Goal: Task Accomplishment & Management: Complete application form

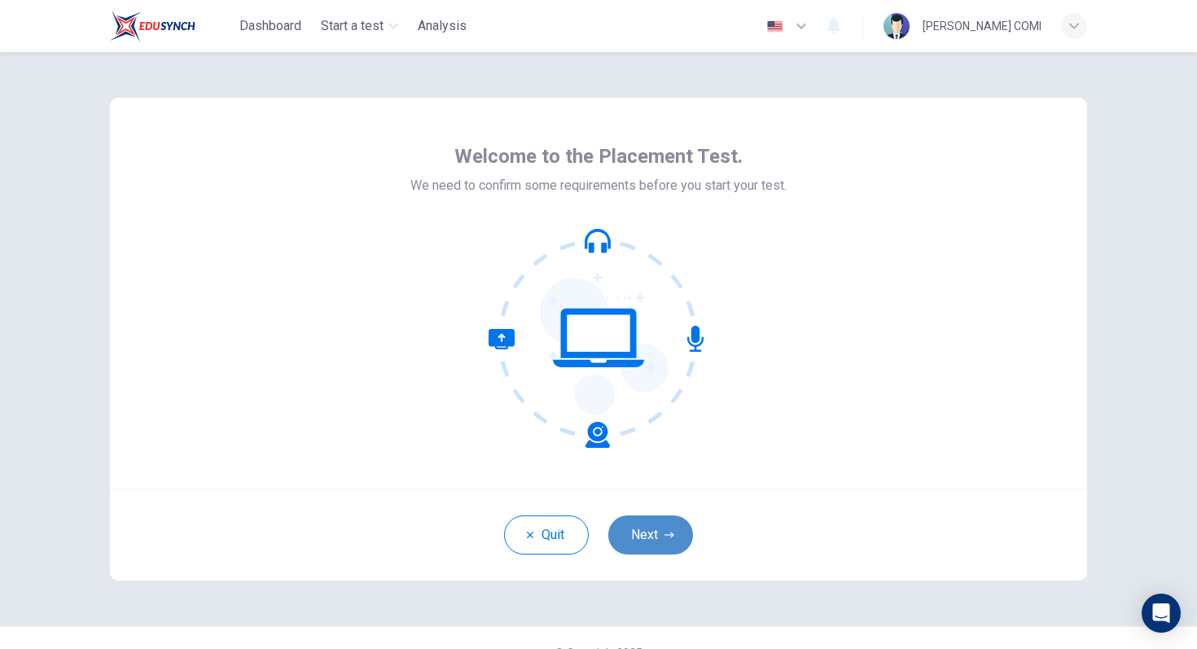
click at [651, 541] on button "Next" at bounding box center [650, 534] width 85 height 39
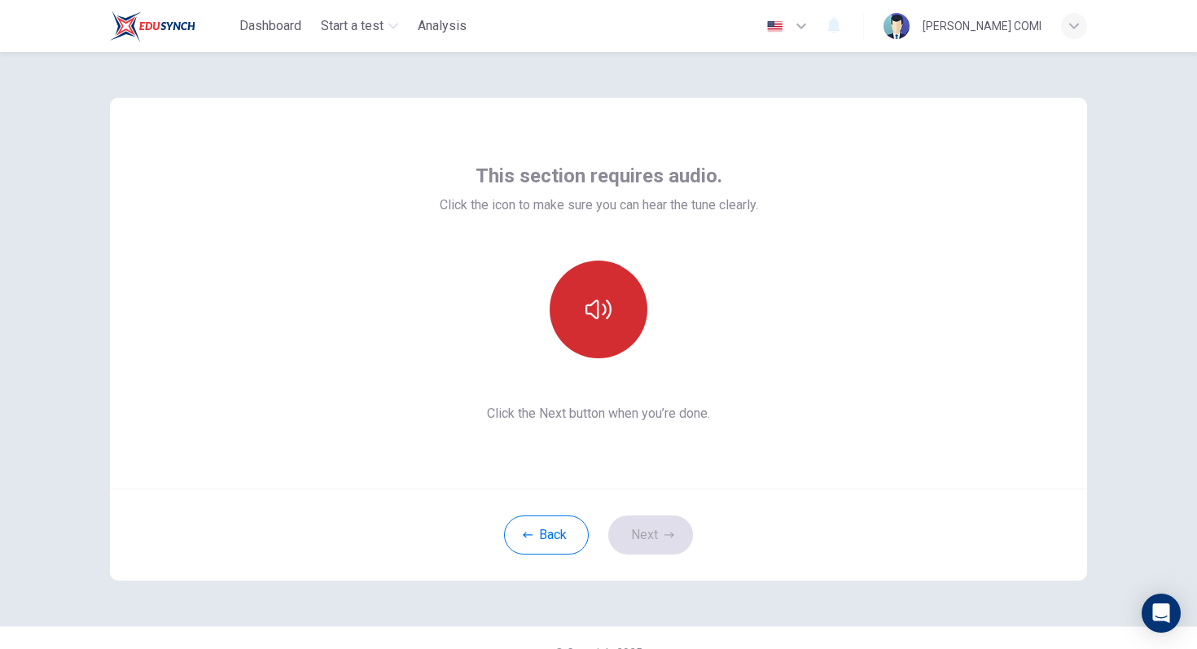
click at [602, 316] on icon "button" at bounding box center [598, 309] width 26 height 26
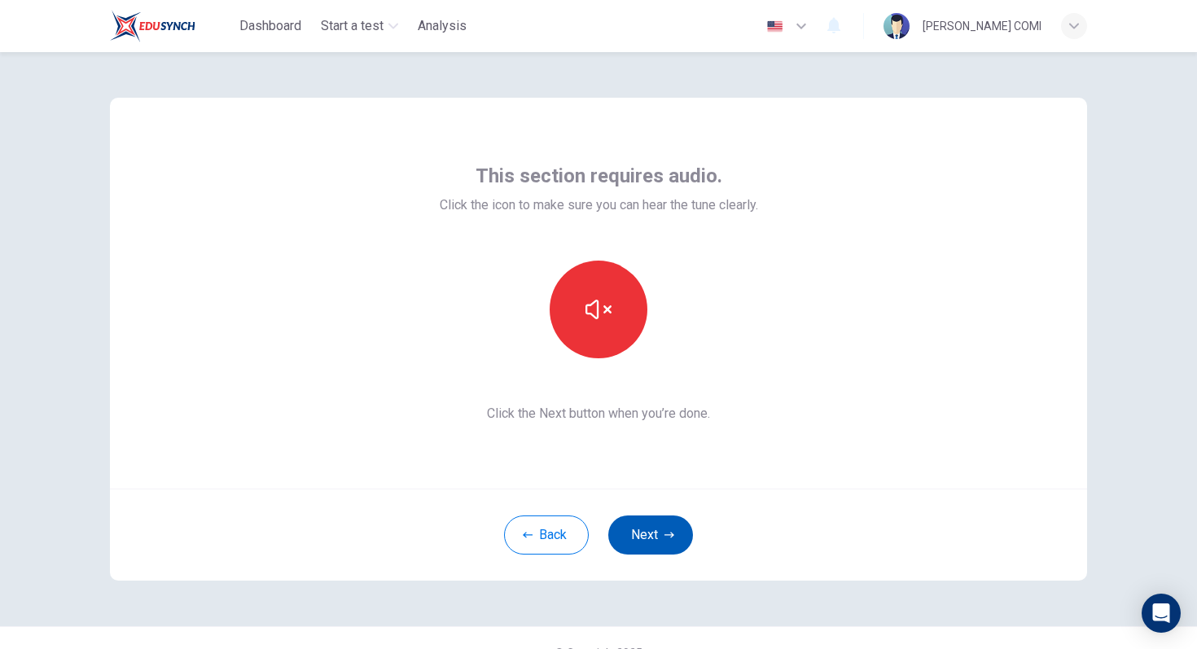
click at [665, 534] on icon "button" at bounding box center [669, 535] width 10 height 6
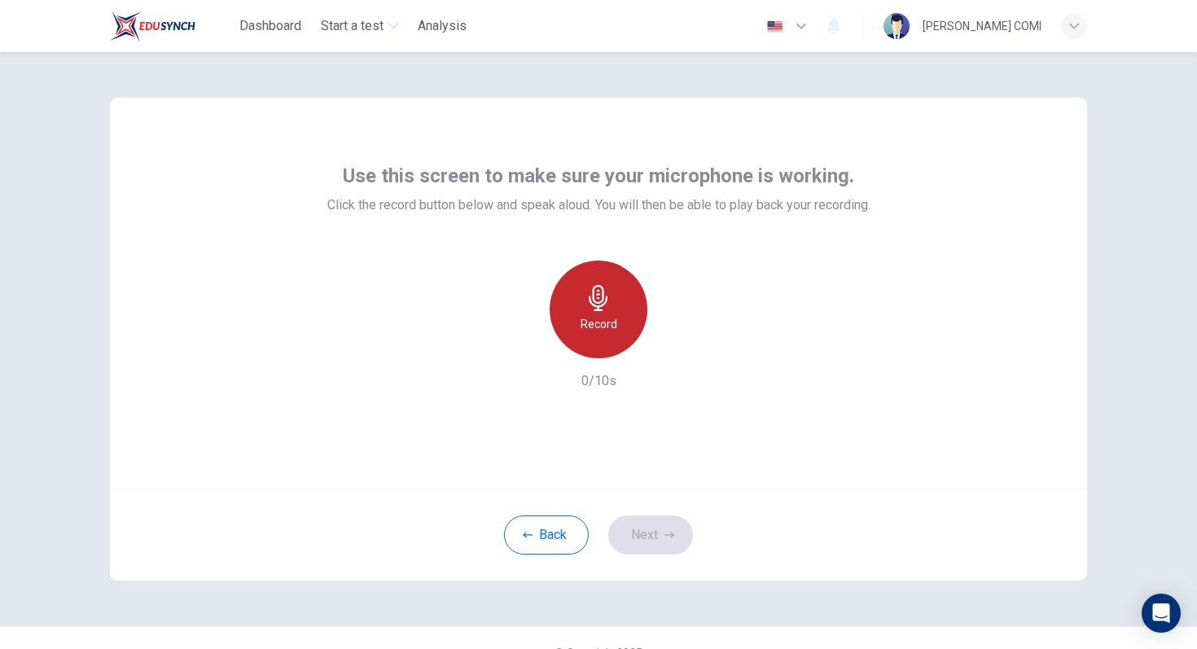
click at [607, 339] on div "Record" at bounding box center [599, 310] width 98 height 98
click at [606, 339] on div "Stop" at bounding box center [599, 310] width 98 height 98
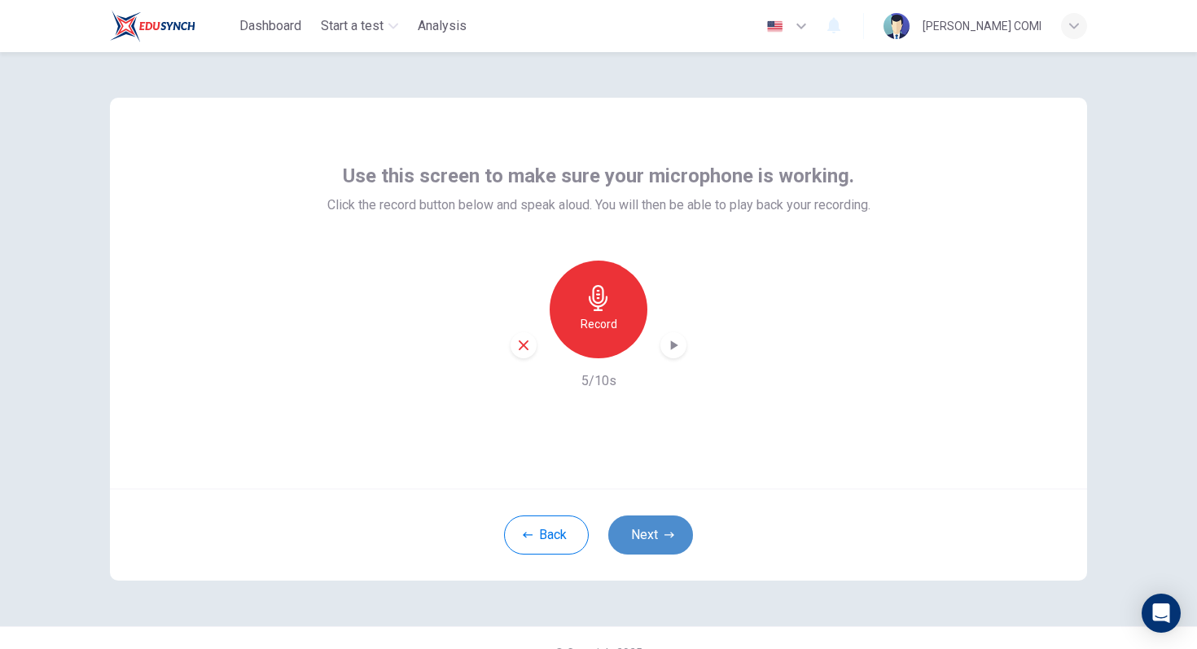
click at [662, 532] on button "Next" at bounding box center [650, 534] width 85 height 39
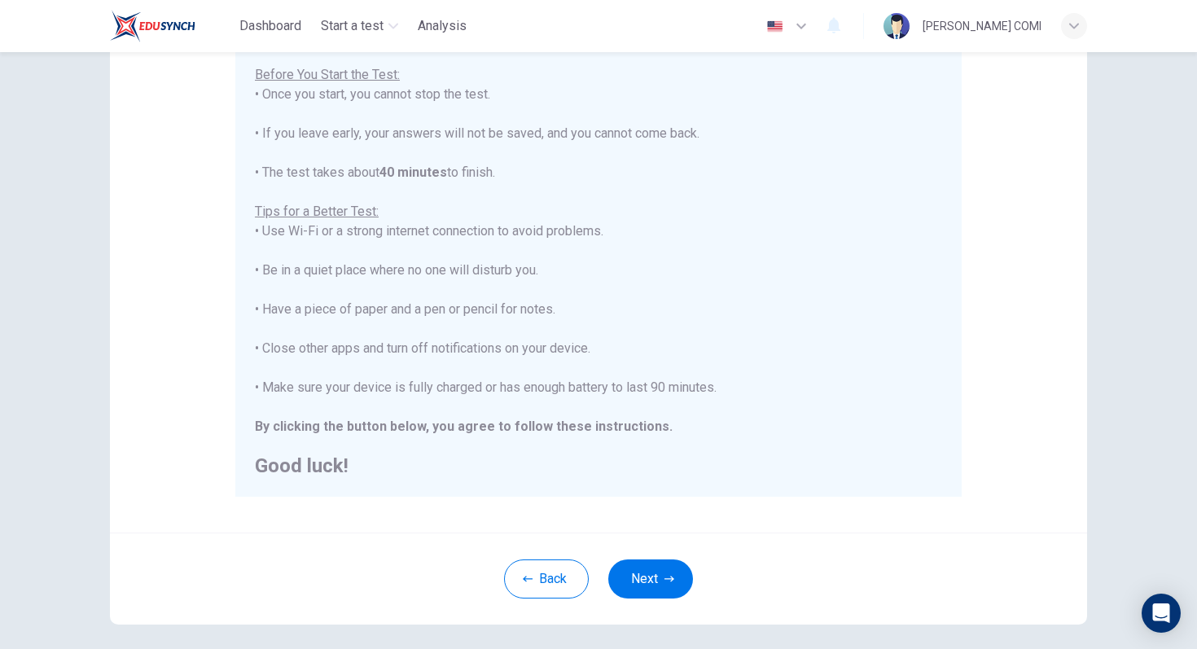
scroll to position [256, 0]
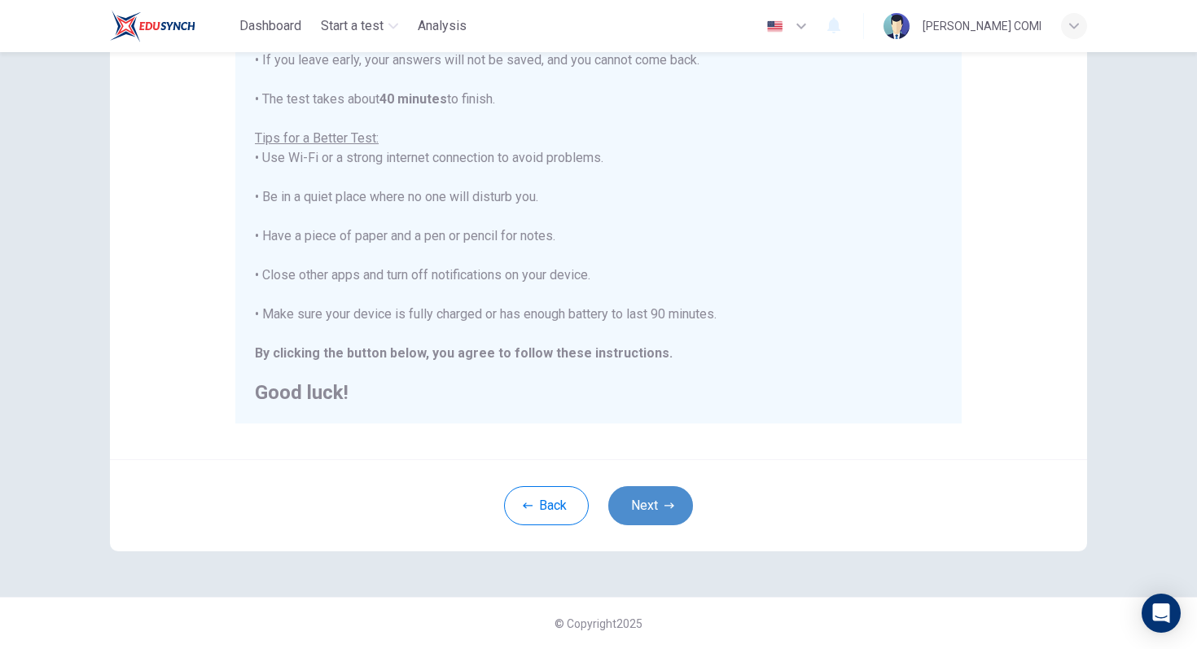
click at [652, 502] on button "Next" at bounding box center [650, 505] width 85 height 39
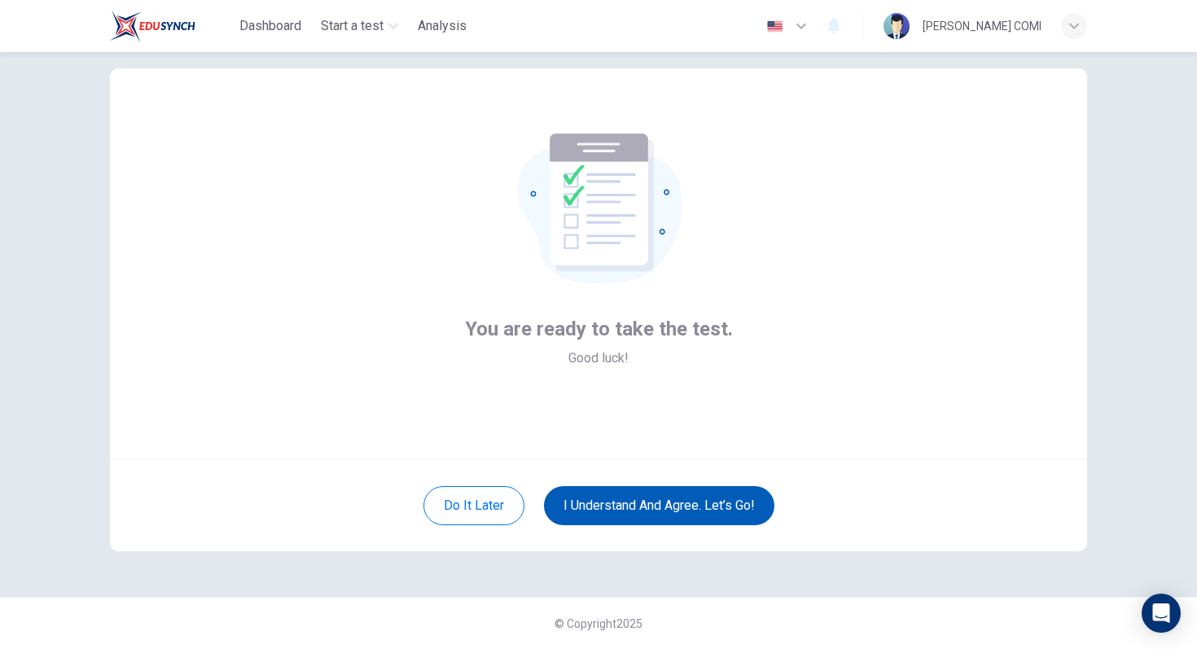
scroll to position [29, 0]
click at [671, 517] on button "I understand and agree. Let’s go!" at bounding box center [659, 505] width 230 height 39
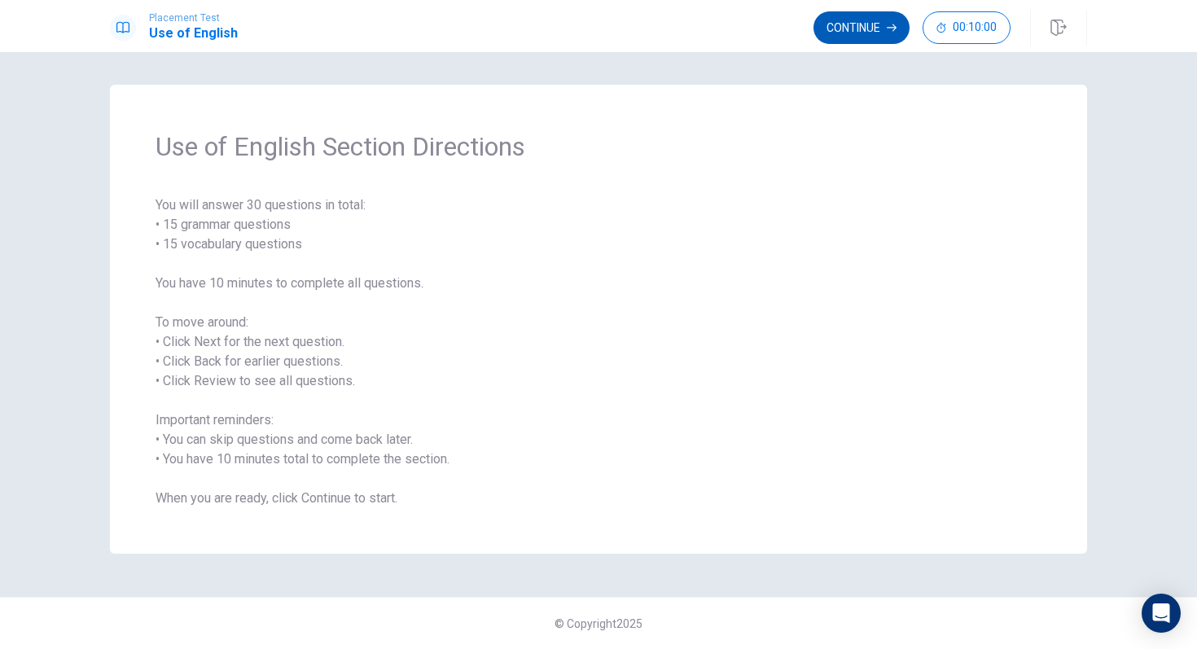
click at [866, 27] on button "Continue" at bounding box center [861, 27] width 96 height 33
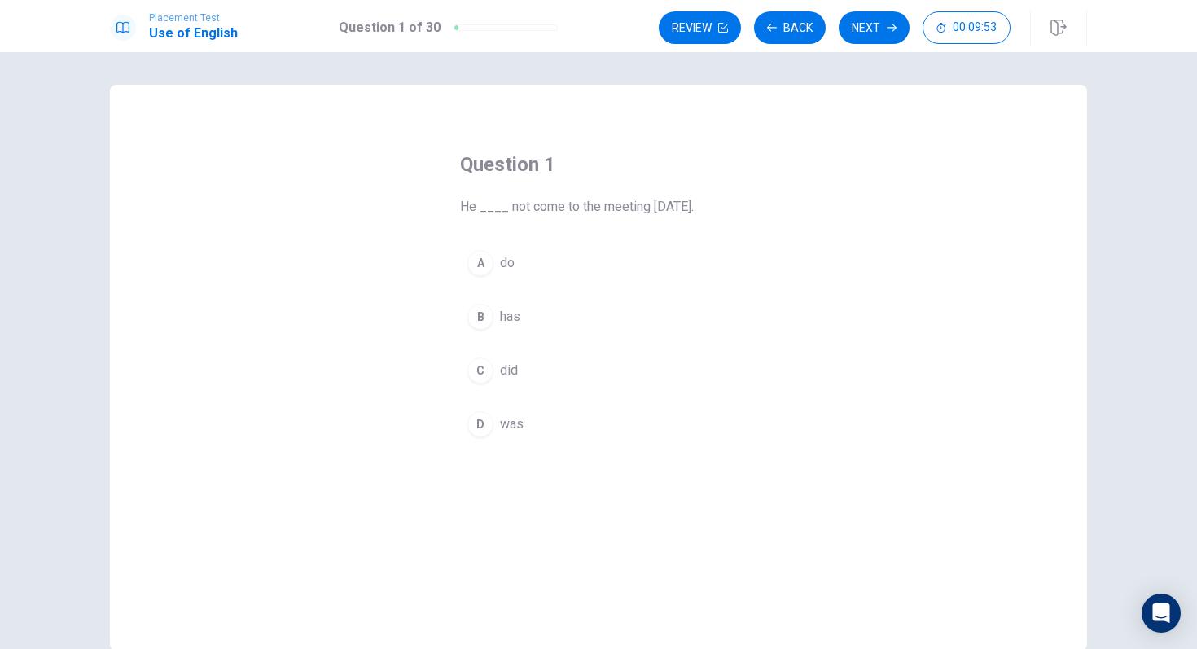
click at [484, 375] on div "C" at bounding box center [480, 370] width 26 height 26
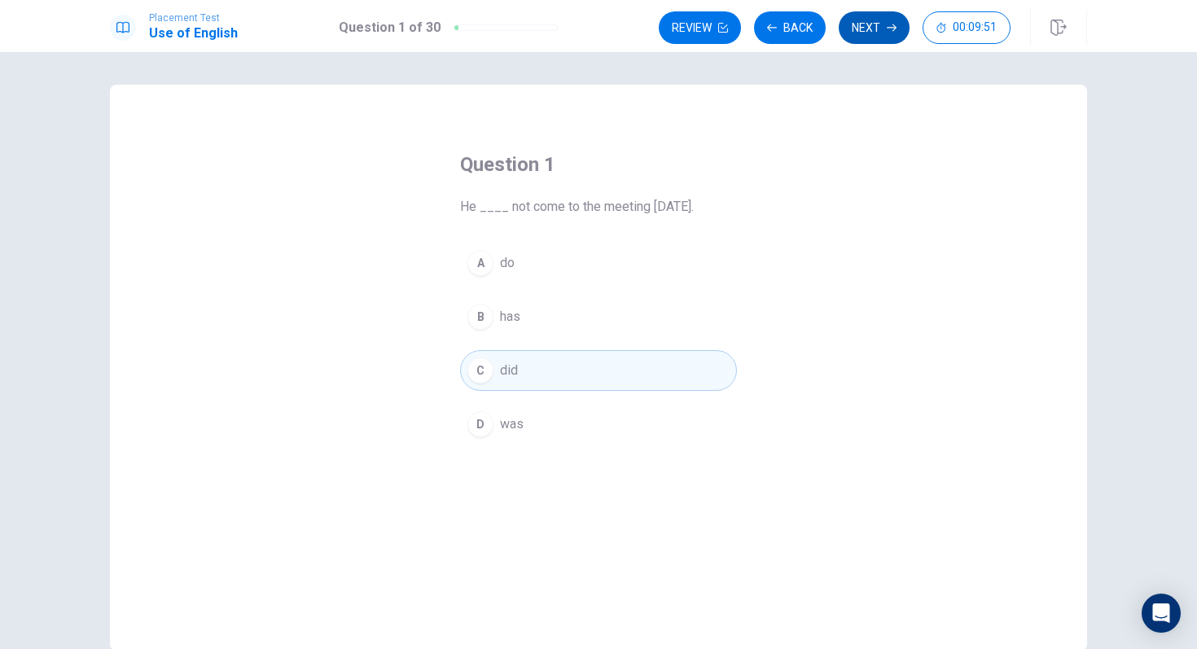
click at [883, 30] on button "Next" at bounding box center [874, 27] width 71 height 33
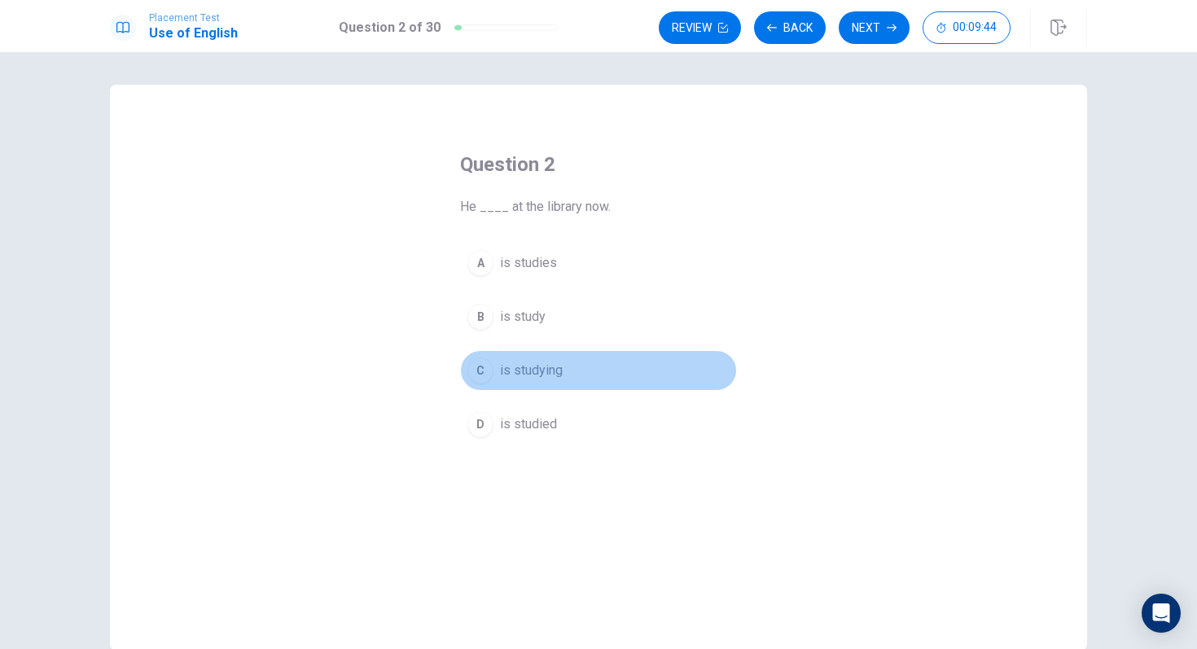
click at [484, 375] on div "C" at bounding box center [480, 370] width 26 height 26
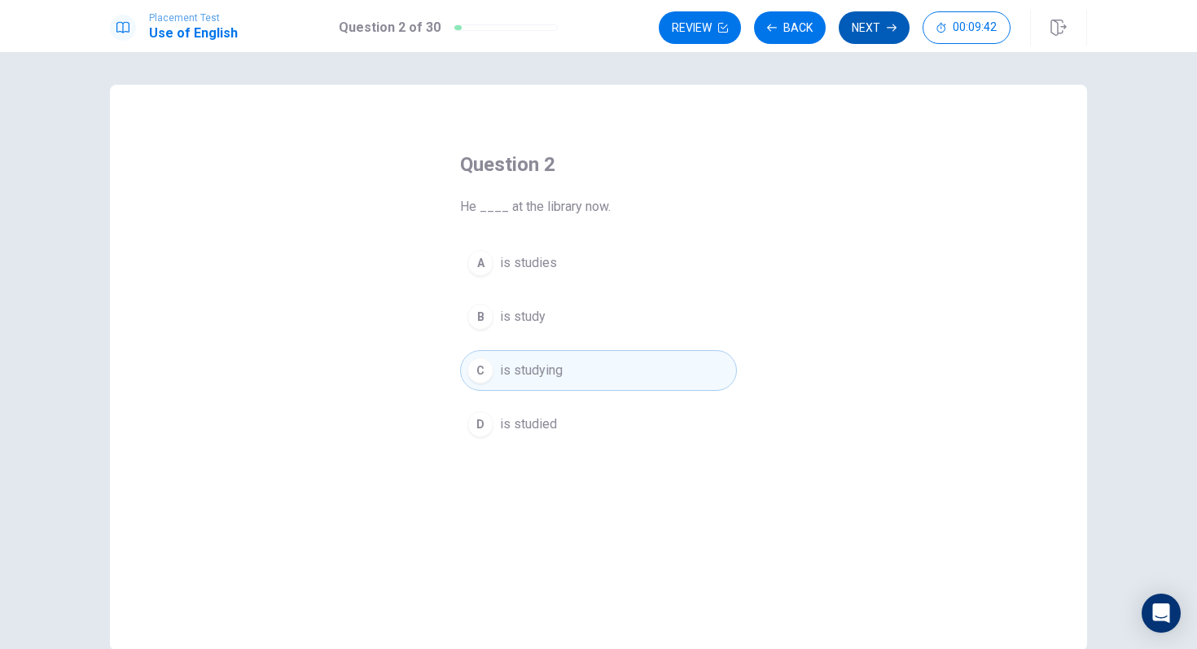
click at [856, 33] on button "Next" at bounding box center [874, 27] width 71 height 33
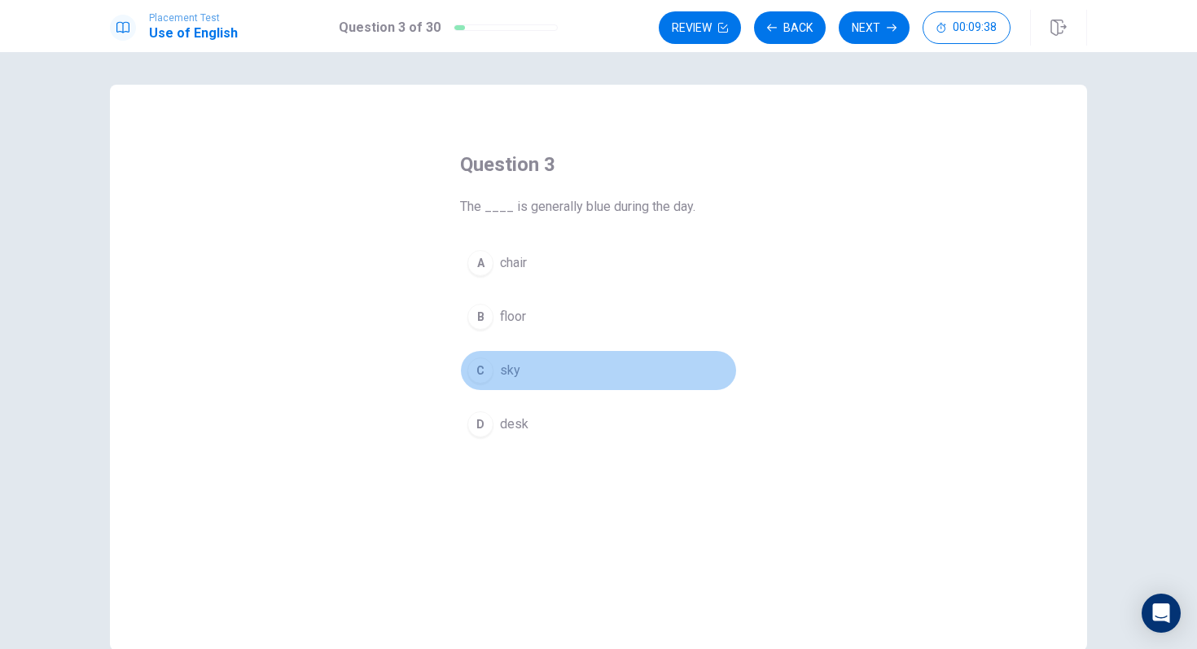
click at [474, 359] on div "C" at bounding box center [480, 370] width 26 height 26
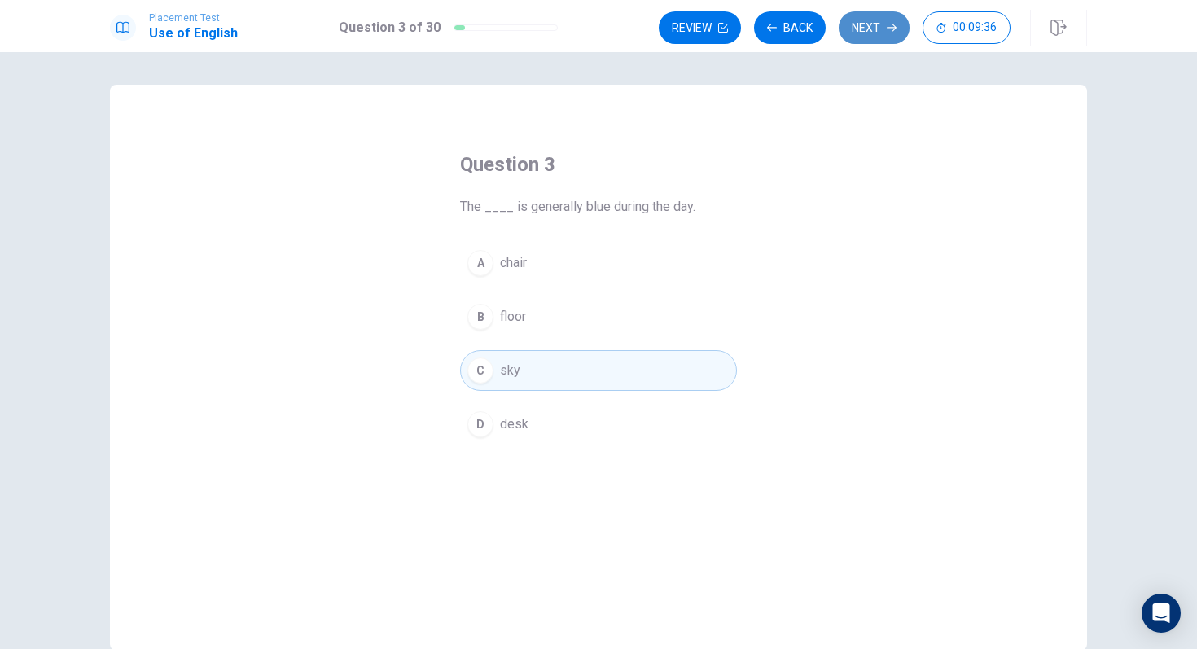
click at [865, 30] on button "Next" at bounding box center [874, 27] width 71 height 33
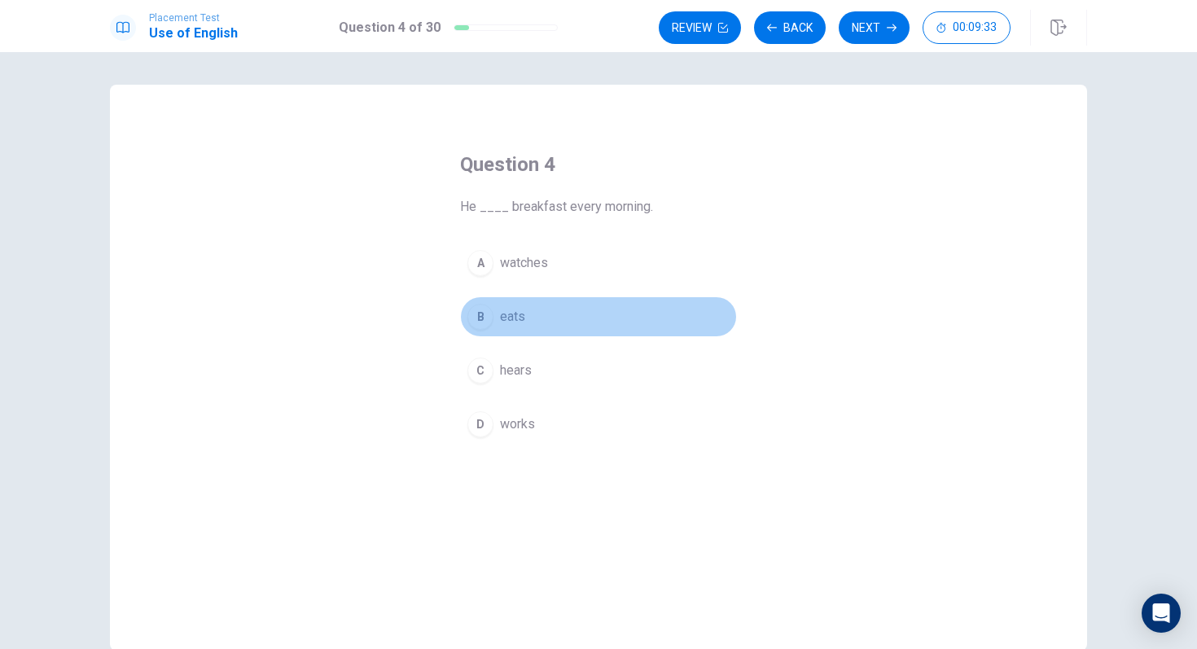
click at [475, 320] on div "B" at bounding box center [480, 317] width 26 height 26
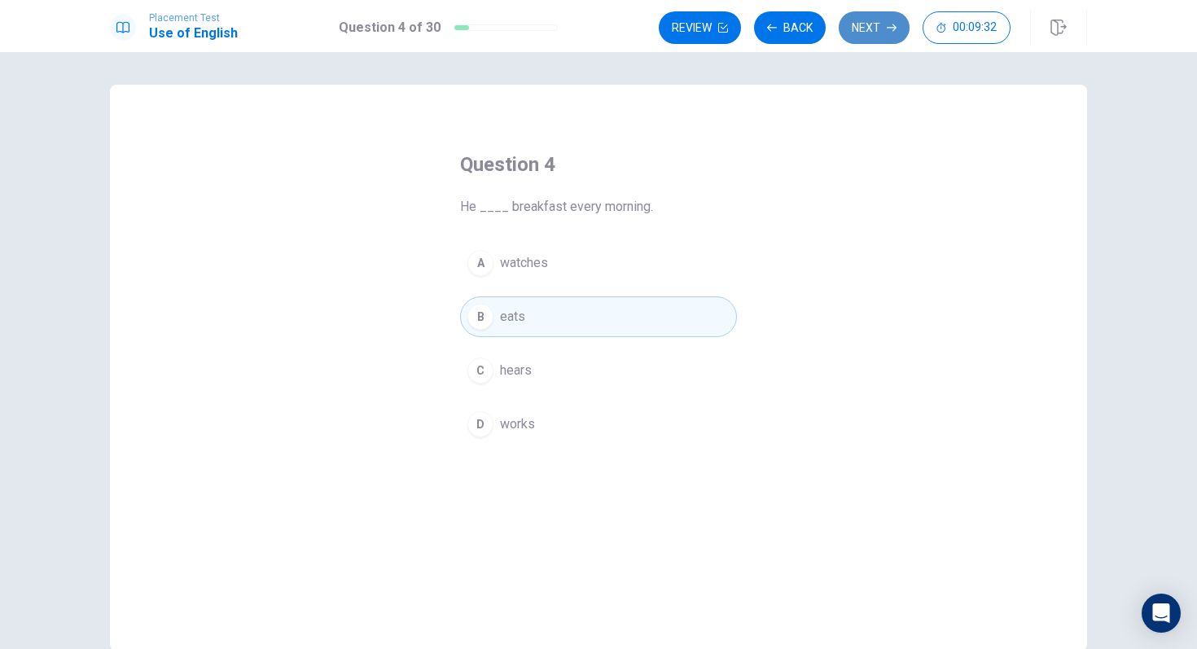
click at [865, 28] on button "Next" at bounding box center [874, 27] width 71 height 33
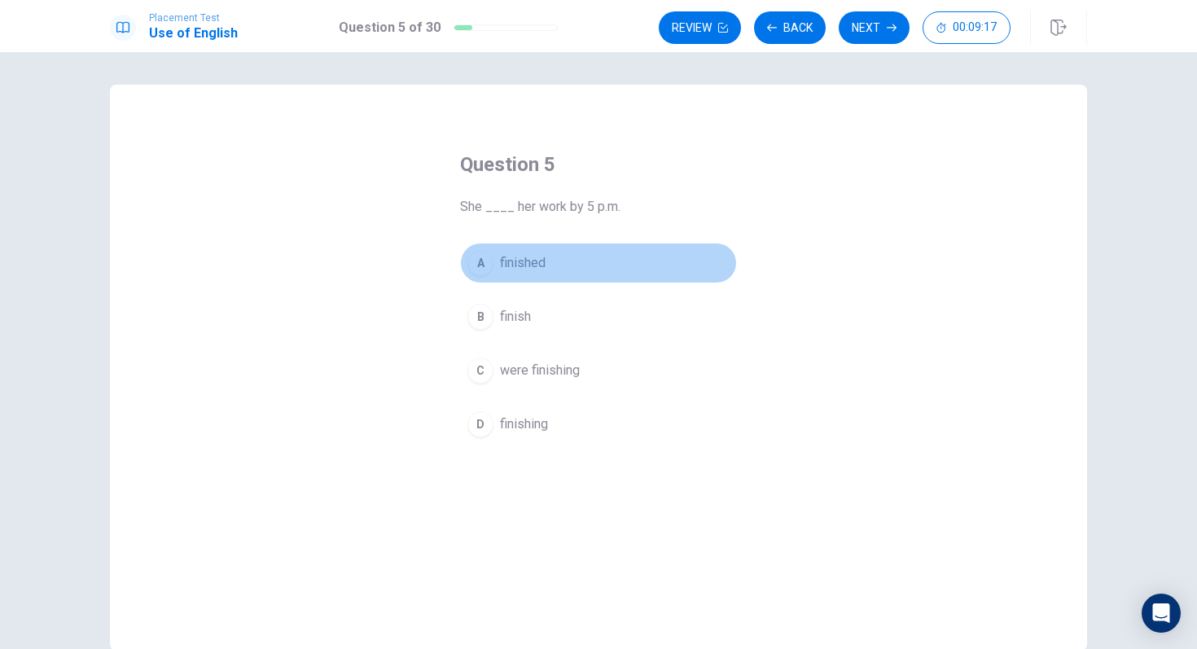
click at [545, 262] on button "A finished" at bounding box center [598, 263] width 277 height 41
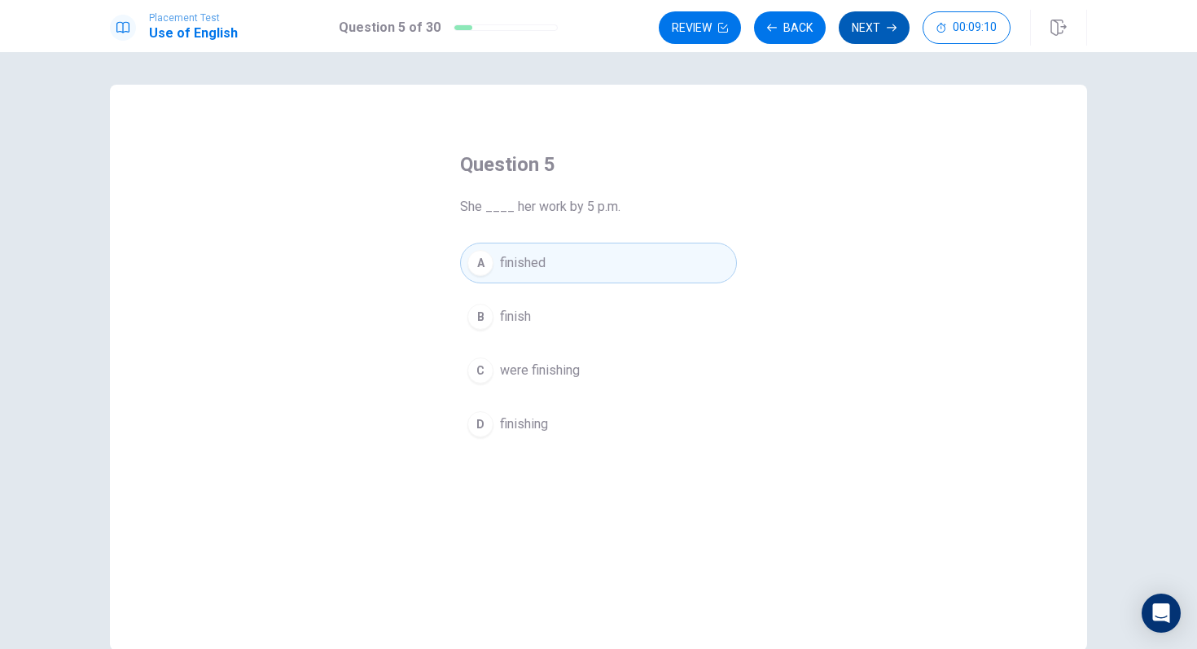
click at [861, 30] on button "Next" at bounding box center [874, 27] width 71 height 33
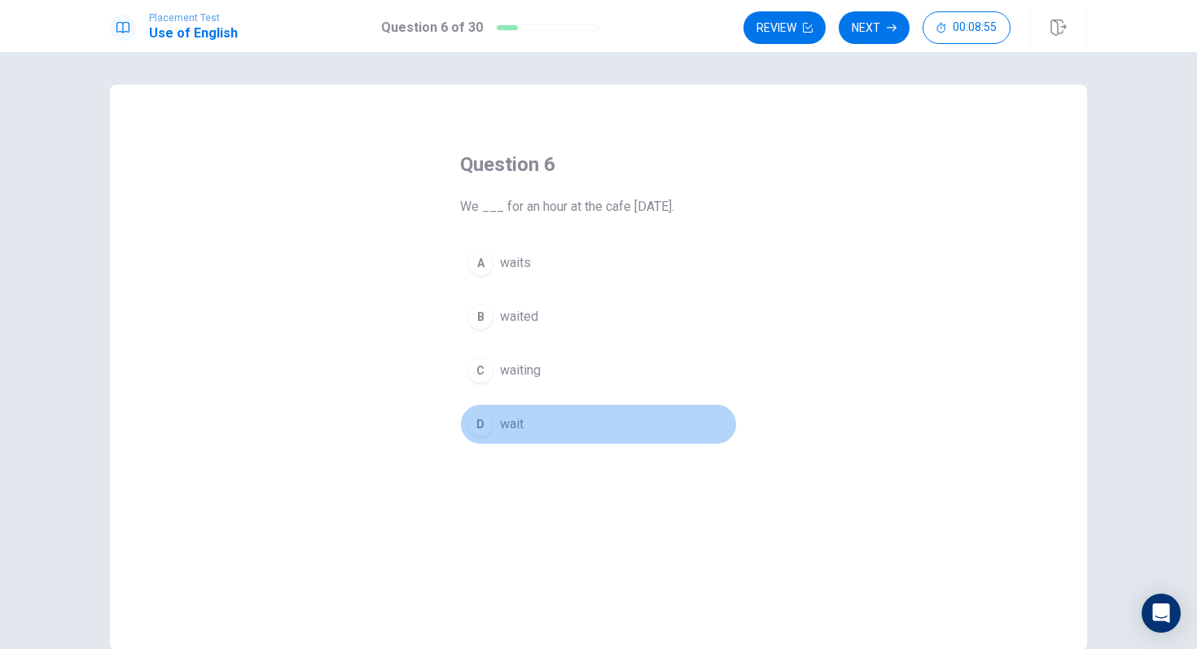
click at [529, 417] on button "D wait" at bounding box center [598, 424] width 277 height 41
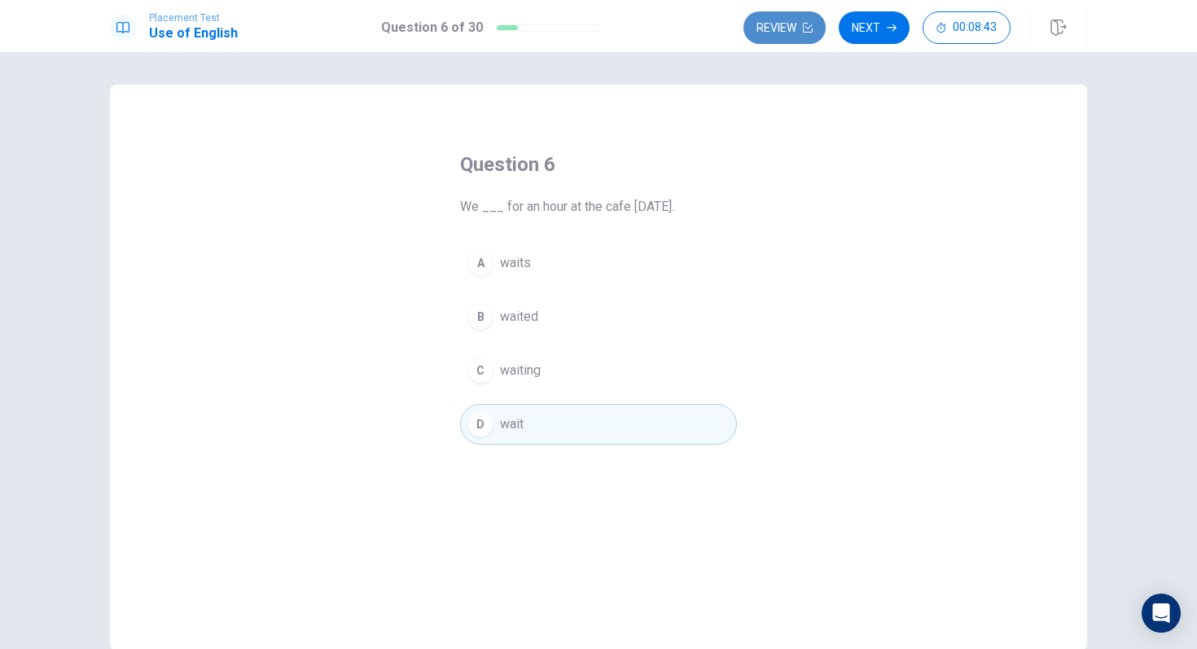
click at [786, 29] on button "Review" at bounding box center [784, 27] width 82 height 33
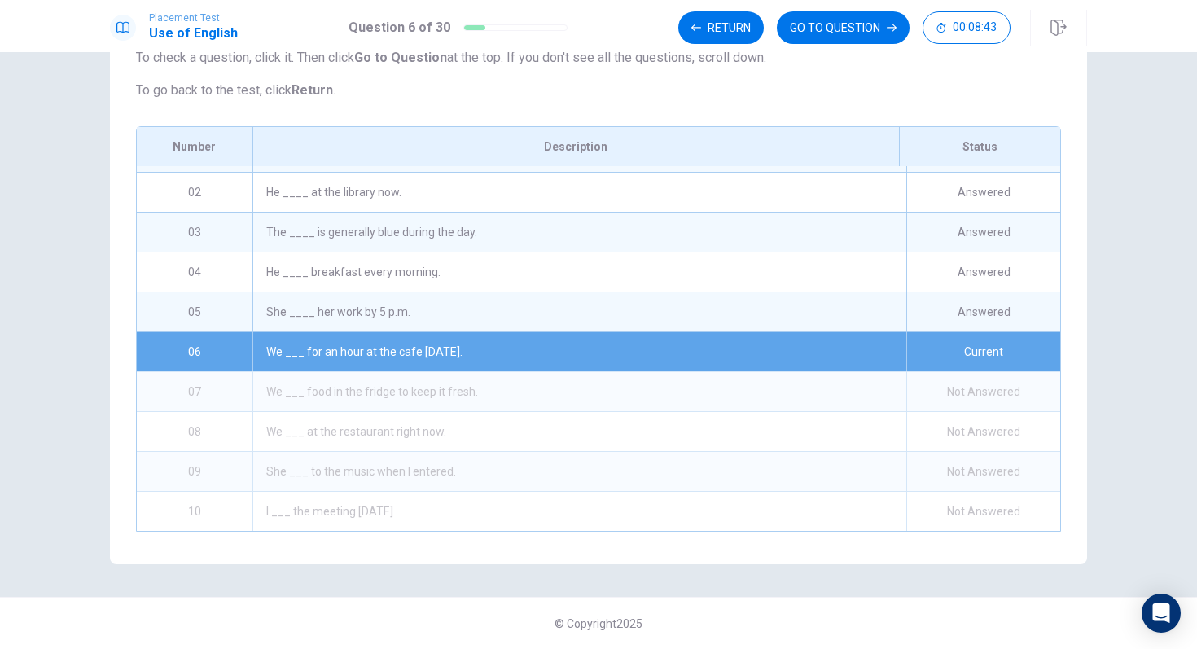
scroll to position [173, 0]
click at [548, 310] on div "She ____ her work by 5 p.m." at bounding box center [579, 311] width 654 height 39
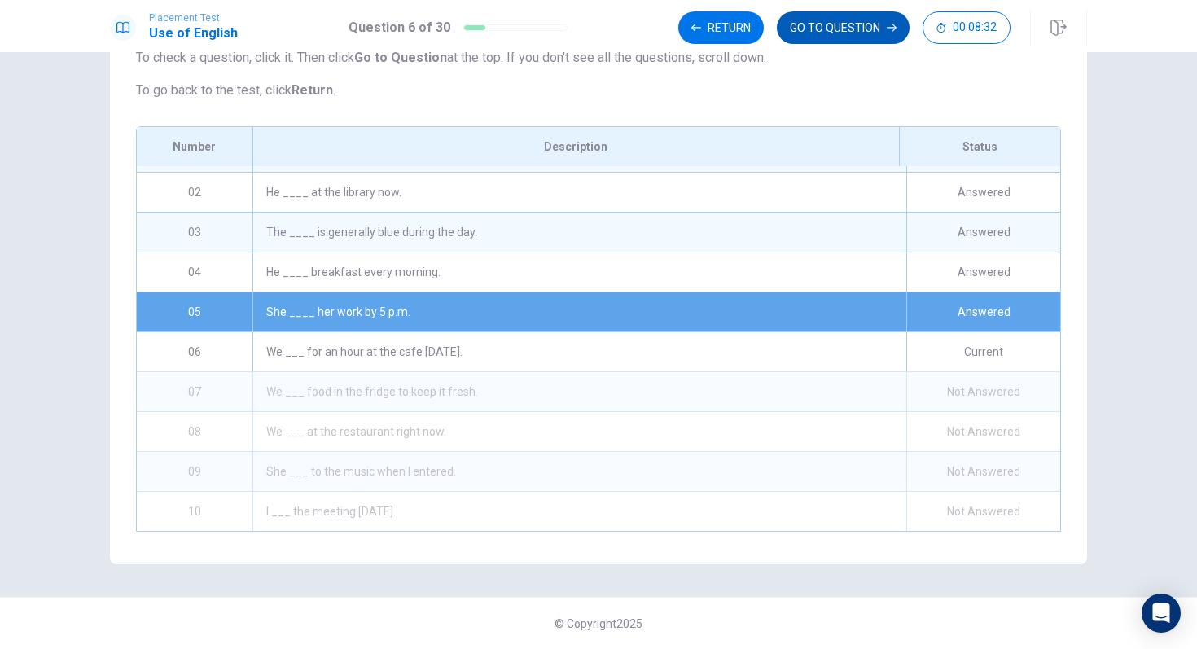
click at [826, 13] on button "GO TO QUESTION" at bounding box center [843, 27] width 133 height 33
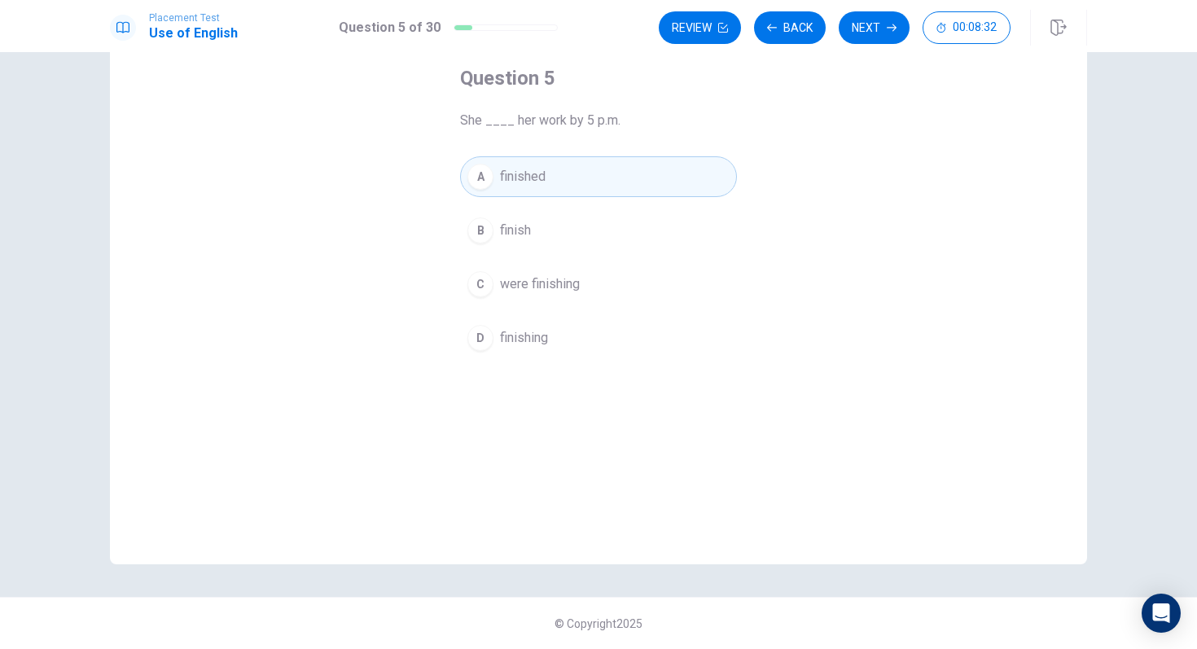
scroll to position [86, 0]
click at [873, 34] on button "Next" at bounding box center [874, 27] width 71 height 33
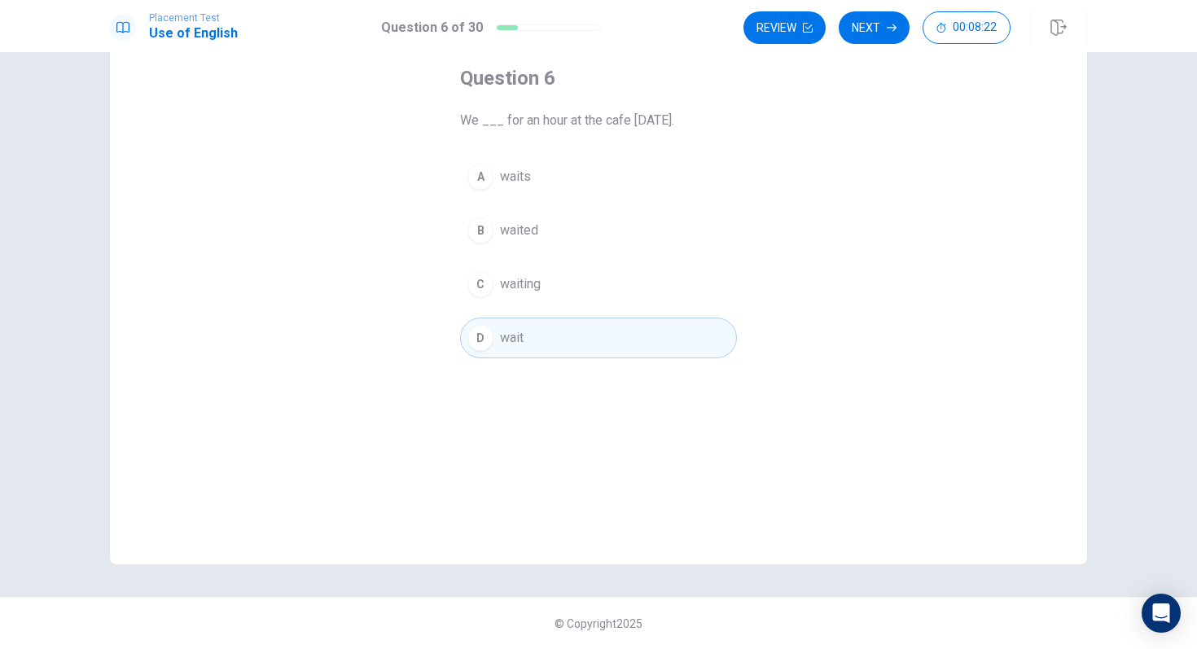
click at [686, 238] on button "B waited" at bounding box center [598, 230] width 277 height 41
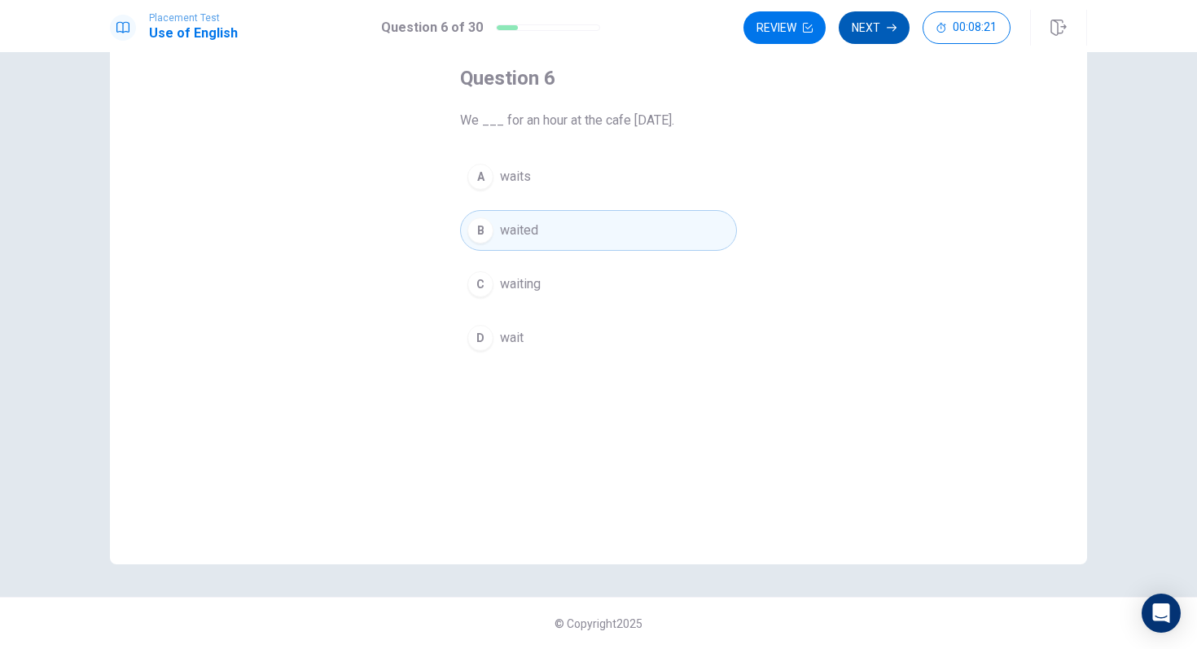
click at [874, 41] on button "Next" at bounding box center [874, 27] width 71 height 33
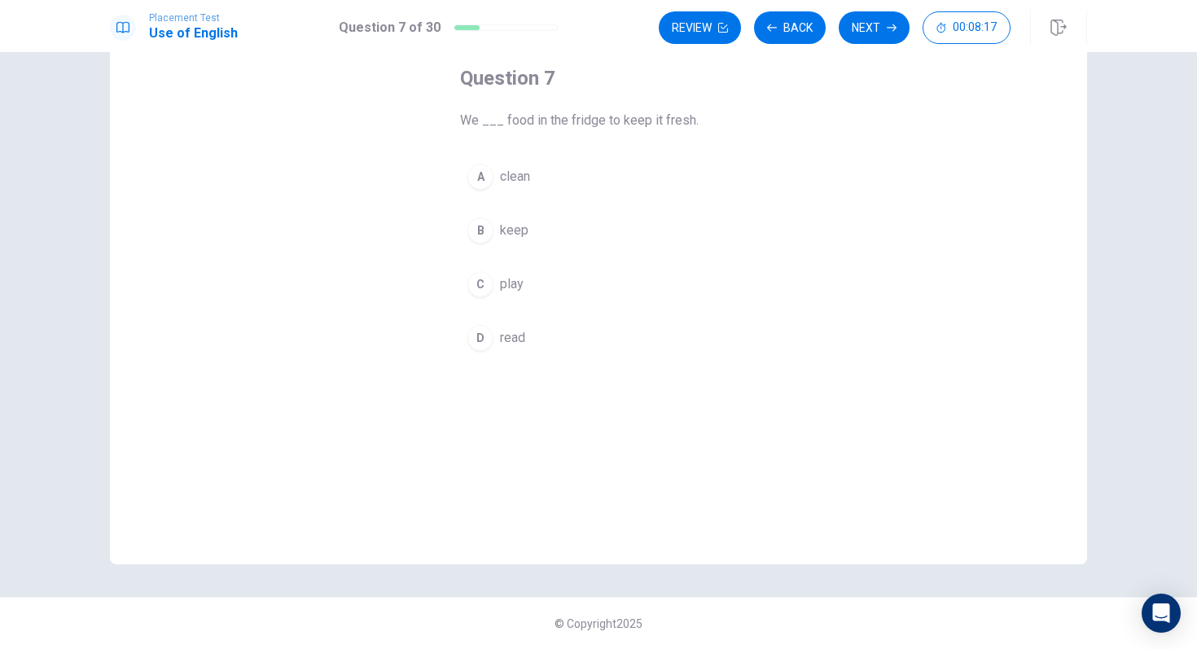
click at [618, 230] on button "B keep" at bounding box center [598, 230] width 277 height 41
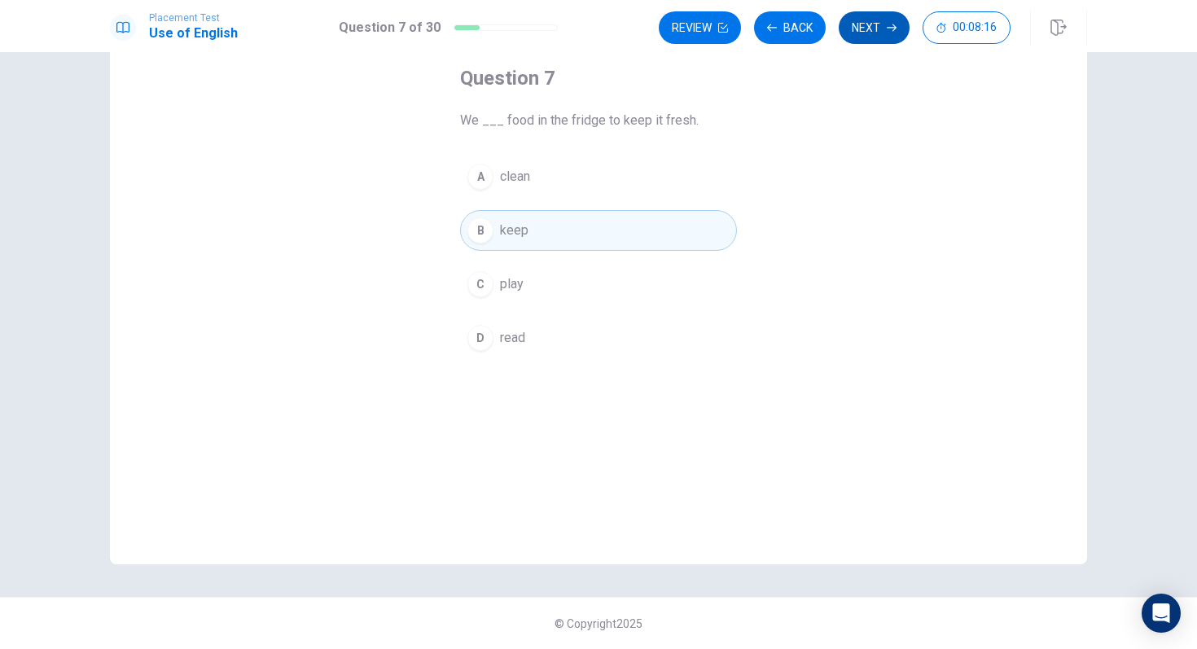
click at [848, 17] on button "Next" at bounding box center [874, 27] width 71 height 33
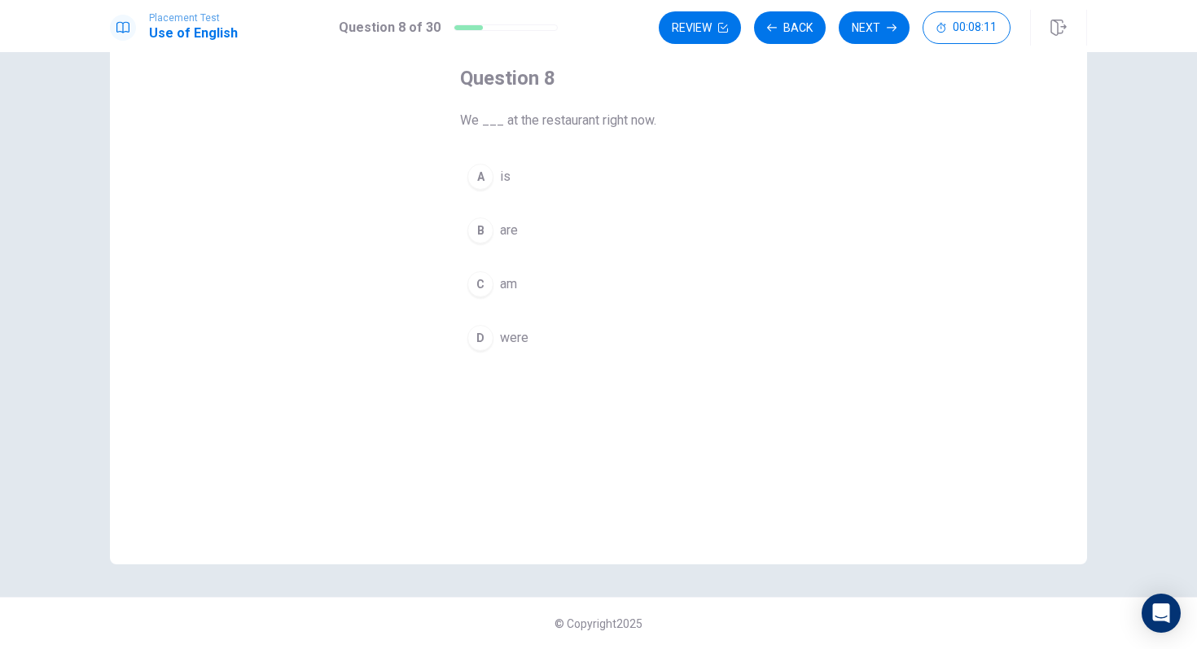
click at [507, 231] on span "are" at bounding box center [509, 231] width 18 height 20
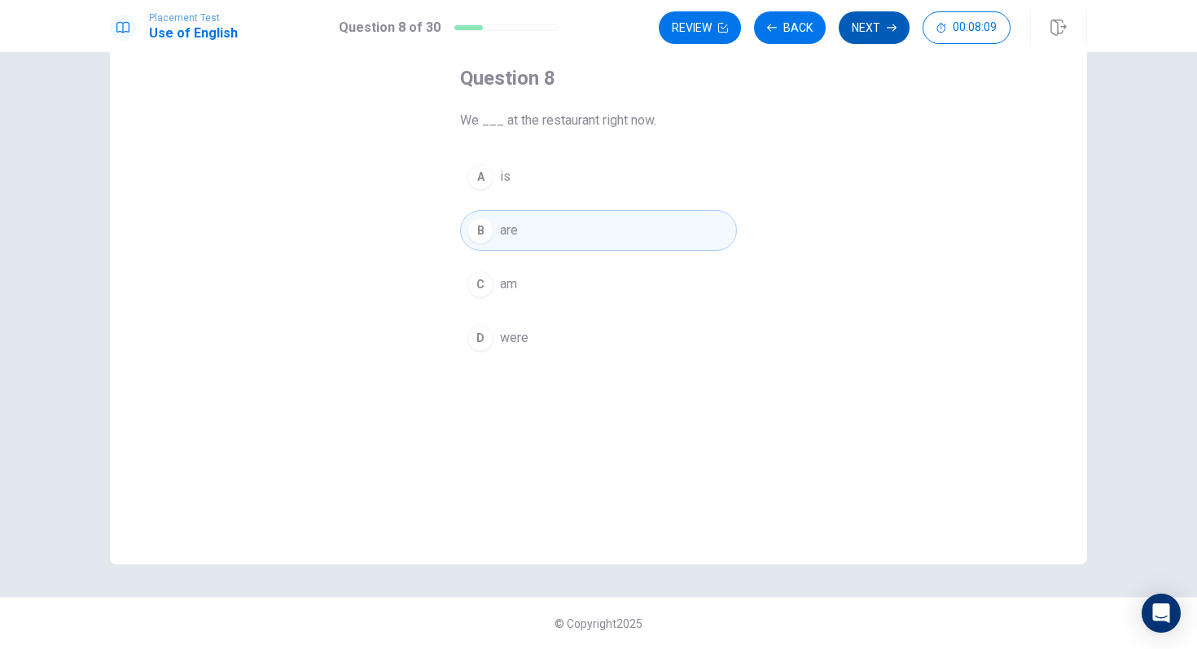
click at [892, 26] on icon "button" at bounding box center [892, 28] width 10 height 10
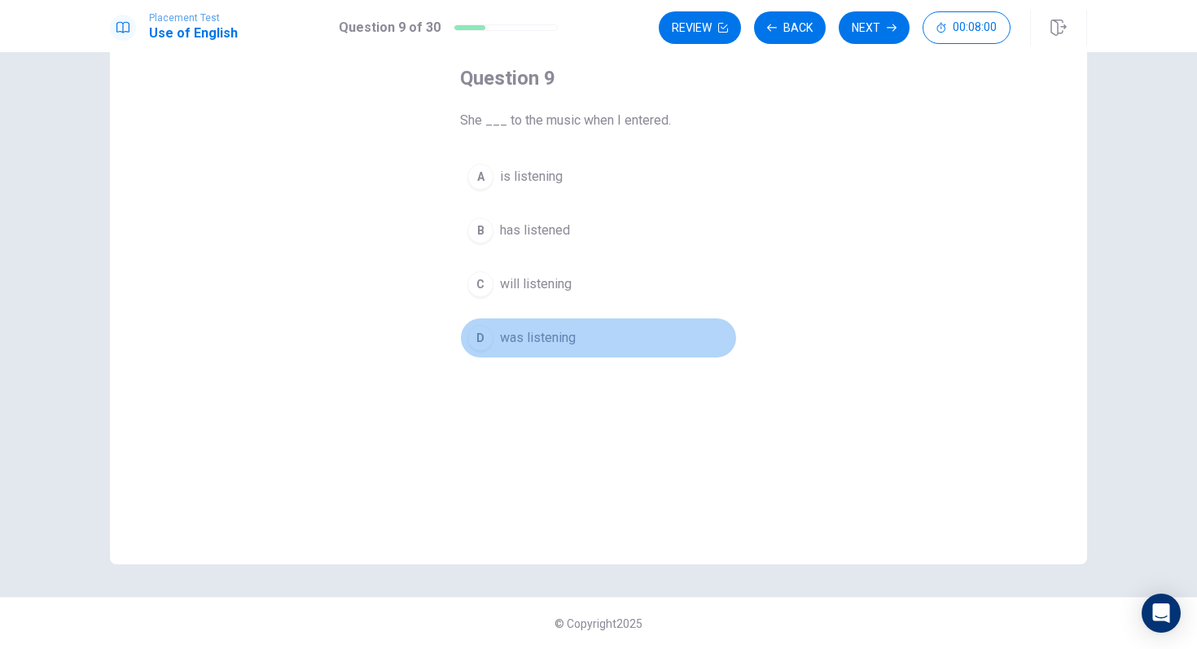
click at [550, 343] on span "was listening" at bounding box center [538, 338] width 76 height 20
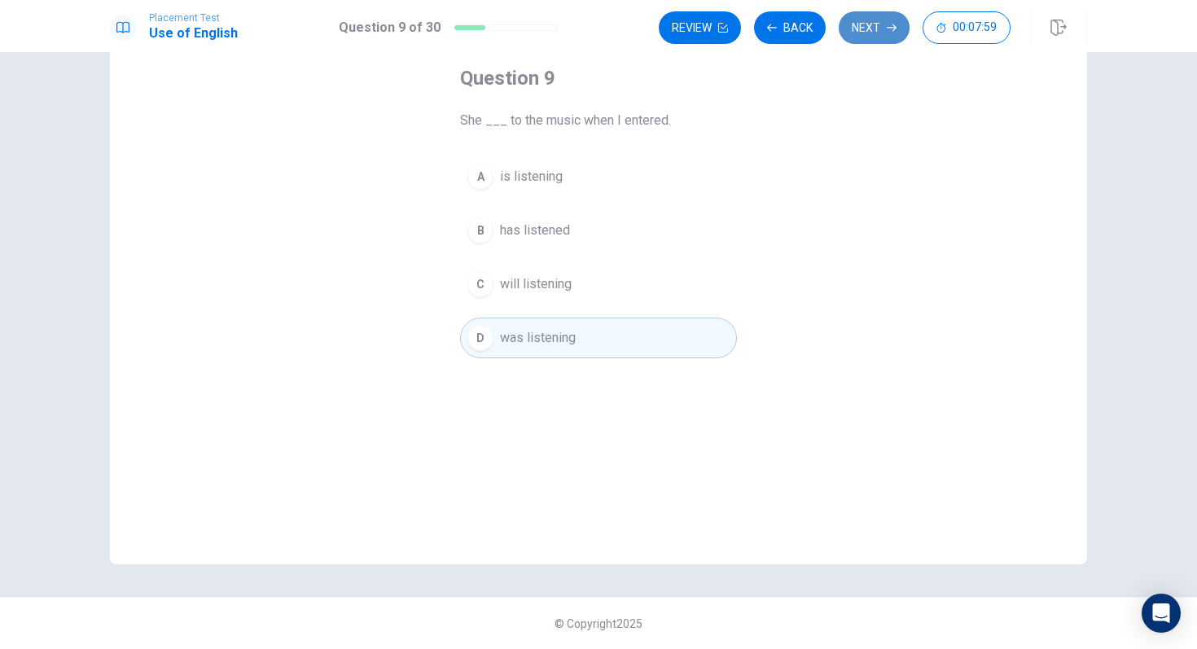
click at [882, 34] on button "Next" at bounding box center [874, 27] width 71 height 33
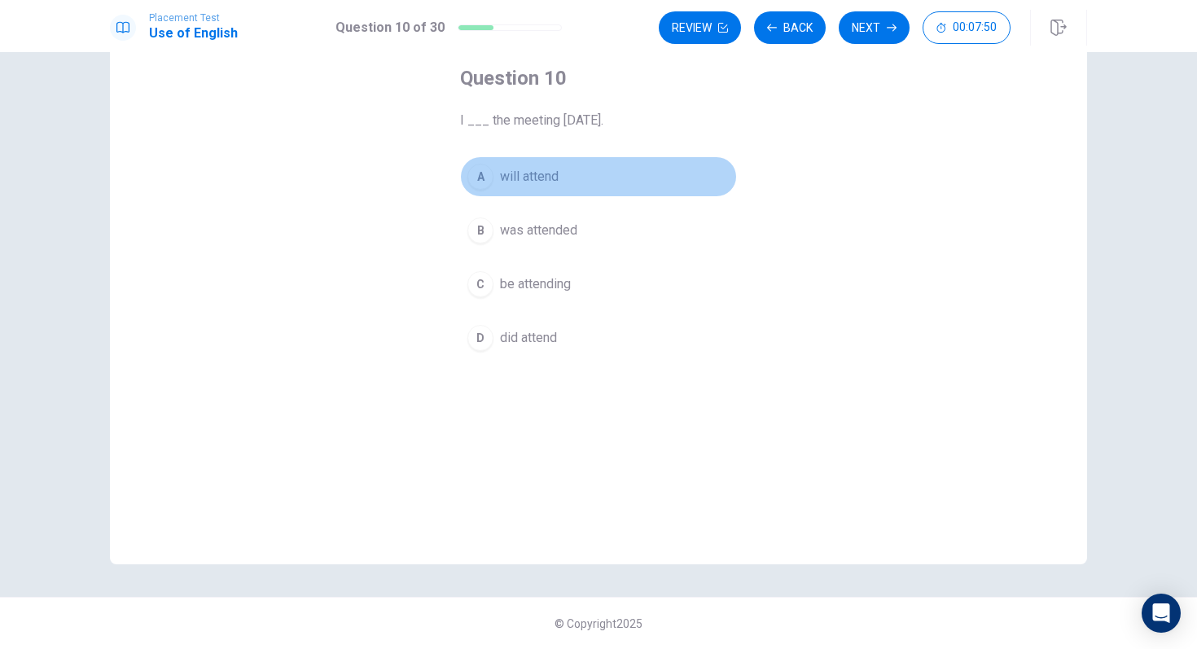
click at [562, 181] on button "A will attend" at bounding box center [598, 176] width 277 height 41
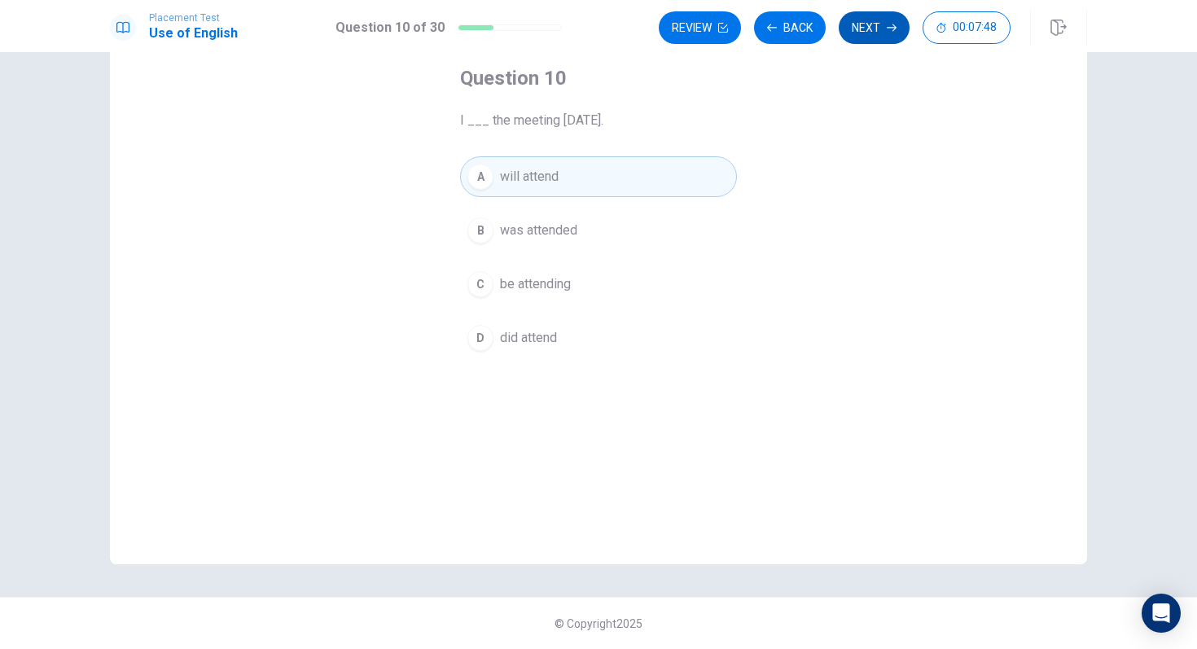
click at [876, 32] on button "Next" at bounding box center [874, 27] width 71 height 33
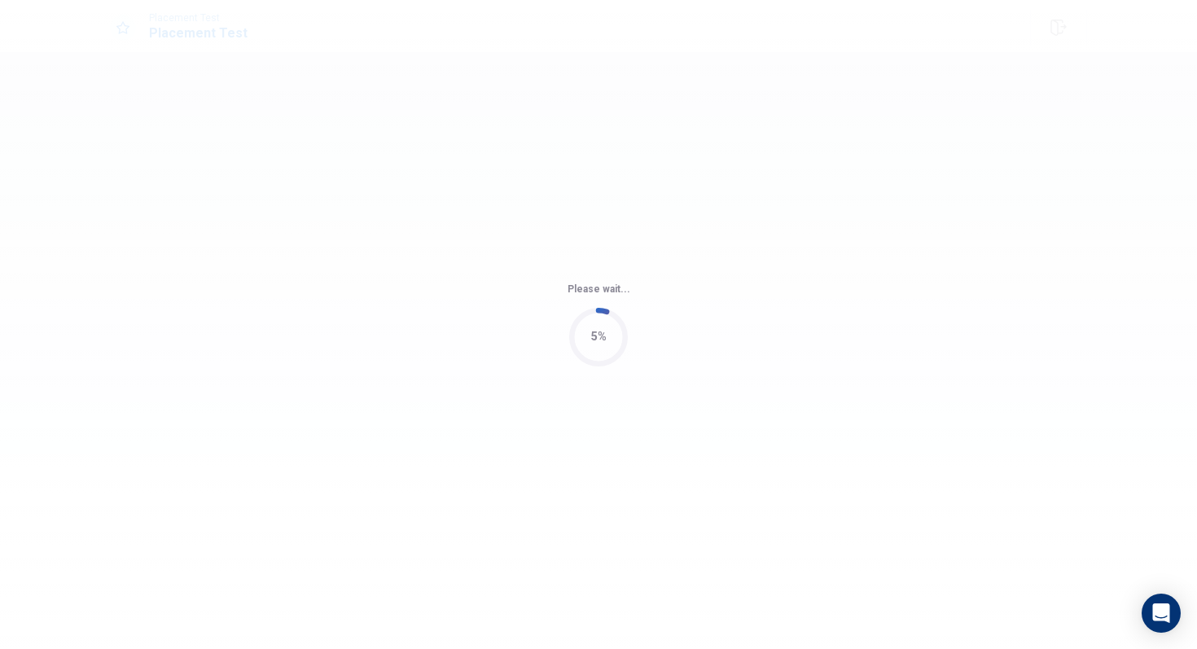
scroll to position [0, 0]
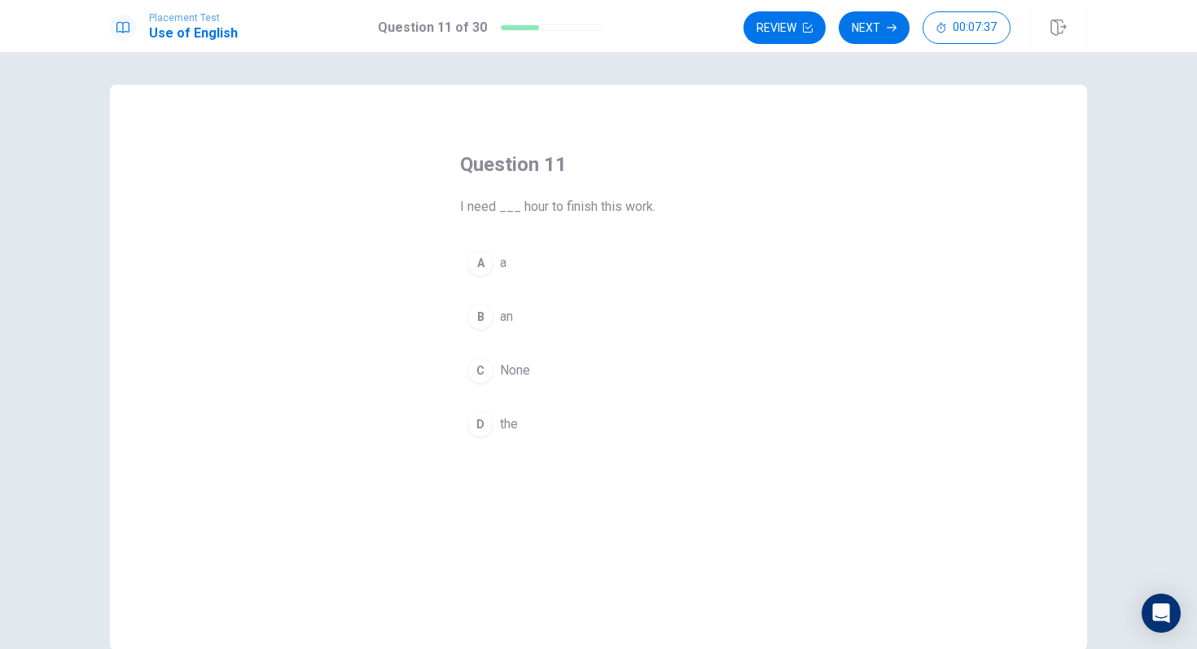
click at [542, 319] on button "B an" at bounding box center [598, 316] width 277 height 41
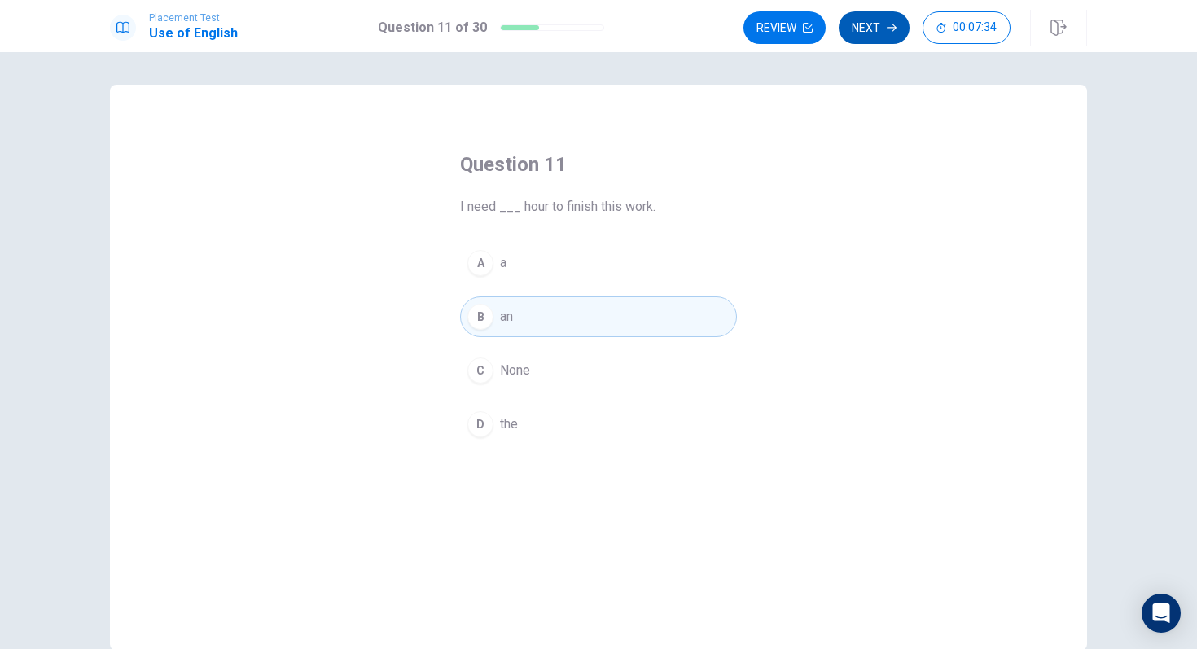
click at [866, 35] on button "Next" at bounding box center [874, 27] width 71 height 33
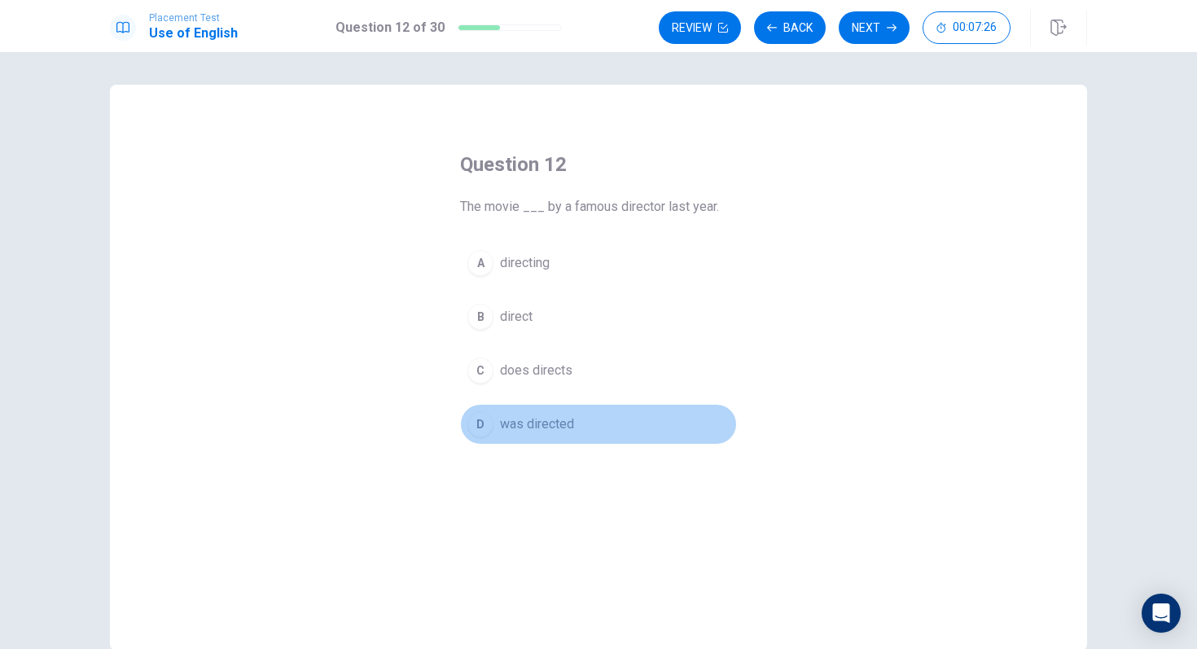
click at [633, 422] on button "D was directed" at bounding box center [598, 424] width 277 height 41
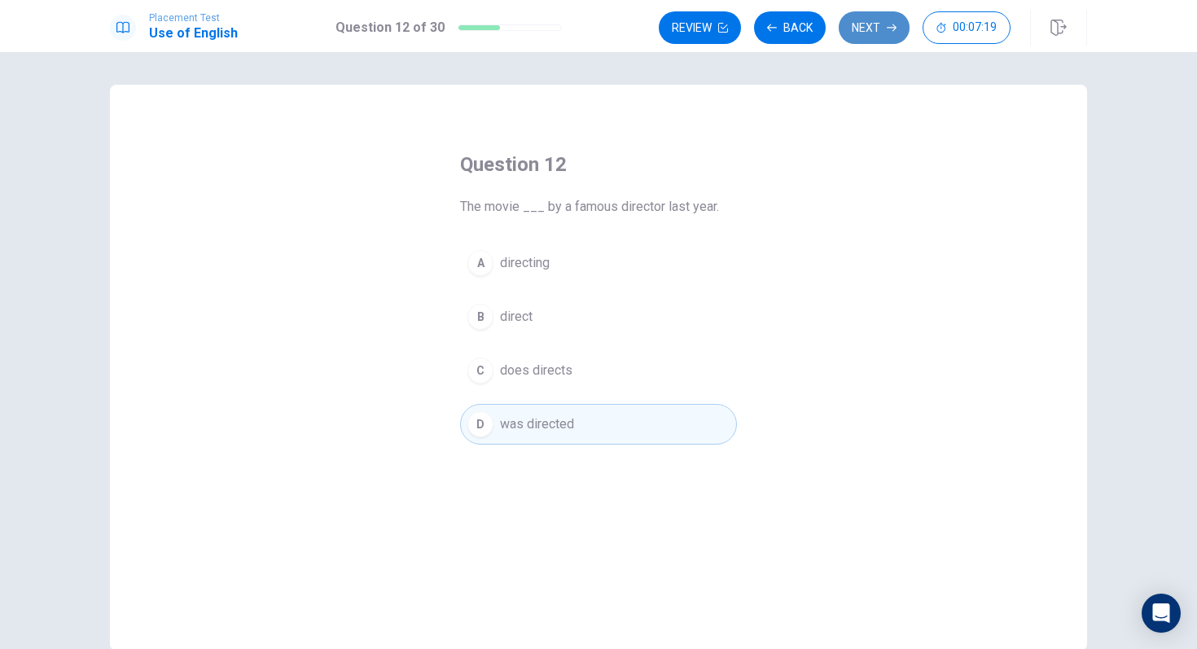
click at [889, 37] on button "Next" at bounding box center [874, 27] width 71 height 33
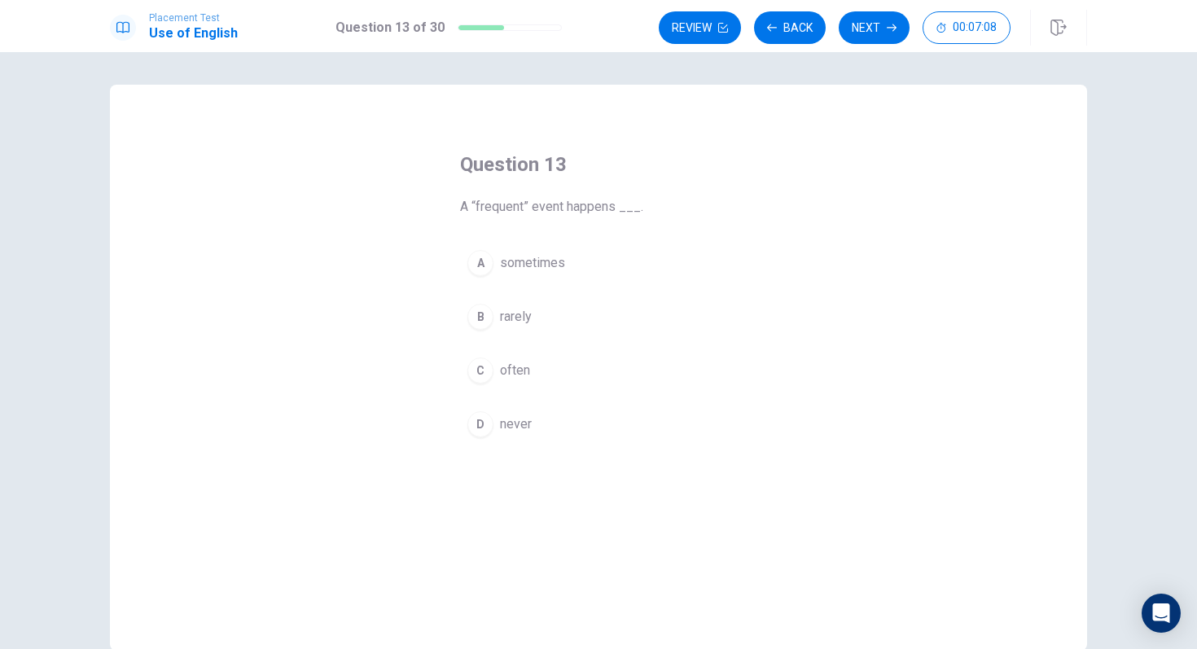
click at [515, 376] on span "often" at bounding box center [515, 371] width 30 height 20
click at [883, 44] on div "Review Back Next 00:07:07" at bounding box center [873, 28] width 428 height 36
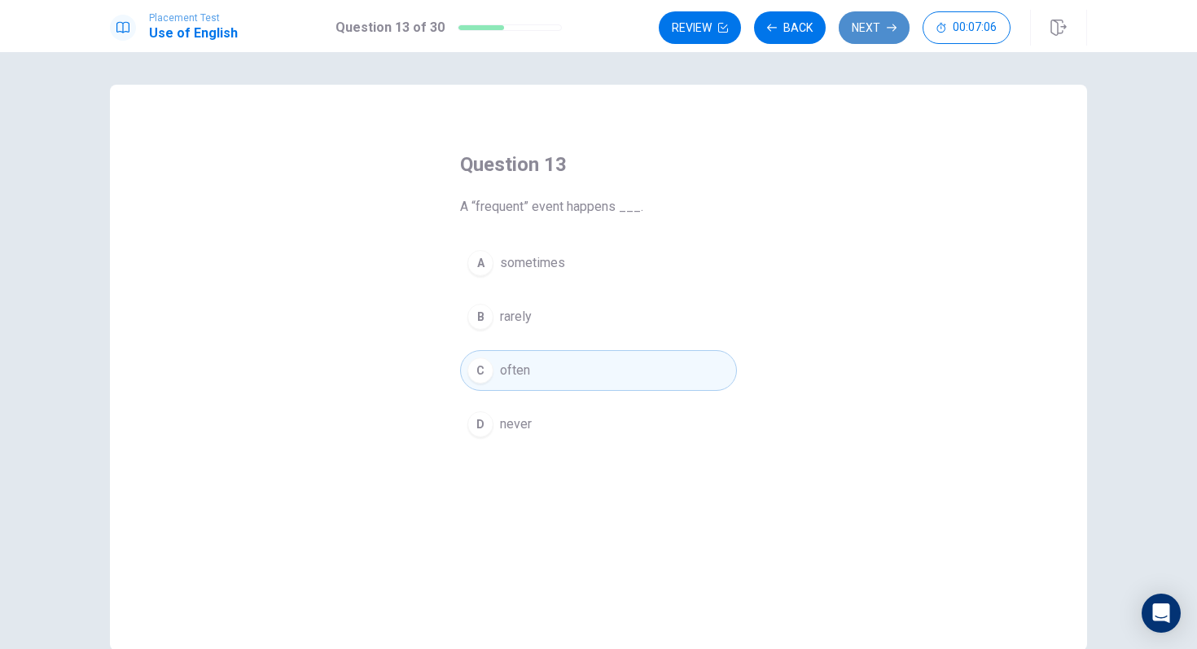
click at [882, 41] on button "Next" at bounding box center [874, 27] width 71 height 33
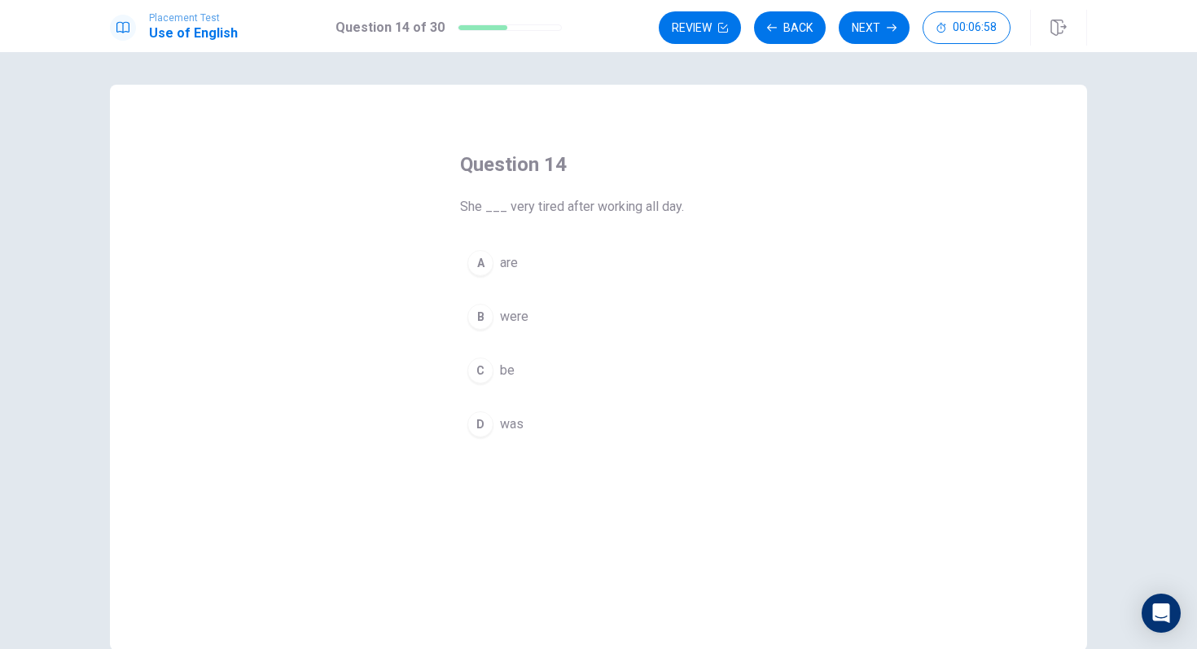
click at [556, 440] on button "D was" at bounding box center [598, 424] width 277 height 41
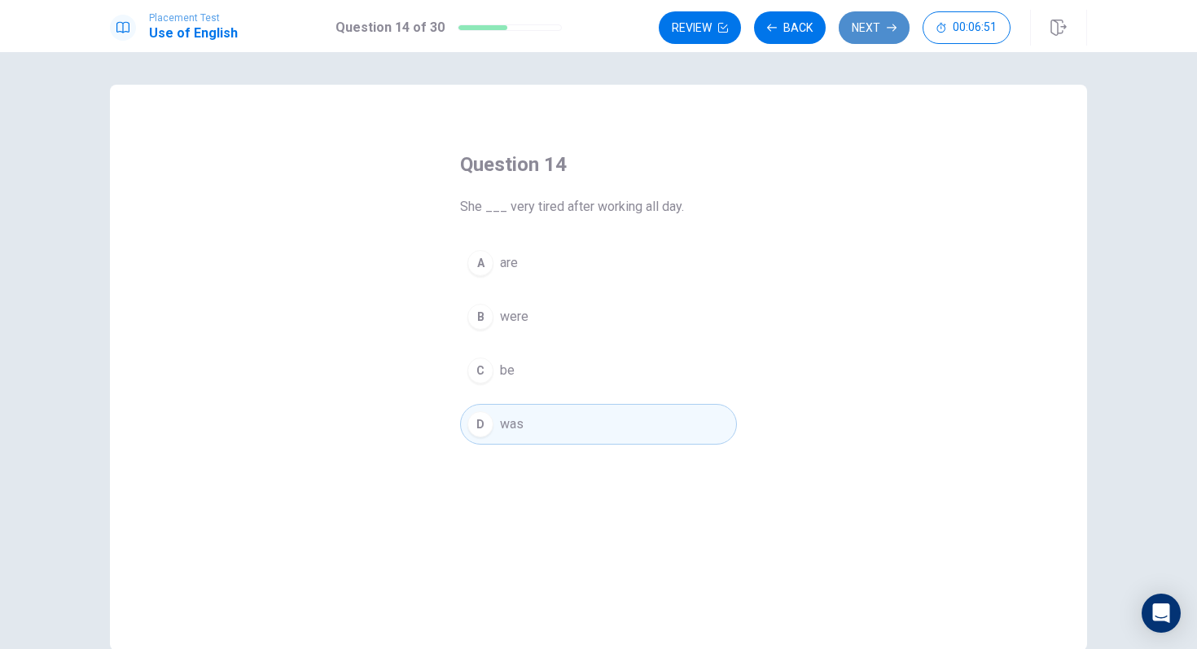
click at [884, 22] on button "Next" at bounding box center [874, 27] width 71 height 33
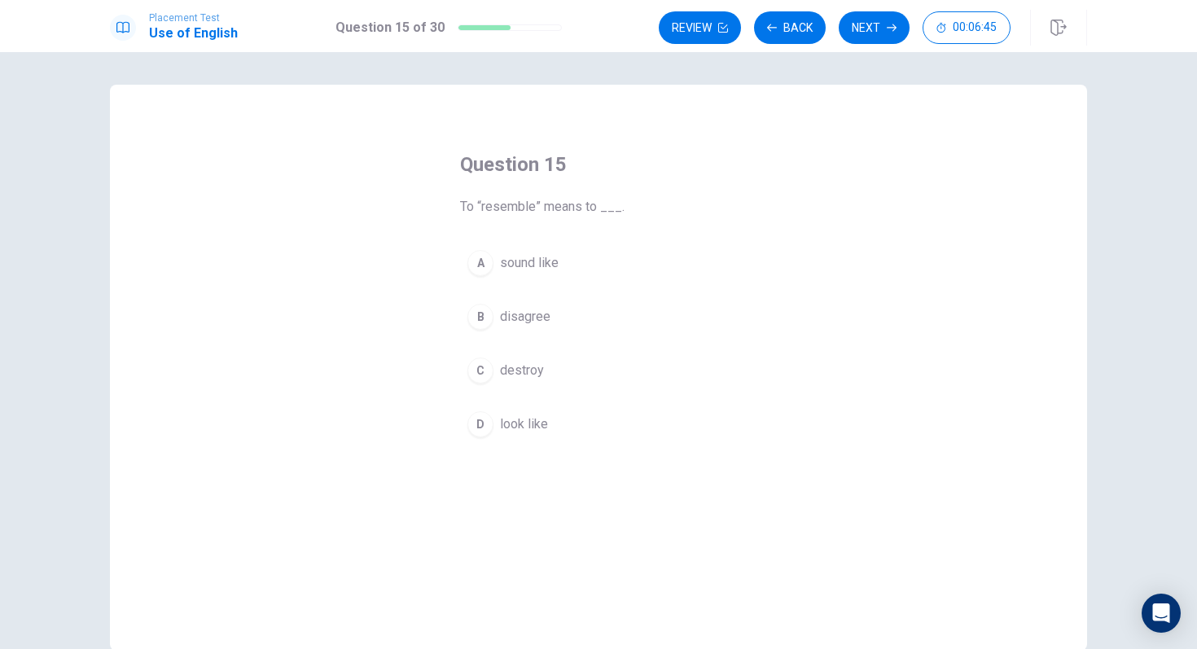
click at [573, 318] on button "B disagree" at bounding box center [598, 316] width 277 height 41
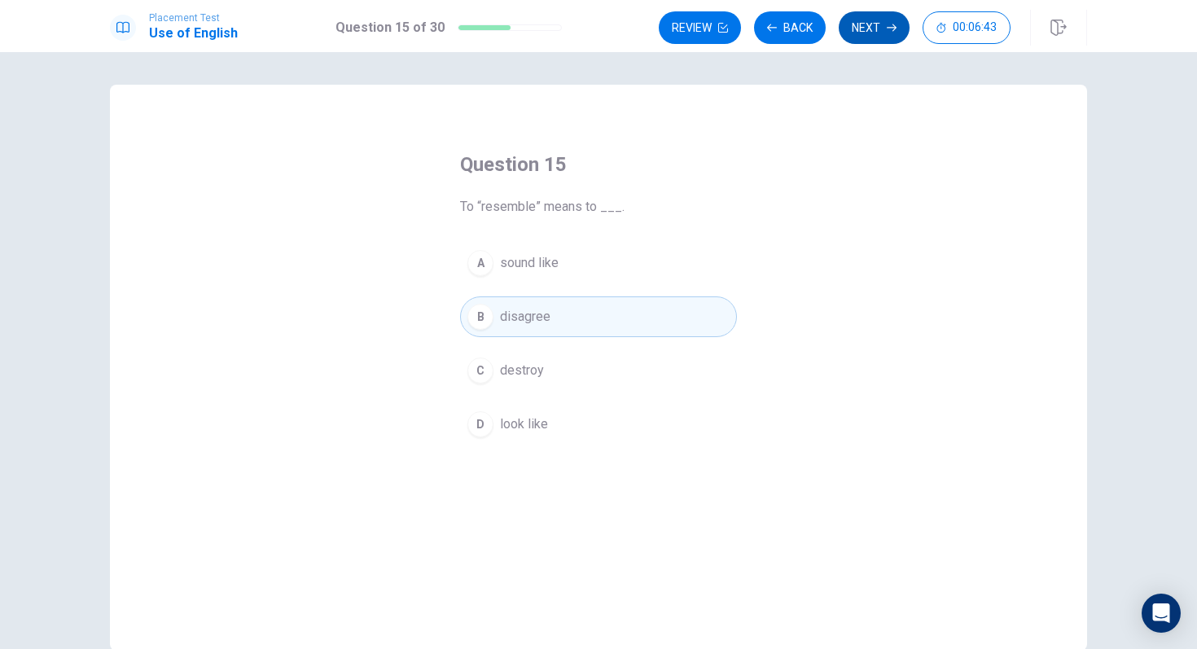
click at [881, 33] on button "Next" at bounding box center [874, 27] width 71 height 33
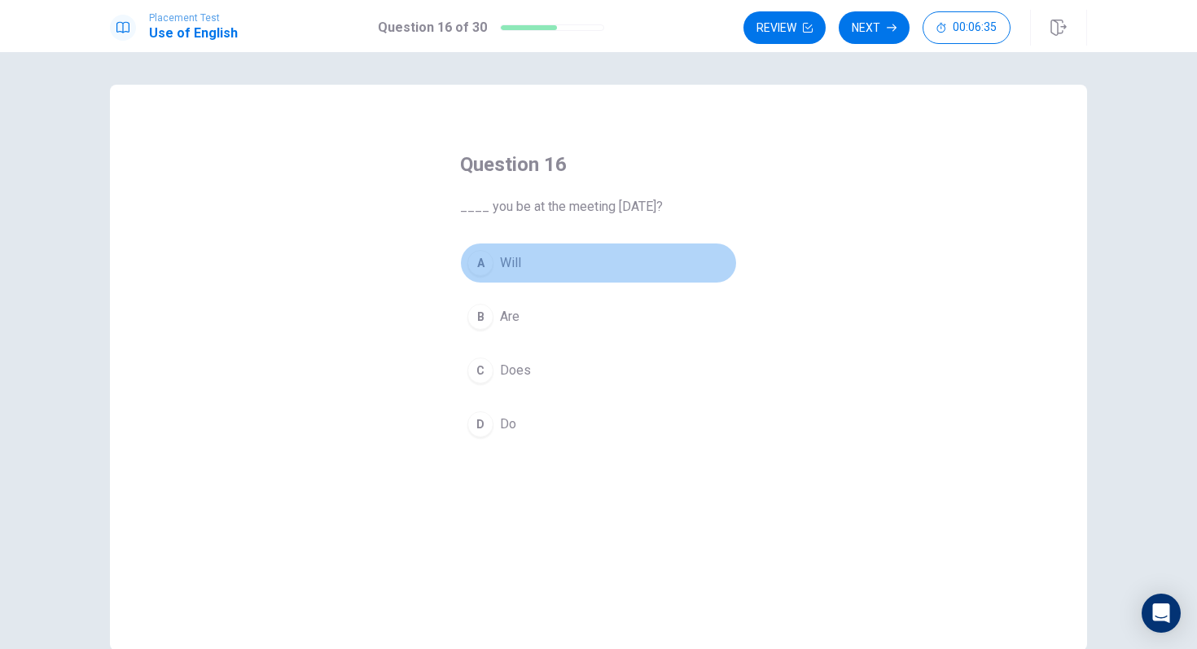
click at [716, 262] on button "A Will" at bounding box center [598, 263] width 277 height 41
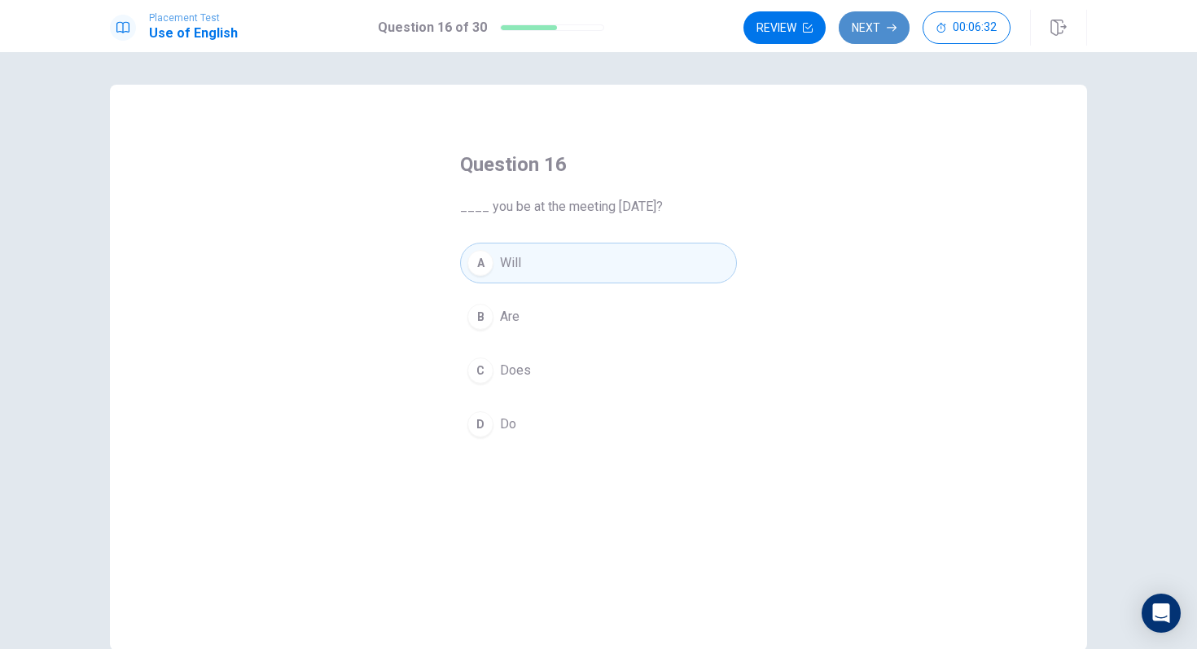
click at [900, 17] on button "Next" at bounding box center [874, 27] width 71 height 33
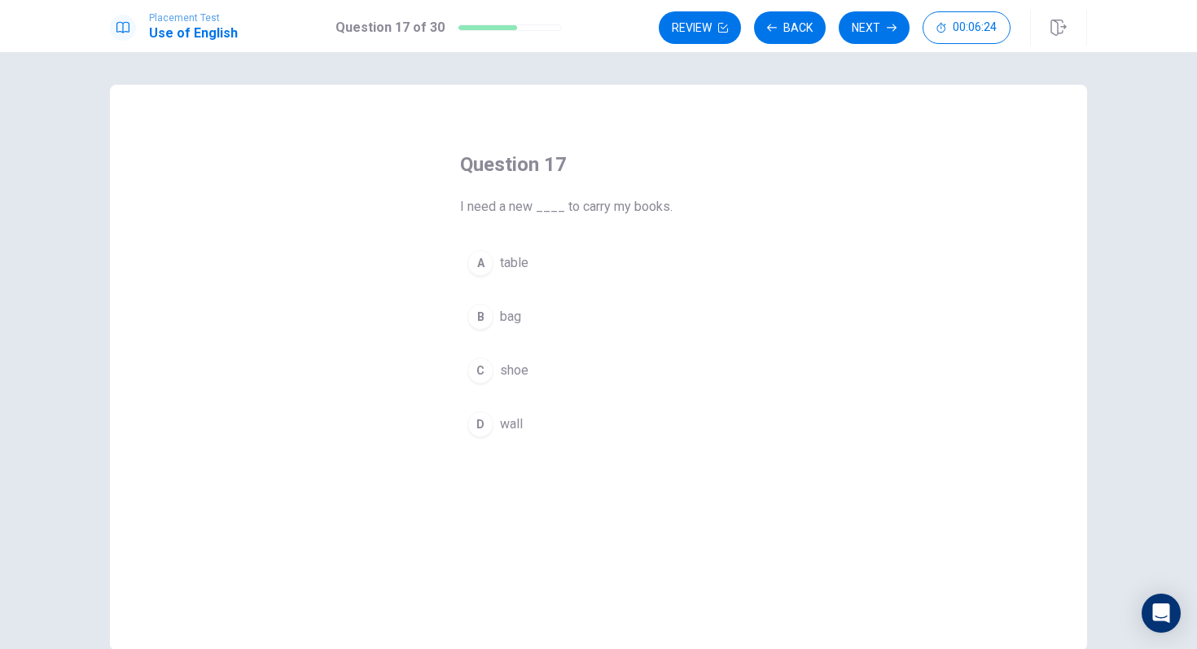
click at [594, 328] on button "B bag" at bounding box center [598, 316] width 277 height 41
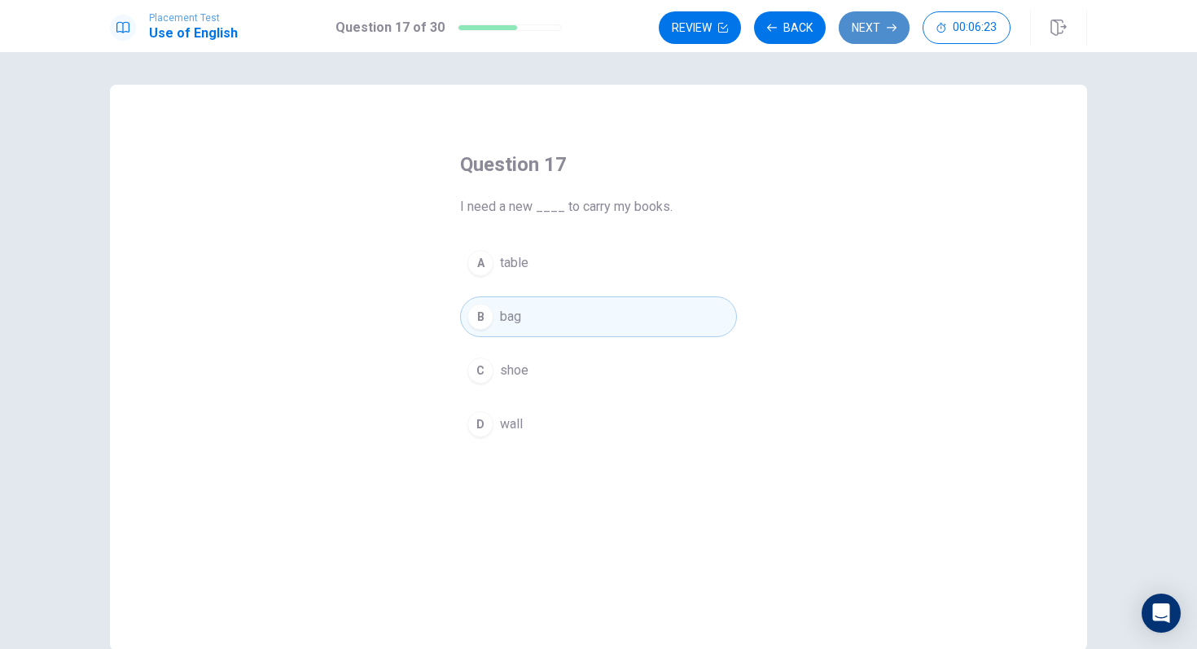
click at [859, 31] on button "Next" at bounding box center [874, 27] width 71 height 33
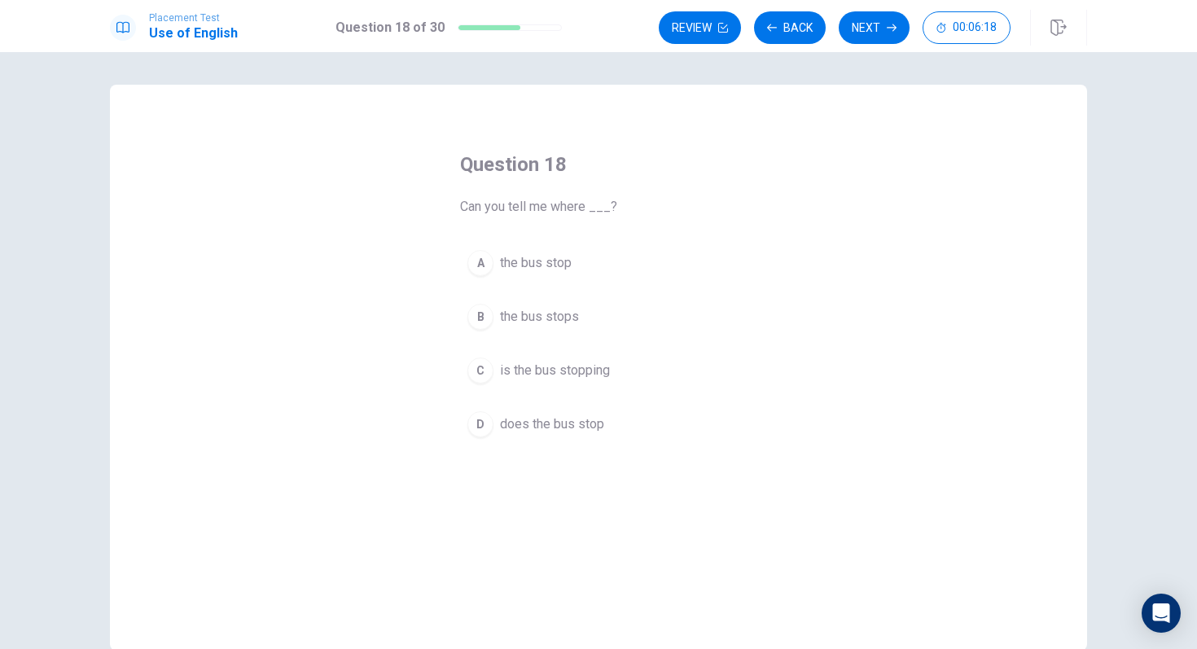
click at [696, 383] on button "C is the bus stopping" at bounding box center [598, 370] width 277 height 41
click at [690, 400] on div "A the bus stop B the bus stops C is the bus stopping D does the bus stop" at bounding box center [598, 344] width 277 height 202
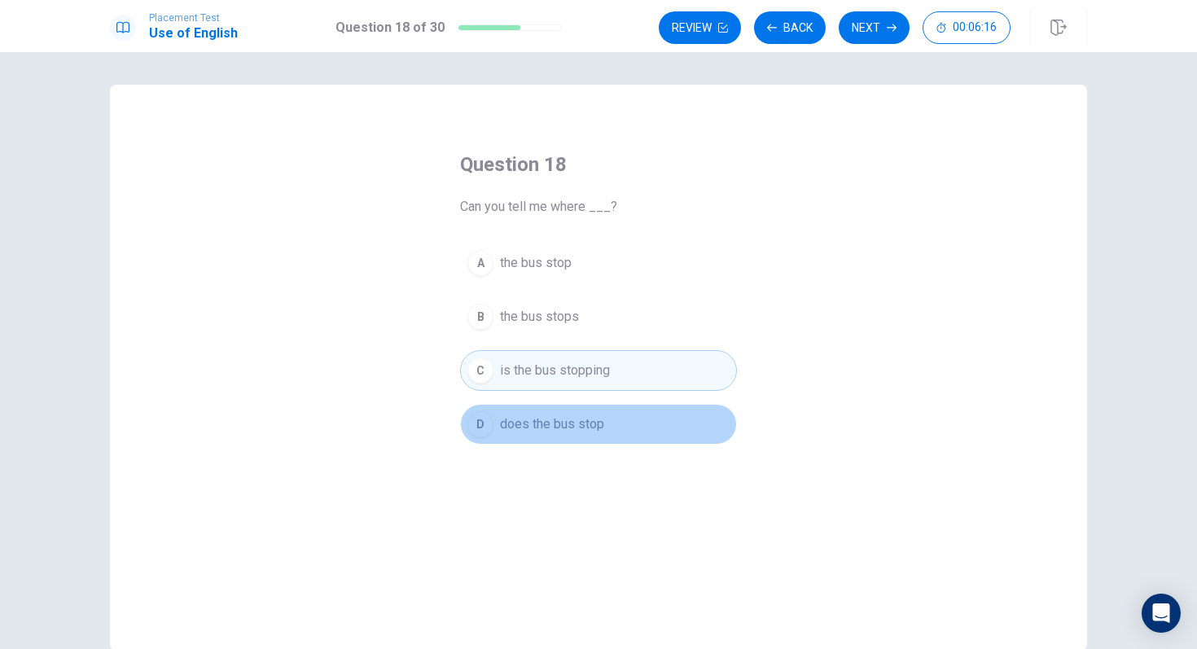
click at [694, 414] on button "D does the bus stop" at bounding box center [598, 424] width 277 height 41
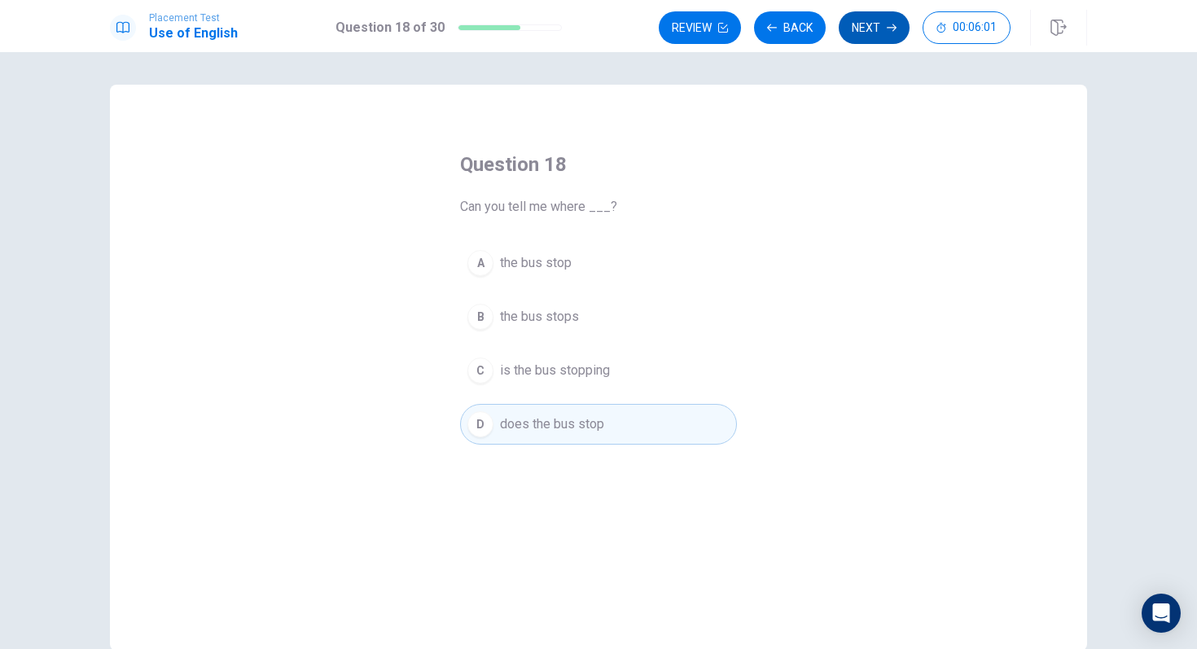
click at [859, 37] on button "Next" at bounding box center [874, 27] width 71 height 33
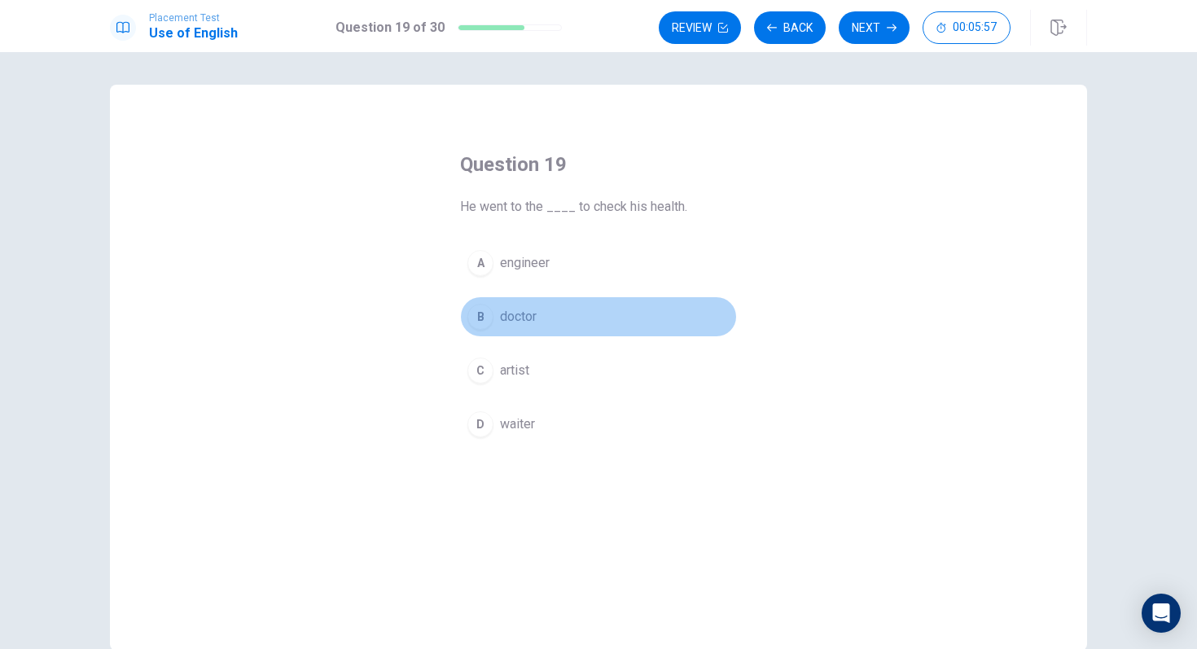
click at [590, 315] on button "B doctor" at bounding box center [598, 316] width 277 height 41
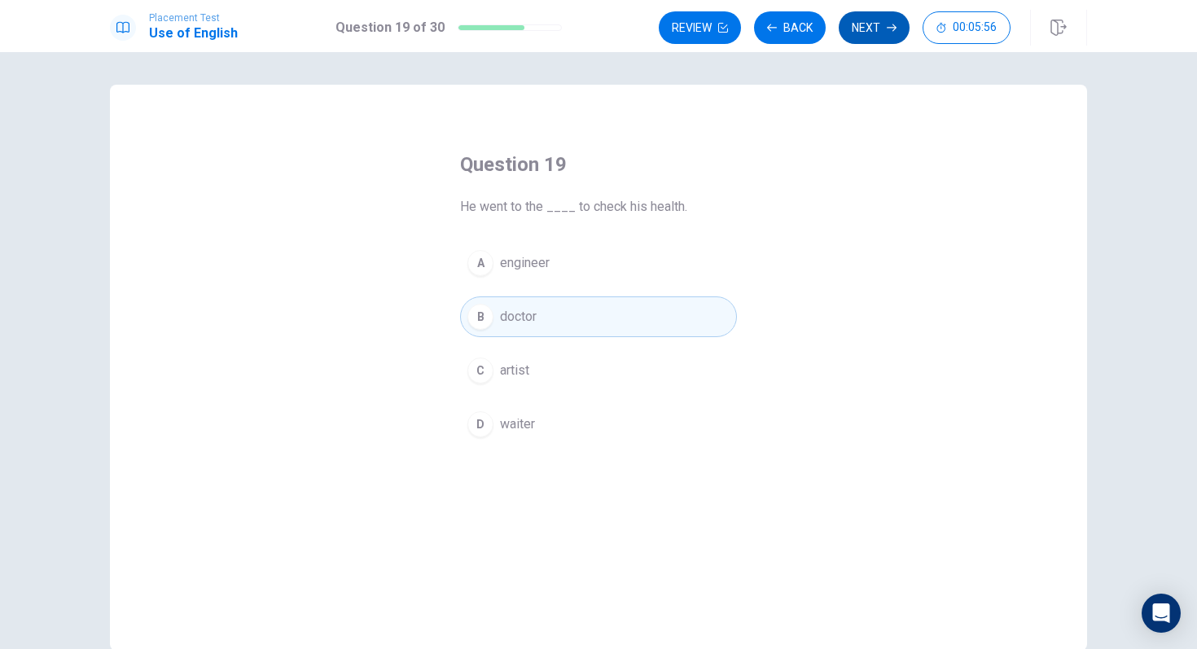
click at [855, 20] on button "Next" at bounding box center [874, 27] width 71 height 33
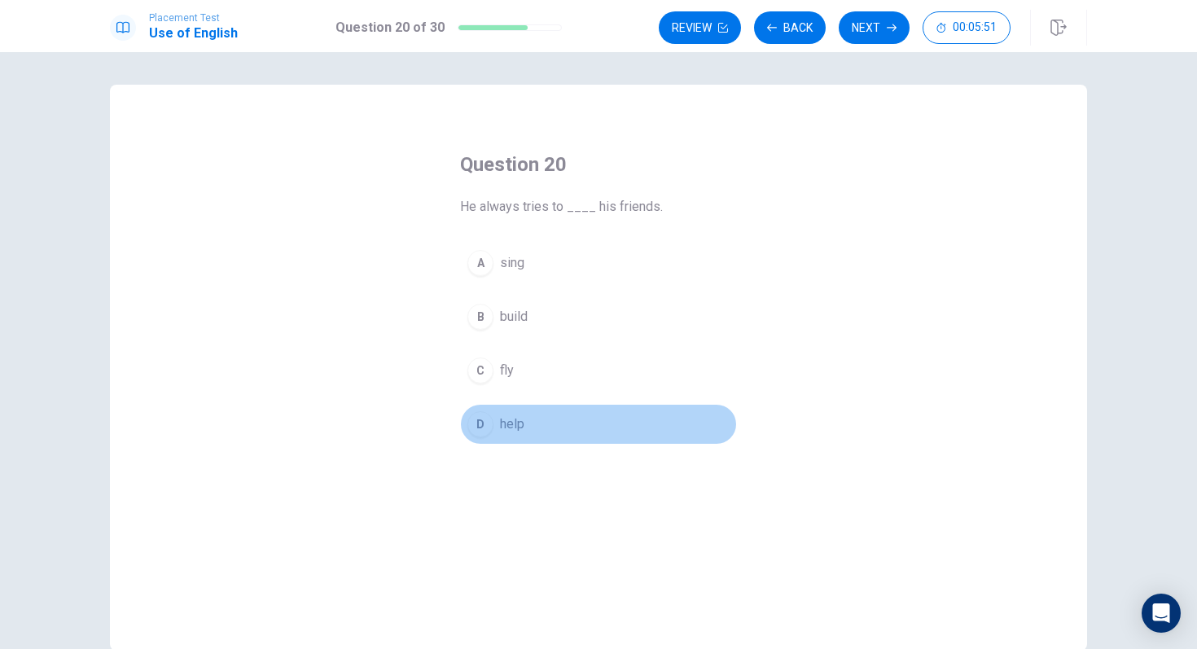
click at [583, 432] on button "D help" at bounding box center [598, 424] width 277 height 41
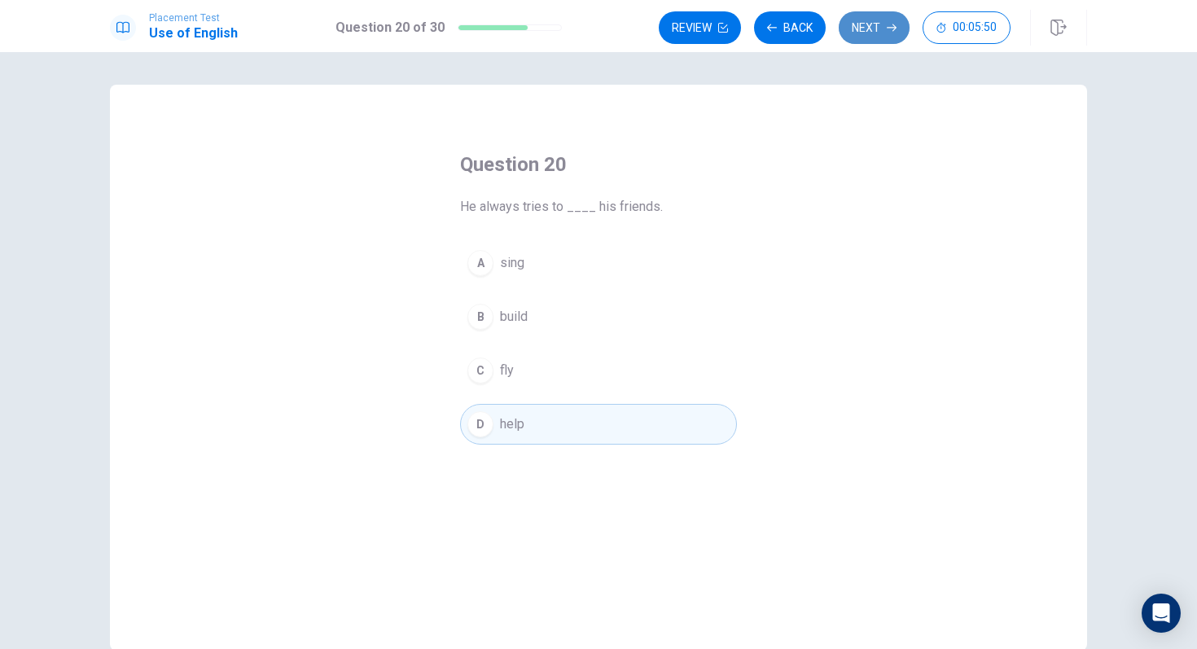
click at [883, 30] on button "Next" at bounding box center [874, 27] width 71 height 33
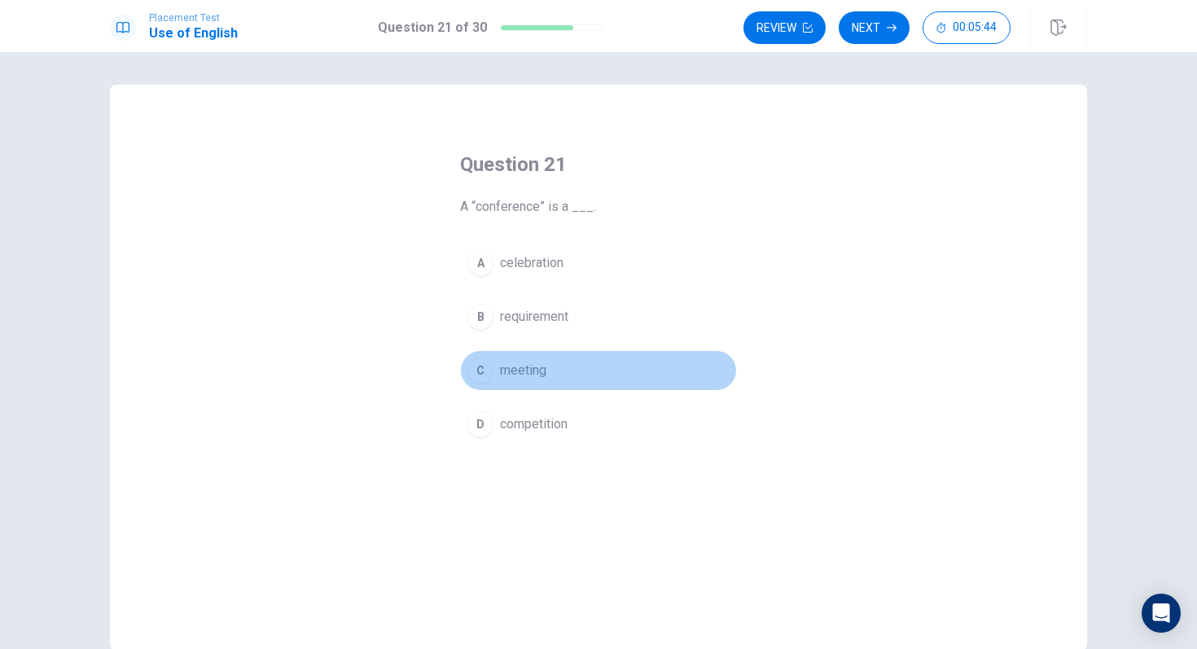
click at [591, 381] on button "C meeting" at bounding box center [598, 370] width 277 height 41
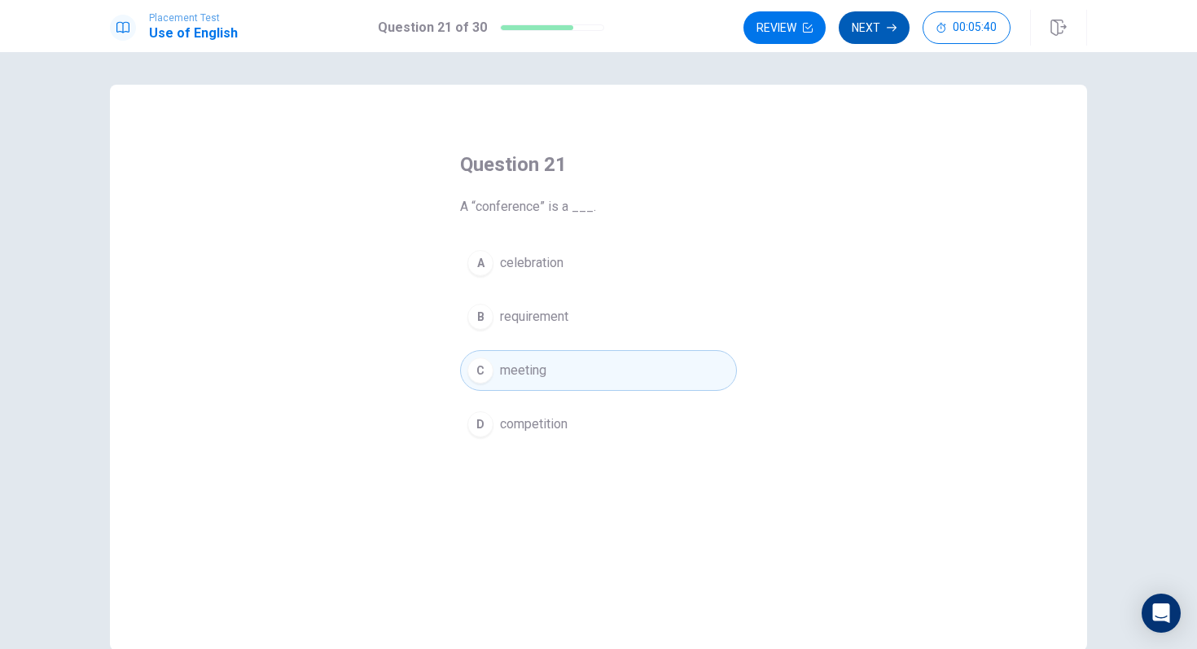
click at [868, 33] on button "Next" at bounding box center [874, 27] width 71 height 33
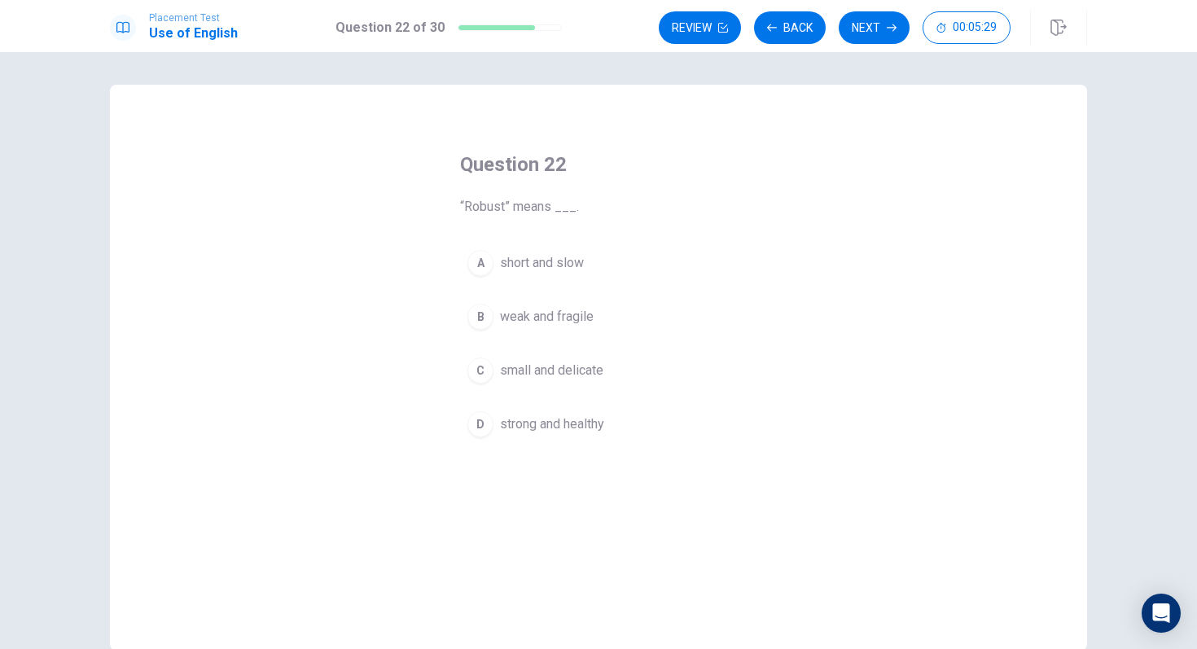
click at [649, 415] on button "D strong and healthy" at bounding box center [598, 424] width 277 height 41
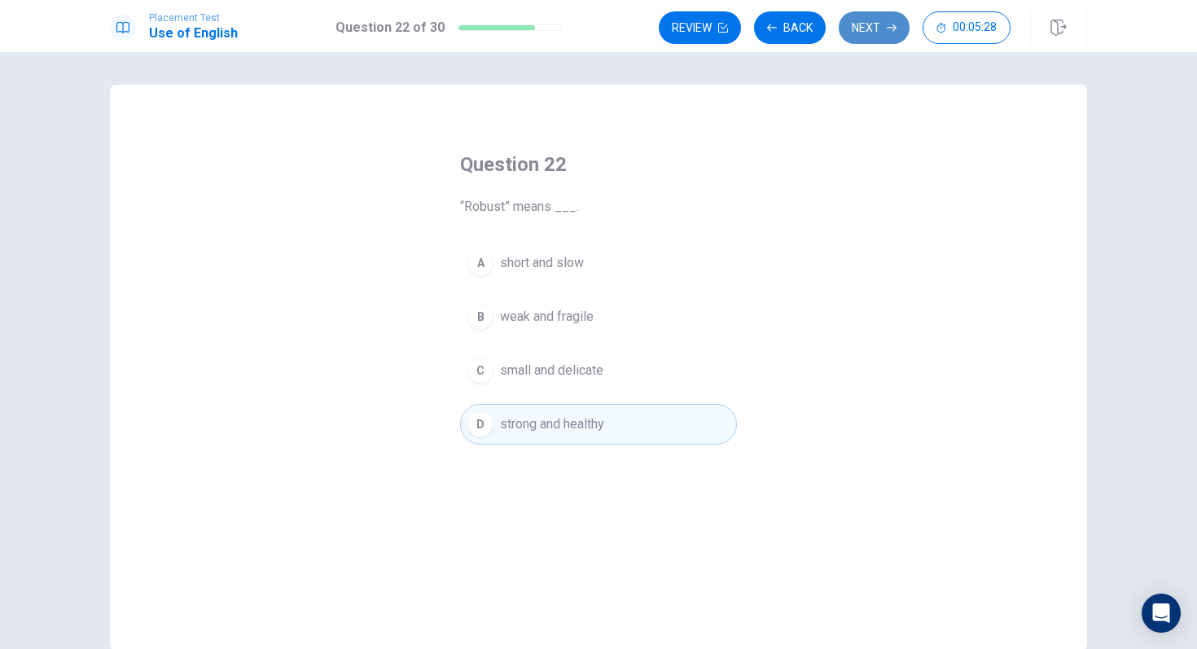
click at [866, 42] on button "Next" at bounding box center [874, 27] width 71 height 33
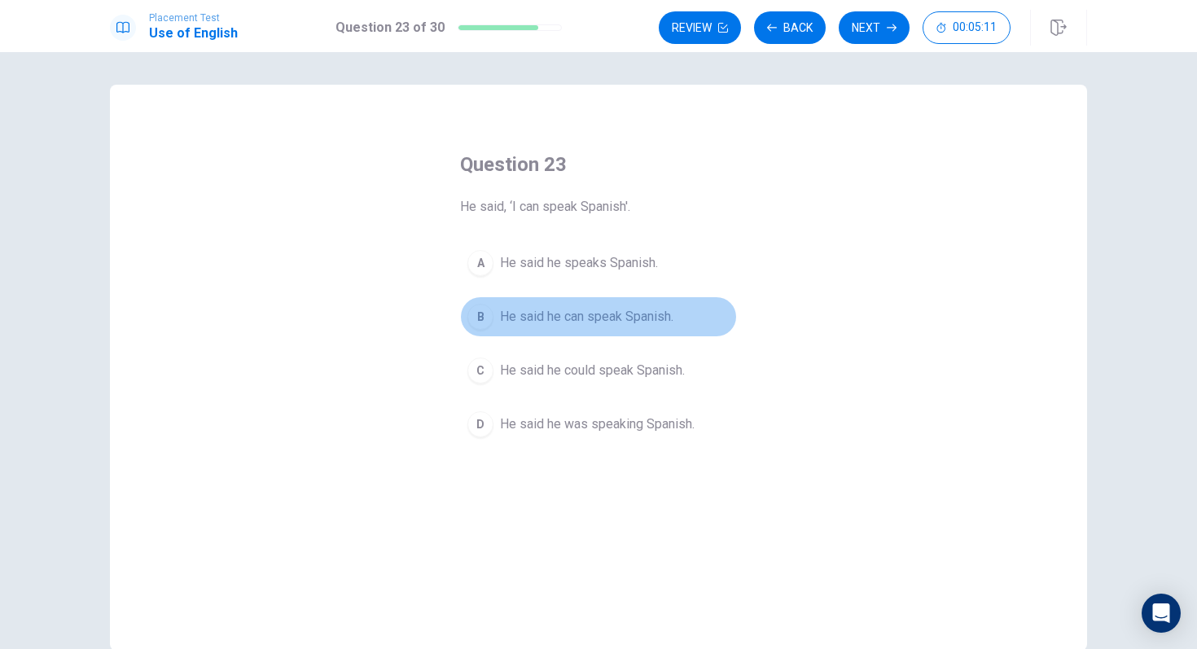
click at [638, 327] on button "B He said he can speak Spanish." at bounding box center [598, 316] width 277 height 41
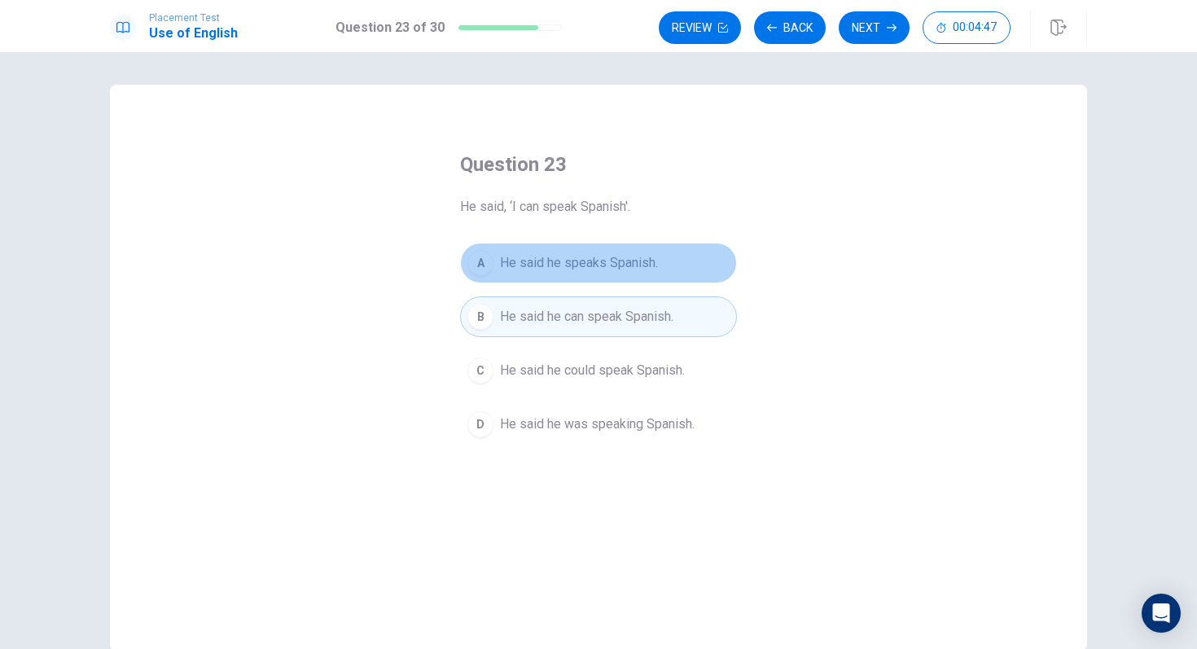
click at [624, 278] on button "A He said he speaks Spanish." at bounding box center [598, 263] width 277 height 41
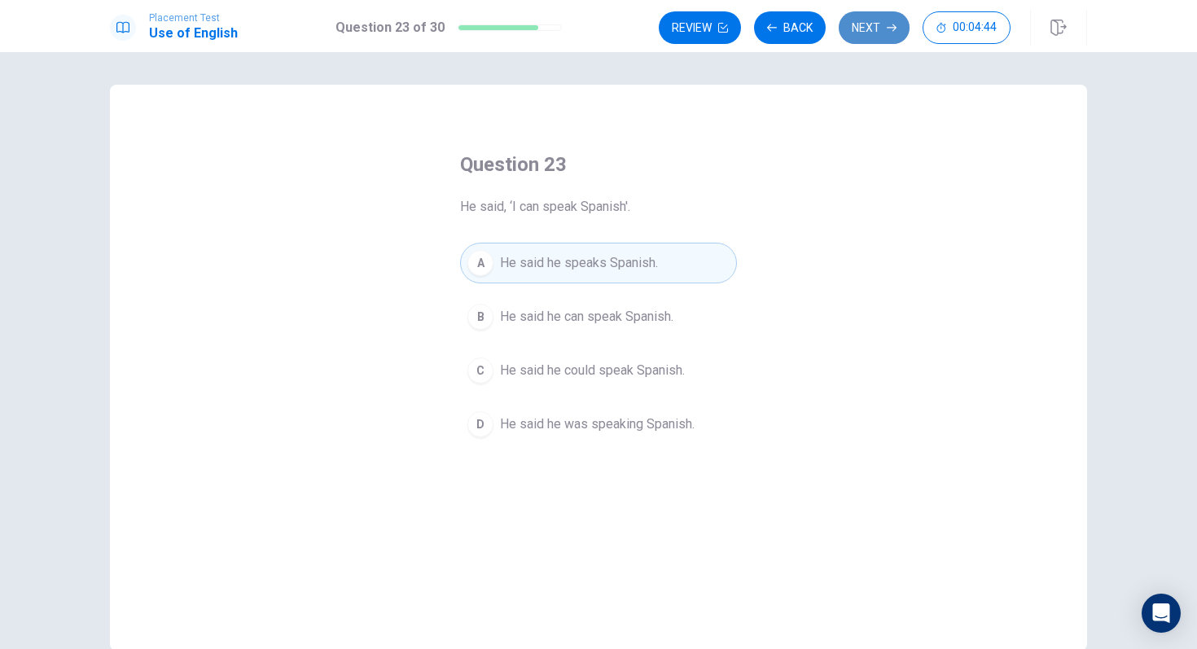
click at [881, 36] on button "Next" at bounding box center [874, 27] width 71 height 33
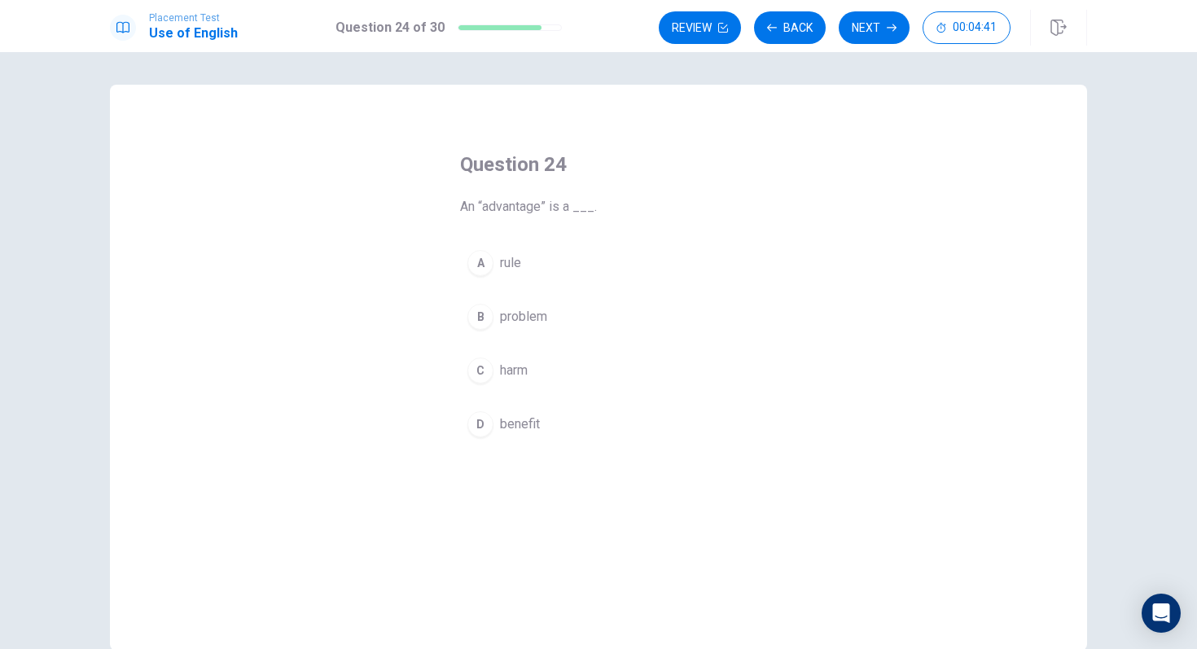
click at [570, 440] on button "D benefit" at bounding box center [598, 424] width 277 height 41
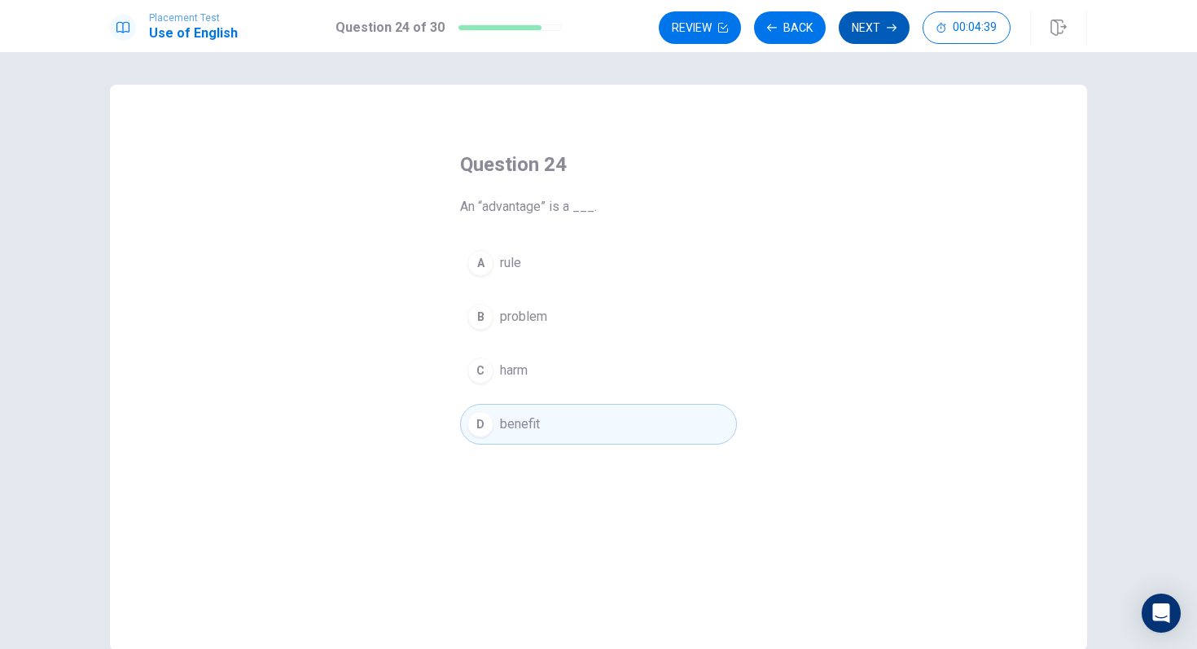
click at [875, 19] on button "Next" at bounding box center [874, 27] width 71 height 33
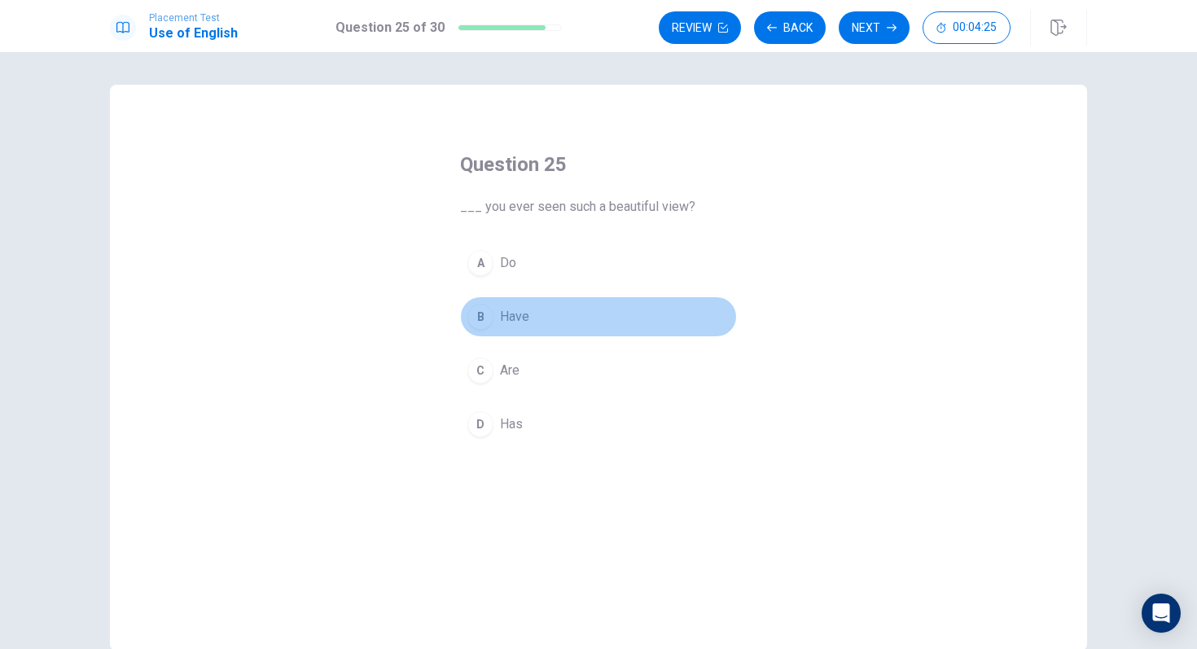
click at [589, 318] on button "B Have" at bounding box center [598, 316] width 277 height 41
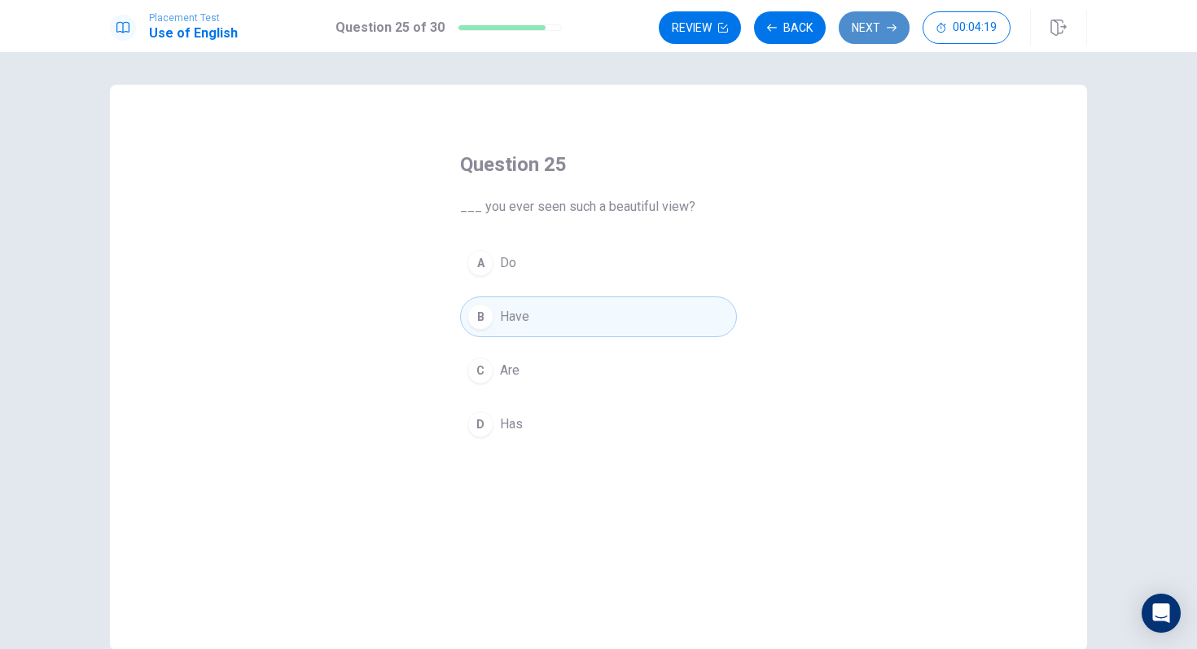
click at [889, 26] on icon "button" at bounding box center [892, 28] width 10 height 10
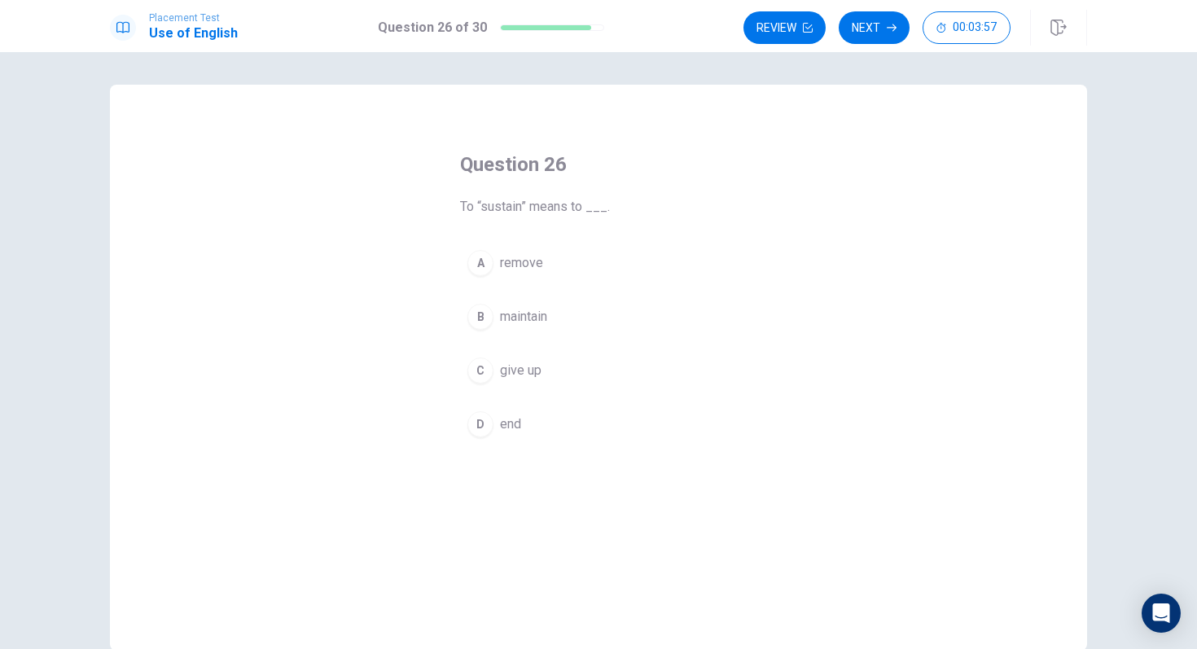
click at [562, 322] on button "B maintain" at bounding box center [598, 316] width 277 height 41
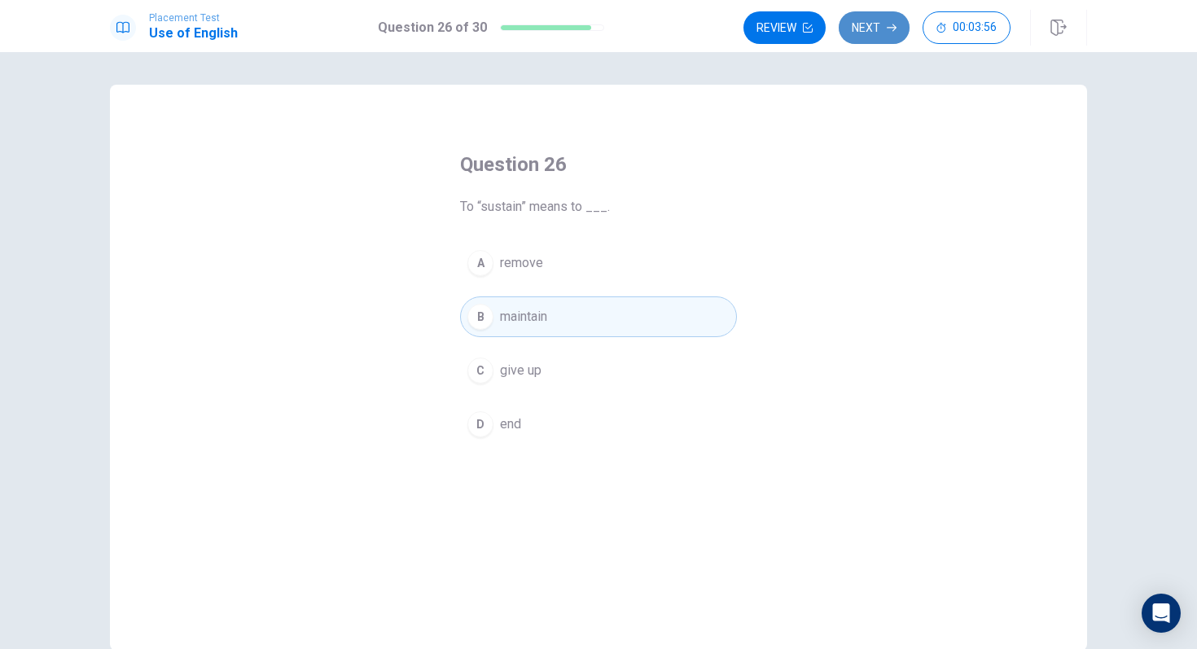
click at [886, 21] on button "Next" at bounding box center [874, 27] width 71 height 33
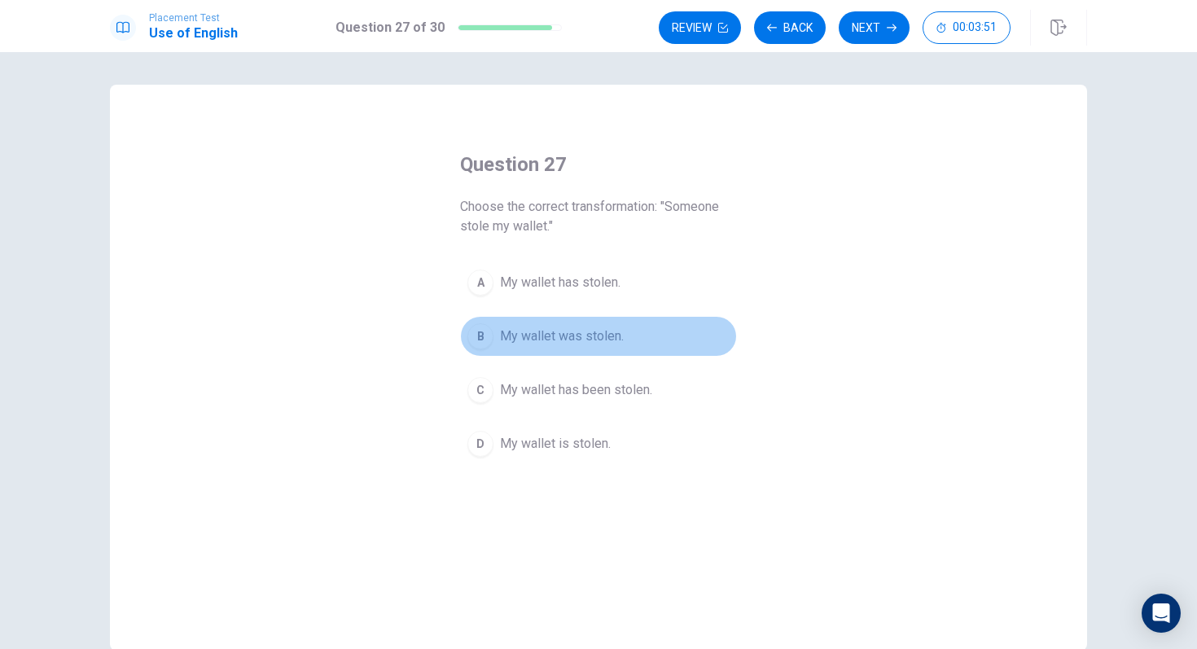
click at [624, 339] on span "My wallet was stolen." at bounding box center [562, 336] width 124 height 20
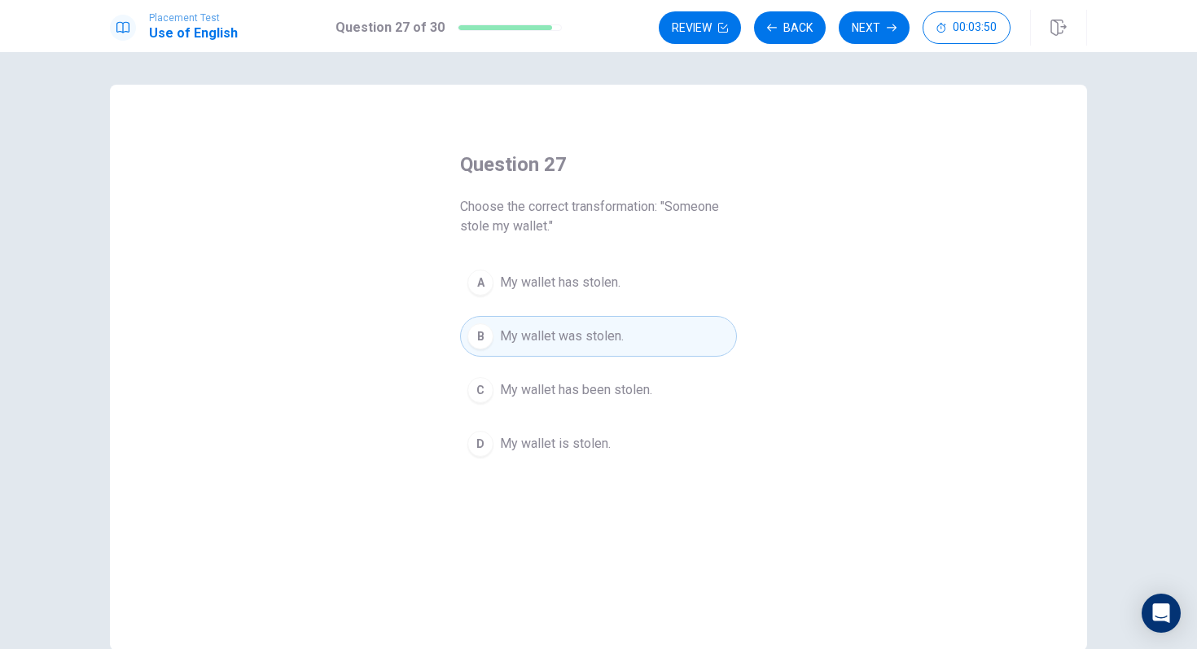
click at [625, 370] on button "C My wallet has been stolen." at bounding box center [598, 390] width 277 height 41
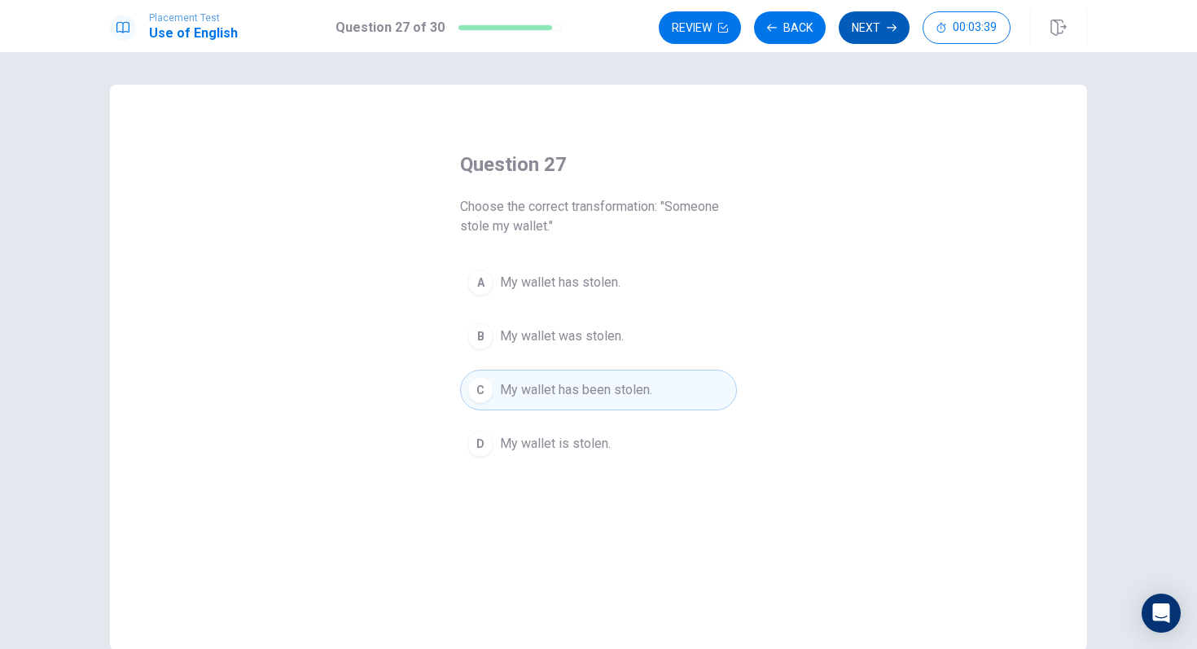
click at [876, 33] on button "Next" at bounding box center [874, 27] width 71 height 33
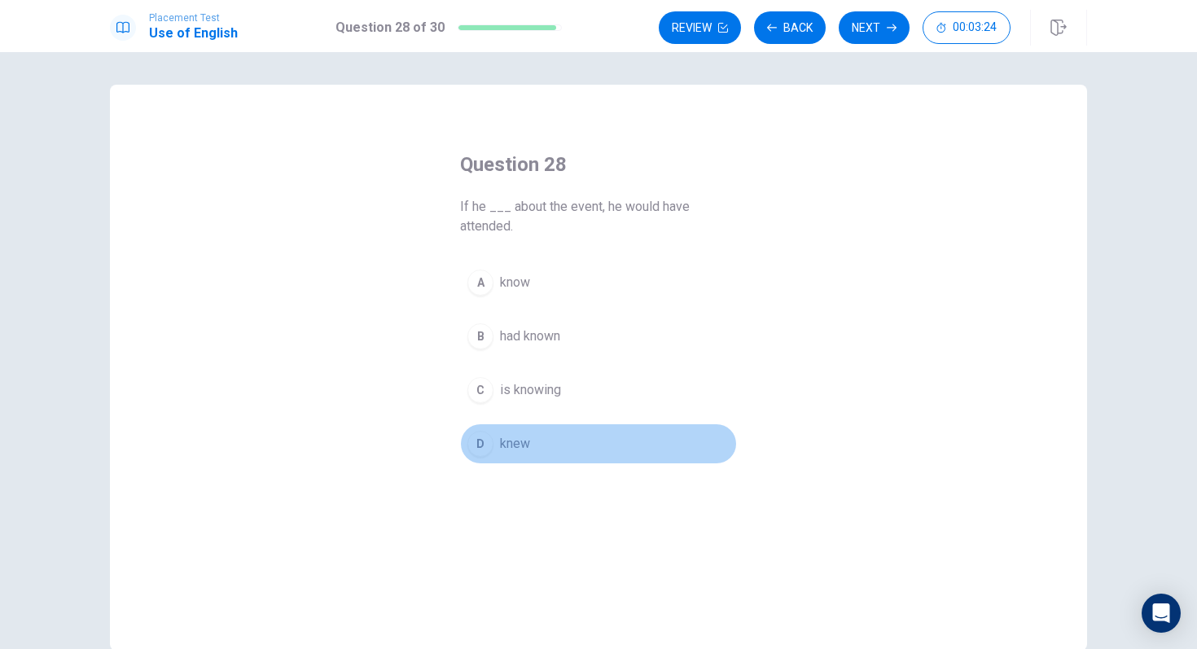
click at [561, 432] on button "D knew" at bounding box center [598, 443] width 277 height 41
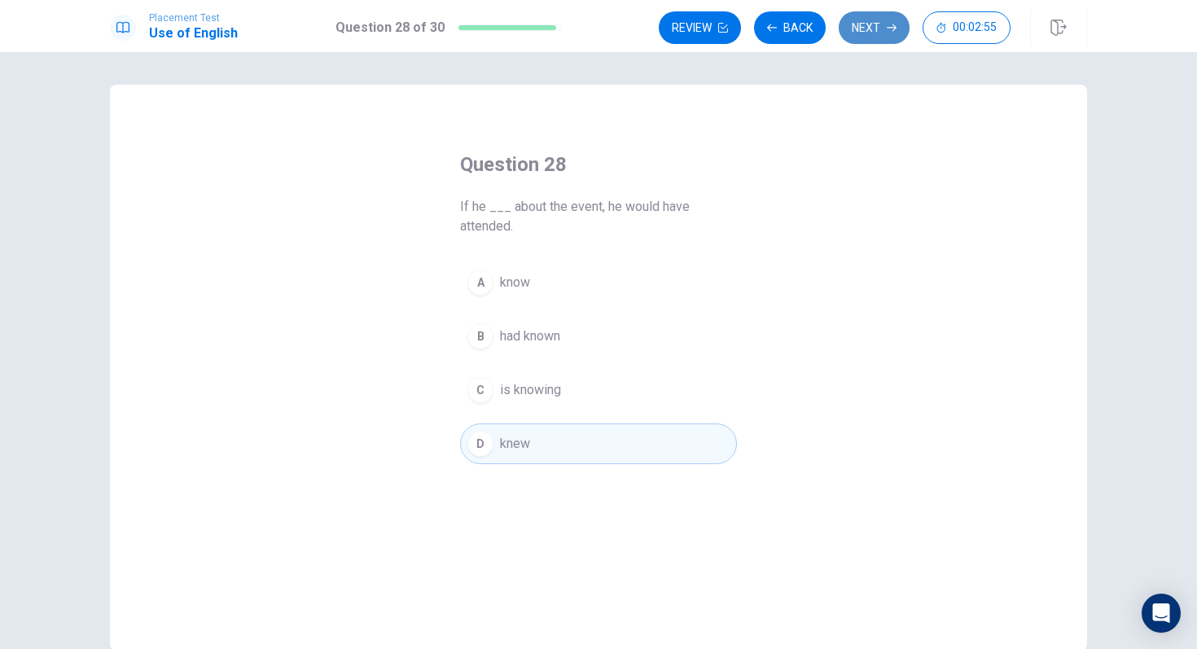
click at [891, 27] on icon "button" at bounding box center [892, 28] width 10 height 10
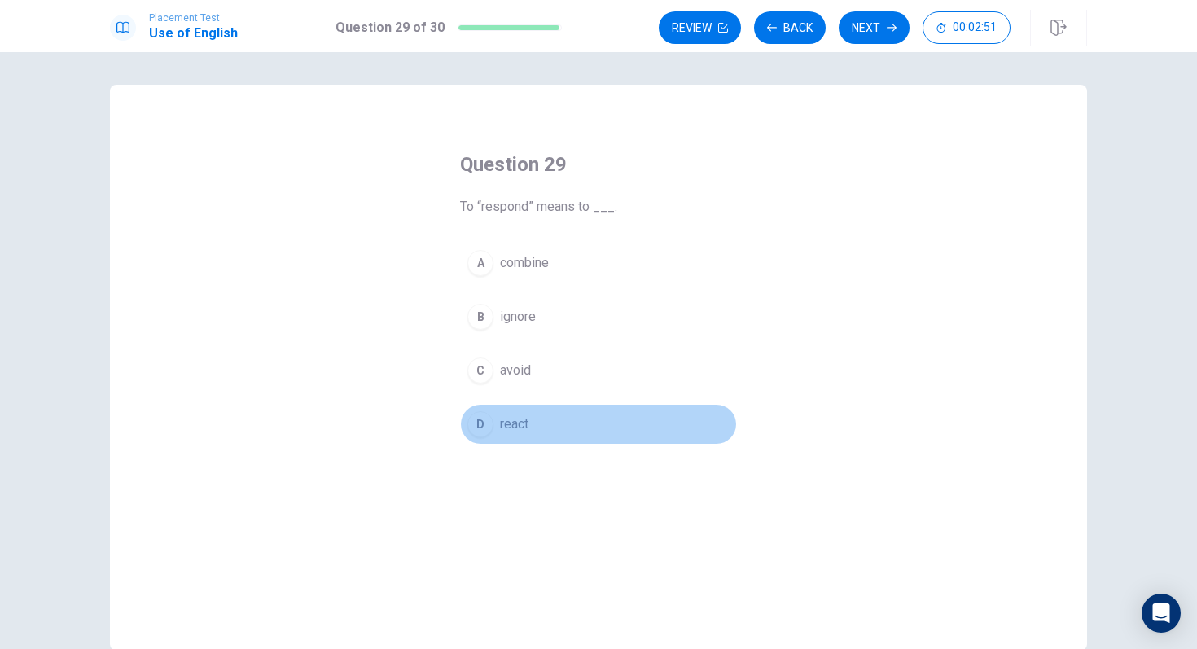
click at [603, 425] on button "D react" at bounding box center [598, 424] width 277 height 41
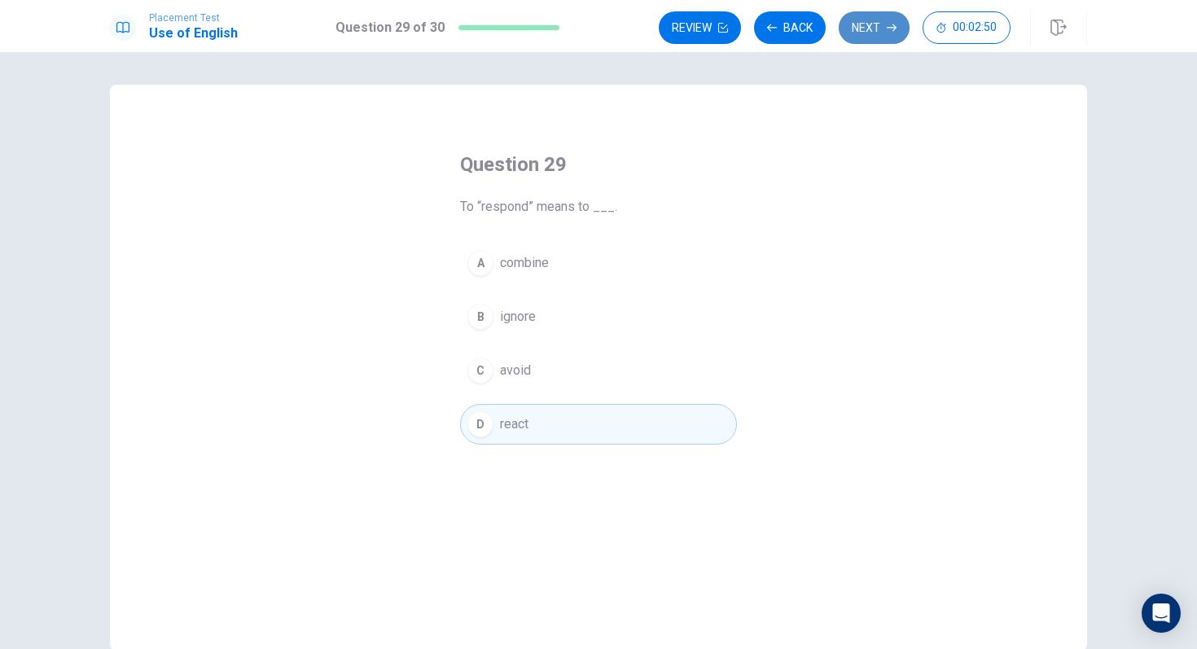
click at [852, 20] on button "Next" at bounding box center [874, 27] width 71 height 33
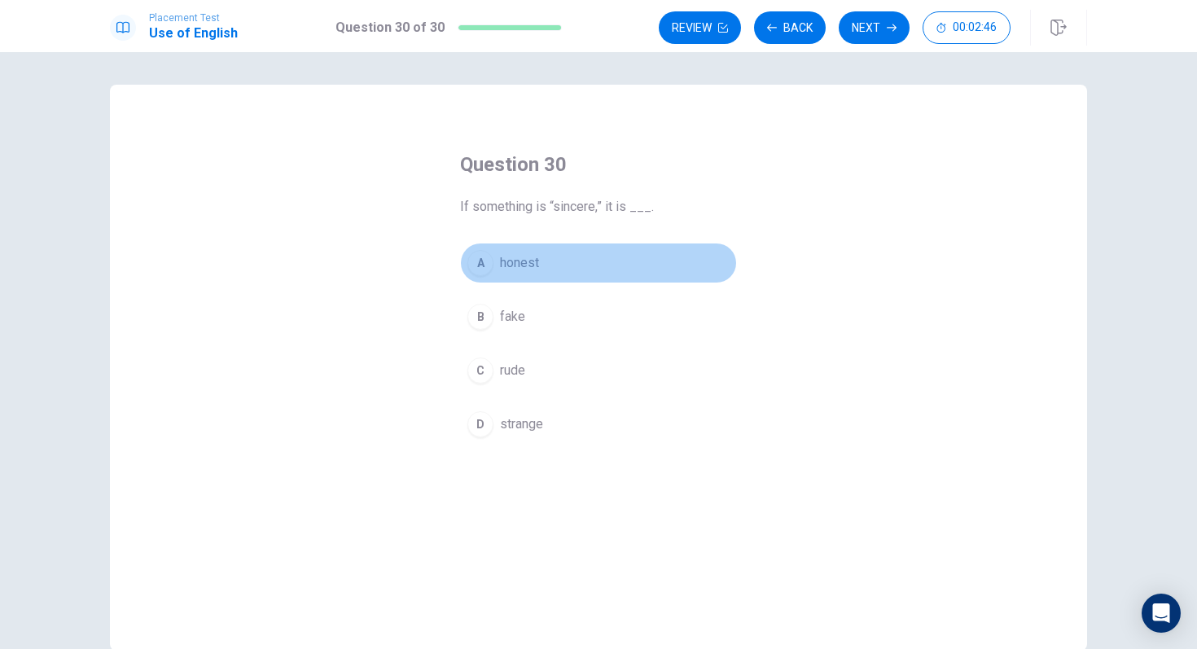
click at [653, 254] on button "A honest" at bounding box center [598, 263] width 277 height 41
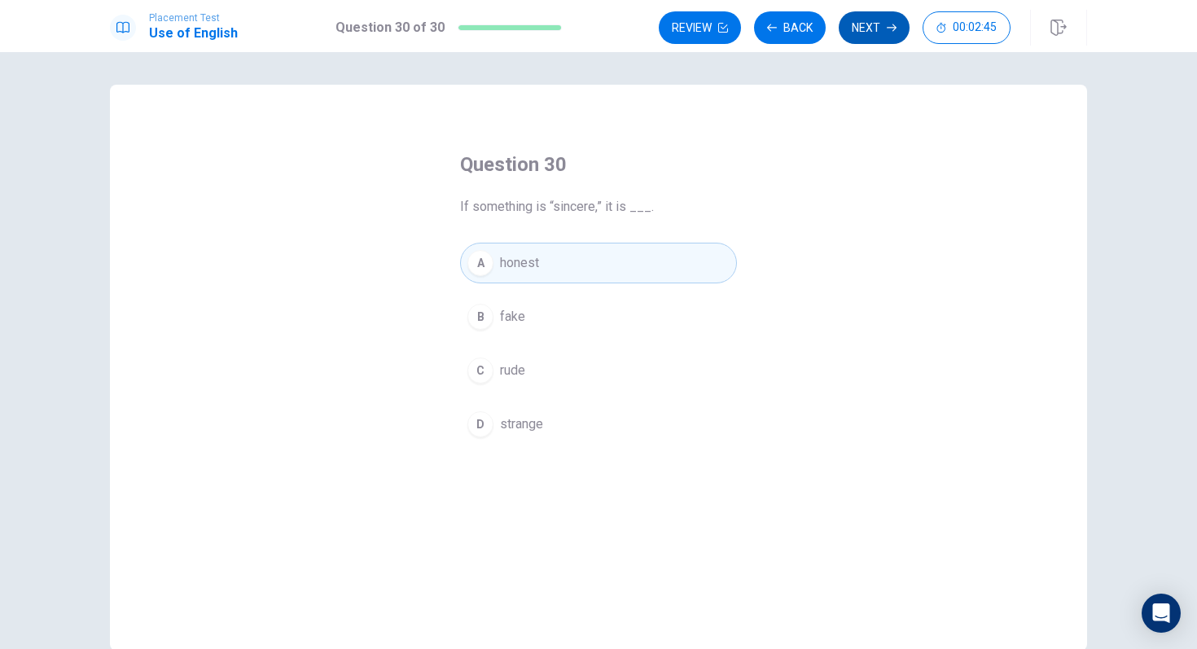
click at [878, 24] on button "Next" at bounding box center [874, 27] width 71 height 33
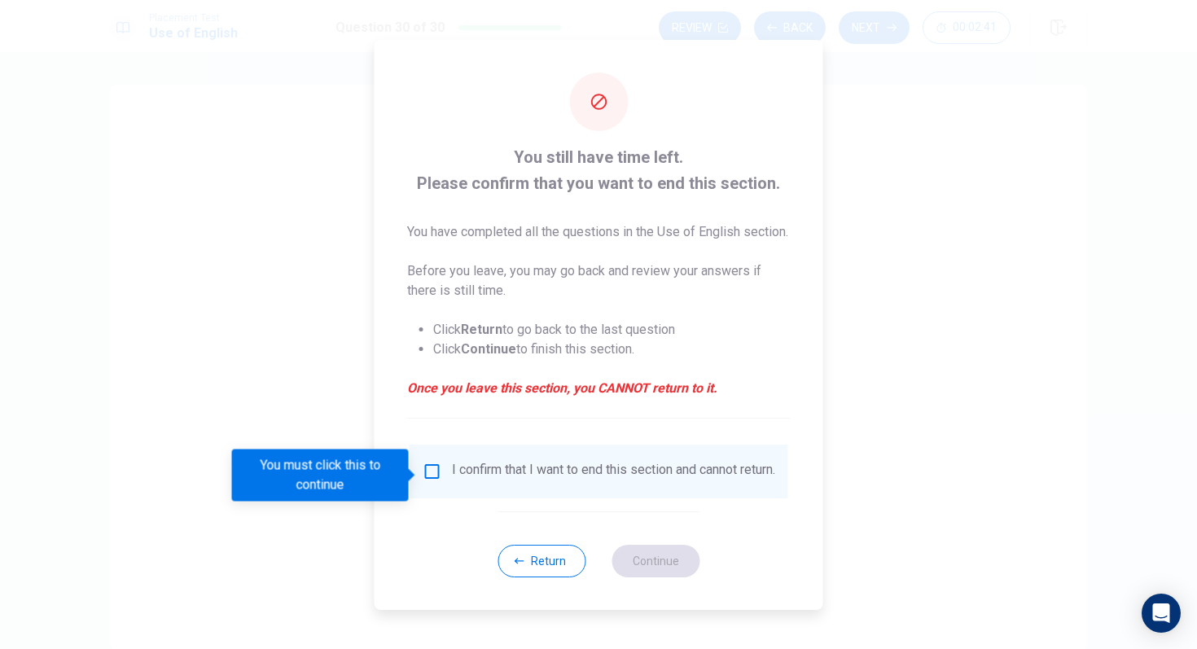
click at [525, 476] on div "I confirm that I want to end this section and cannot return." at bounding box center [613, 472] width 323 height 20
click at [423, 480] on input "You must click this to continue" at bounding box center [433, 472] width 20 height 20
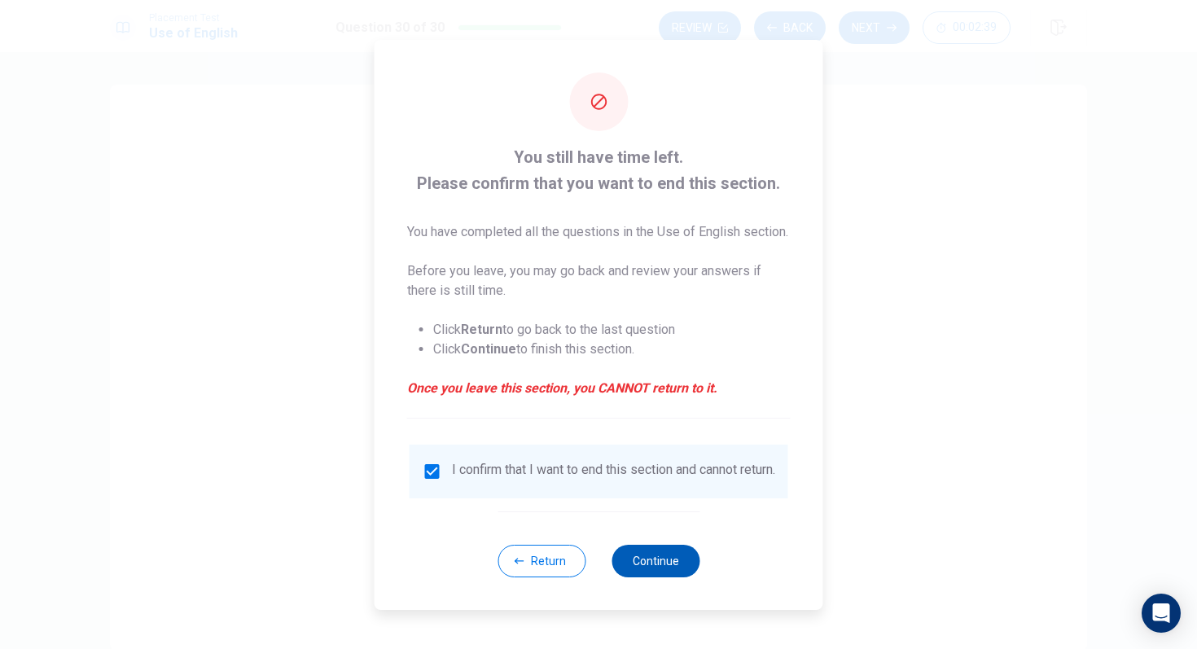
click at [630, 577] on button "Continue" at bounding box center [655, 561] width 88 height 33
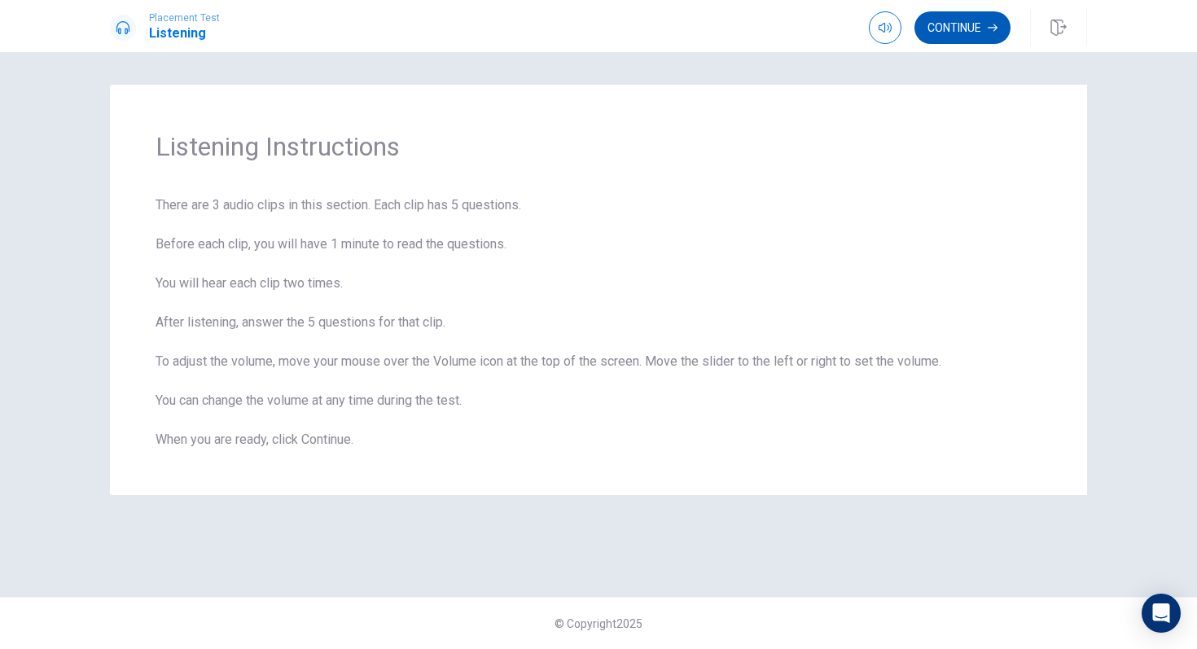
click at [970, 19] on button "Continue" at bounding box center [962, 27] width 96 height 33
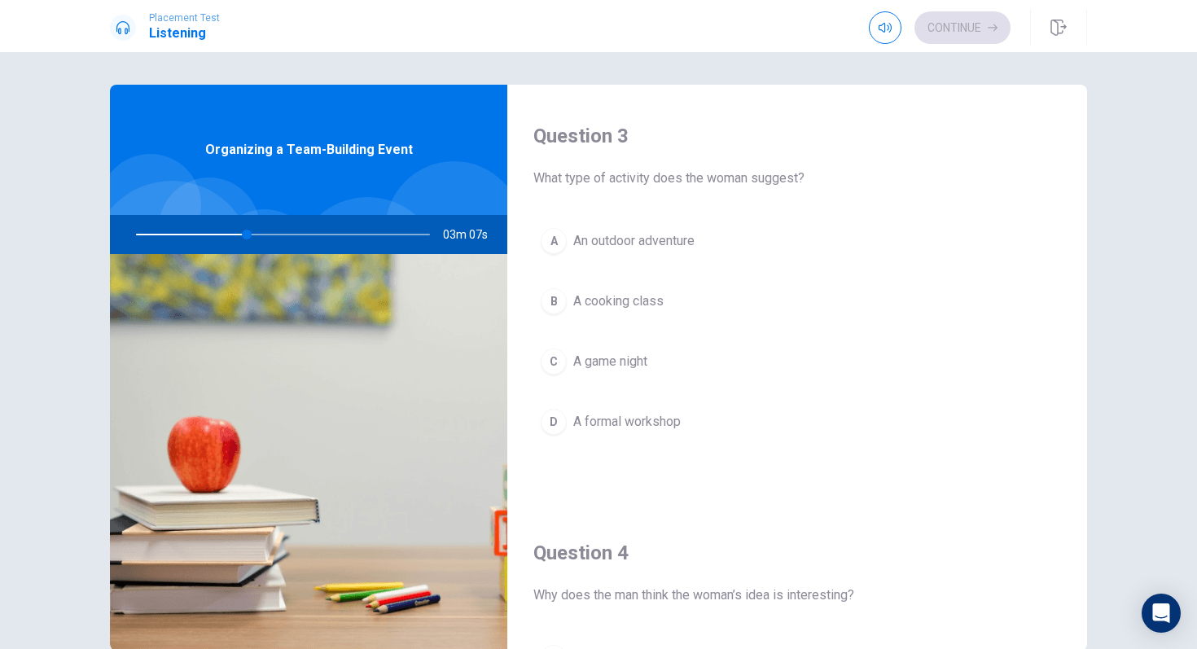
scroll to position [830, 0]
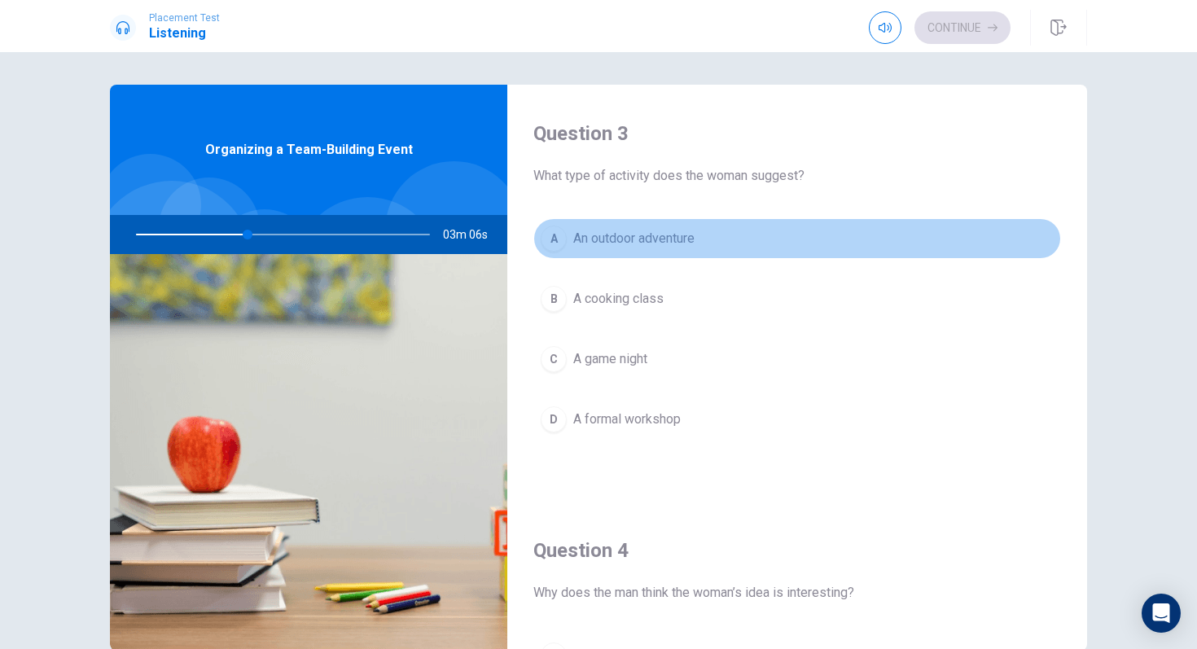
click at [752, 239] on button "A An outdoor adventure" at bounding box center [797, 238] width 528 height 41
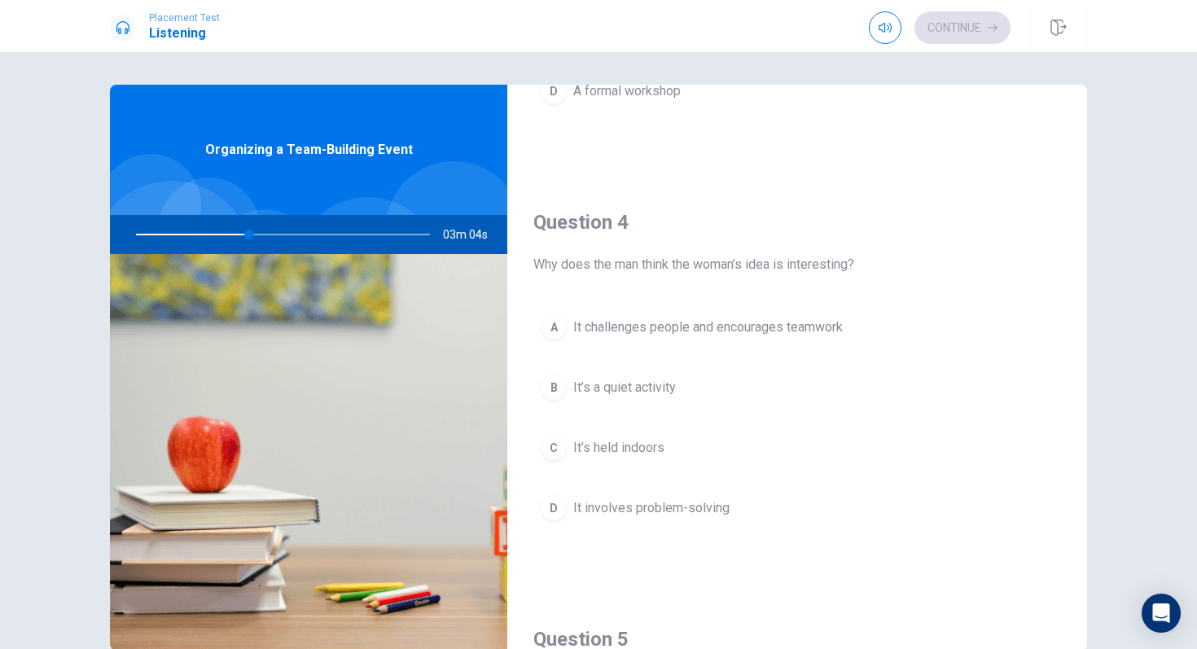
scroll to position [1161, 0]
click at [724, 326] on span "It challenges people and encourages teamwork" at bounding box center [707, 325] width 269 height 20
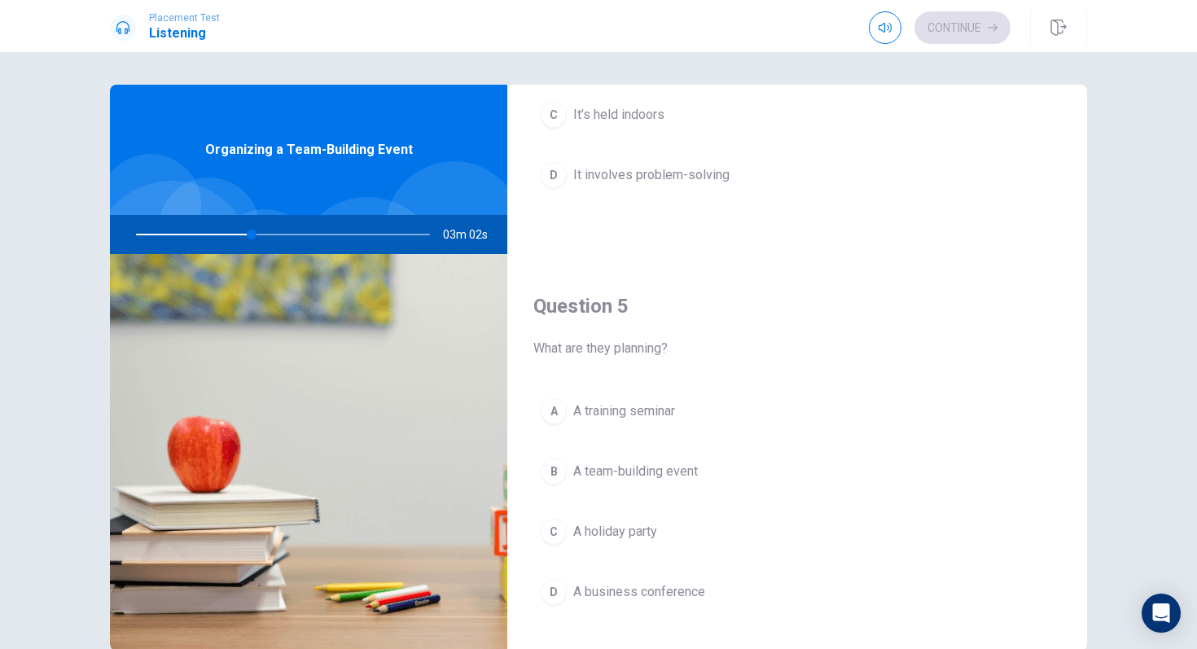
scroll to position [1518, 0]
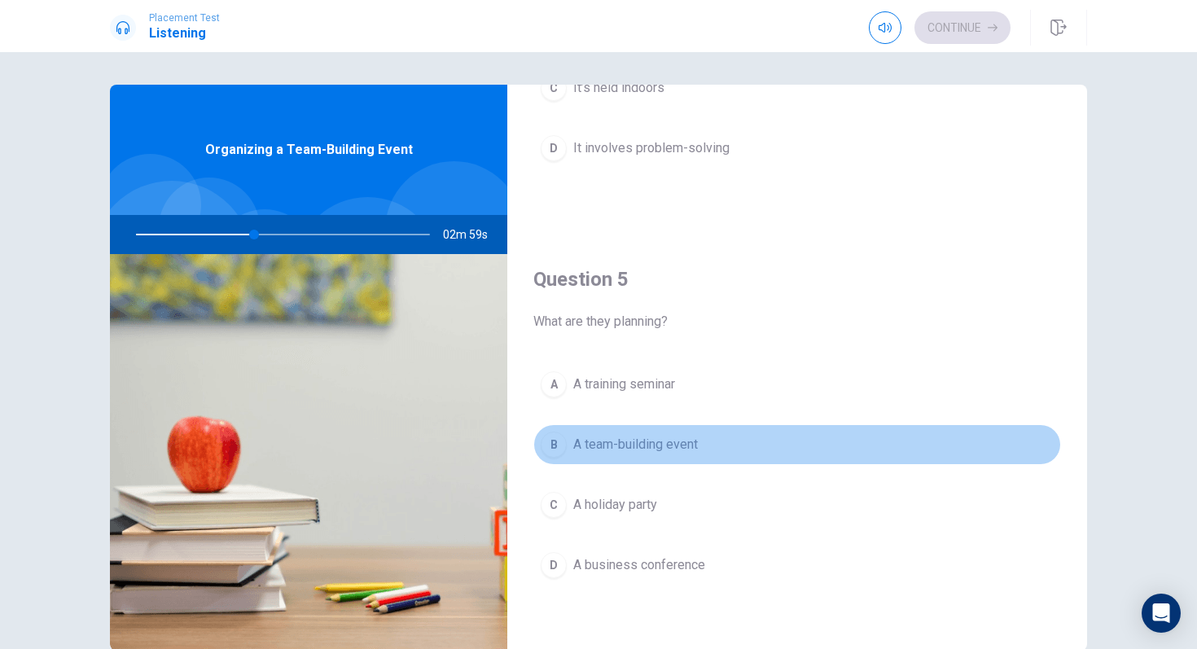
click at [706, 438] on button "B A team-building event" at bounding box center [797, 444] width 528 height 41
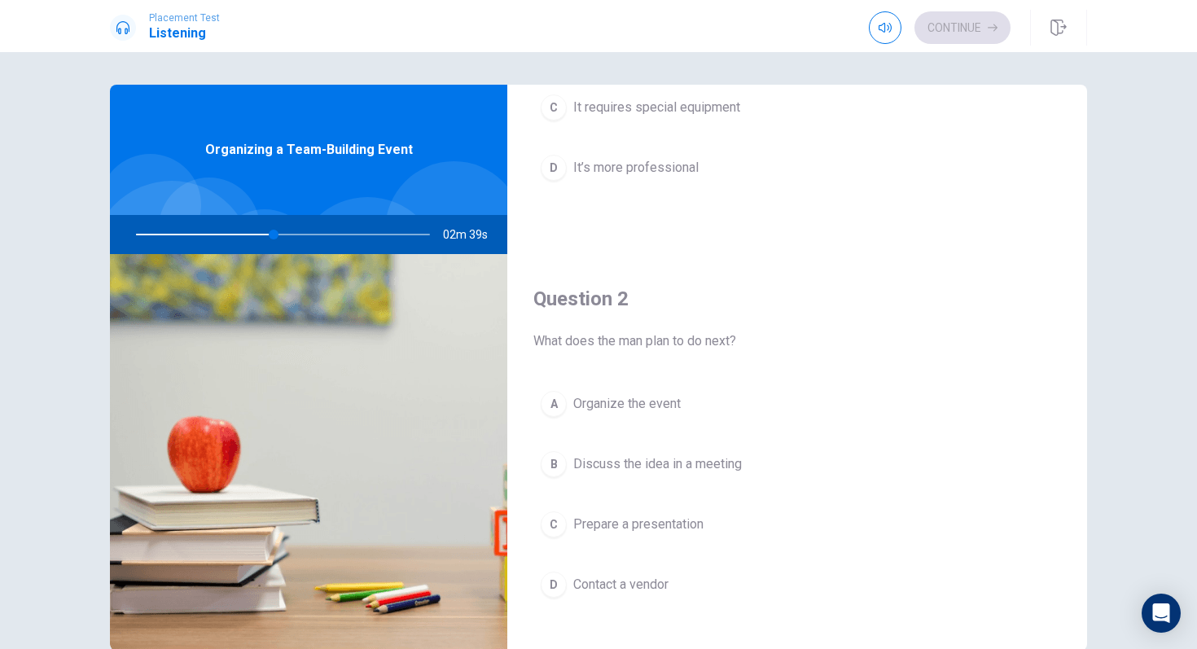
scroll to position [248, 0]
click at [708, 471] on span "Discuss the idea in a meeting" at bounding box center [657, 465] width 169 height 20
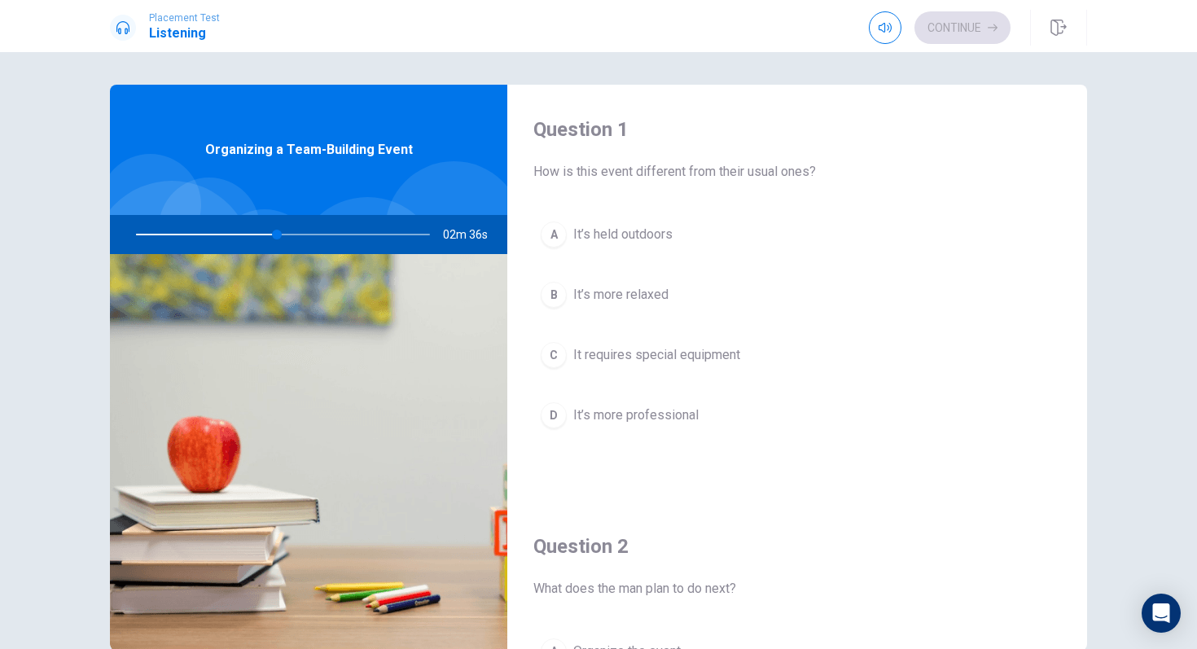
scroll to position [0, 0]
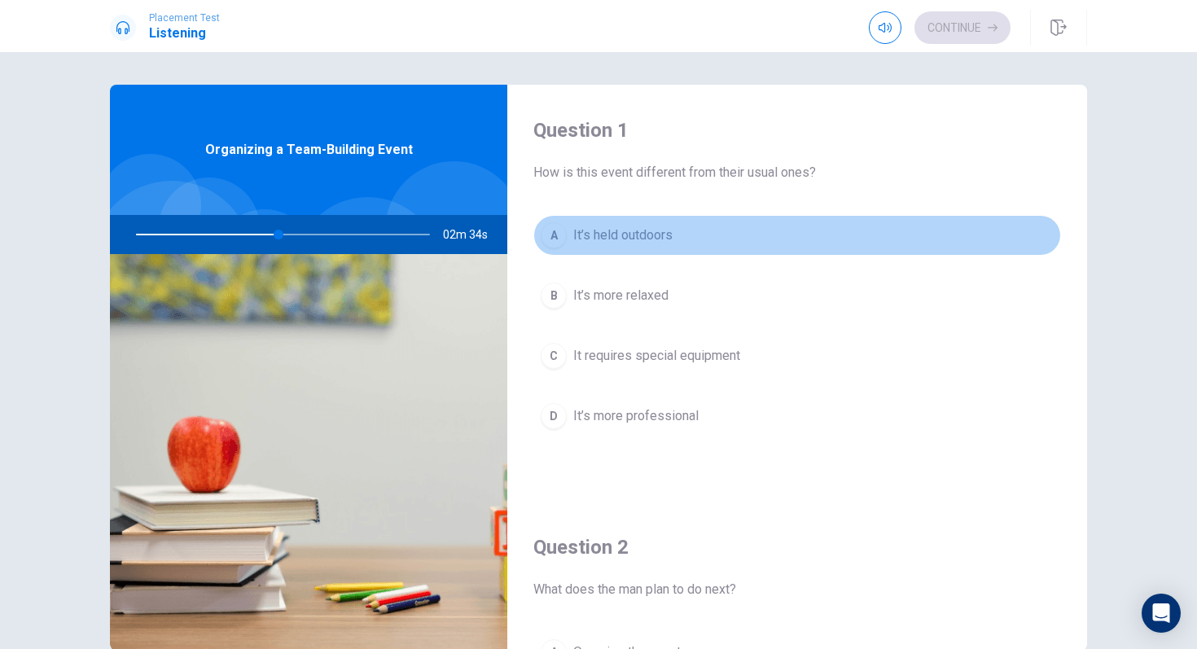
click at [667, 241] on span "It’s held outdoors" at bounding box center [622, 236] width 99 height 20
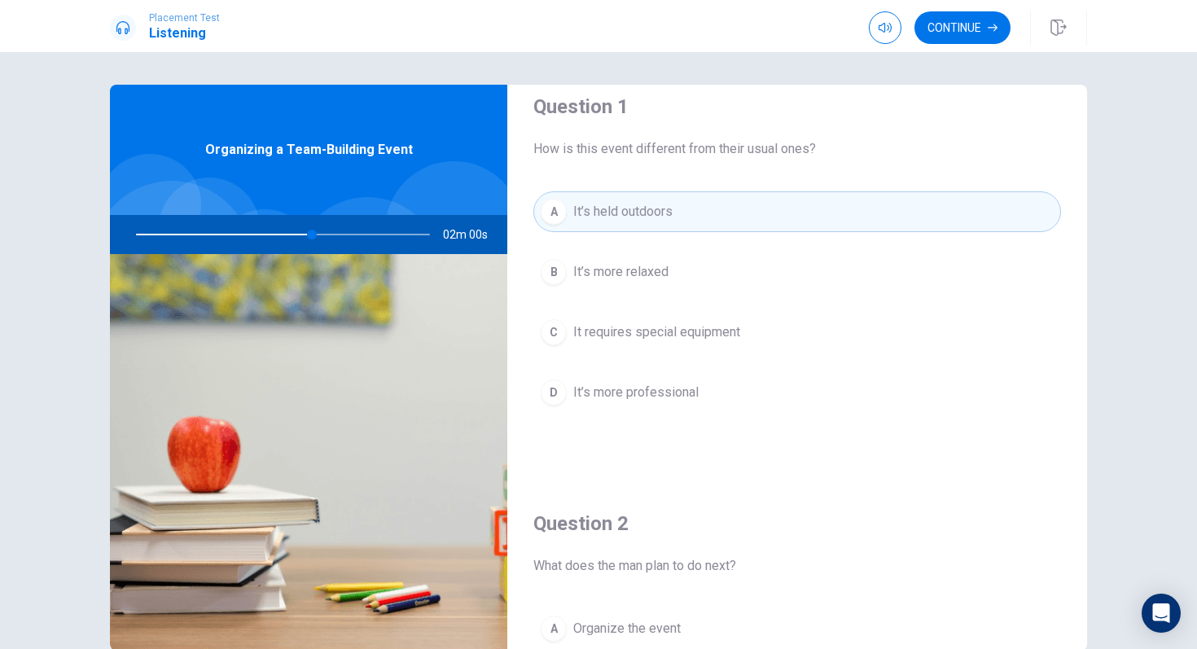
scroll to position [25, 0]
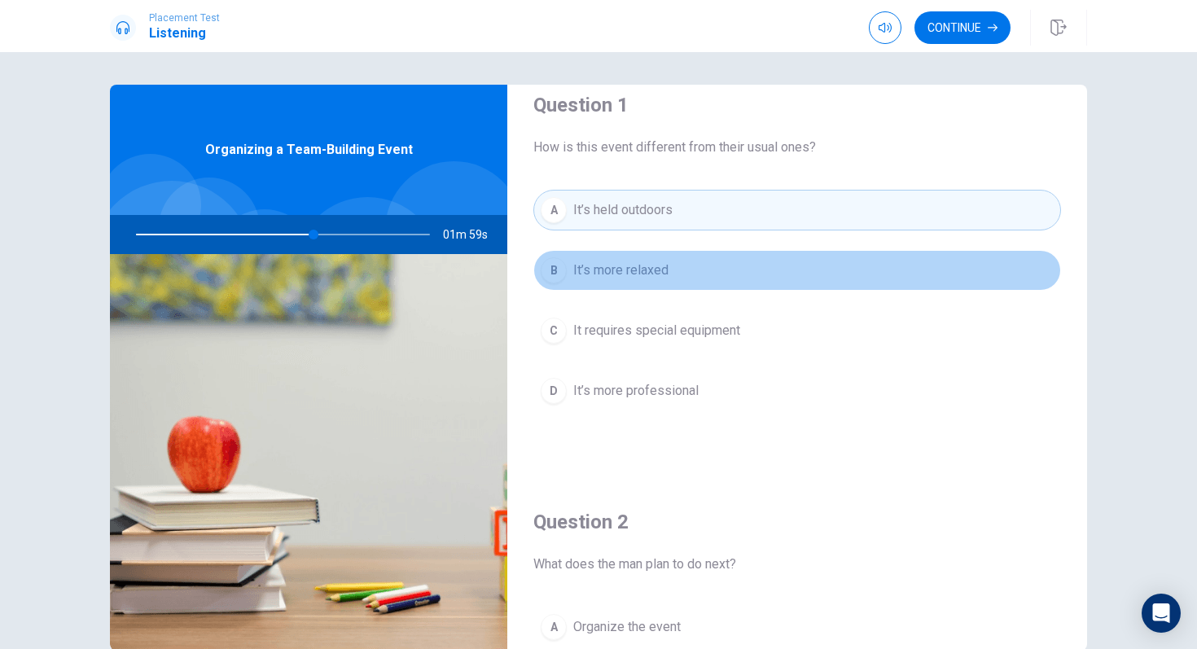
click at [636, 284] on button "B It’s more relaxed" at bounding box center [797, 270] width 528 height 41
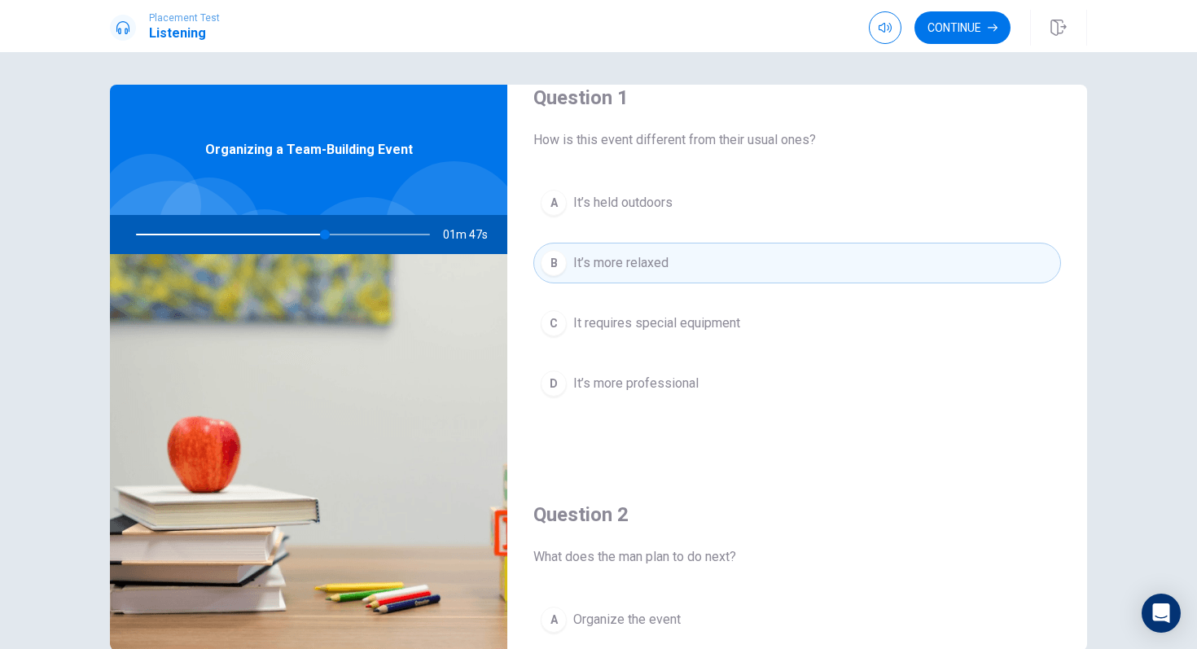
scroll to position [0, 0]
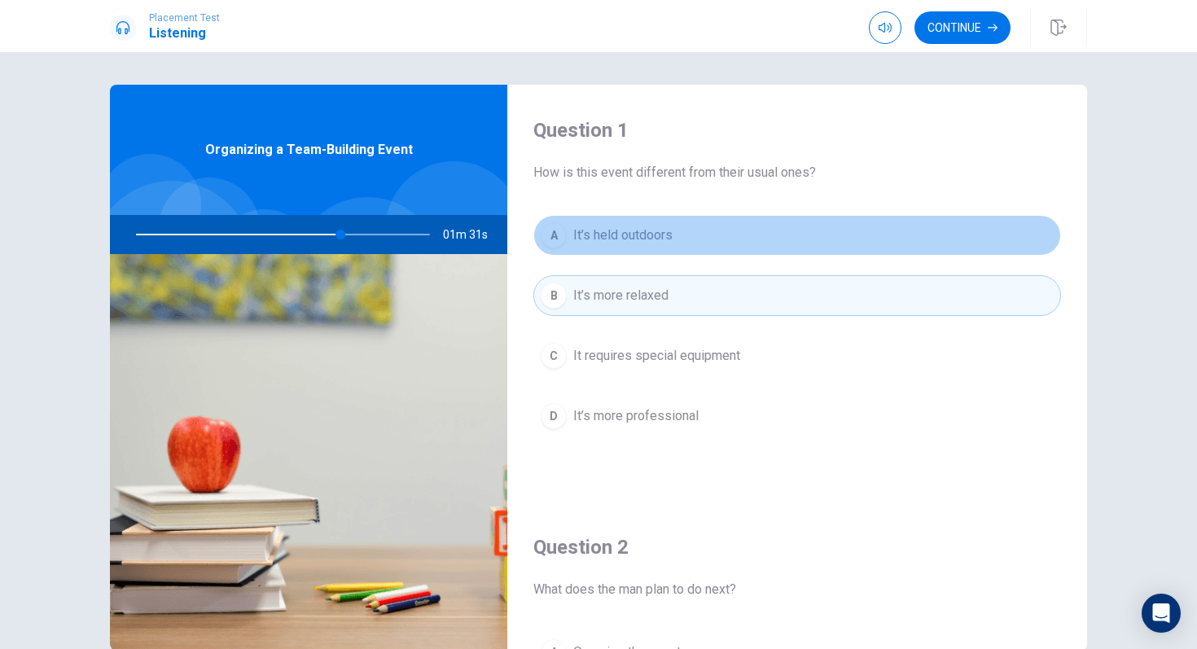
click at [885, 226] on button "A It’s held outdoors" at bounding box center [797, 235] width 528 height 41
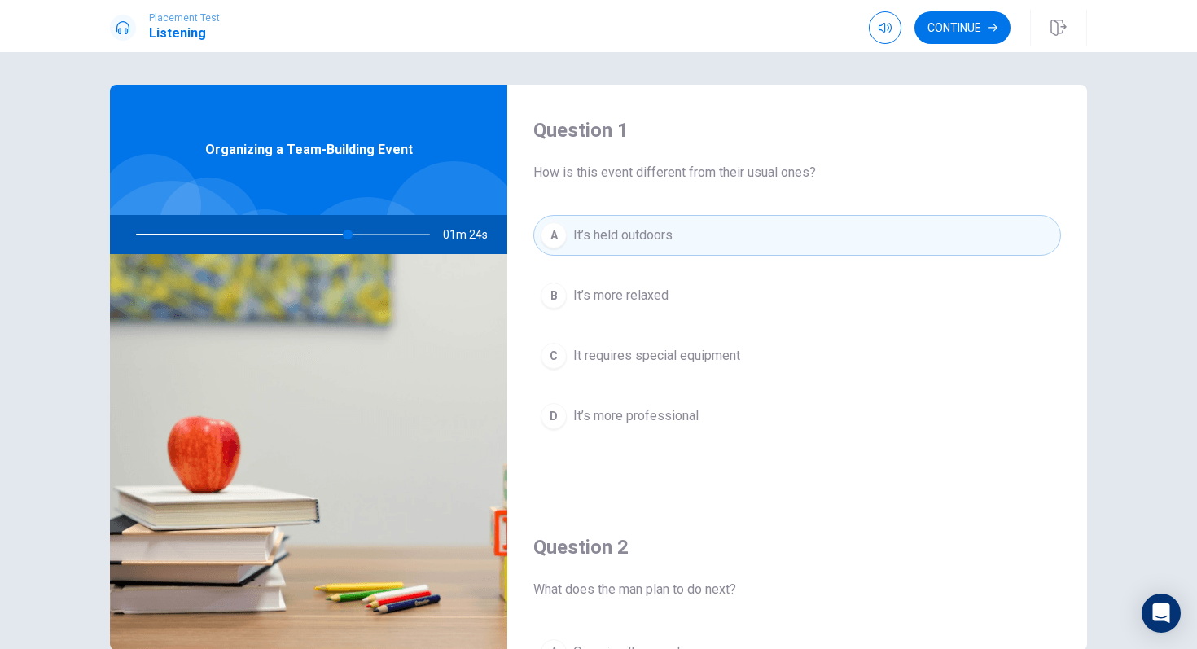
click at [867, 361] on button "C It requires special equipment" at bounding box center [797, 355] width 528 height 41
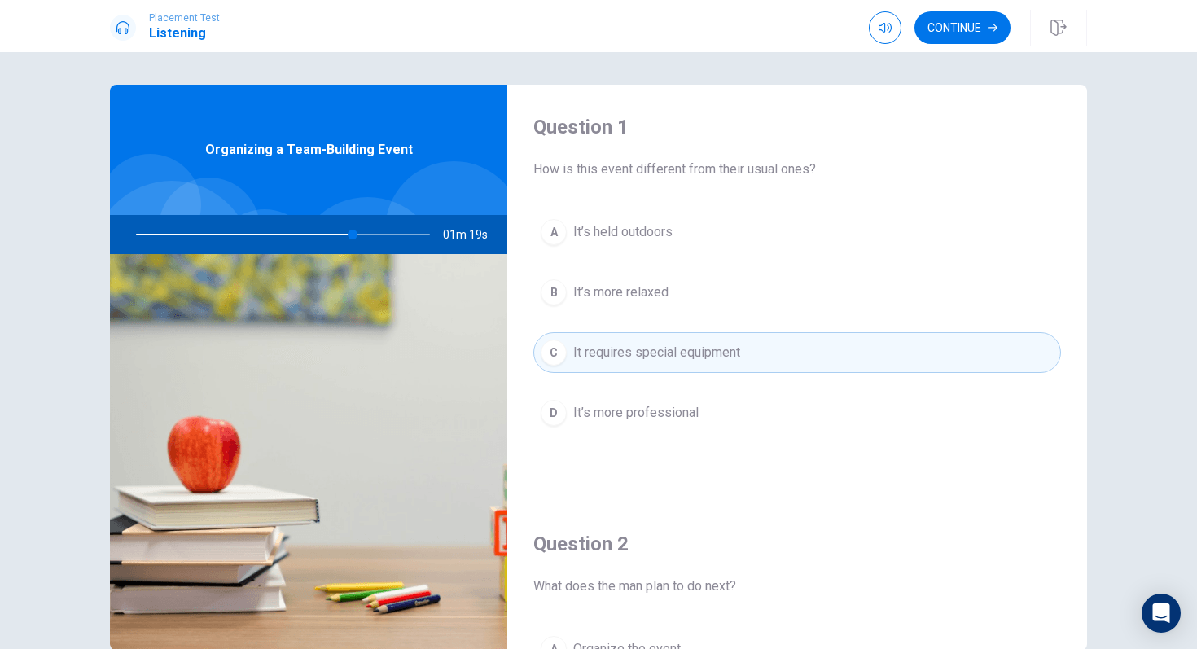
scroll to position [4, 0]
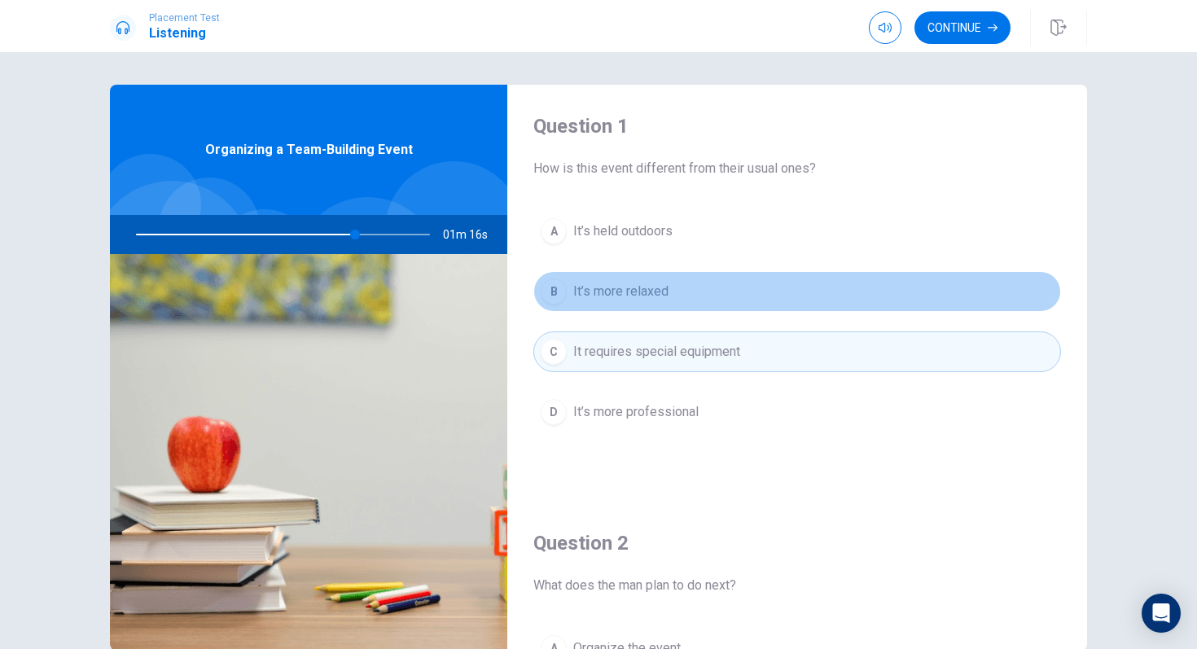
click at [835, 305] on button "B It’s more relaxed" at bounding box center [797, 291] width 528 height 41
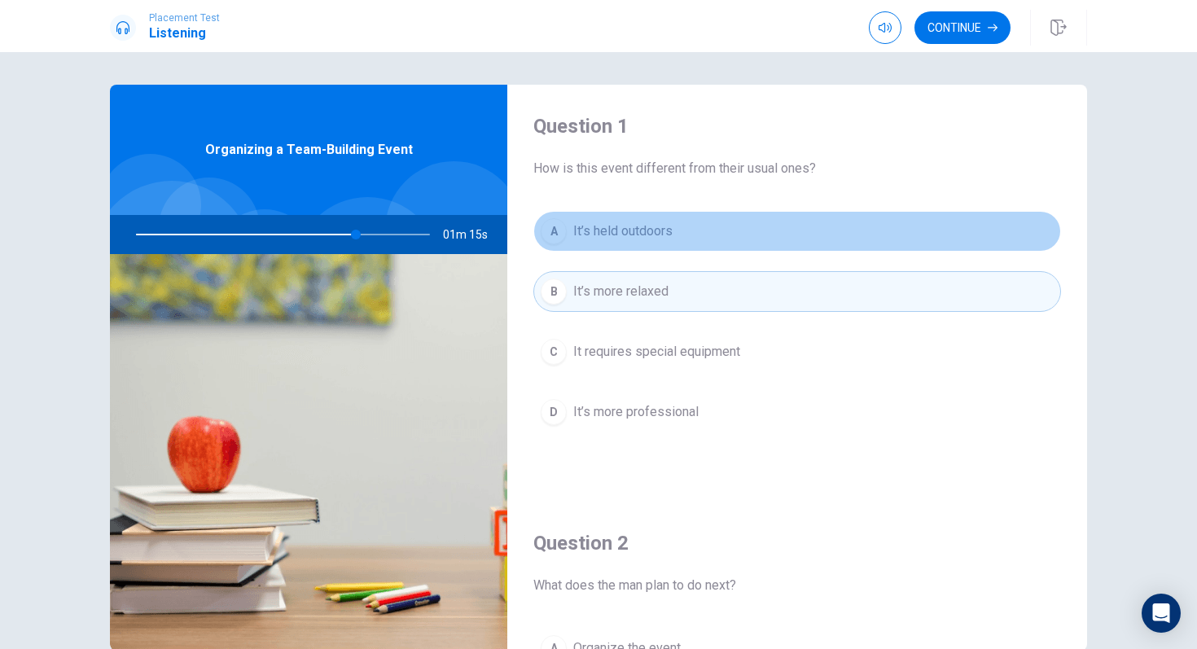
click at [813, 242] on button "A It’s held outdoors" at bounding box center [797, 231] width 528 height 41
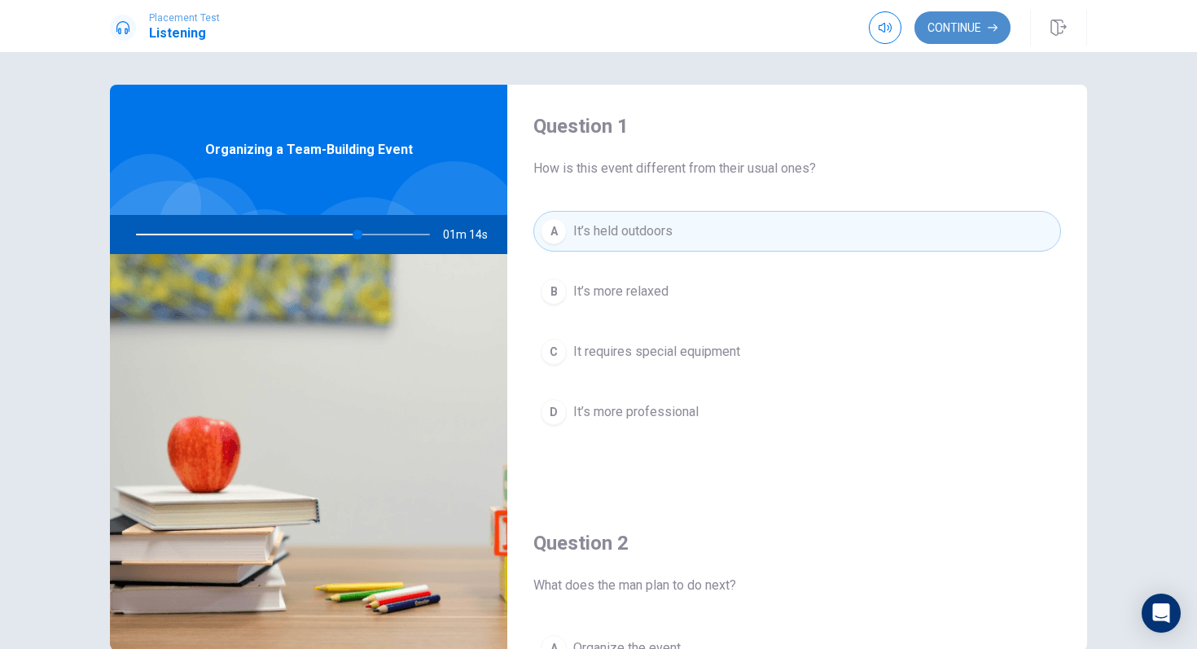
click at [950, 20] on button "Continue" at bounding box center [962, 27] width 96 height 33
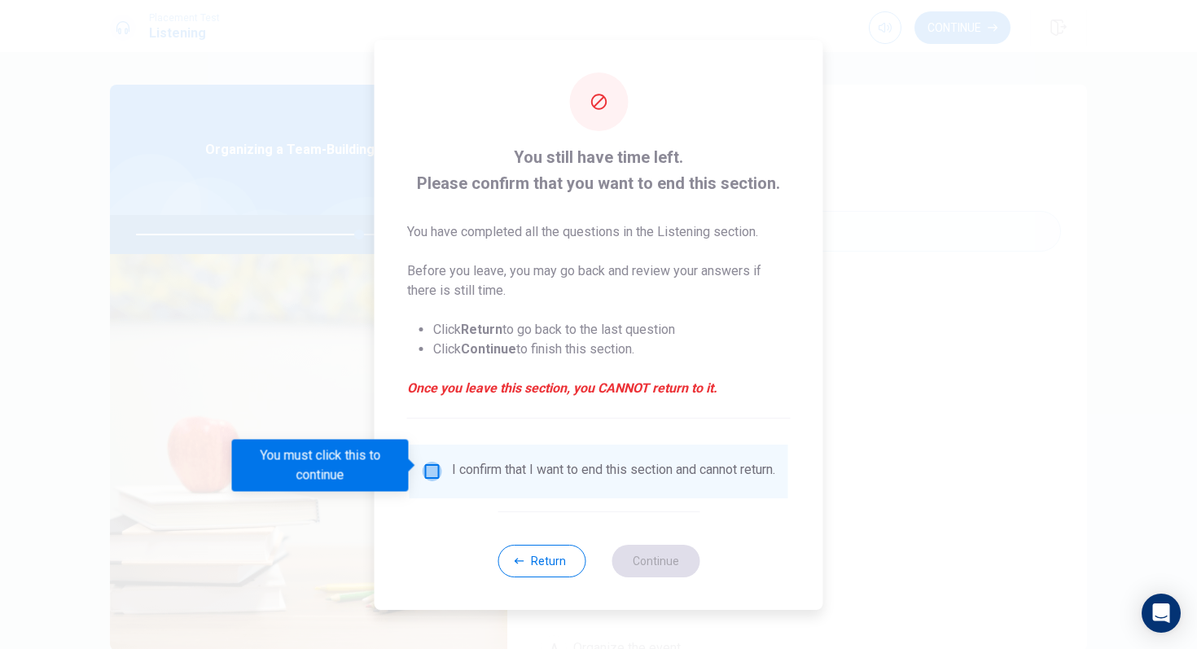
click at [423, 467] on input "You must click this to continue" at bounding box center [433, 472] width 20 height 20
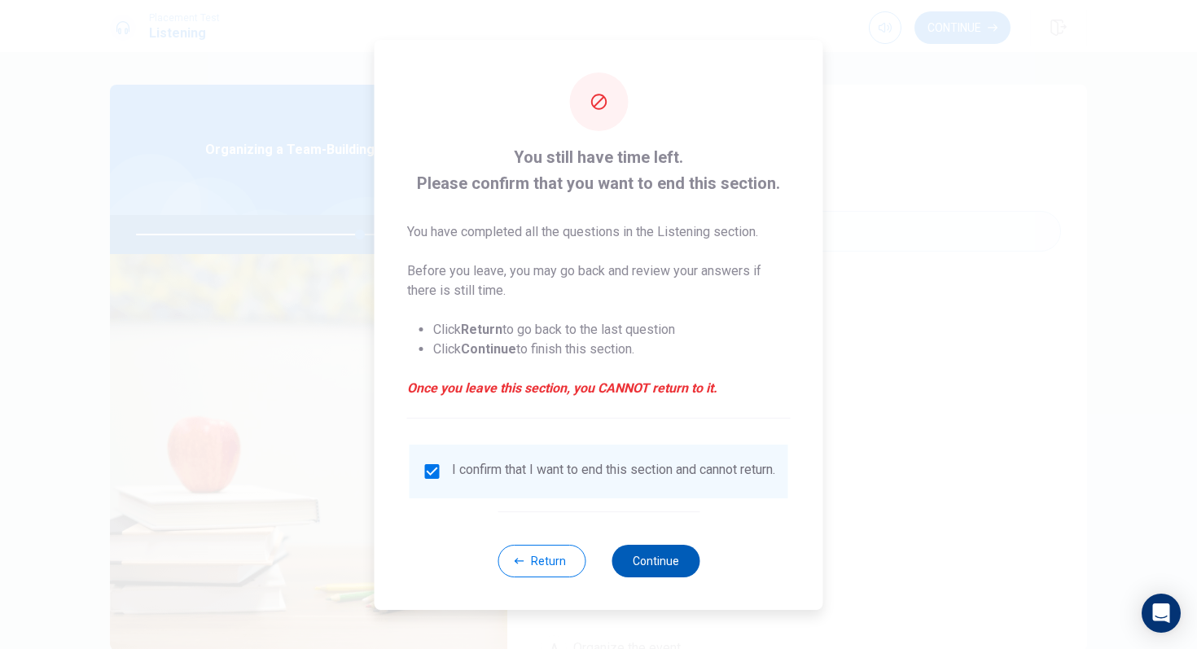
click at [663, 577] on button "Continue" at bounding box center [655, 561] width 88 height 33
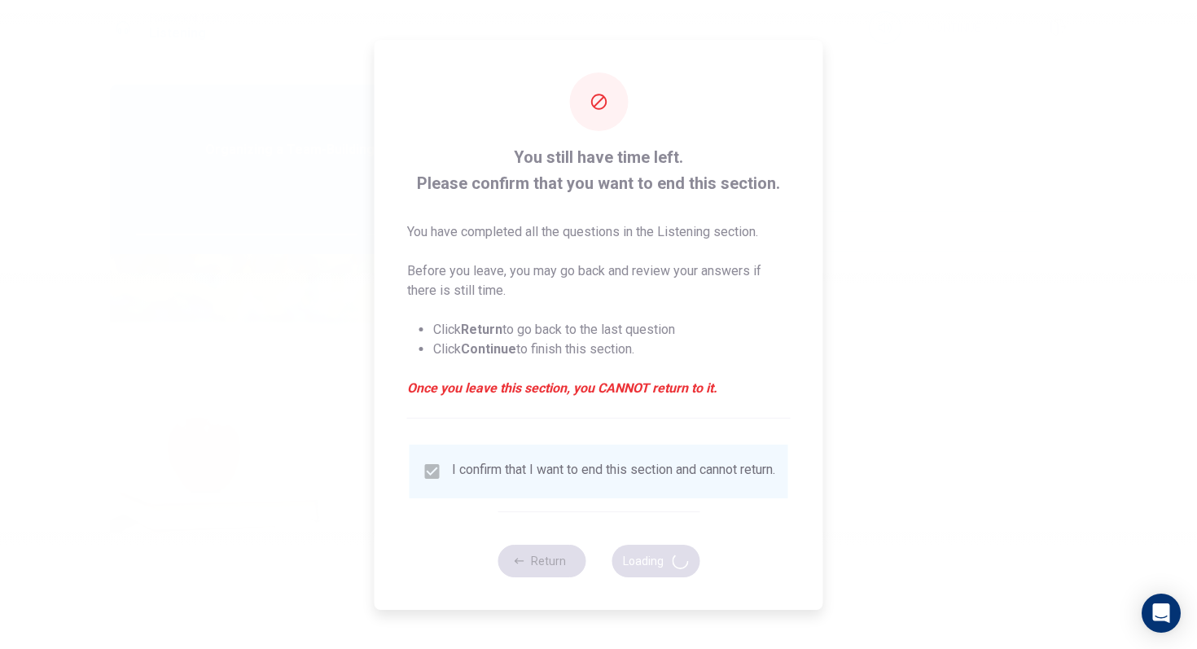
type input "77"
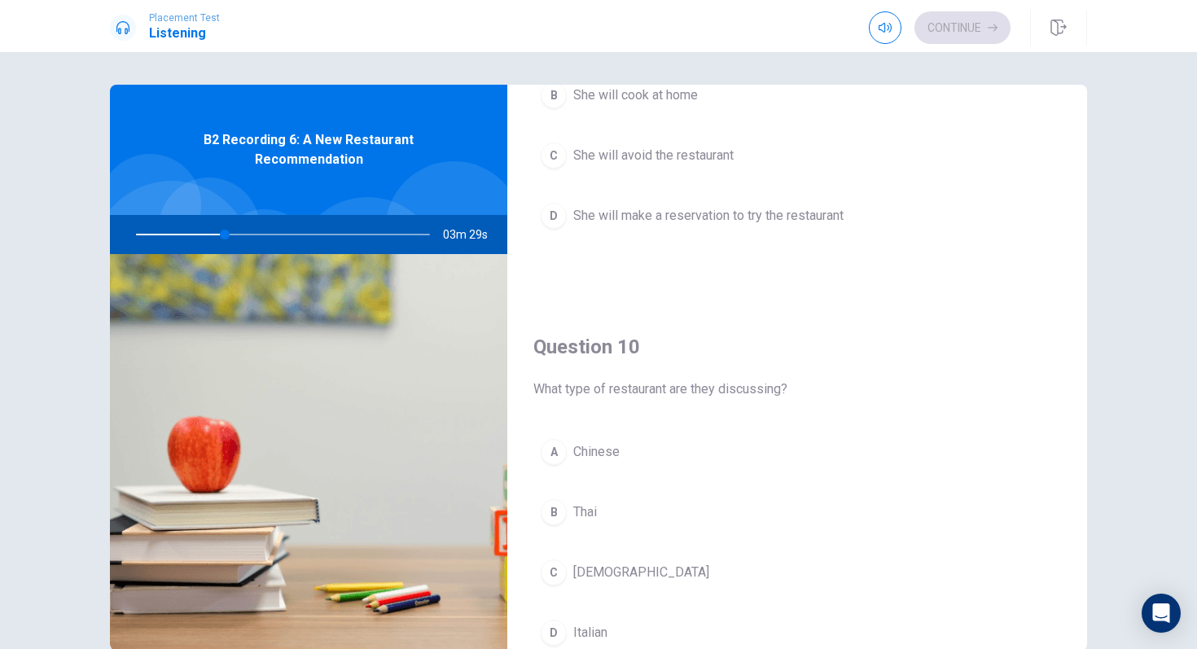
scroll to position [1485, 0]
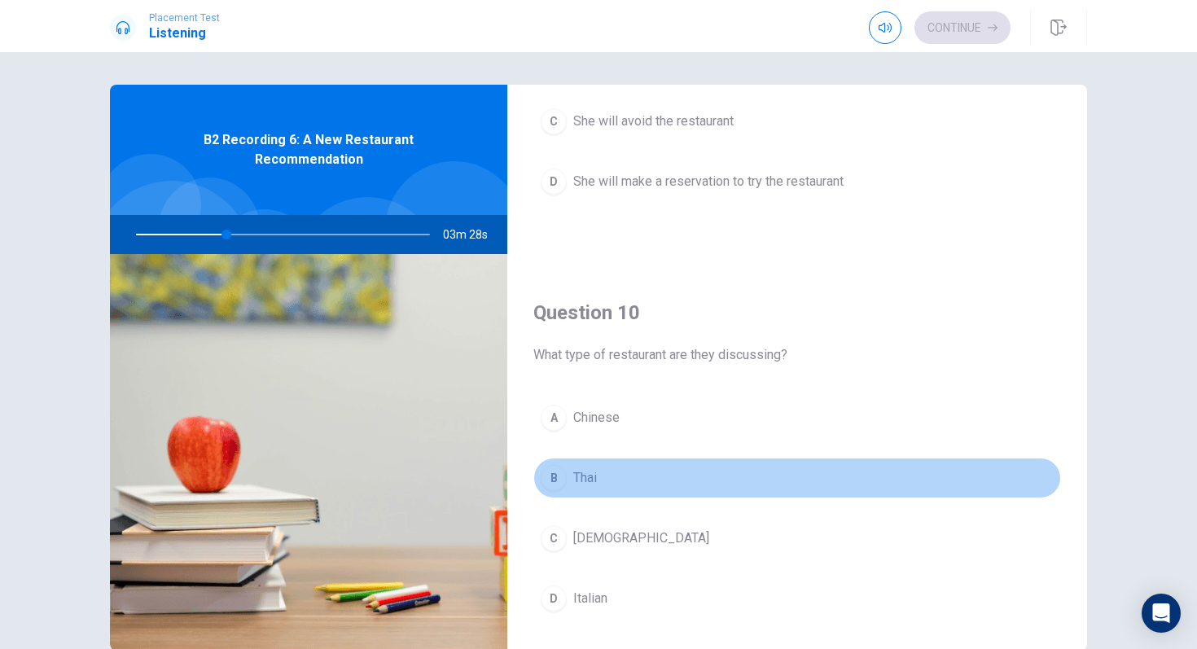
click at [733, 463] on button "B Thai" at bounding box center [797, 478] width 528 height 41
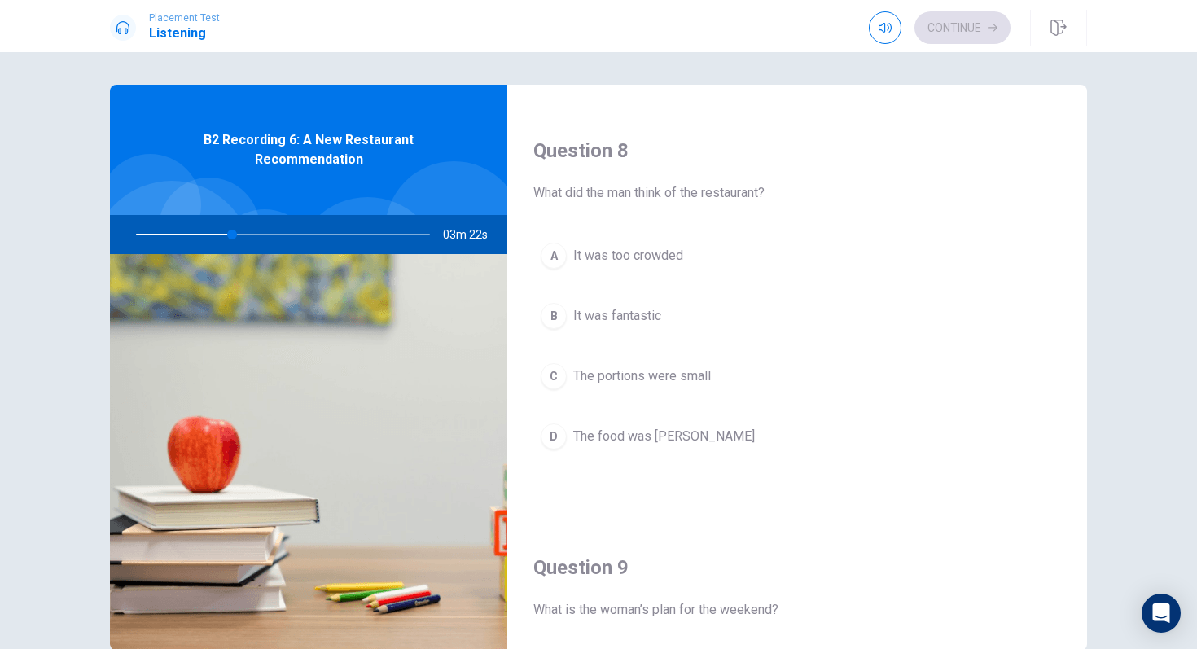
scroll to position [813, 0]
click at [708, 322] on button "B It was fantastic" at bounding box center [797, 316] width 528 height 41
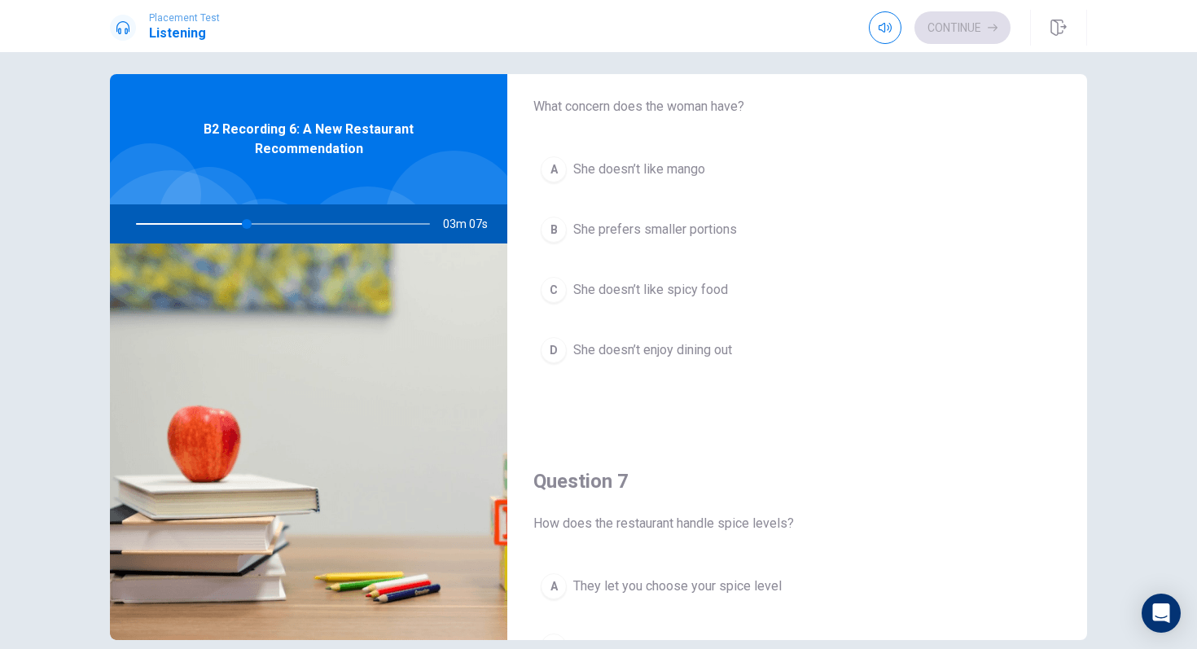
scroll to position [58, 0]
click at [688, 299] on button "C She doesn’t like spicy food" at bounding box center [797, 287] width 528 height 41
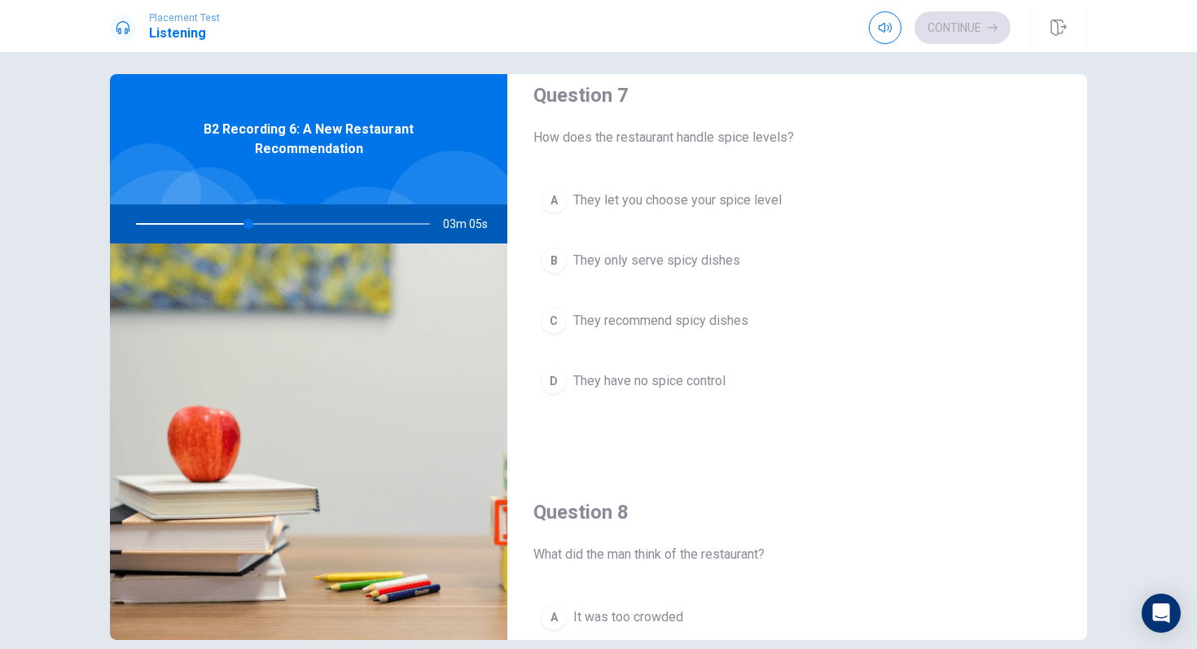
scroll to position [444, 0]
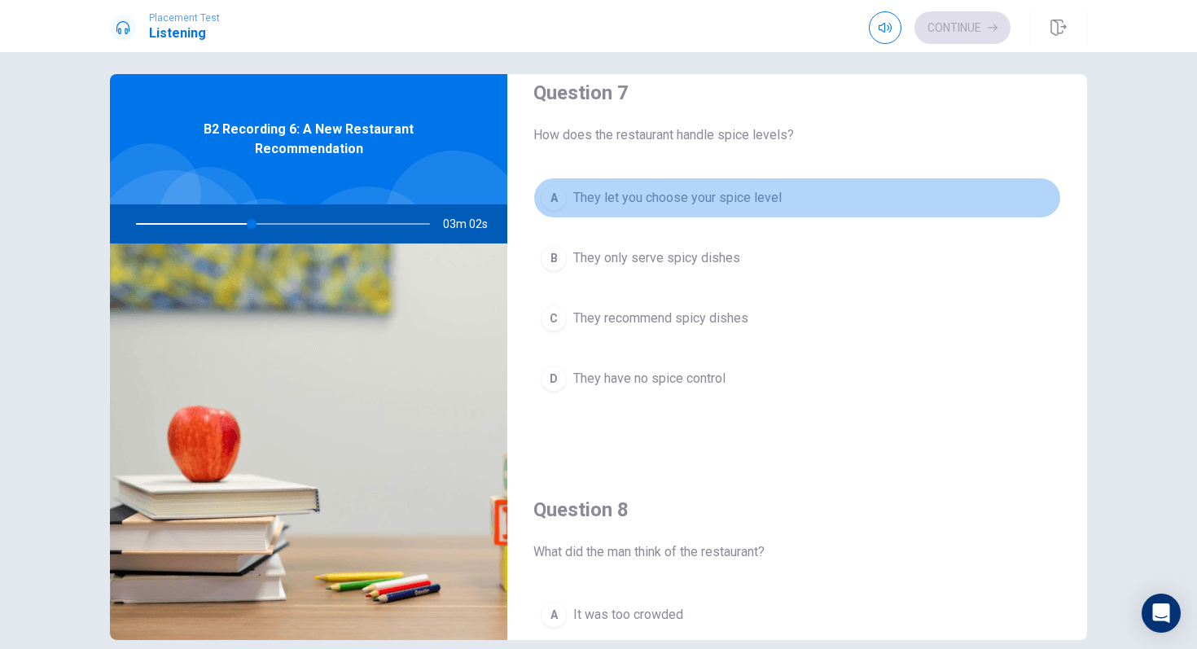
click at [704, 210] on button "A They let you choose your spice level" at bounding box center [797, 197] width 528 height 41
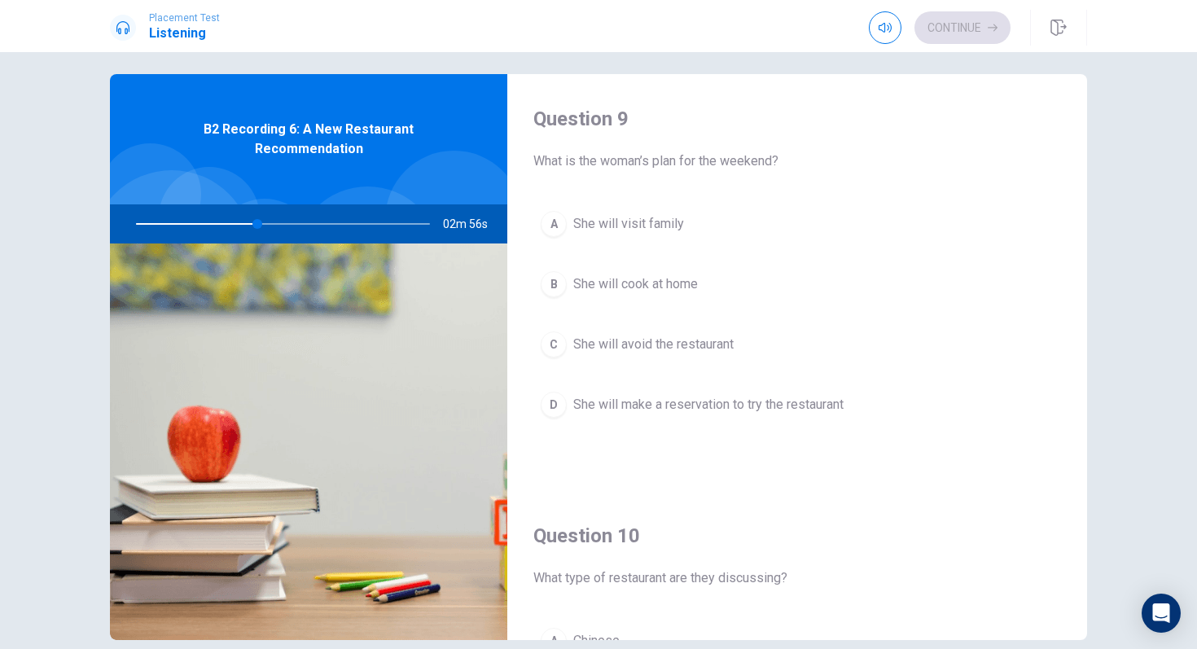
scroll to position [1248, 0]
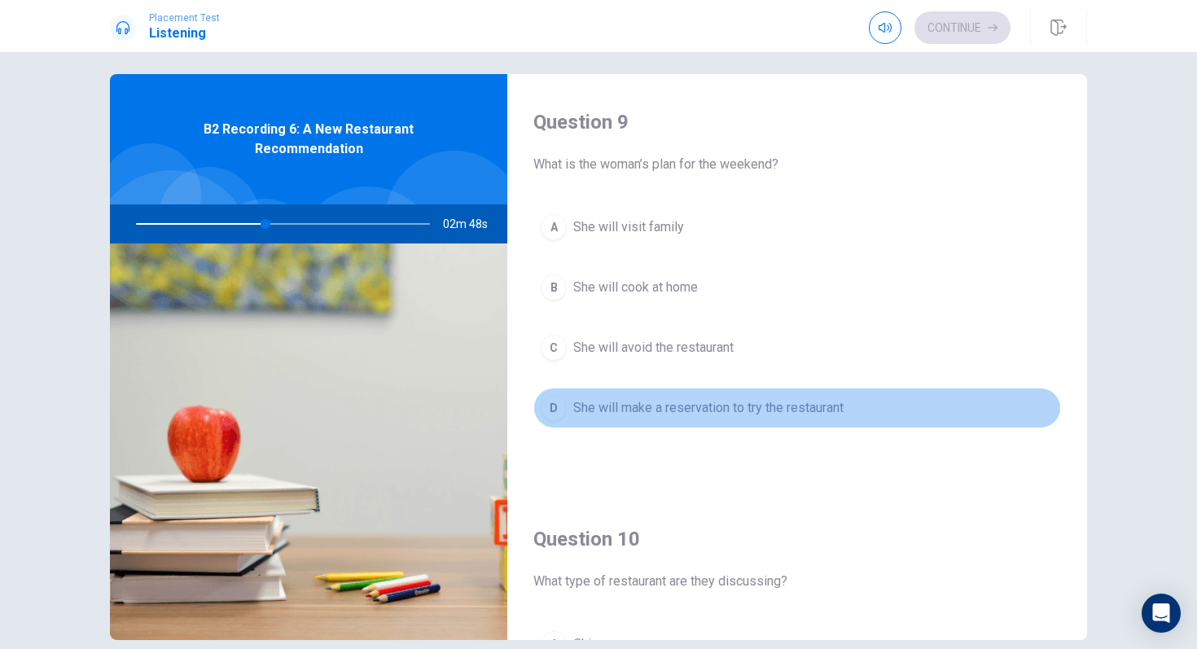
click at [674, 417] on span "She will make a reservation to try the restaurant" at bounding box center [708, 408] width 270 height 20
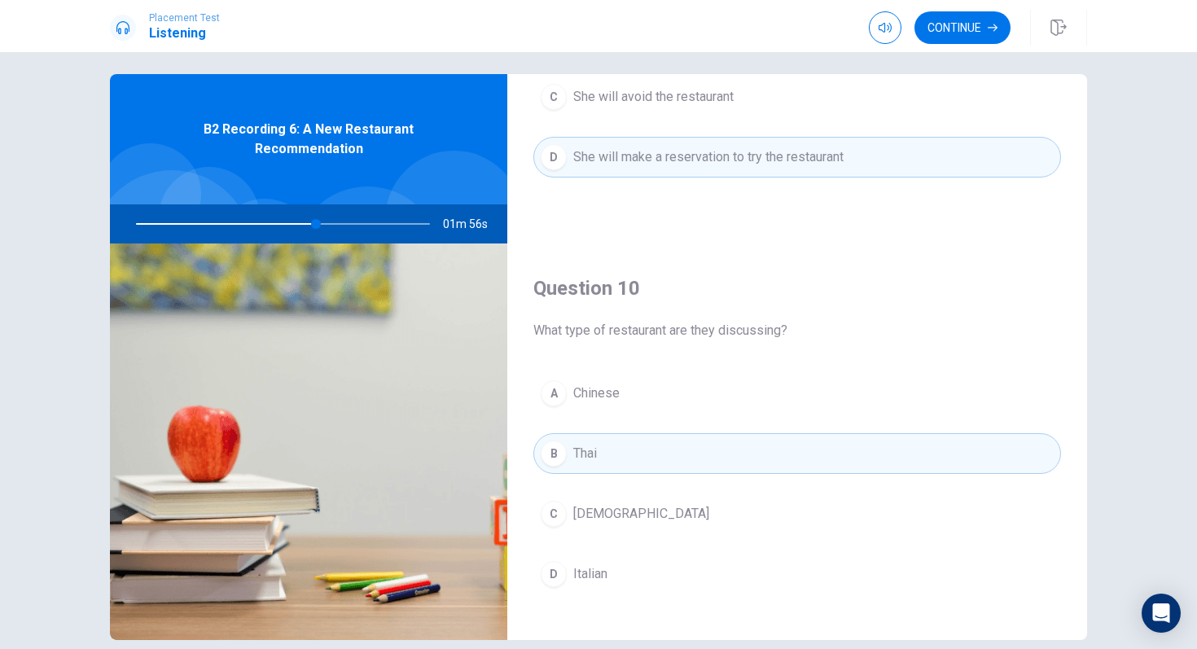
scroll to position [1518, 0]
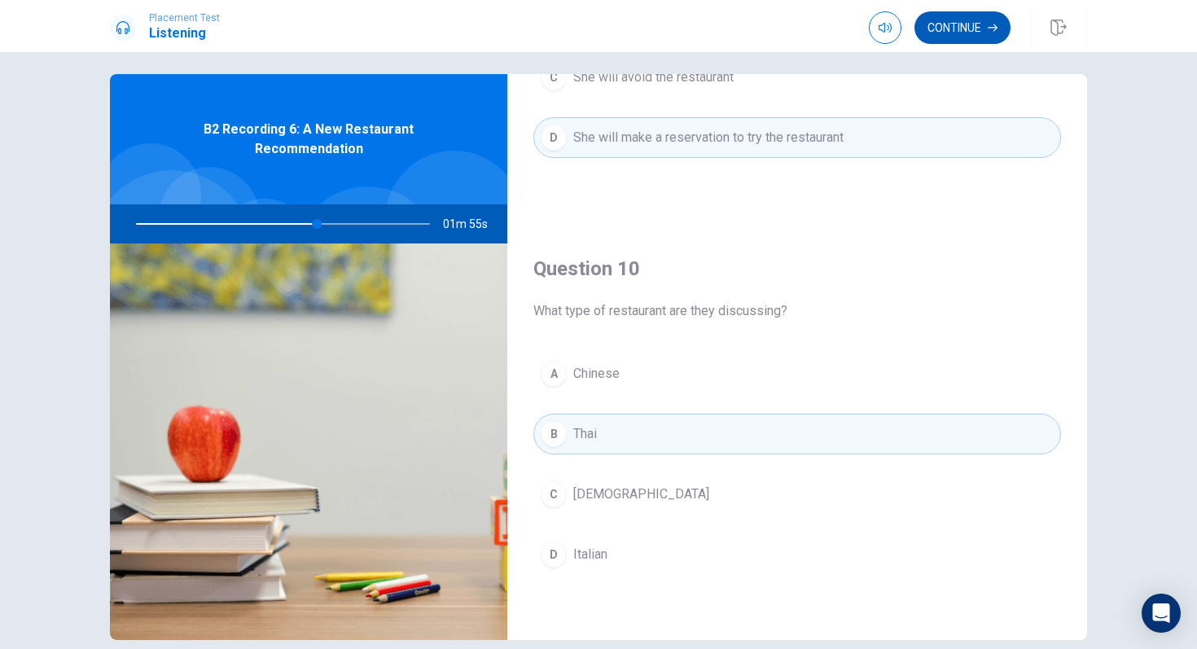
click at [967, 36] on button "Continue" at bounding box center [962, 27] width 96 height 33
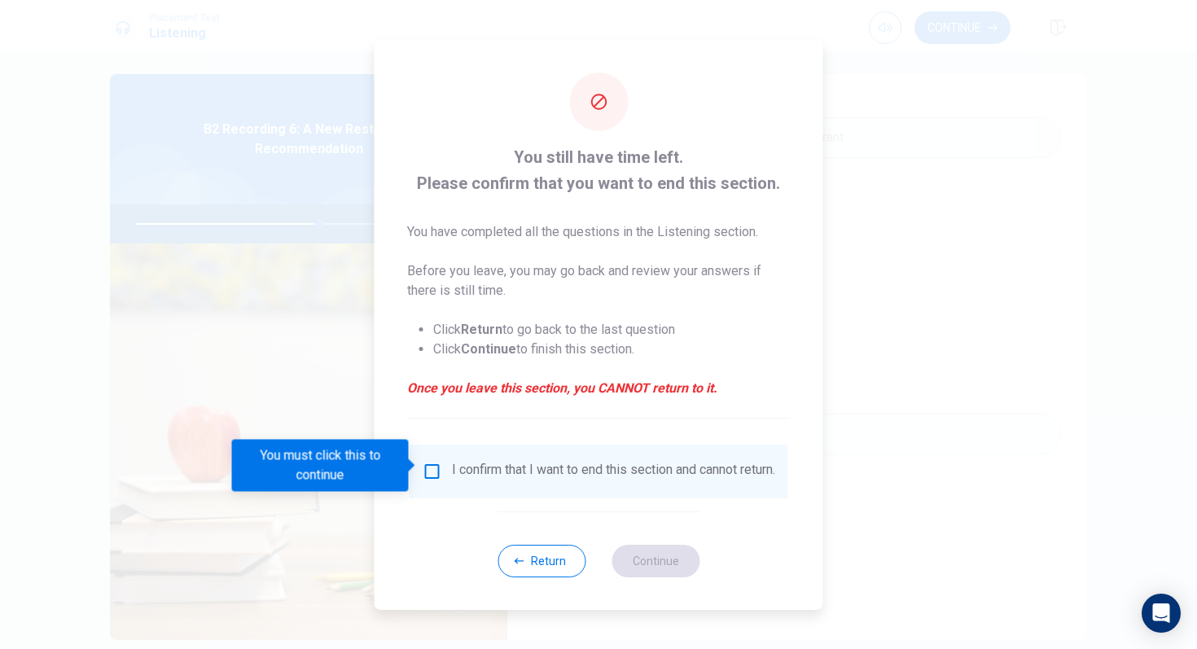
click at [430, 470] on input "You must click this to continue" at bounding box center [433, 472] width 20 height 20
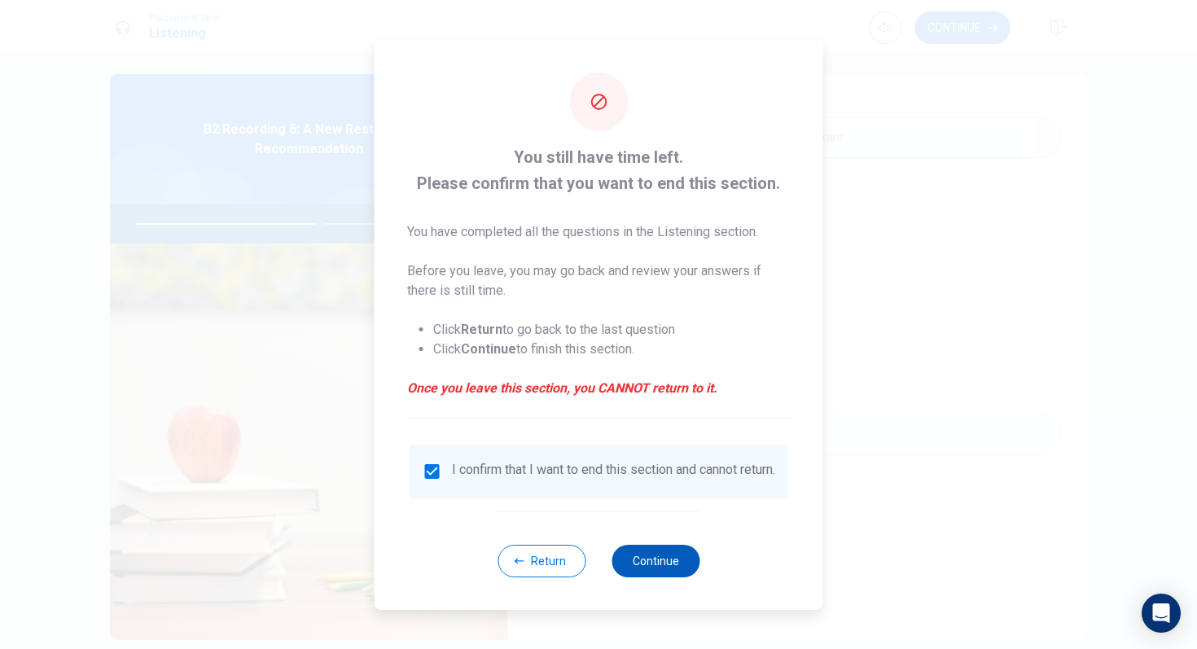
click at [656, 571] on button "Continue" at bounding box center [655, 561] width 88 height 33
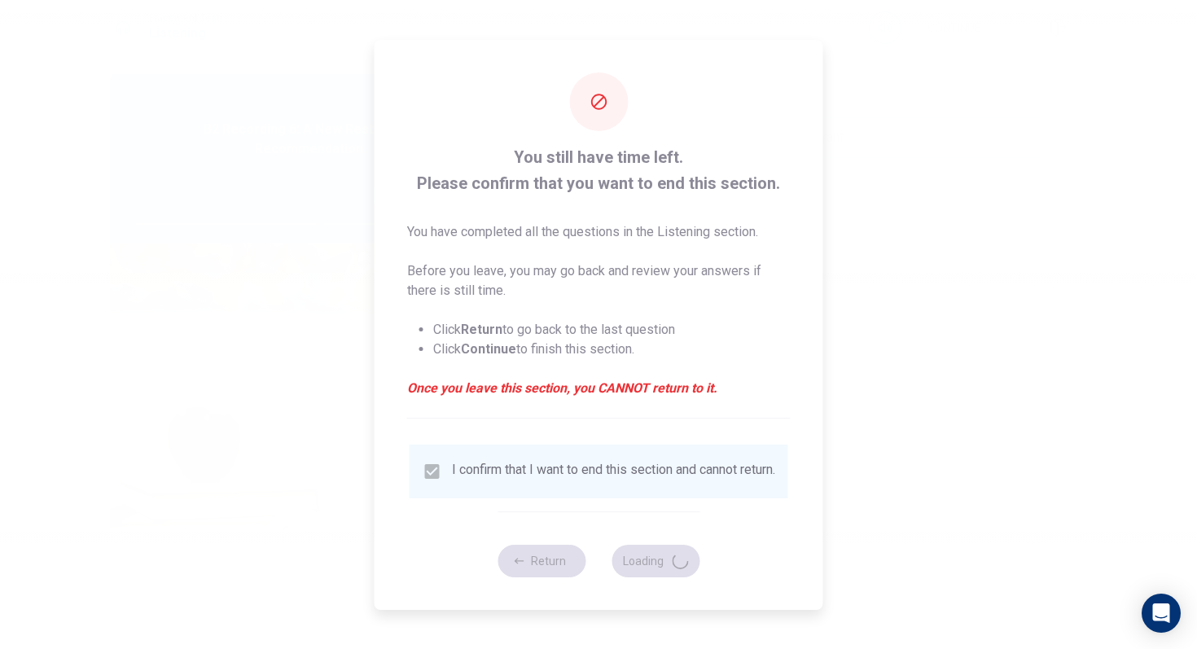
type input "63"
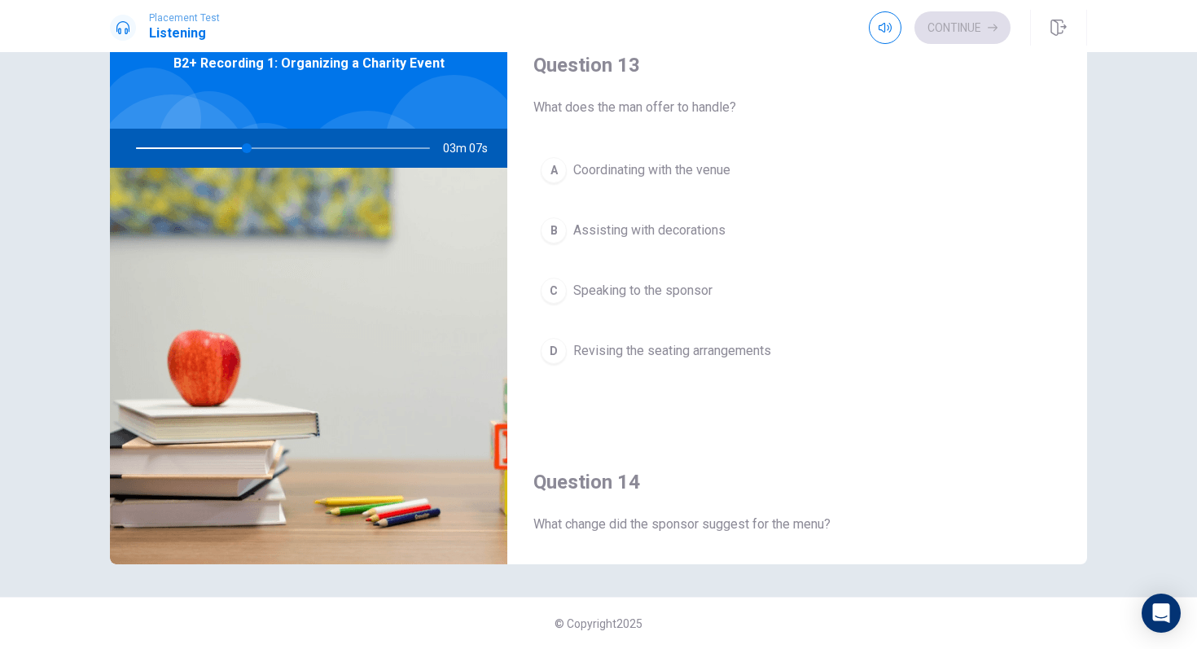
scroll to position [811, 0]
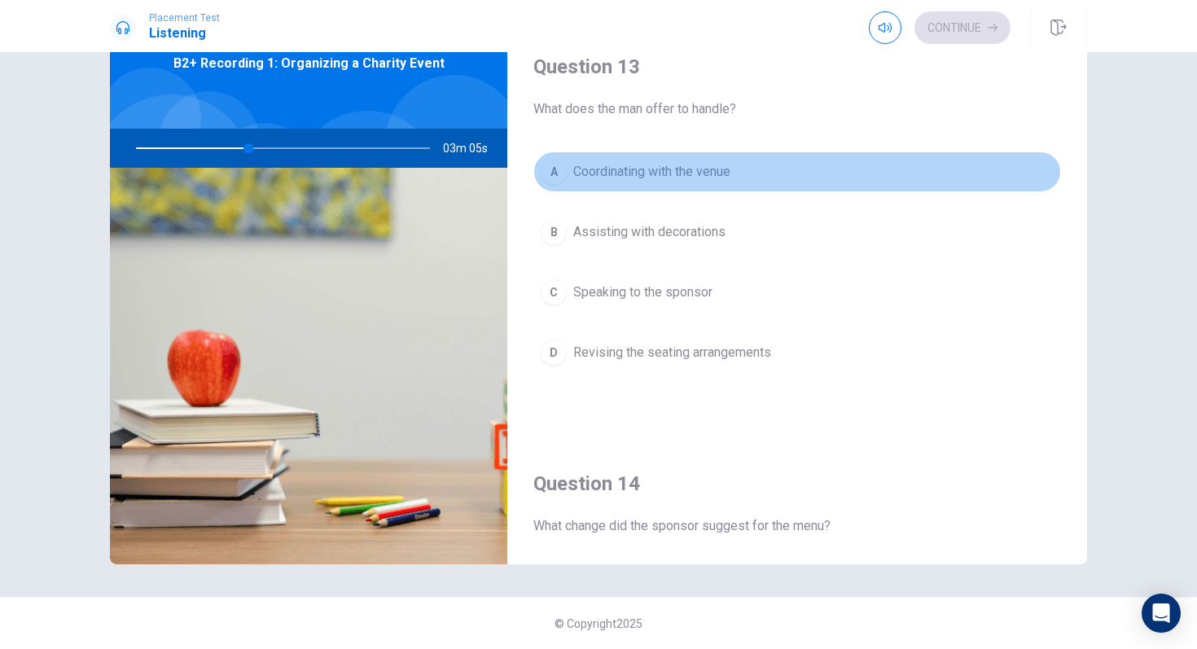
click at [699, 183] on button "A Coordinating with the venue" at bounding box center [797, 171] width 528 height 41
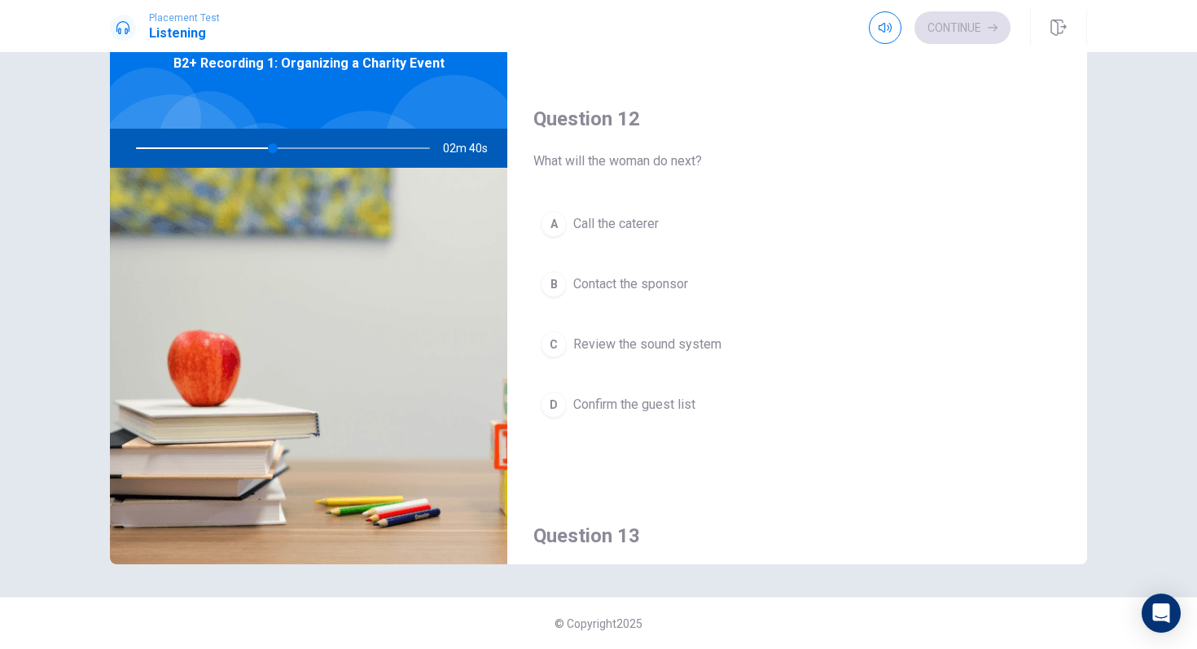
scroll to position [344, 0]
click at [665, 190] on div "Question 12 What will the woman do next? A Call the caterer B Contact the spons…" at bounding box center [797, 279] width 580 height 417
click at [675, 226] on button "A Call the caterer" at bounding box center [797, 221] width 528 height 41
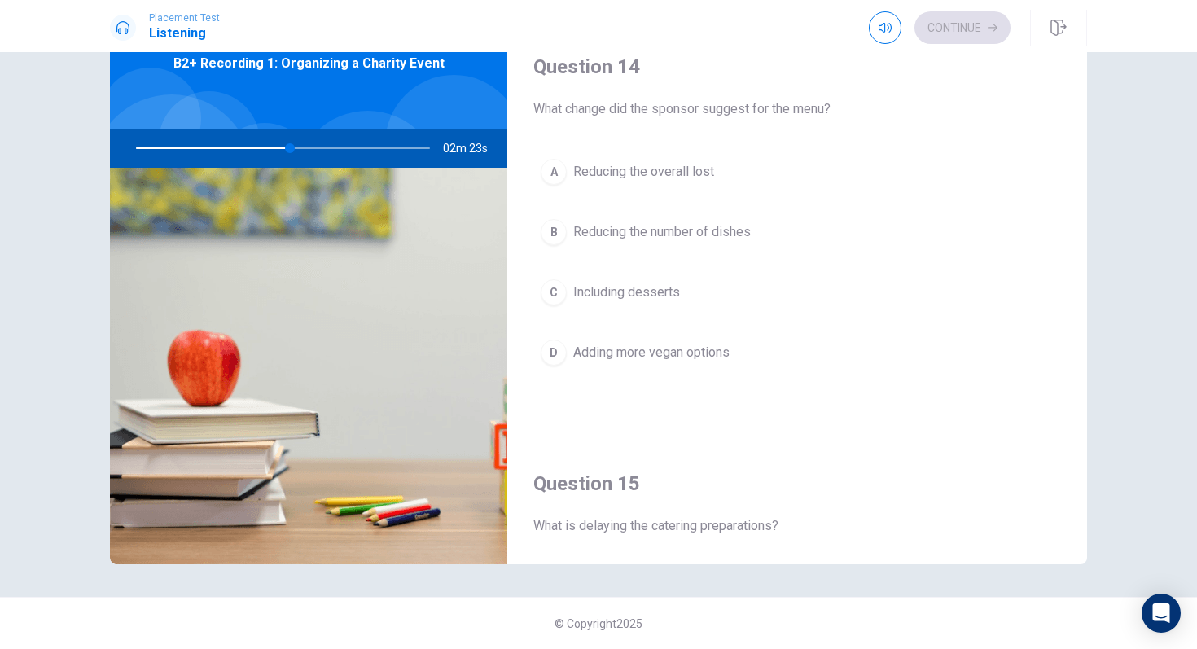
scroll to position [1224, 0]
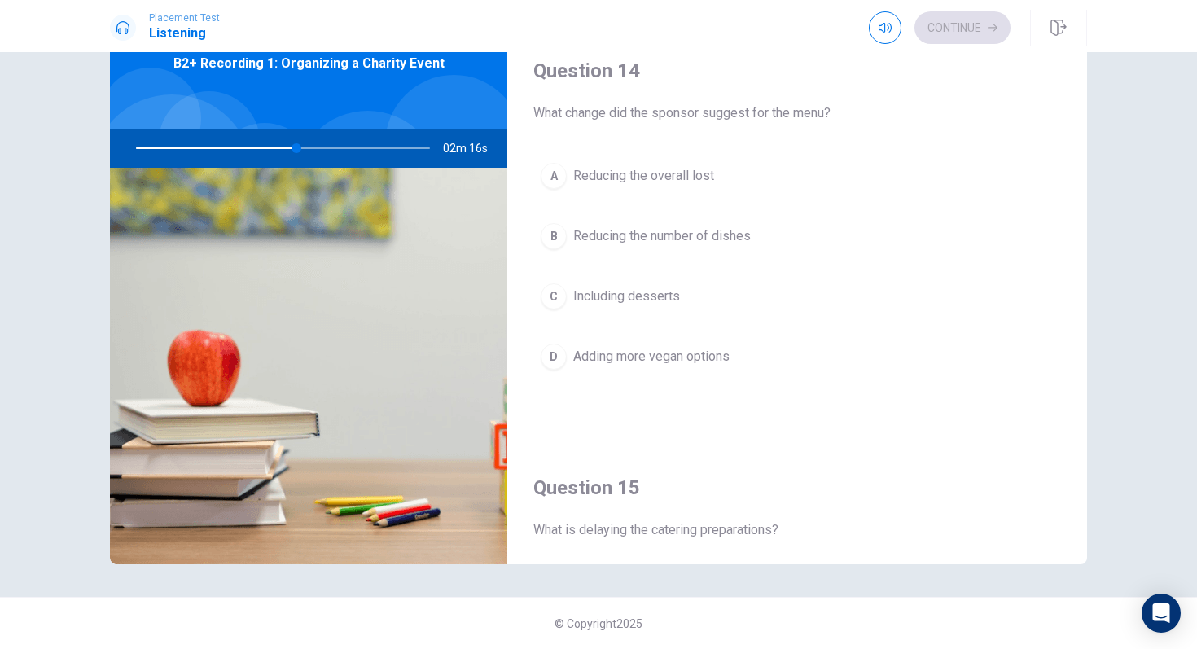
click at [686, 354] on span "Adding more vegan options" at bounding box center [651, 357] width 156 height 20
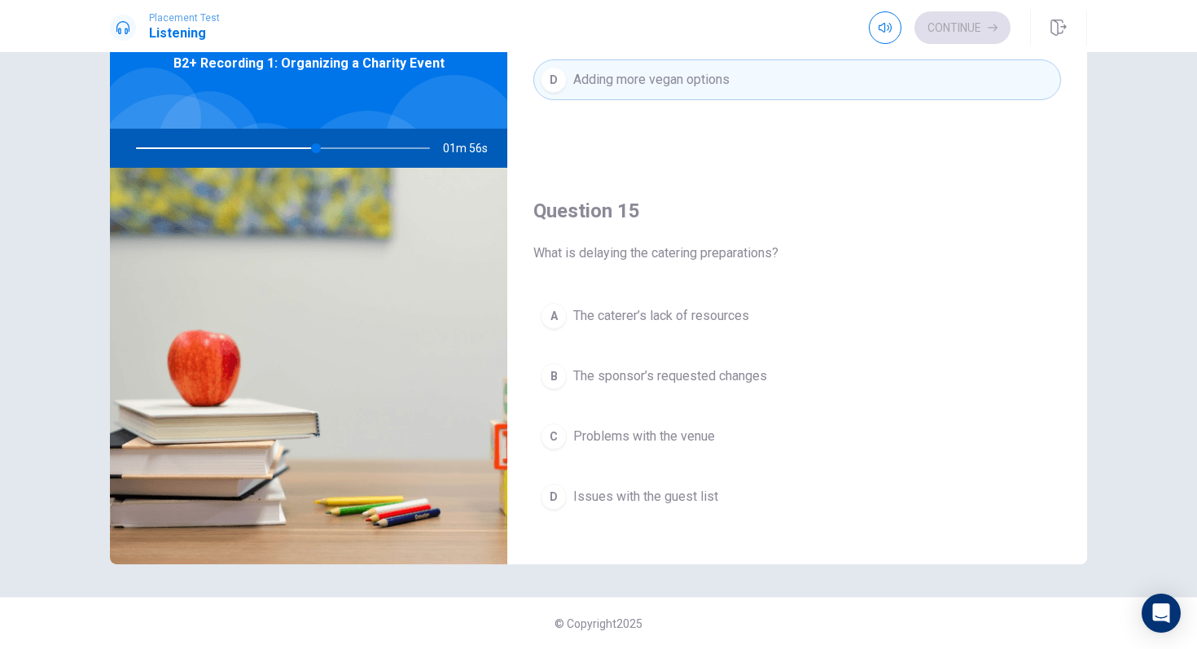
scroll to position [1499, 0]
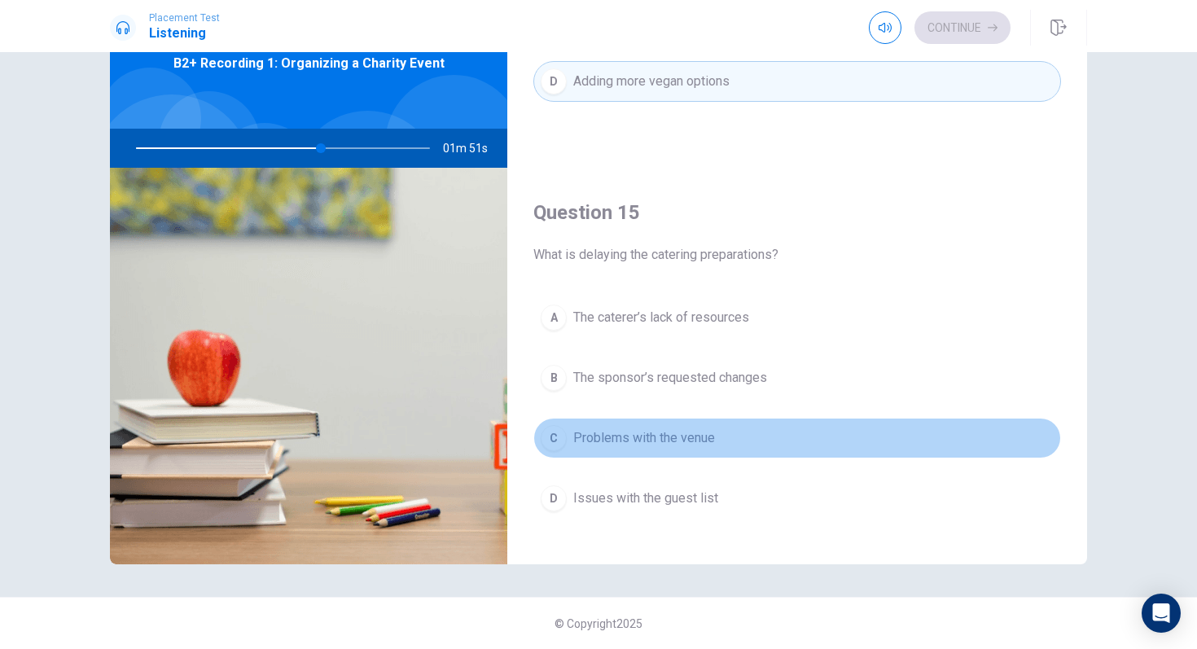
click at [669, 445] on span "Problems with the venue" at bounding box center [644, 438] width 142 height 20
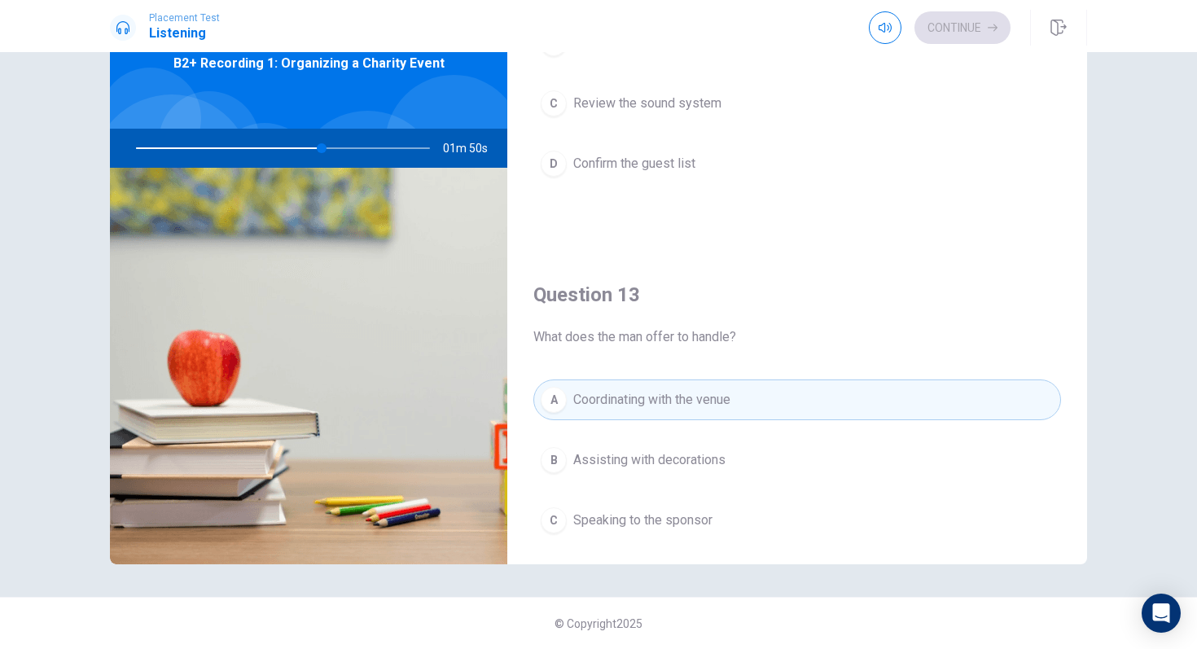
scroll to position [0, 0]
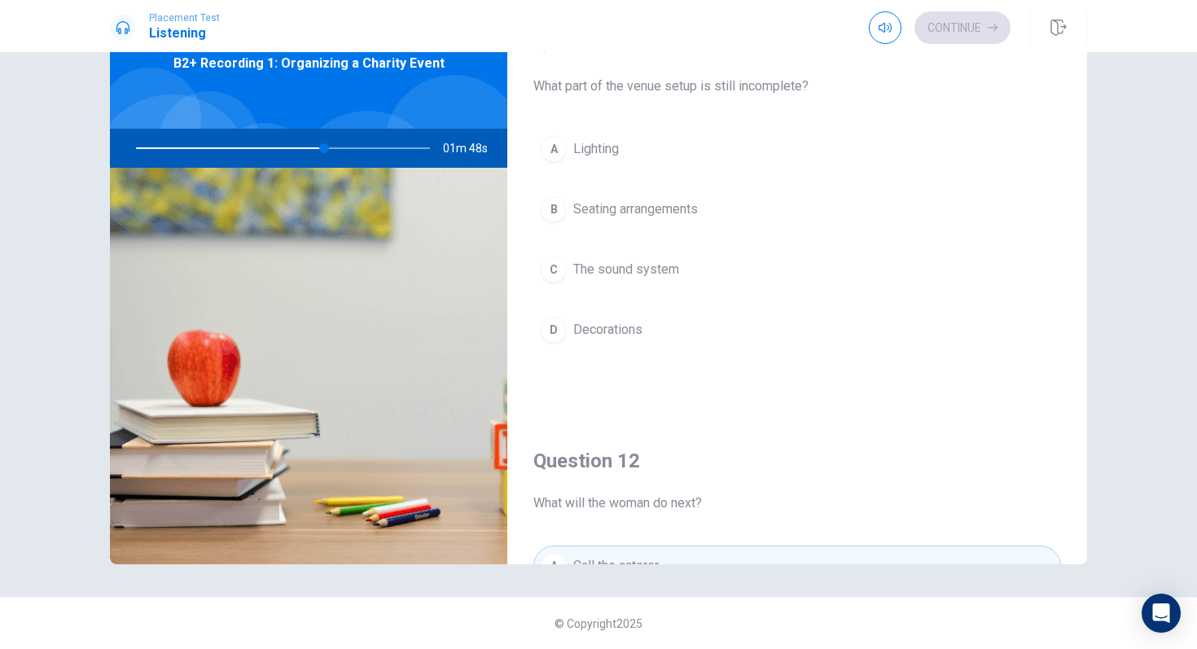
click at [651, 279] on button "C The sound system" at bounding box center [797, 269] width 528 height 41
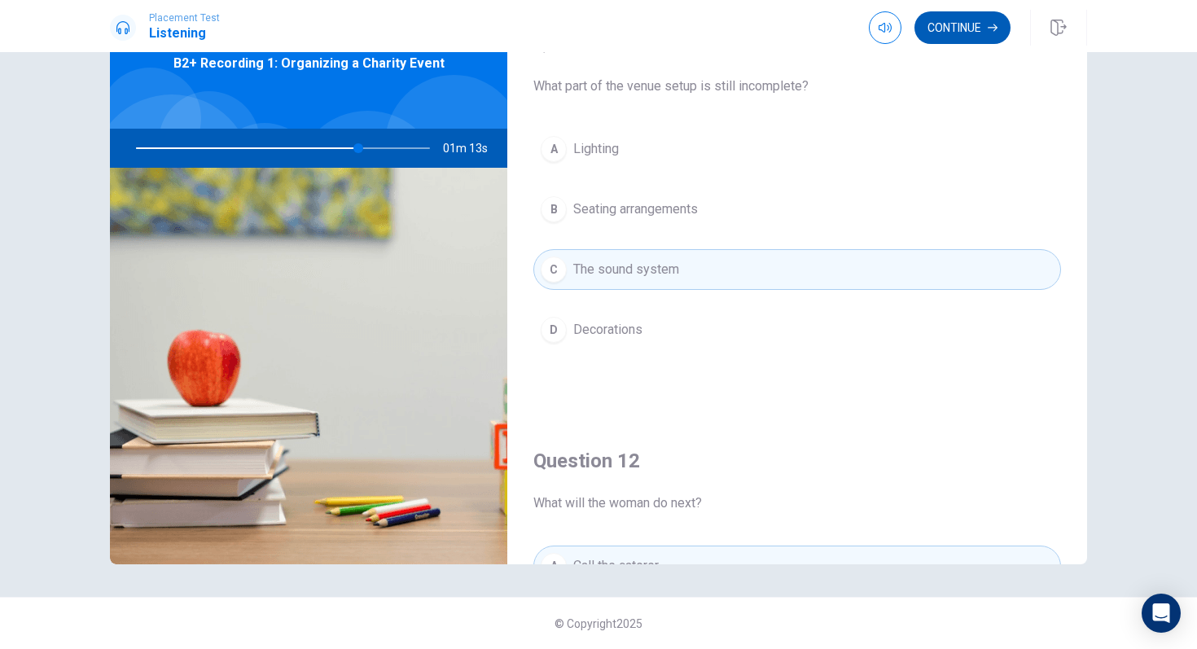
click at [953, 42] on button "Continue" at bounding box center [962, 27] width 96 height 33
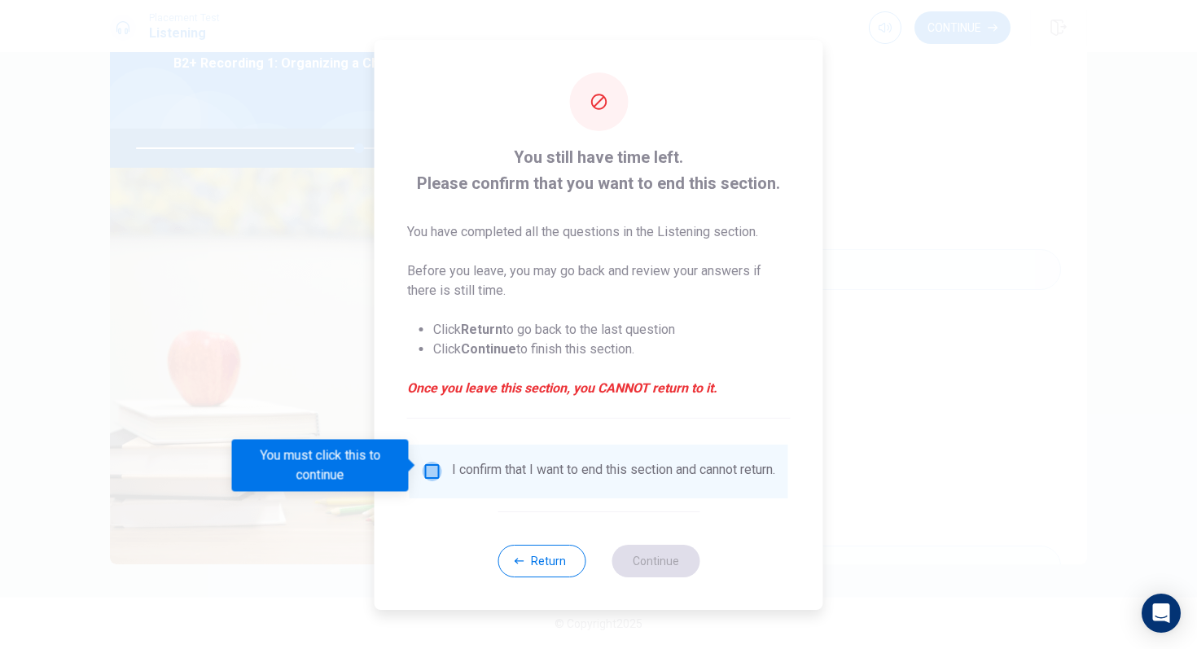
click at [432, 463] on input "You must click this to continue" at bounding box center [433, 472] width 20 height 20
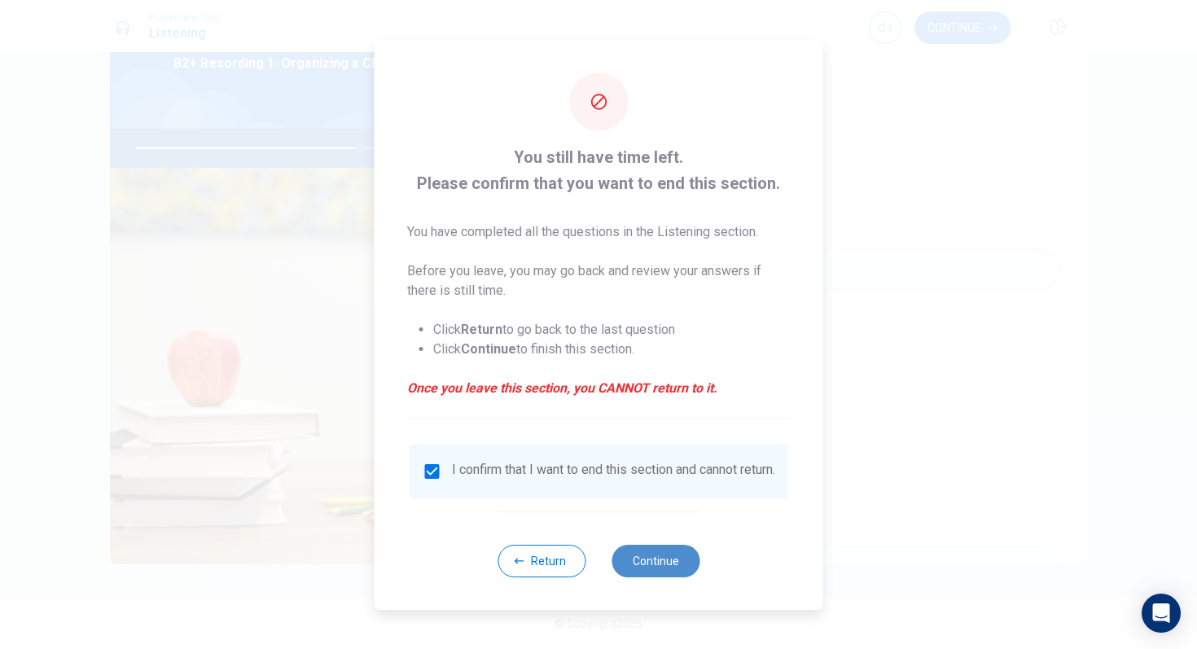
click at [644, 558] on button "Continue" at bounding box center [655, 561] width 88 height 33
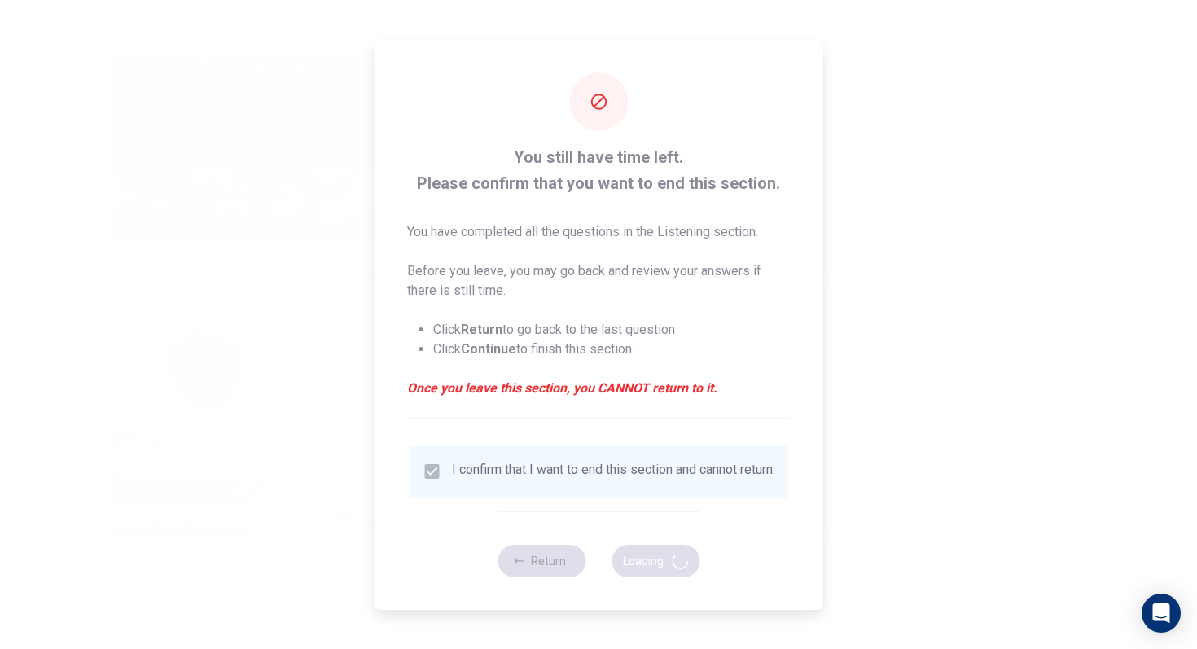
type input "77"
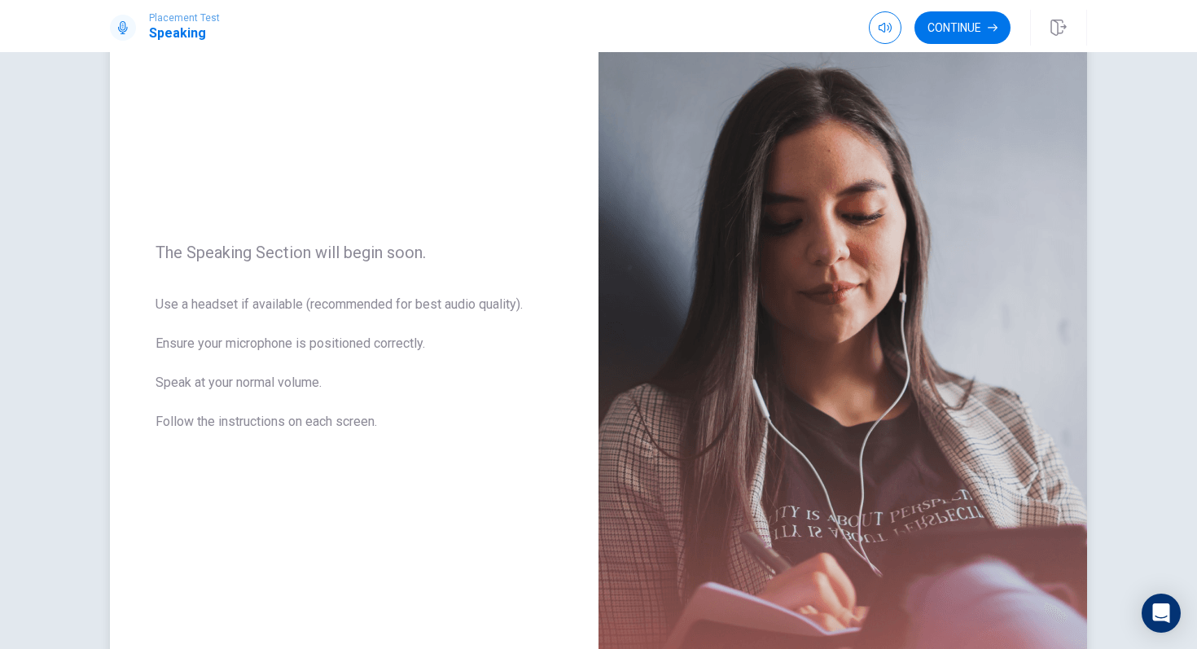
scroll to position [230, 0]
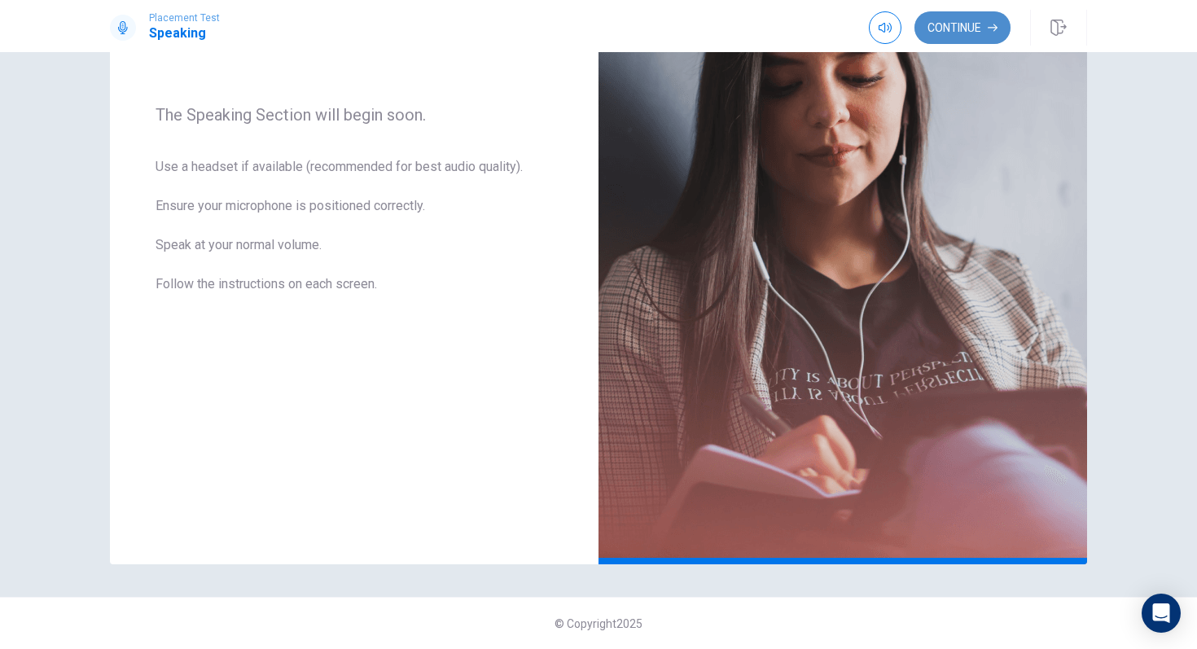
click at [966, 28] on button "Continue" at bounding box center [962, 27] width 96 height 33
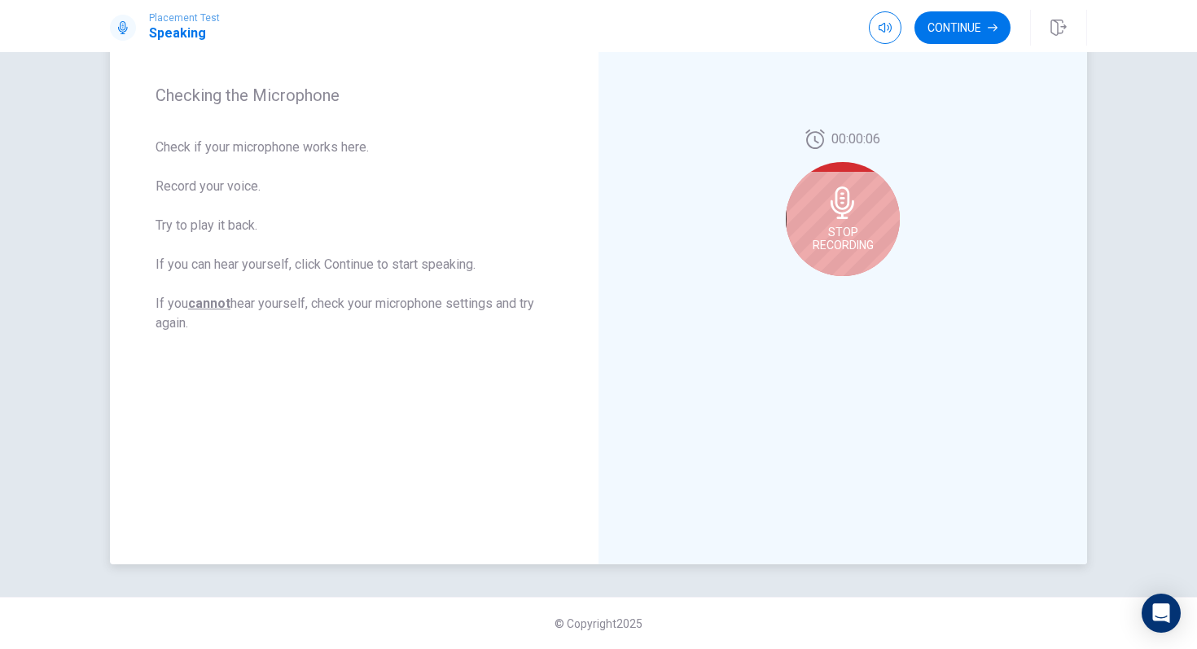
click at [843, 222] on div "Stop Recording" at bounding box center [843, 219] width 114 height 114
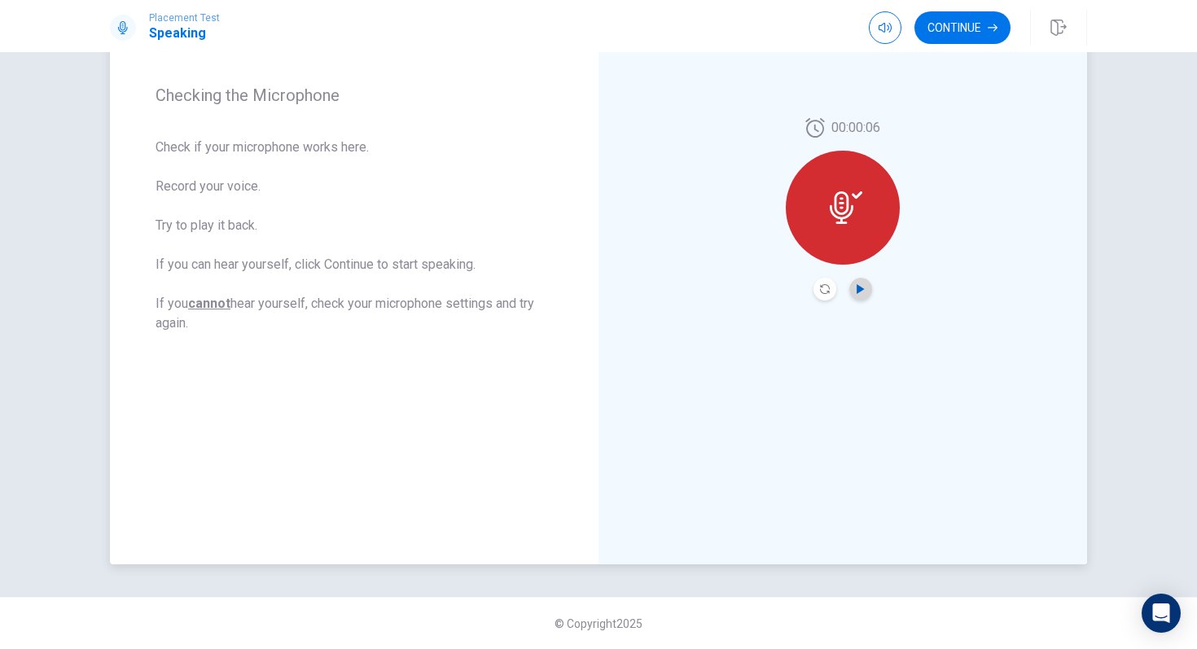
click at [861, 290] on icon "Play Audio" at bounding box center [860, 289] width 7 height 10
click at [952, 29] on button "Continue" at bounding box center [962, 27] width 96 height 33
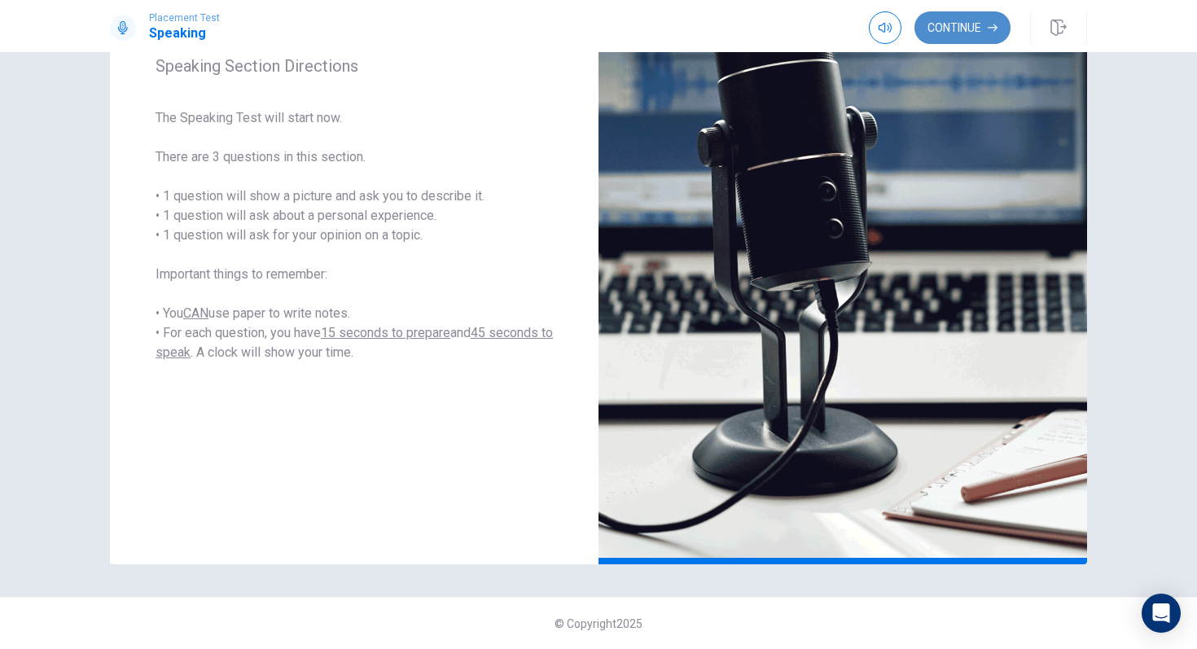
click at [979, 33] on button "Continue" at bounding box center [962, 27] width 96 height 33
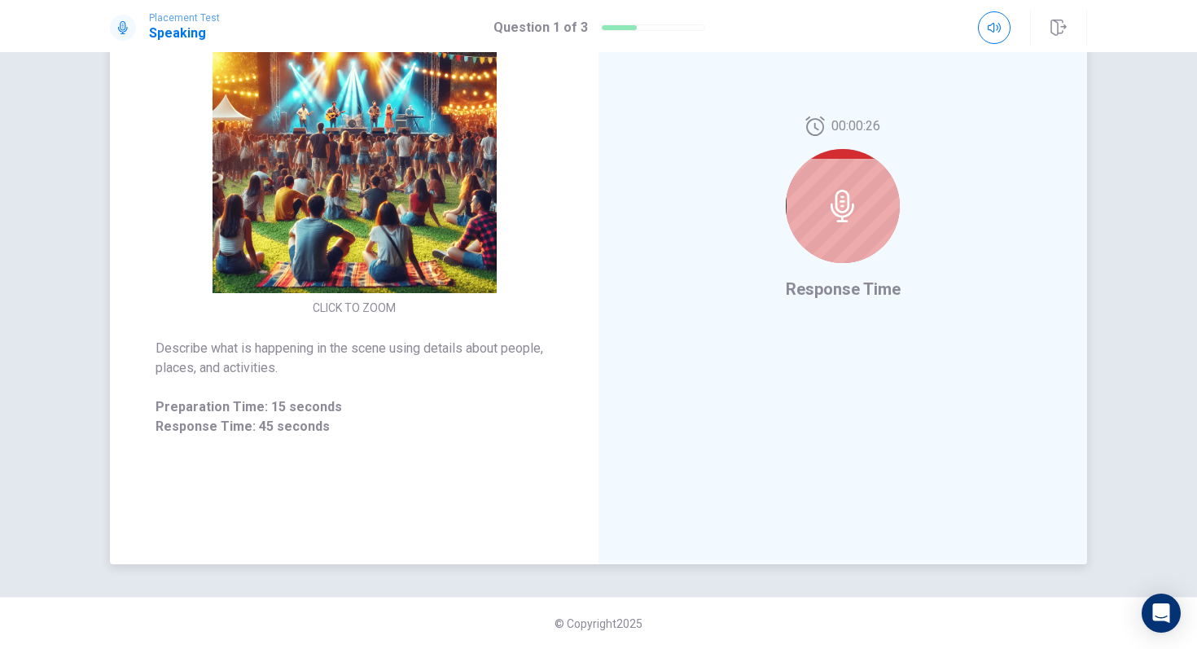
click at [818, 217] on div at bounding box center [843, 206] width 114 height 114
click at [859, 203] on div at bounding box center [843, 206] width 114 height 114
click at [837, 208] on icon at bounding box center [842, 206] width 33 height 33
click at [837, 208] on icon at bounding box center [842, 206] width 24 height 33
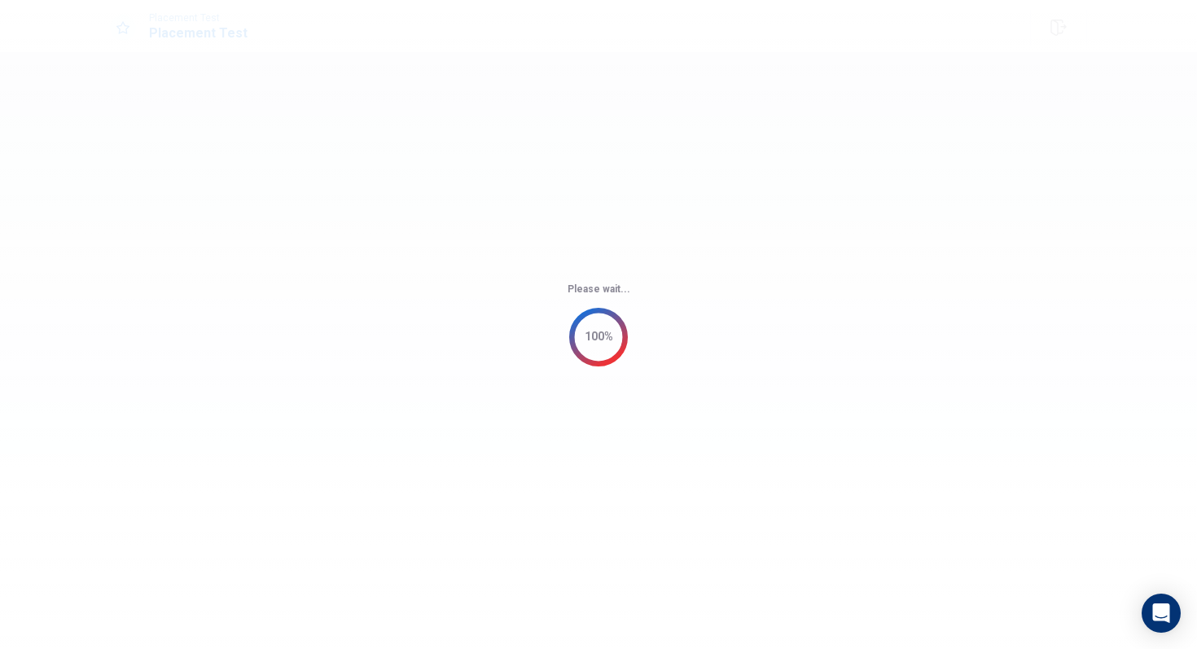
scroll to position [0, 0]
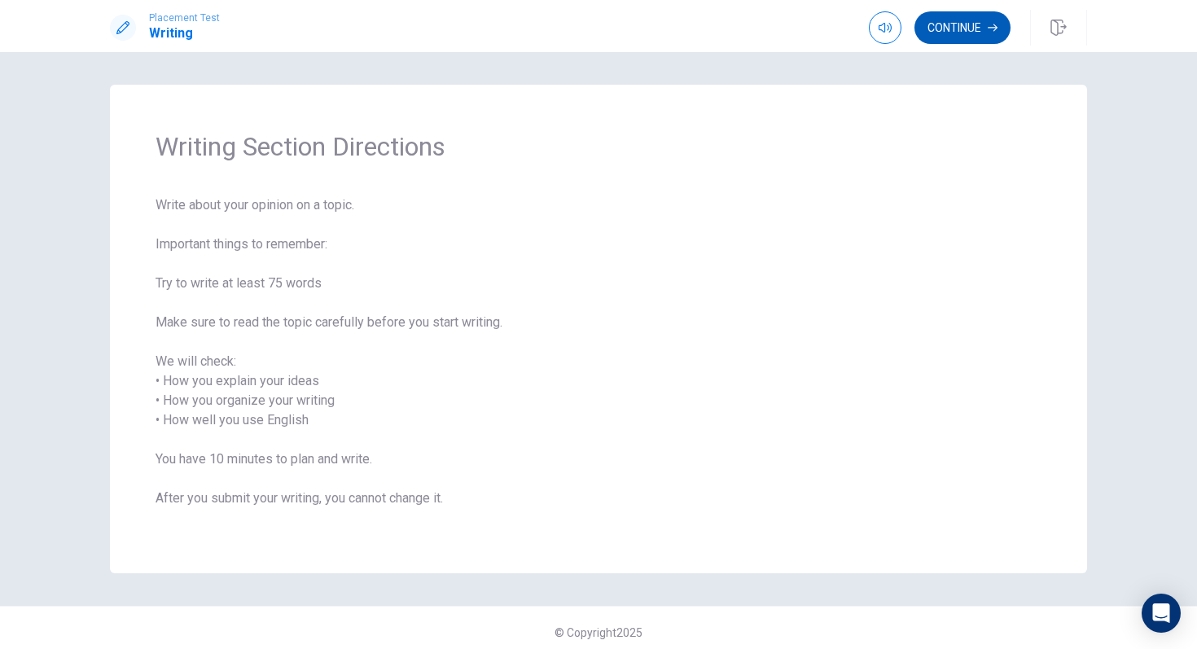
click at [964, 28] on button "Continue" at bounding box center [962, 27] width 96 height 33
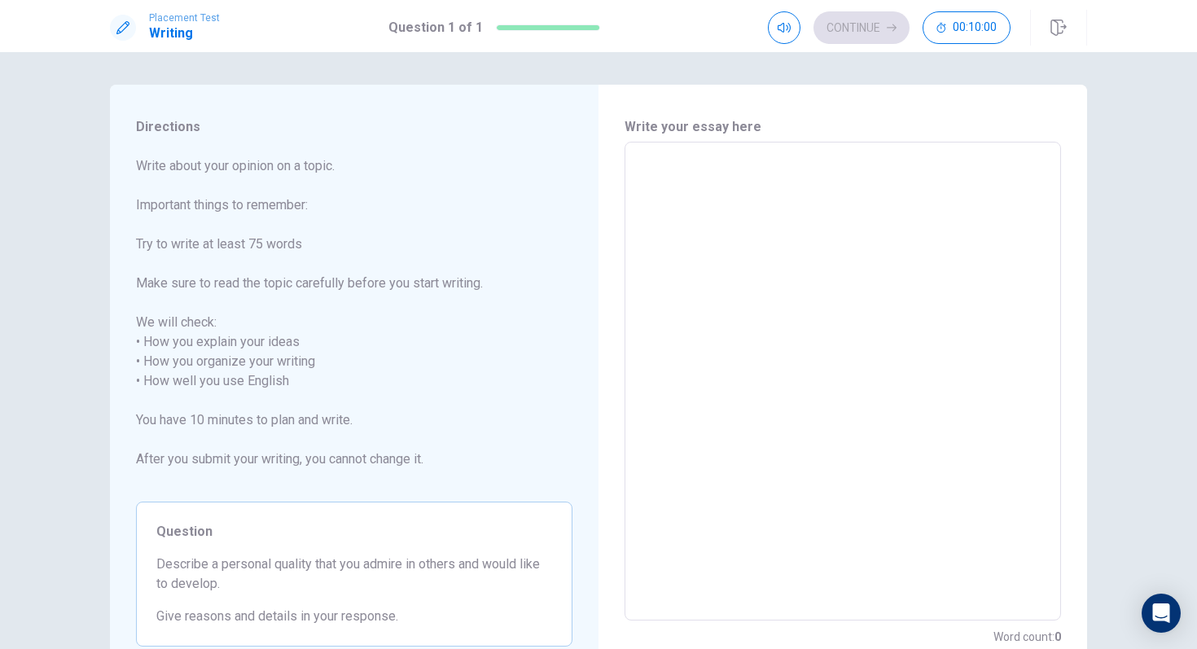
click at [800, 239] on textarea at bounding box center [843, 382] width 414 height 452
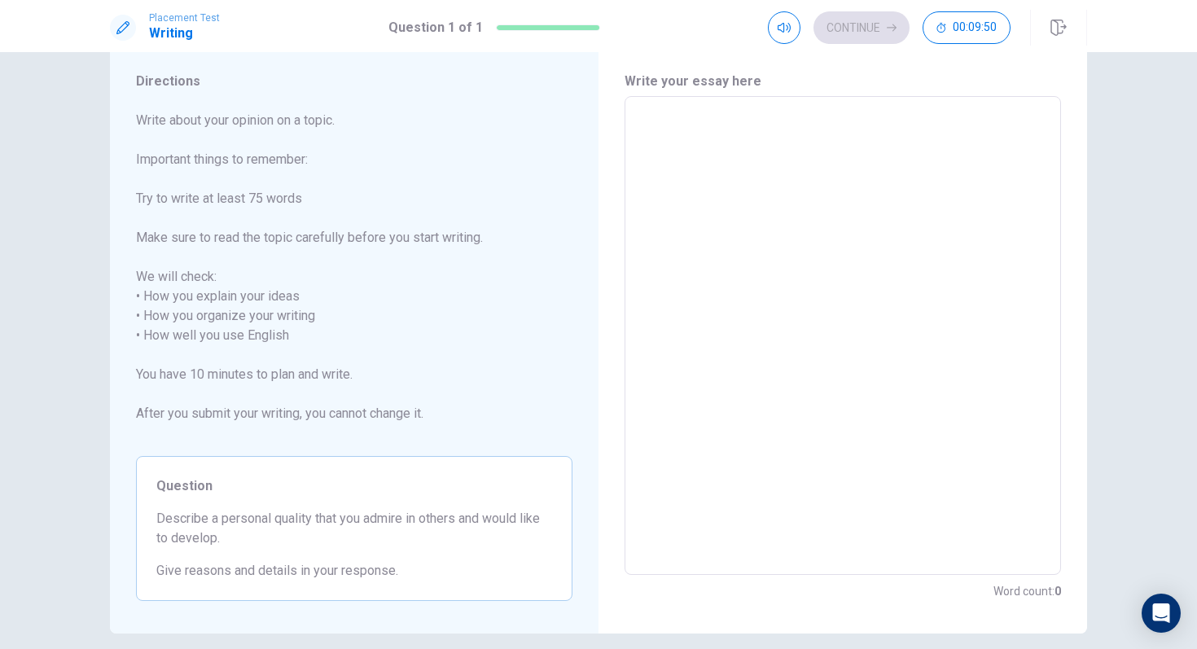
scroll to position [41, 0]
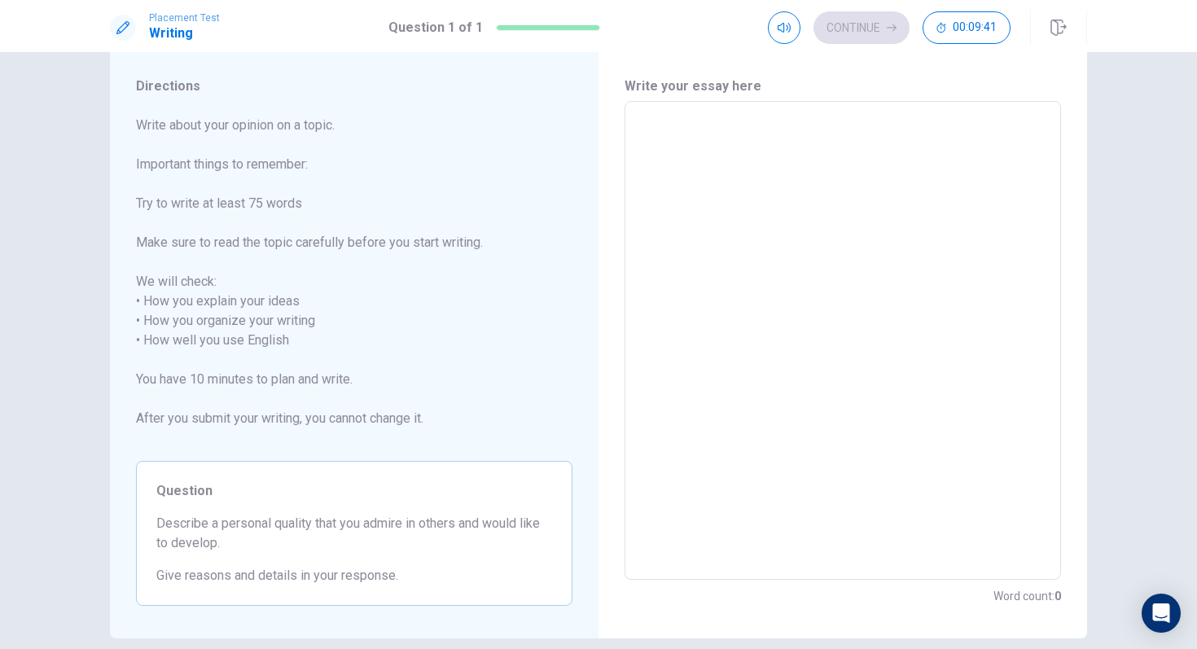
type textarea "A"
type textarea "x"
type textarea "As"
type textarea "x"
type textarea "As"
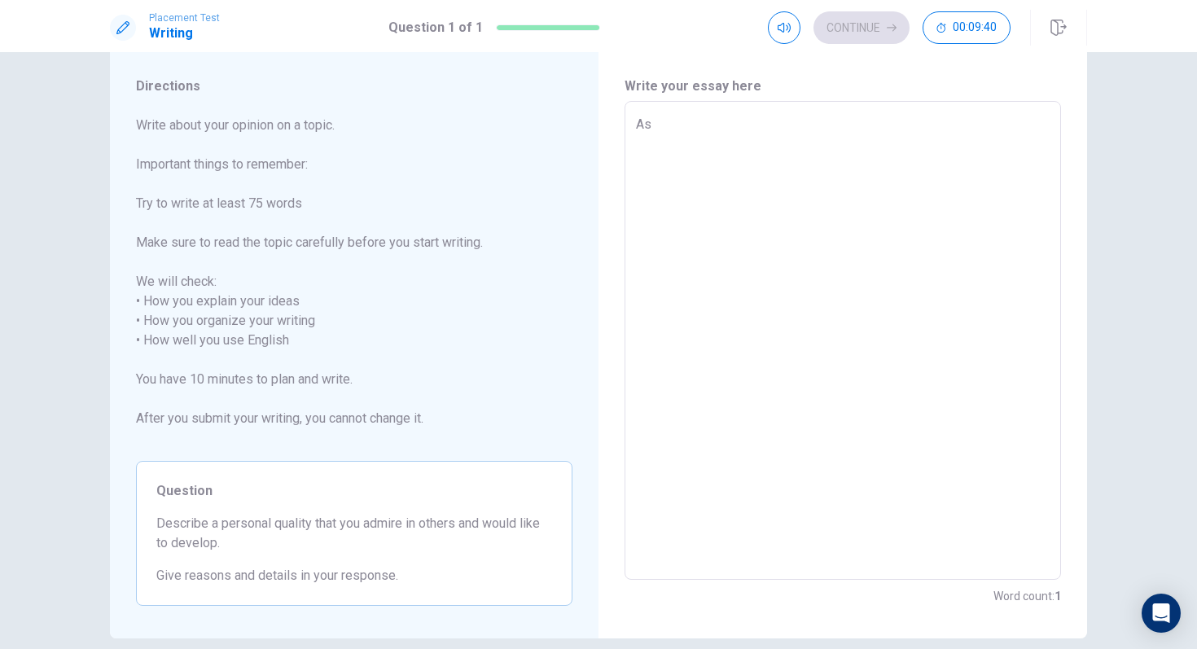
type textarea "x"
type textarea "As s"
type textarea "x"
type textarea "As so"
type textarea "x"
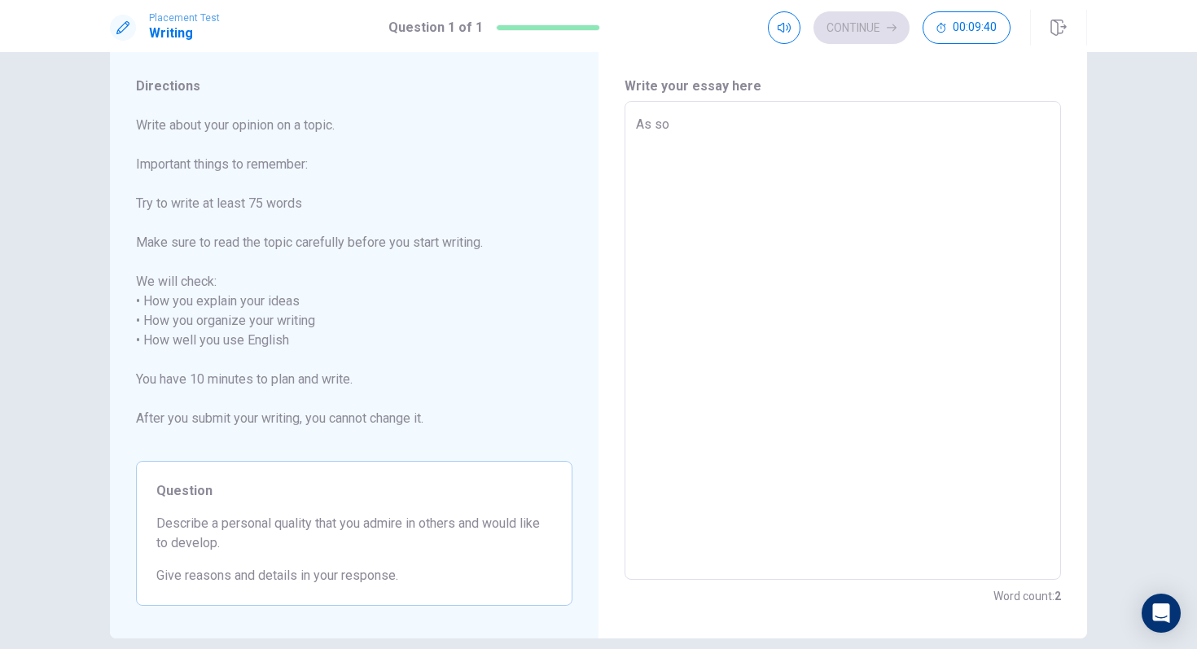
type textarea "As som"
type textarea "x"
type textarea "As some"
type textarea "x"
type textarea "As someo"
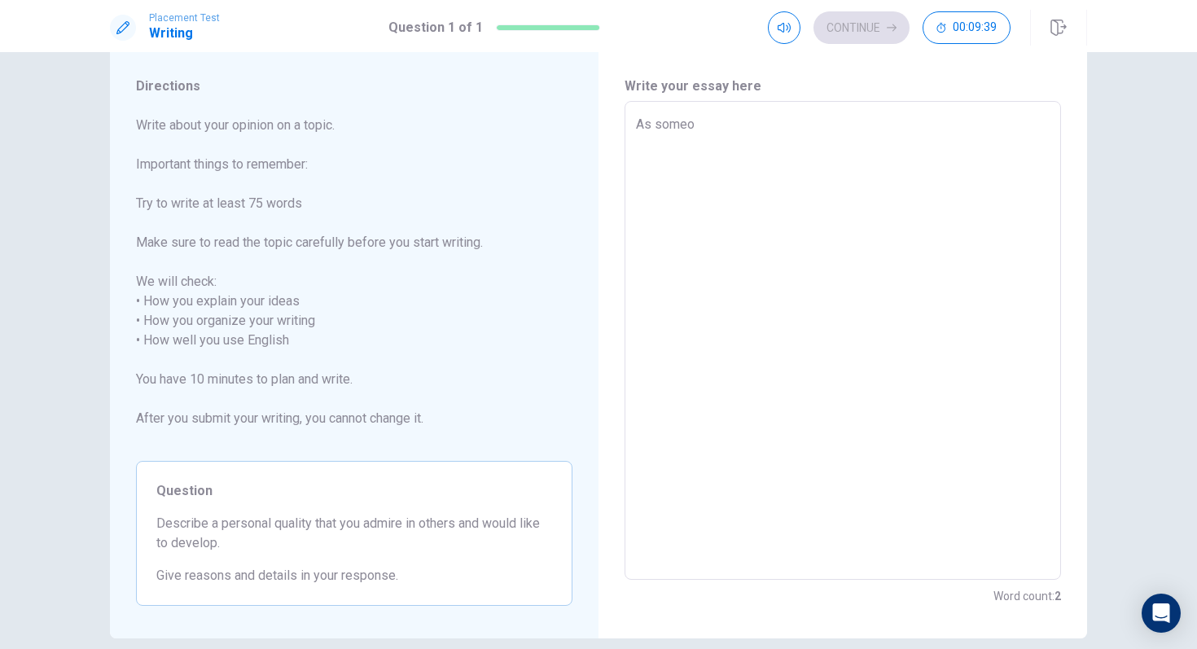
type textarea "x"
type textarea "As someon"
type textarea "x"
type textarea "As someone"
type textarea "x"
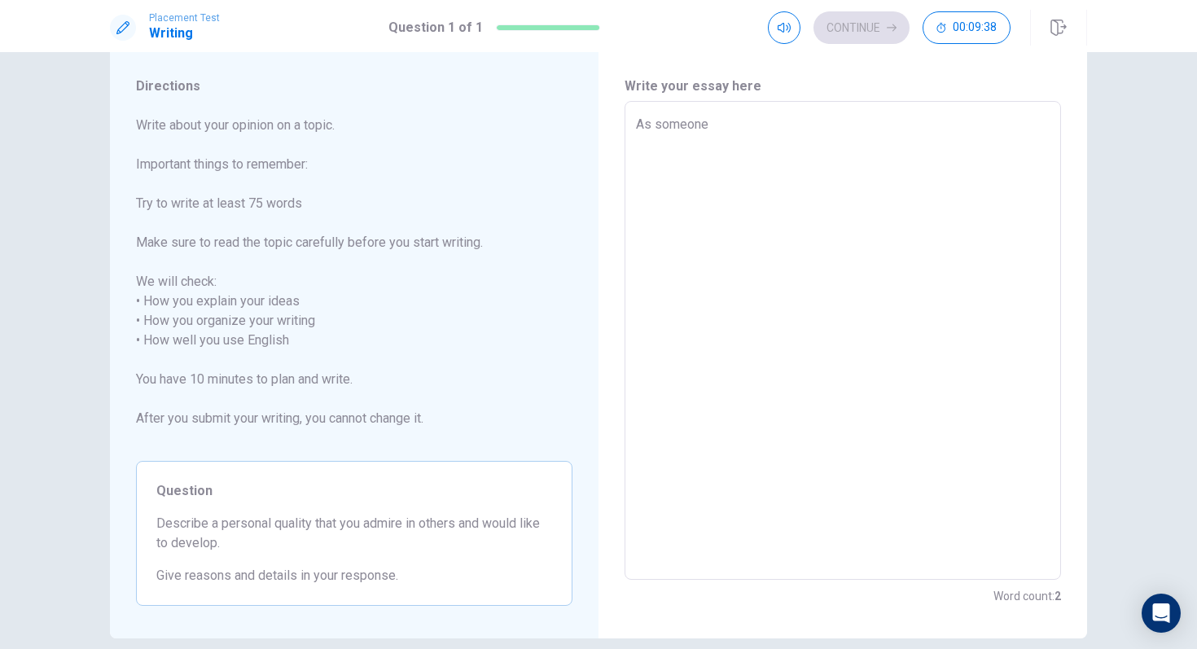
type textarea "As someone"
type textarea "x"
type textarea "As someone w"
type textarea "x"
type textarea "As someone wh"
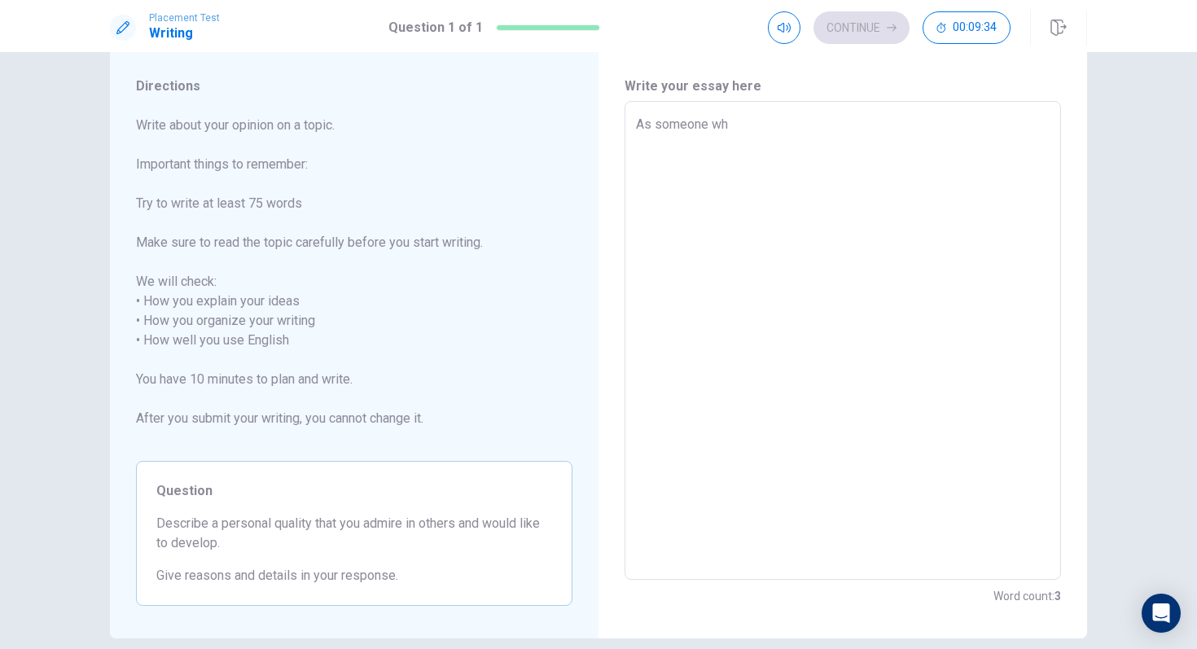
type textarea "x"
type textarea "As someone who"
type textarea "x"
type textarea "As someone who"
type textarea "x"
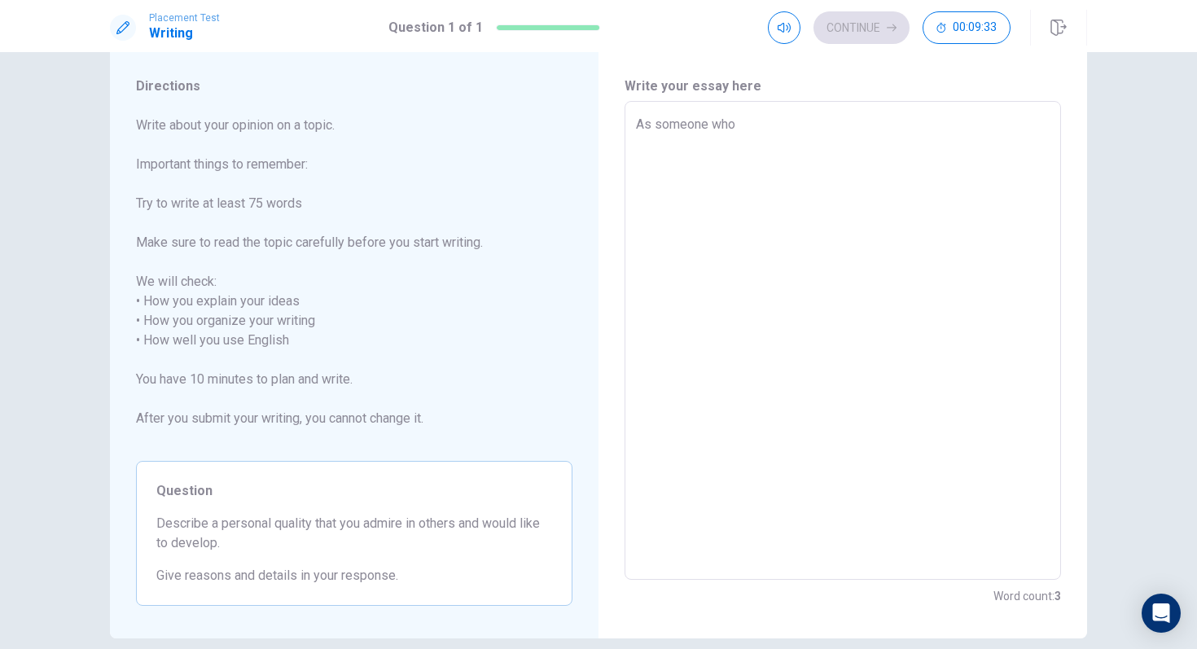
type textarea "As someone who l"
type textarea "x"
type textarea "As someone who li"
type textarea "x"
type textarea "As someone who liv"
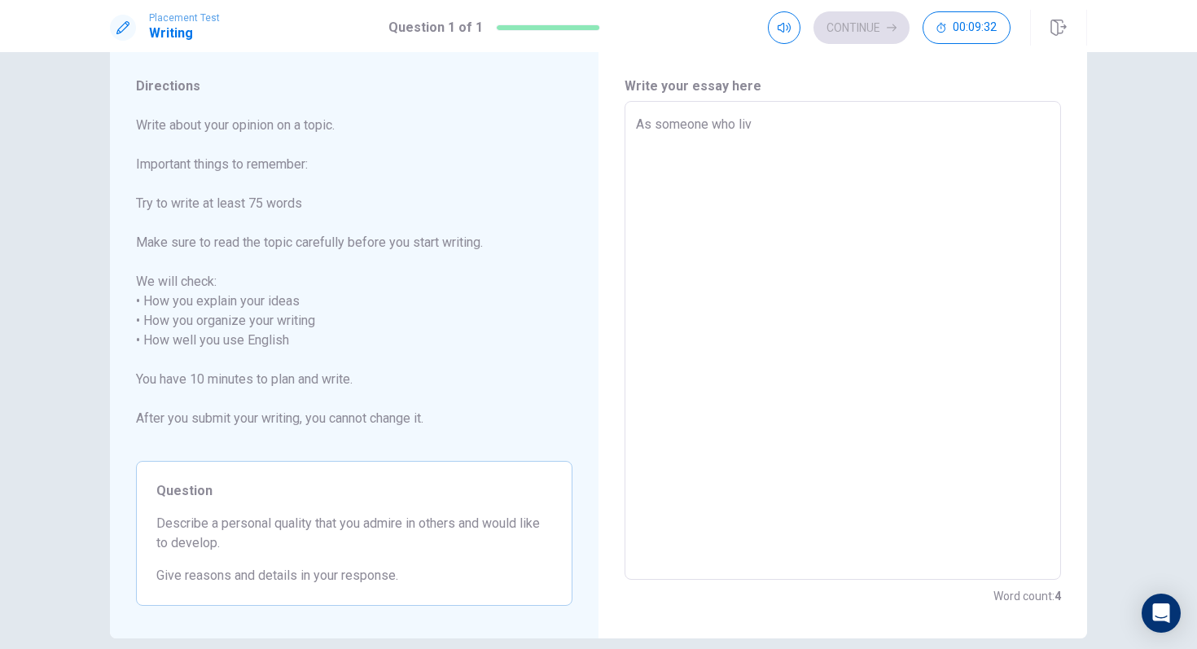
type textarea "x"
type textarea "As someone who live"
type textarea "x"
type textarea "As someone who lives"
type textarea "x"
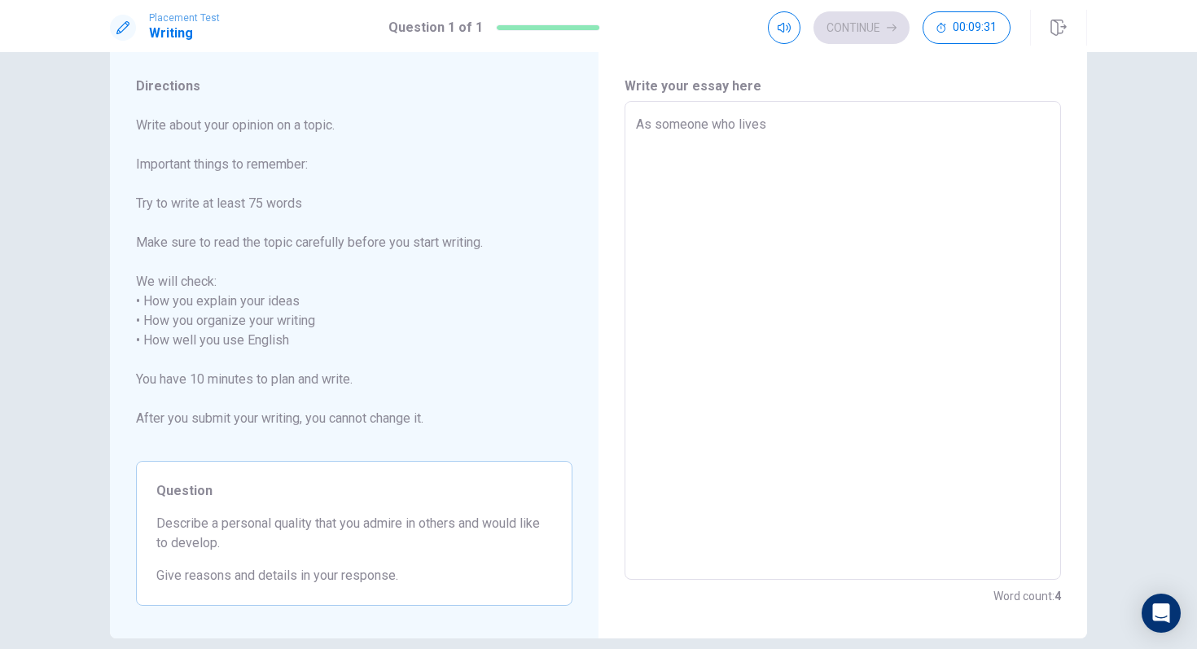
type textarea "As someone who lives"
type textarea "x"
type textarea "As someone who lives i"
type textarea "x"
type textarea "As someone who lives in"
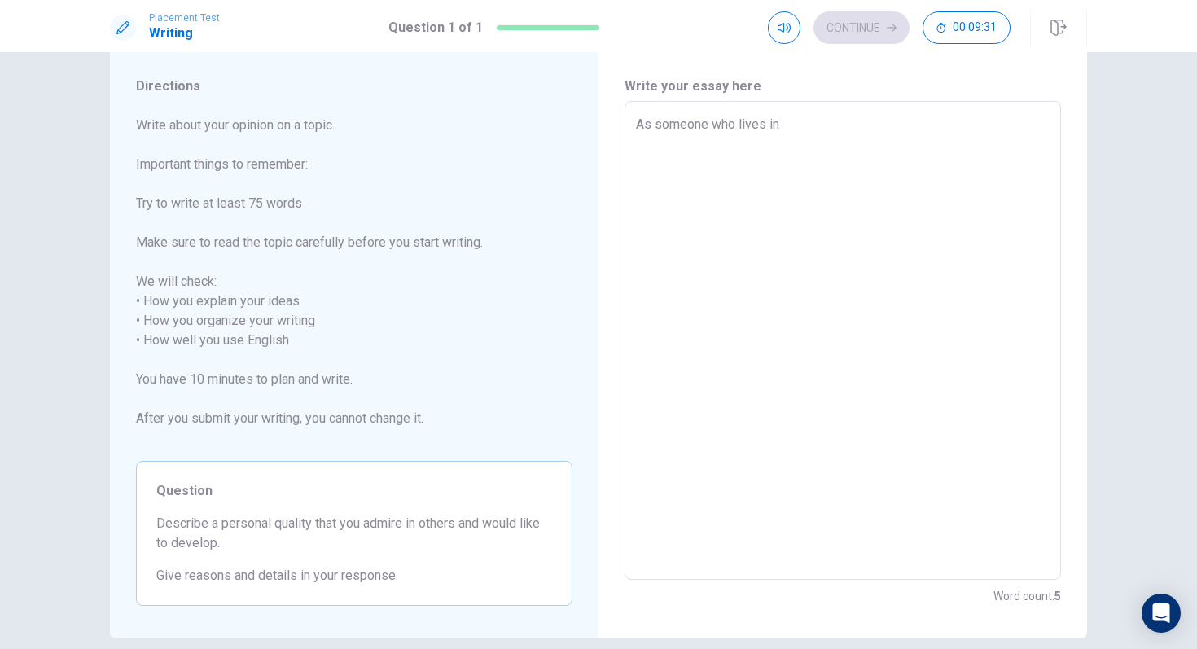
type textarea "x"
type textarea "As someone who lives in"
type textarea "x"
type textarea "As someone who lives in a"
type textarea "x"
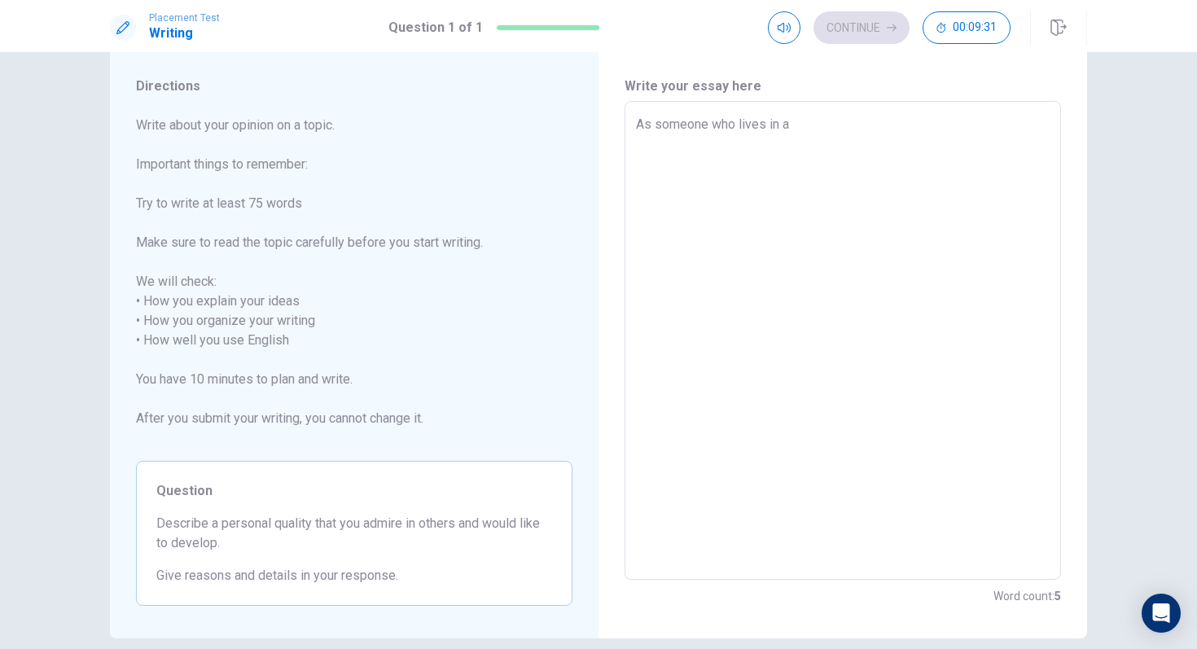
type textarea "As someone who lives in a"
type textarea "x"
type textarea "As someone who lives in a s"
type textarea "x"
type textarea "As someone who lives in a sm"
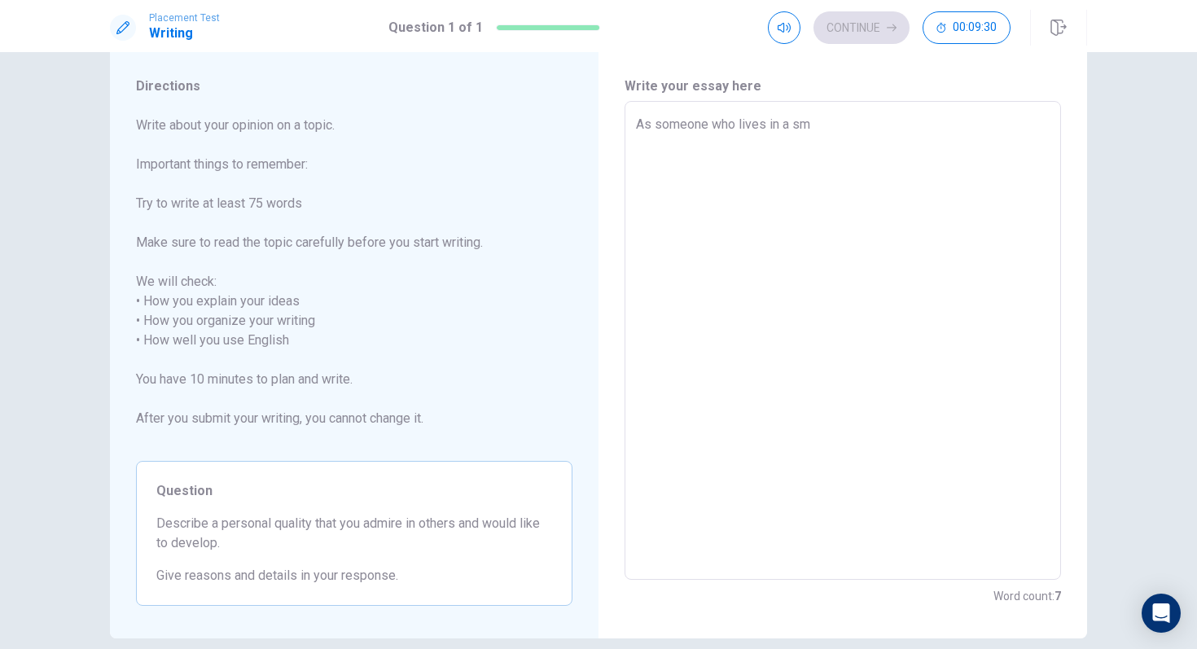
type textarea "x"
type textarea "As someone who lives in a sma"
type textarea "x"
type textarea "As someone who lives in a smal"
type textarea "x"
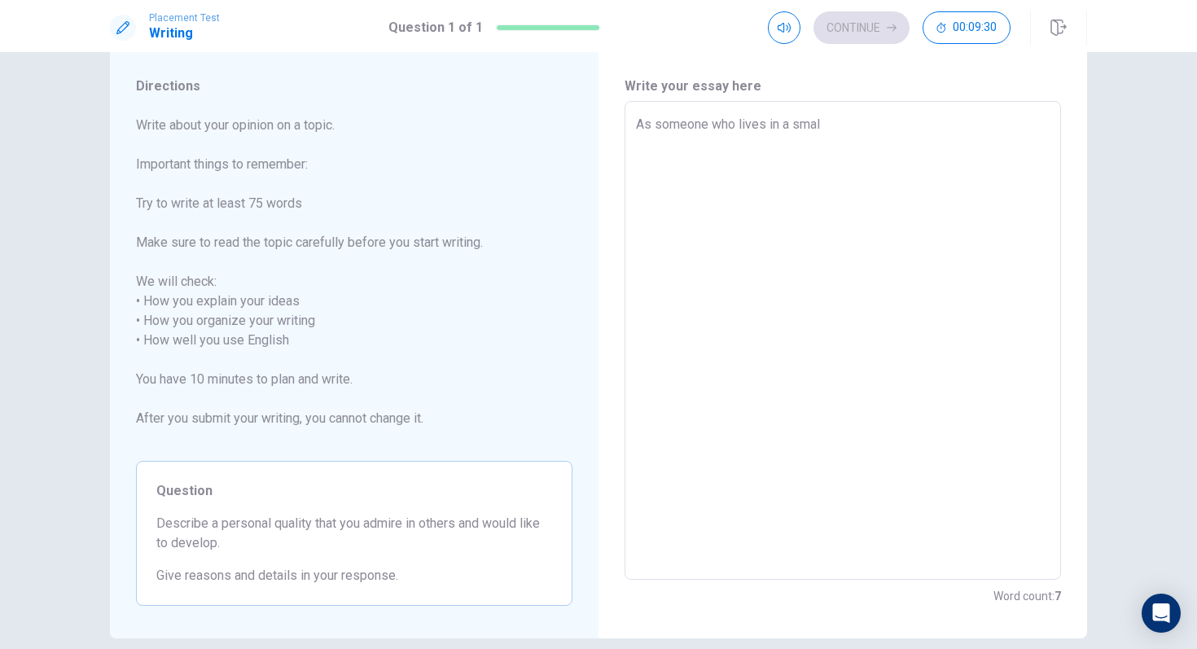
type textarea "As someone who lives in a small"
type textarea "x"
type textarea "As someone who lives in a small"
type textarea "x"
type textarea "As someone who lives in a small"
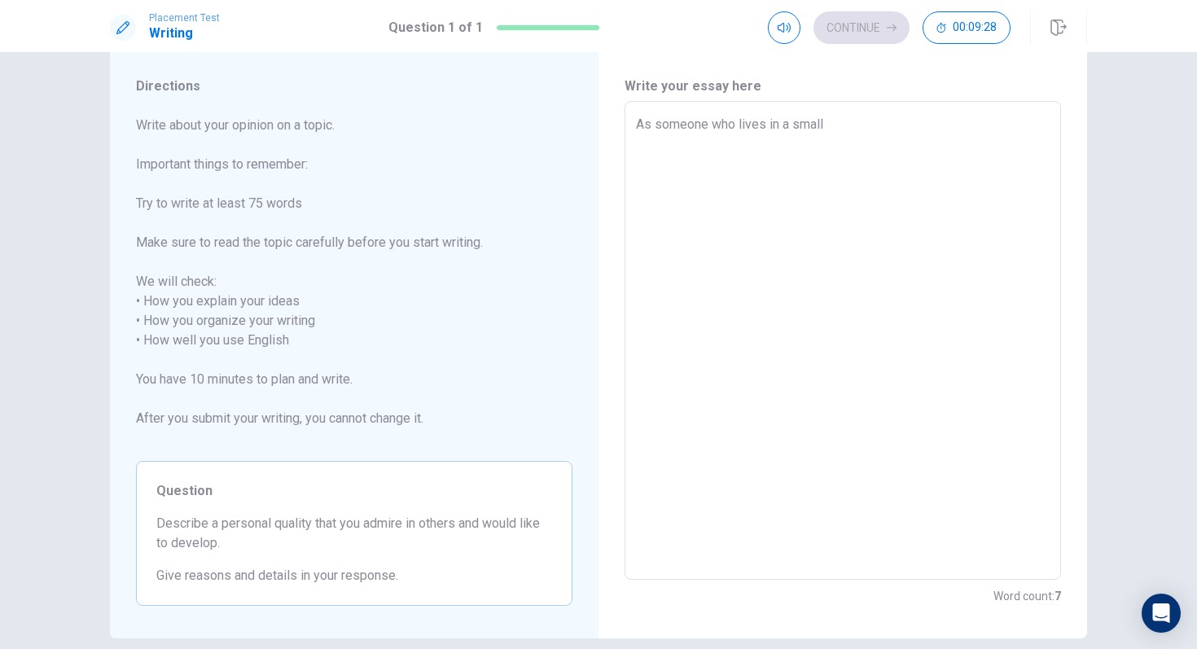
type textarea "x"
type textarea "As someone who lives in a smal"
type textarea "x"
type textarea "As someone who lives in a sma"
type textarea "x"
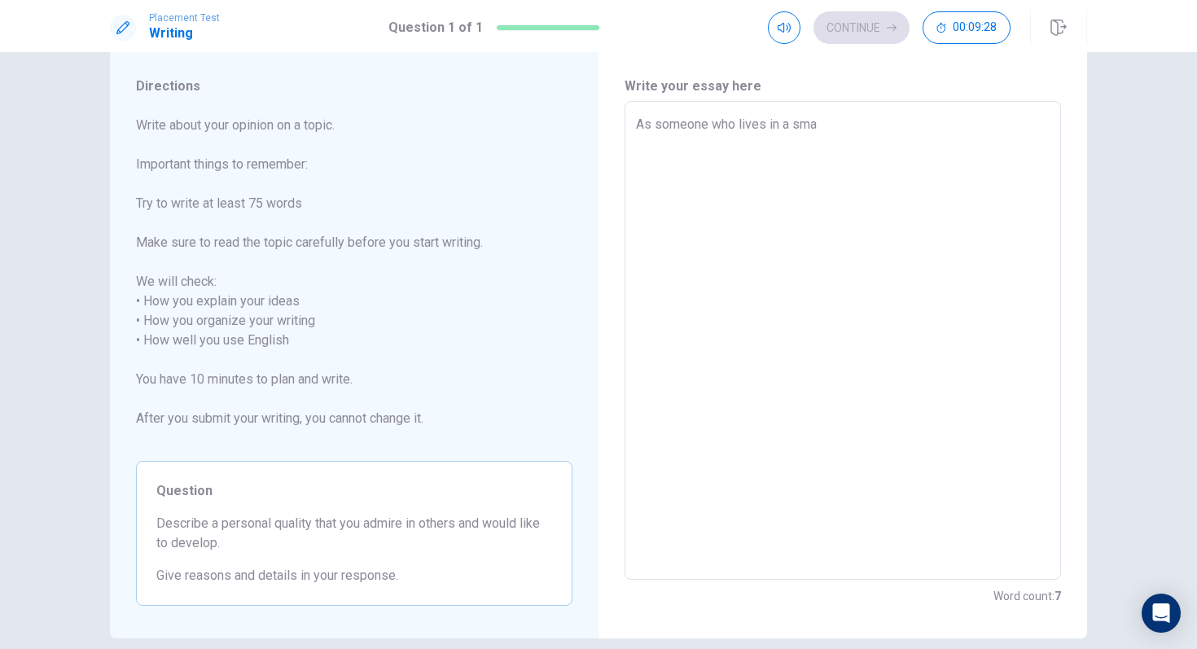
type textarea "As someone who lives in a sm"
type textarea "x"
type textarea "As someone who lives in a s"
type textarea "x"
type textarea "As someone who lives in a"
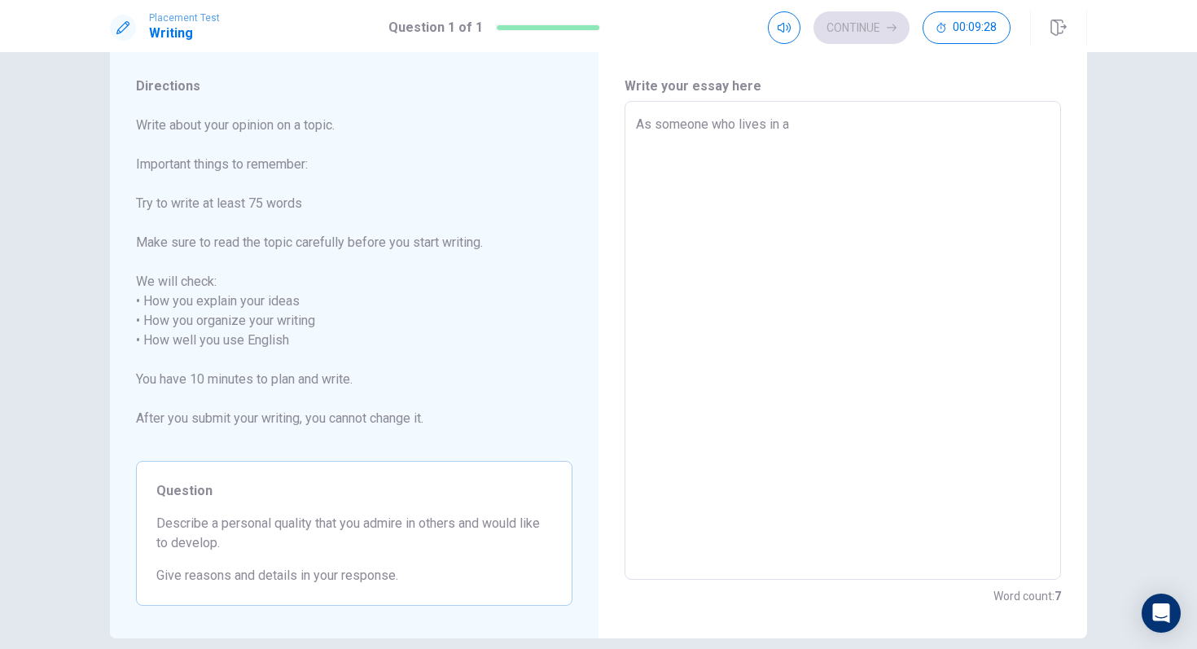
type textarea "x"
type textarea "As someone who lives in a"
type textarea "x"
type textarea "As someone who lives in"
type textarea "x"
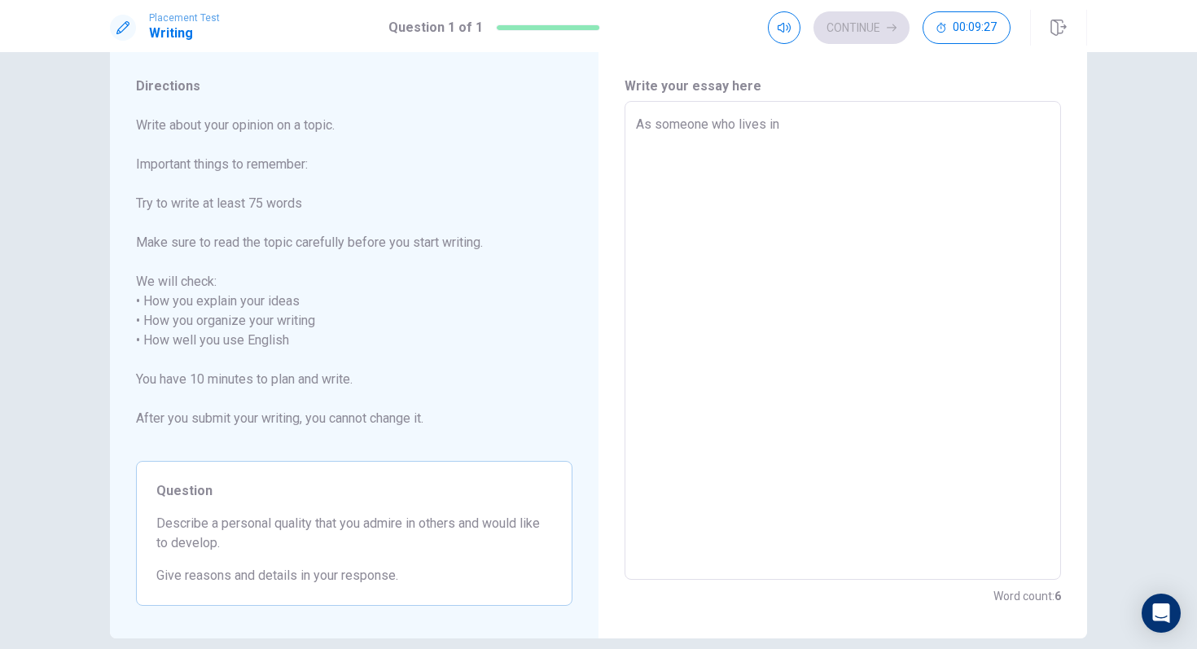
type textarea "As someone who lives in"
type textarea "x"
type textarea "As someone who lives i"
type textarea "x"
type textarea "As someone who lives"
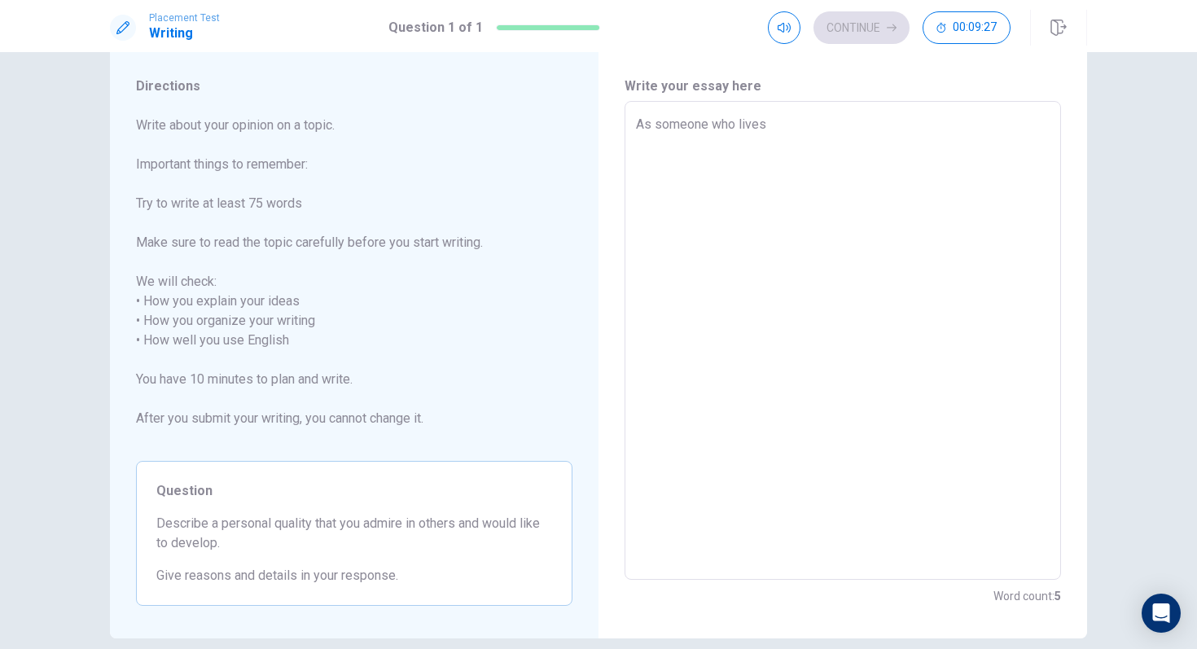
type textarea "x"
type textarea "As someone who lives"
type textarea "x"
type textarea "As someone who live"
type textarea "x"
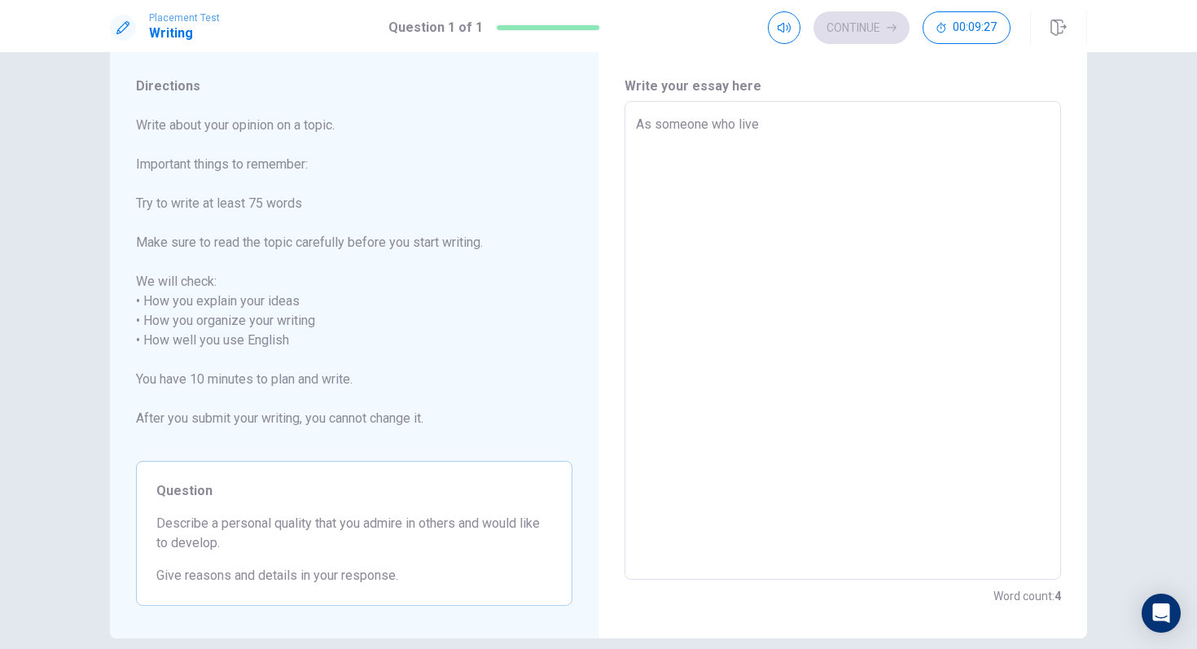
type textarea "As someone who liv"
type textarea "x"
type textarea "As someone who li"
type textarea "x"
type textarea "As someone who l"
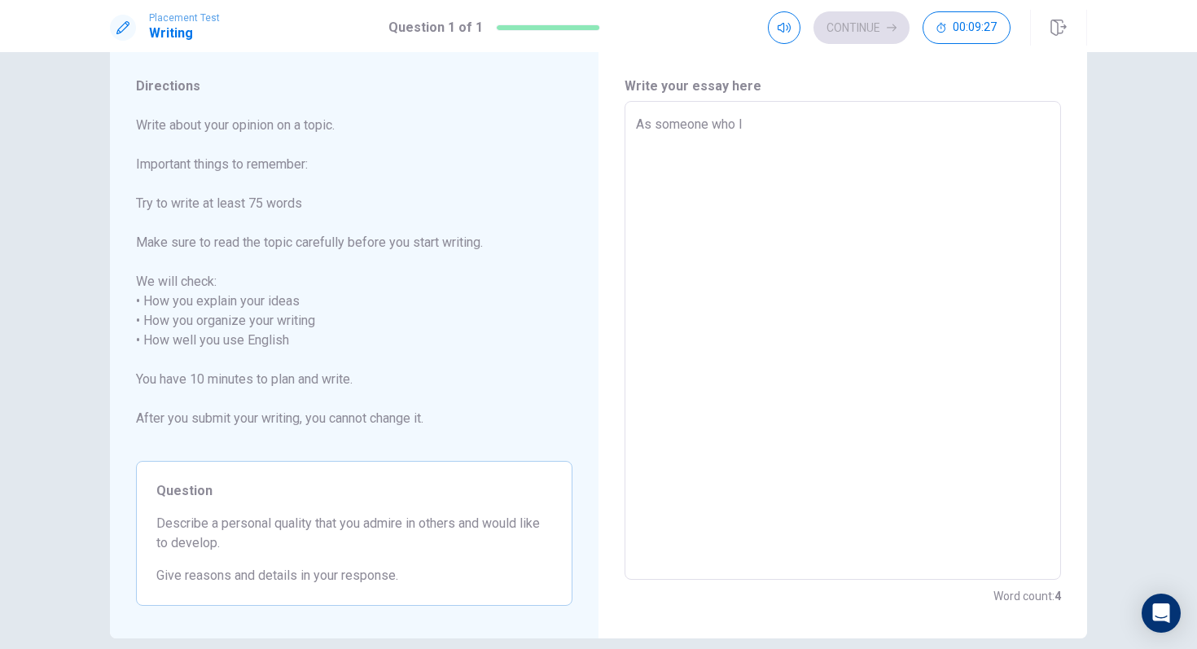
type textarea "x"
type textarea "As someone who"
type textarea "x"
type textarea "As someone who"
type textarea "x"
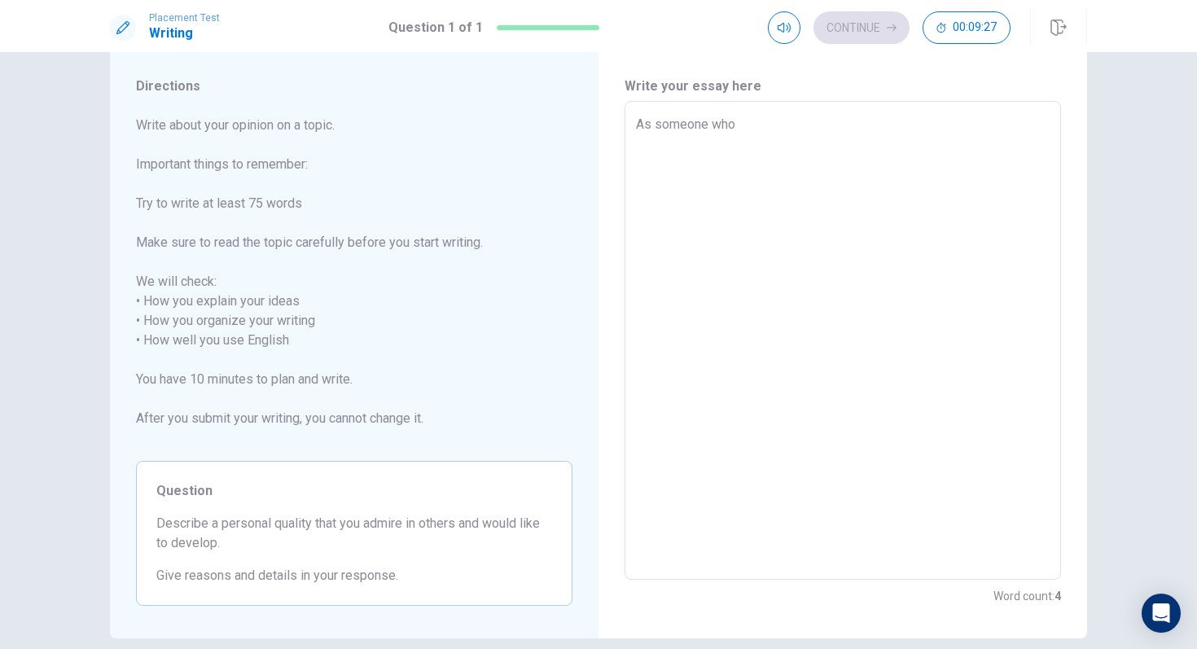
type textarea "As someone wh"
type textarea "x"
type textarea "As someone w"
type textarea "x"
type textarea "As someone"
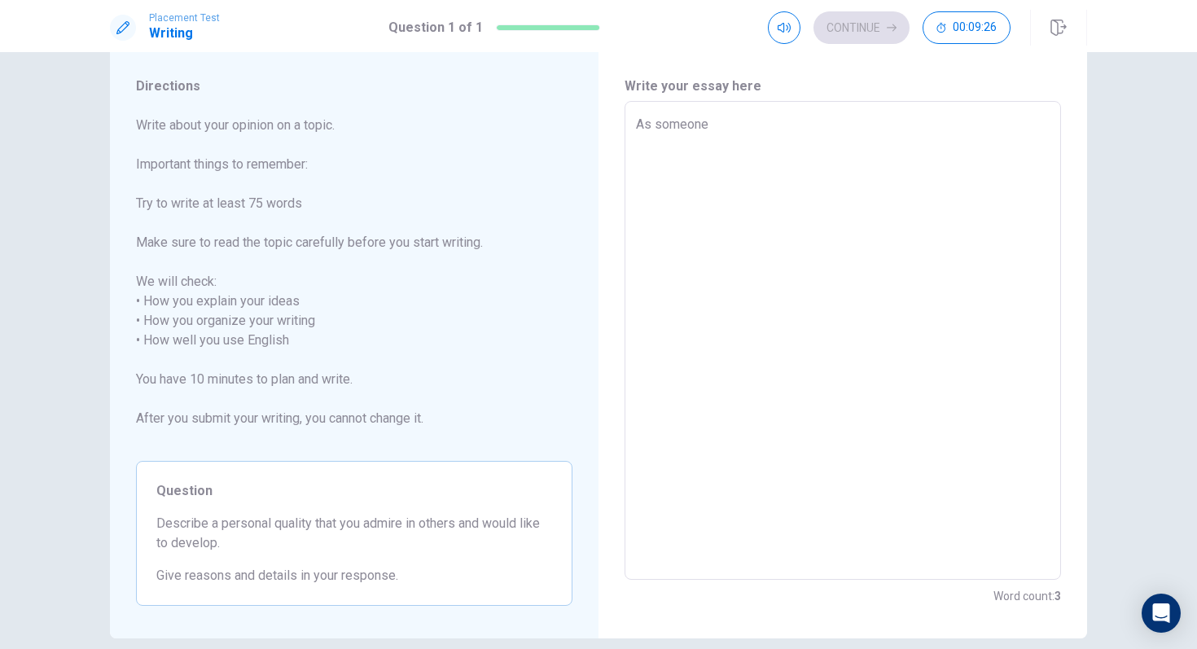
type textarea "x"
type textarea "As someone"
type textarea "x"
type textarea "As someon"
type textarea "x"
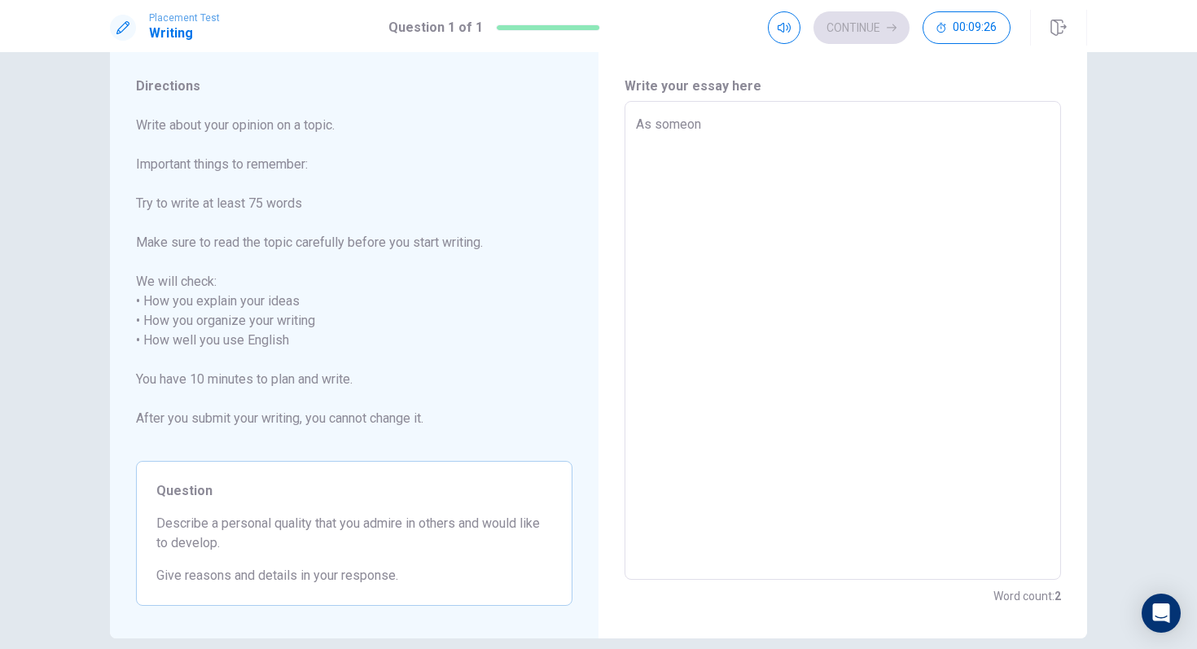
type textarea "As someo"
type textarea "x"
type textarea "As some"
type textarea "x"
type textarea "As som"
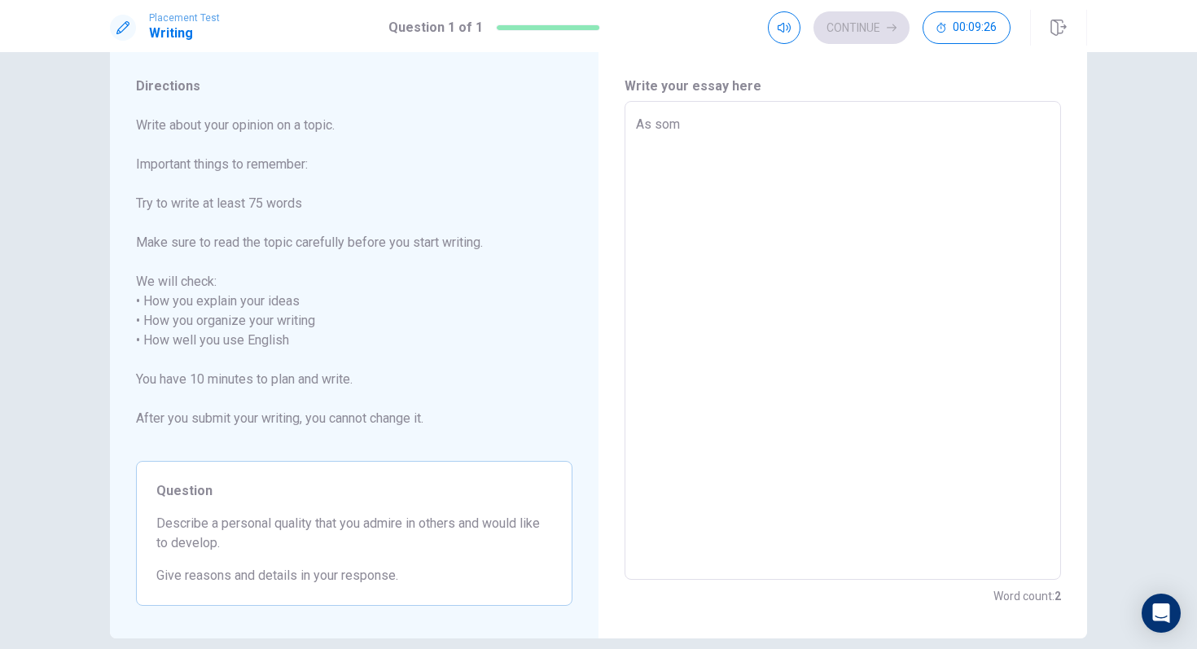
type textarea "x"
type textarea "As so"
type textarea "x"
type textarea "As s"
type textarea "x"
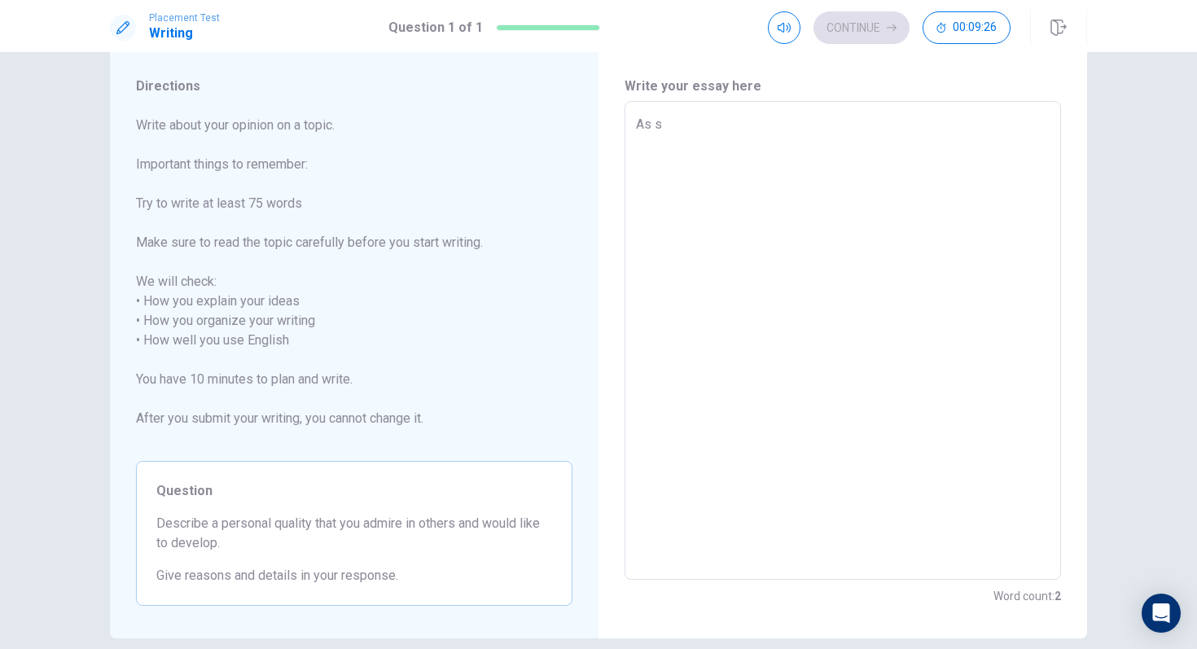
type textarea "As"
type textarea "x"
type textarea "As"
type textarea "x"
type textarea "A"
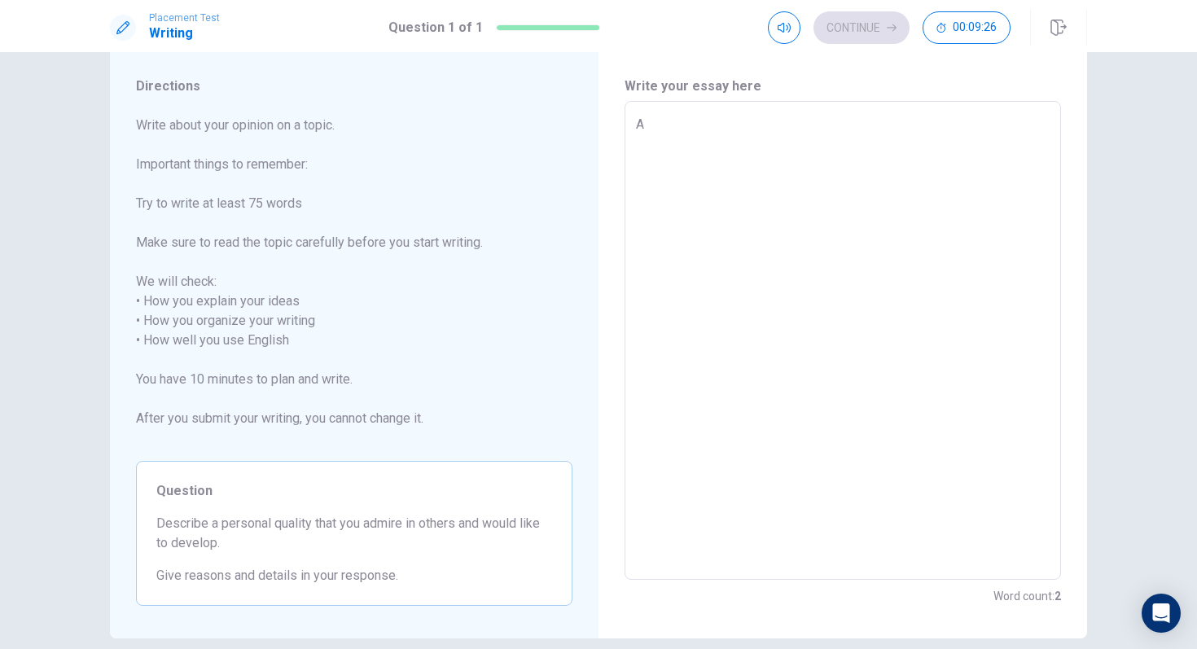
type textarea "x"
type textarea "I"
type textarea "x"
type textarea "I"
type textarea "x"
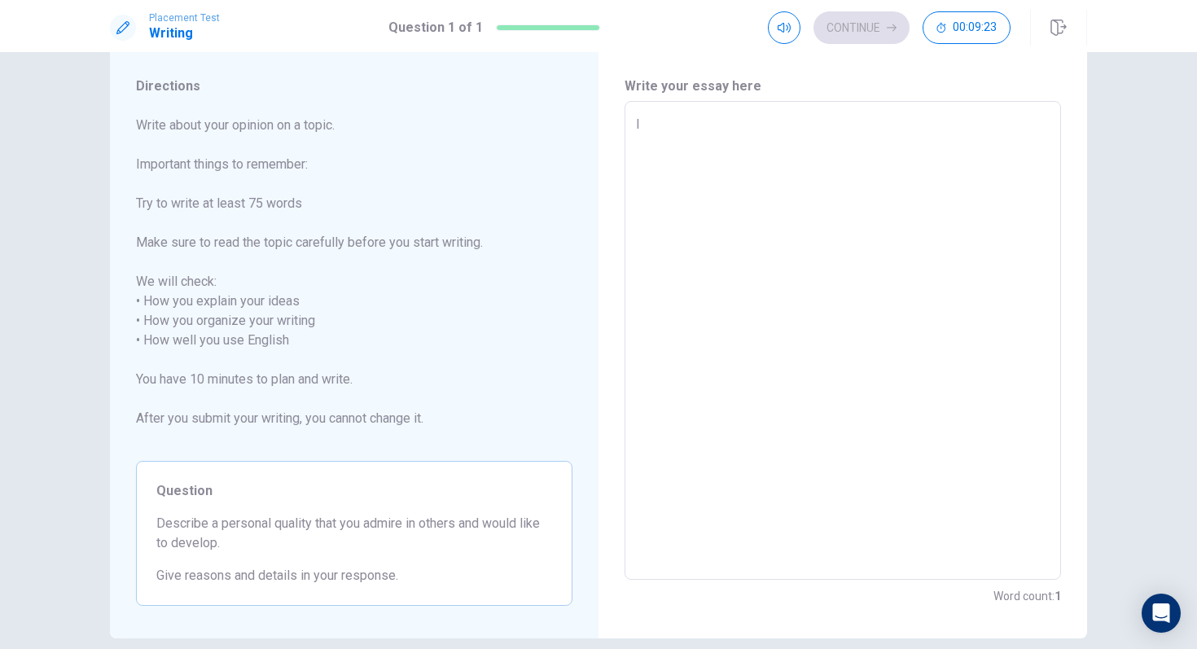
type textarea "I l"
type textarea "x"
type textarea "I li"
type textarea "x"
type textarea "I liv"
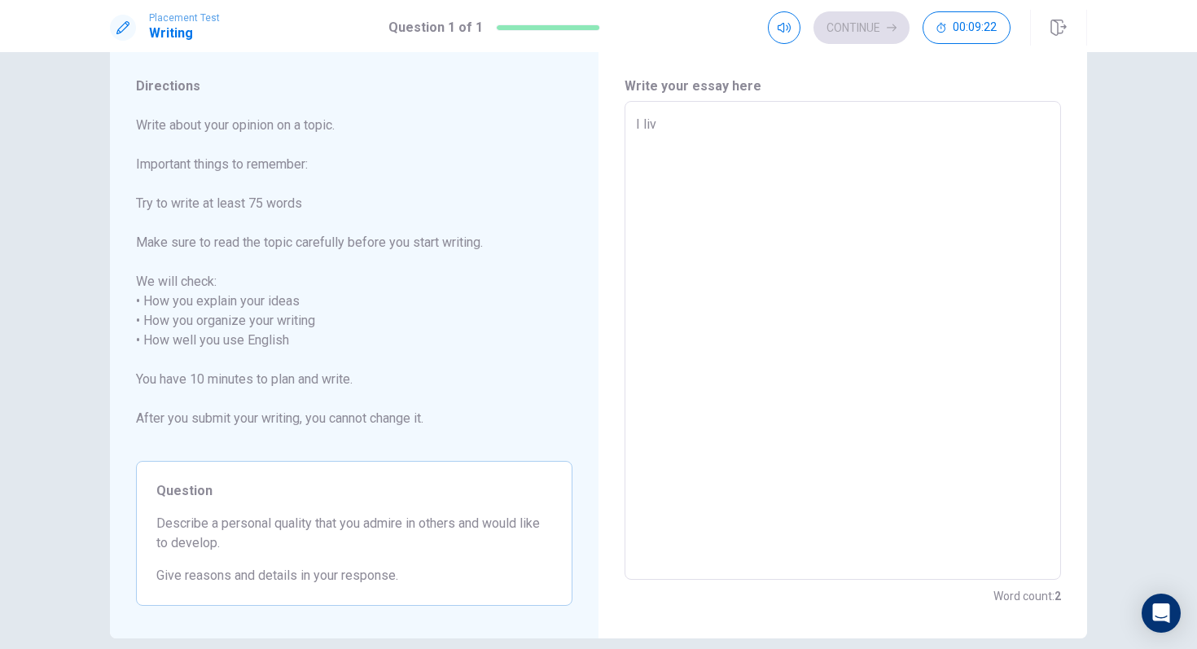
type textarea "x"
type textarea "I live"
type textarea "x"
type textarea "I live"
type textarea "x"
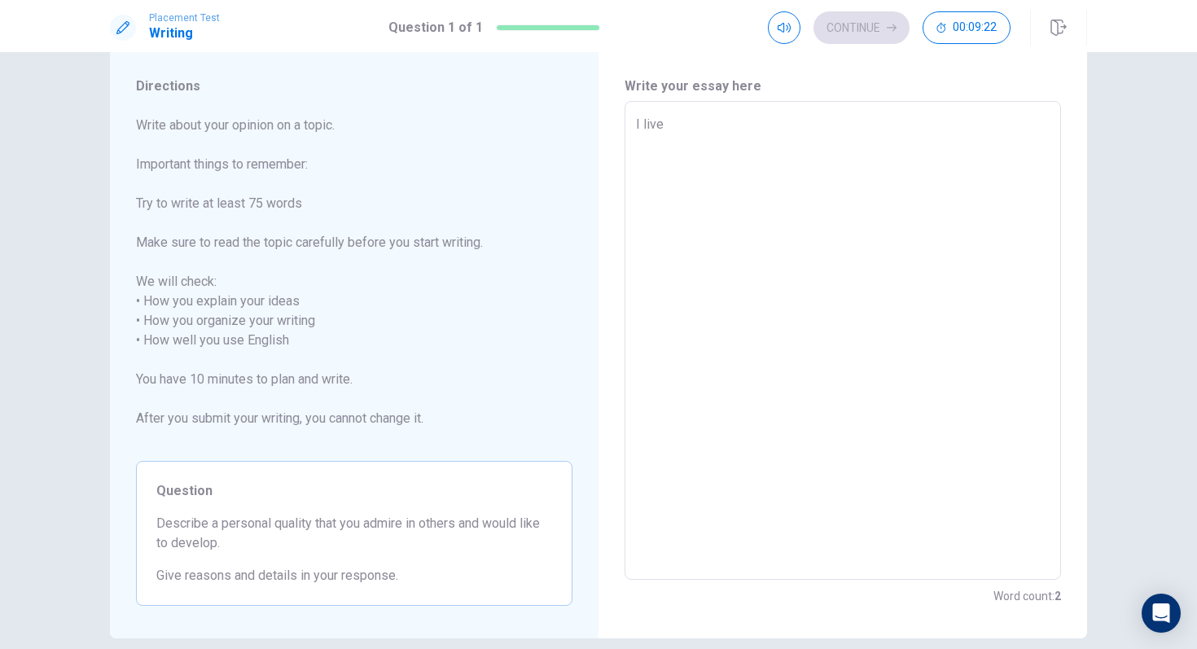
type textarea "I live i"
type textarea "x"
type textarea "I live in"
type textarea "x"
type textarea "I live in"
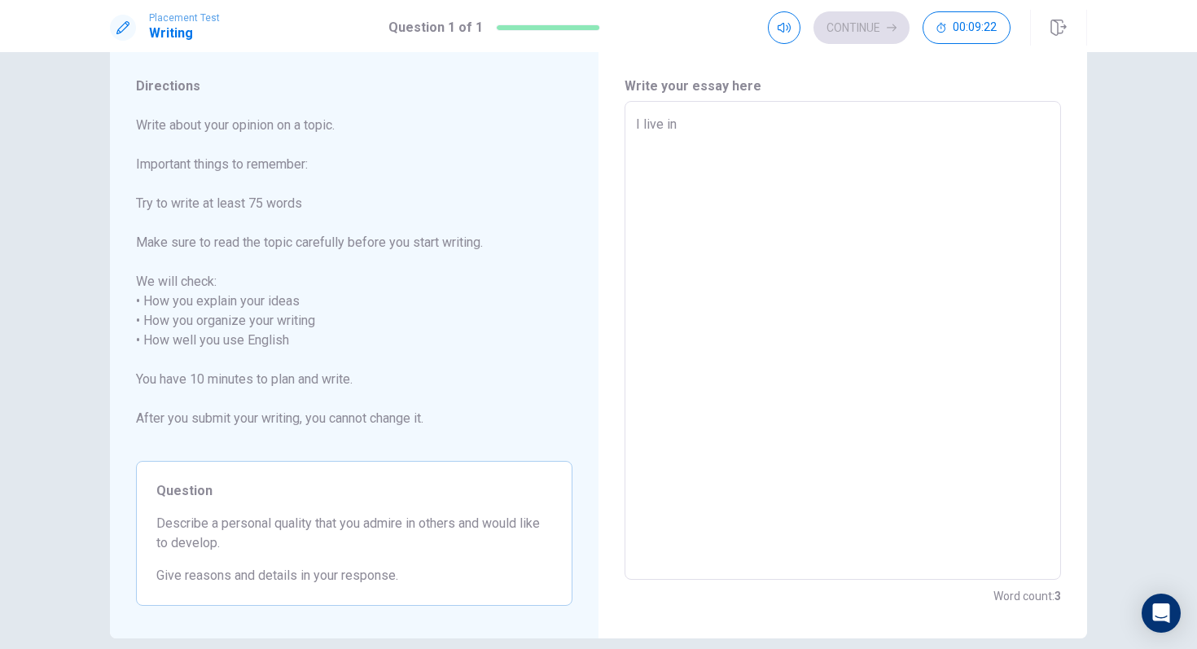
type textarea "x"
type textarea "I live in B"
type textarea "x"
type textarea "I live in [GEOGRAPHIC_DATA]"
type textarea "x"
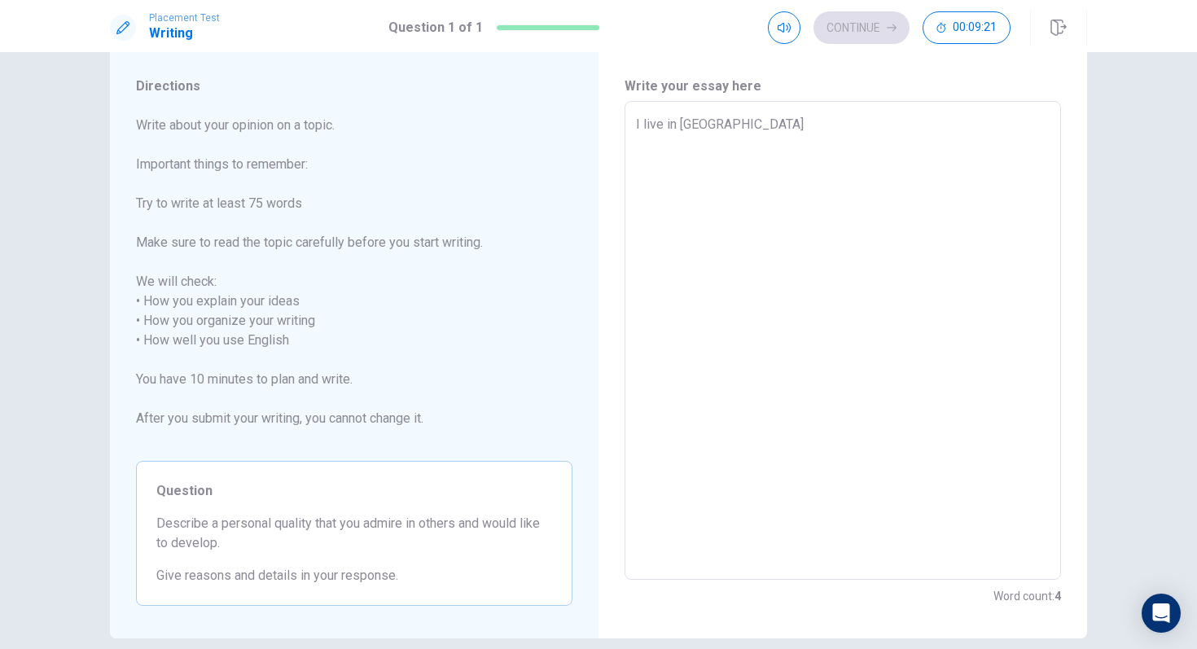
type textarea "I live in [GEOGRAPHIC_DATA]"
type textarea "x"
type textarea "I live in [GEOGRAPHIC_DATA]"
type textarea "x"
type textarea "I live in [GEOGRAPHIC_DATA]"
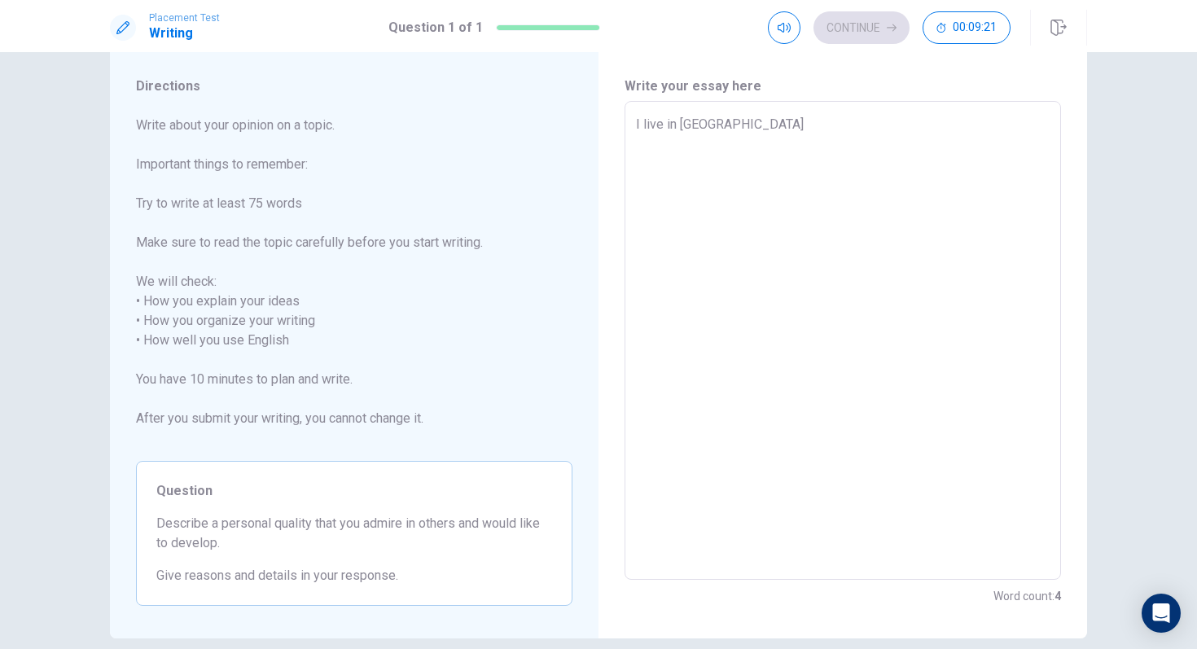
type textarea "x"
type textarea "I live in [GEOGRAPHIC_DATA]"
type textarea "x"
type textarea "I live in [GEOGRAPHIC_DATA]"
type textarea "x"
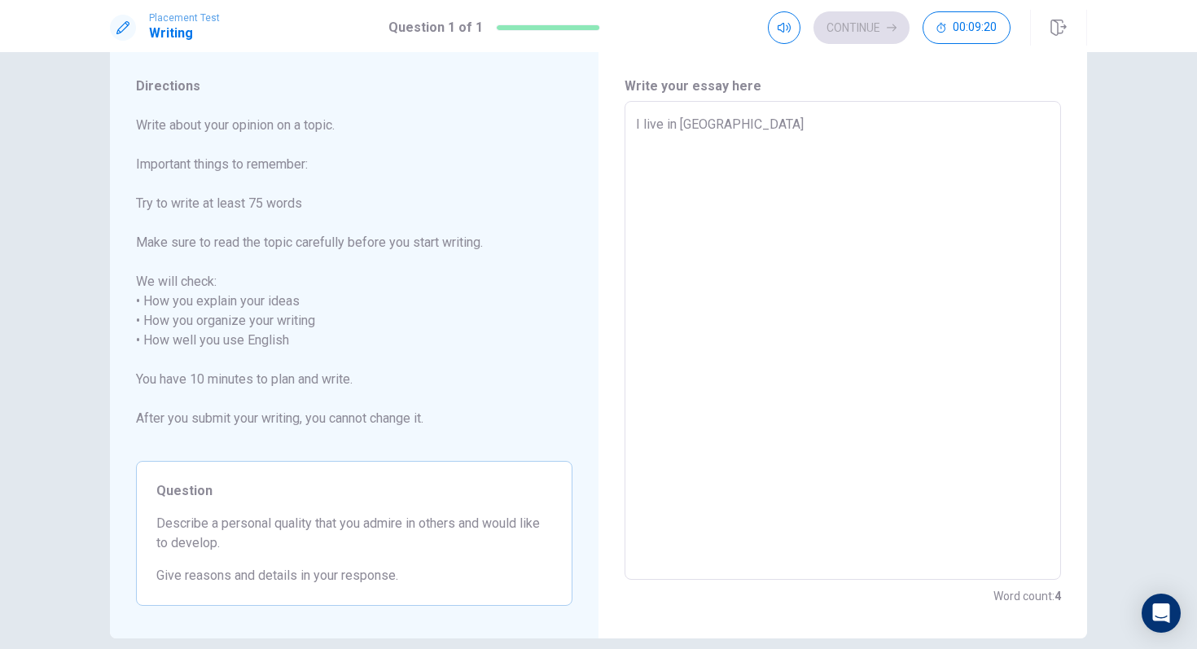
type textarea "I live in [GEOGRAPHIC_DATA]"
type textarea "x"
type textarea "I live in [GEOGRAPHIC_DATA]"
type textarea "x"
type textarea "I live in [GEOGRAPHIC_DATA]"
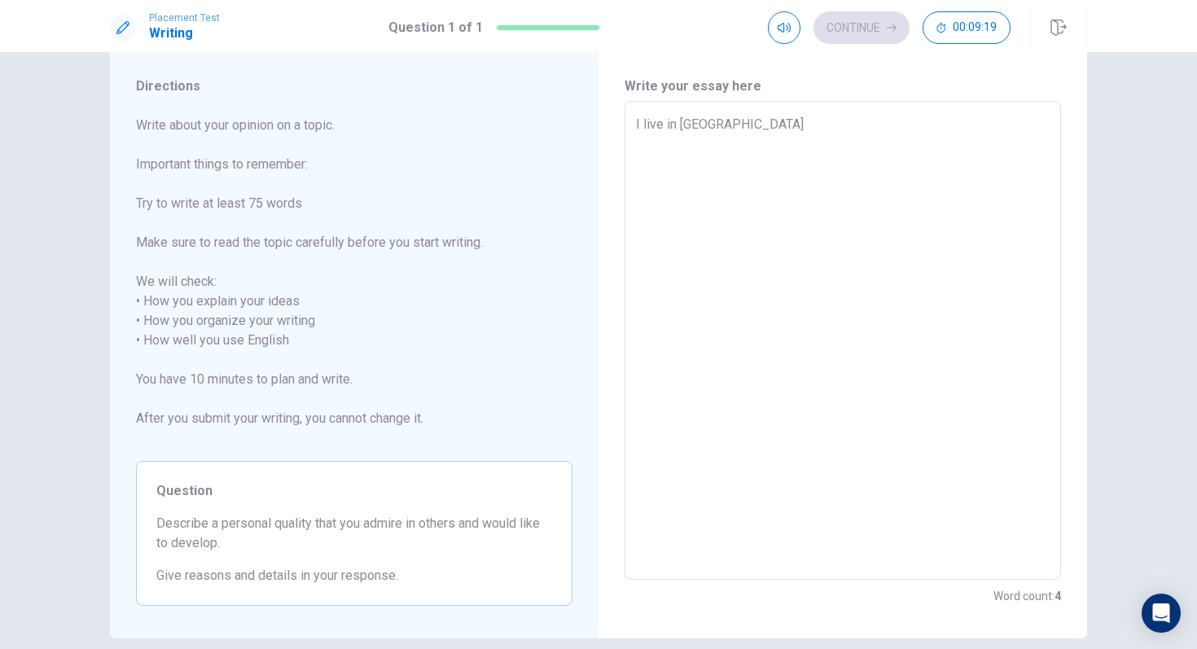
type textarea "x"
type textarea "I live in [GEOGRAPHIC_DATA]"
type textarea "x"
type textarea "I live in [GEOGRAPHIC_DATA]"
type textarea "x"
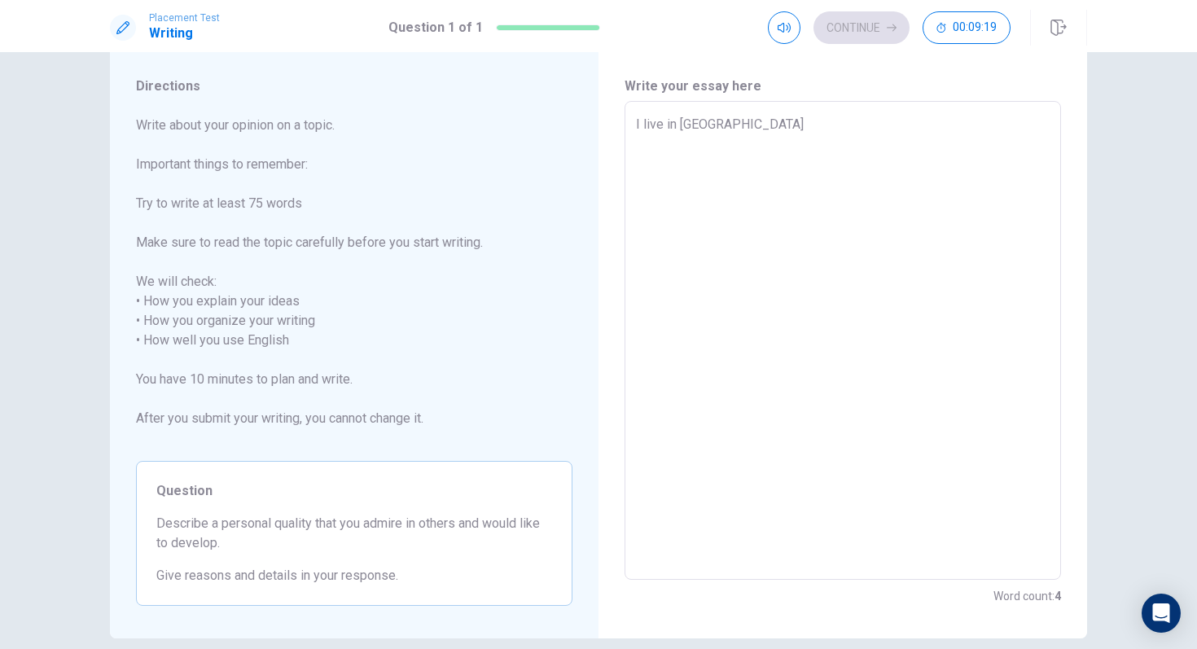
type textarea "I live in B"
type textarea "x"
type textarea "I live in"
type textarea "x"
type textarea "I live in S"
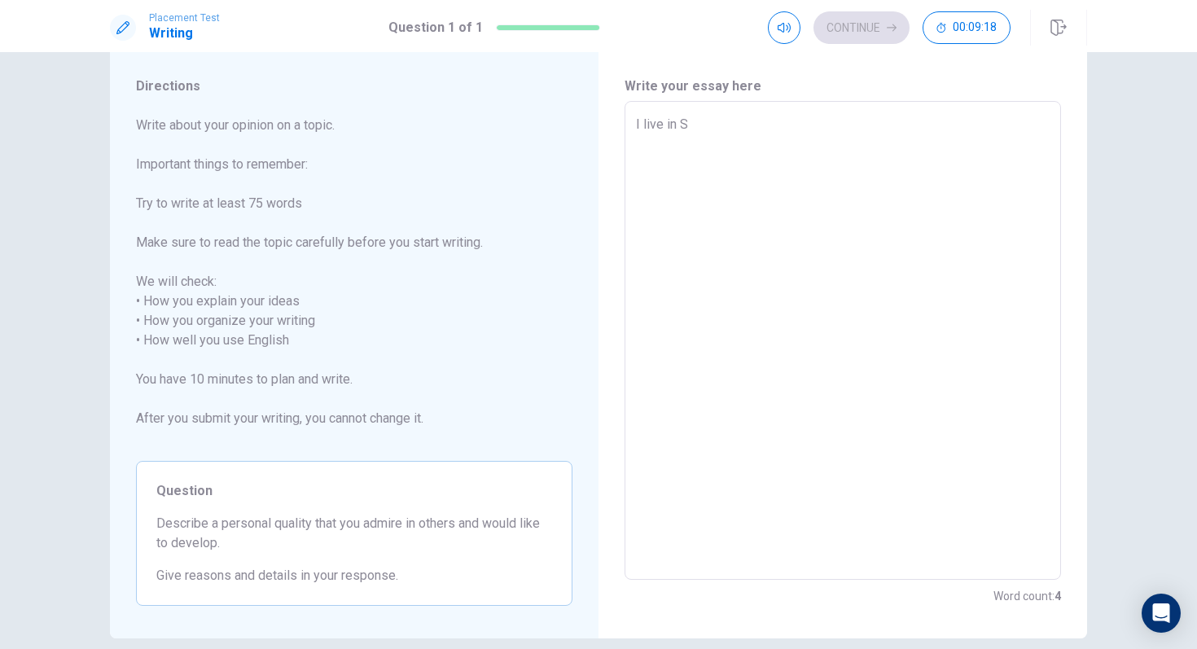
type textarea "x"
type textarea "I live in S˜"
type textarea "x"
type textarea "I live in [GEOGRAPHIC_DATA]"
type textarea "x"
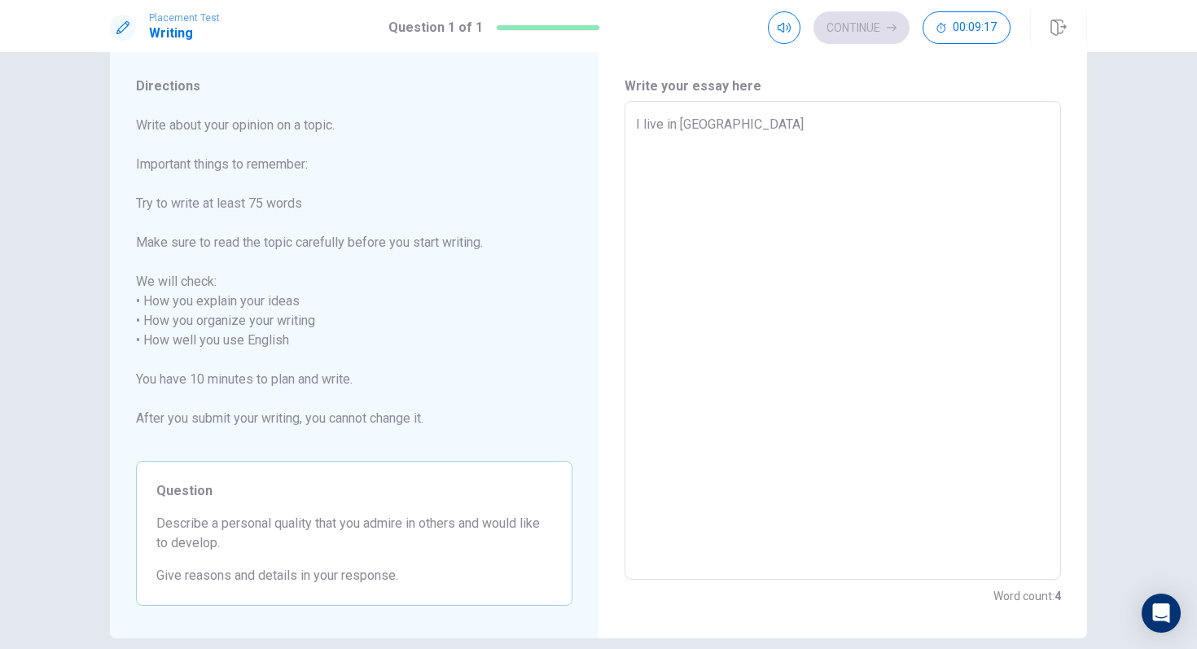
type textarea "I live in [GEOGRAPHIC_DATA]"
type textarea "x"
type textarea "I live in [GEOGRAPHIC_DATA]"
type textarea "x"
type textarea "I live in [GEOGRAPHIC_DATA]"
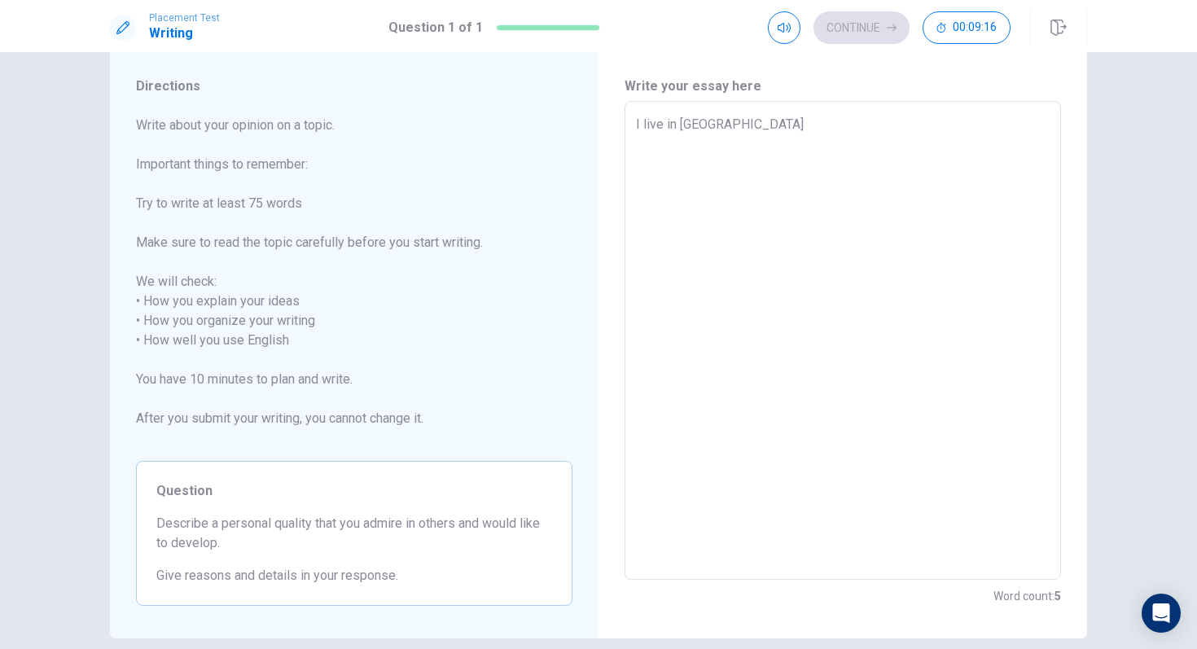
type textarea "x"
type textarea "I live in [GEOGRAPHIC_DATA]"
type textarea "x"
type textarea "I live in [GEOGRAPHIC_DATA]"
type textarea "x"
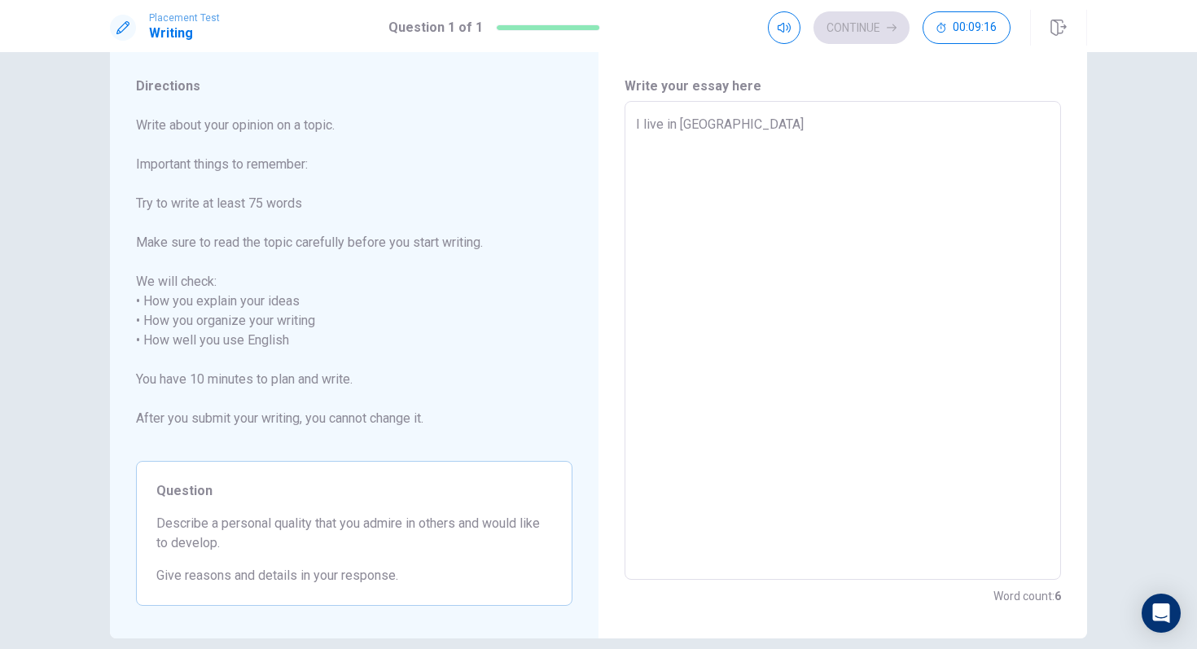
type textarea "I live in [GEOGRAPHIC_DATA][PERSON_NAME]"
type textarea "x"
type textarea "I live in [GEOGRAPHIC_DATA]"
type textarea "x"
type textarea "I live in [GEOGRAPHIC_DATA]"
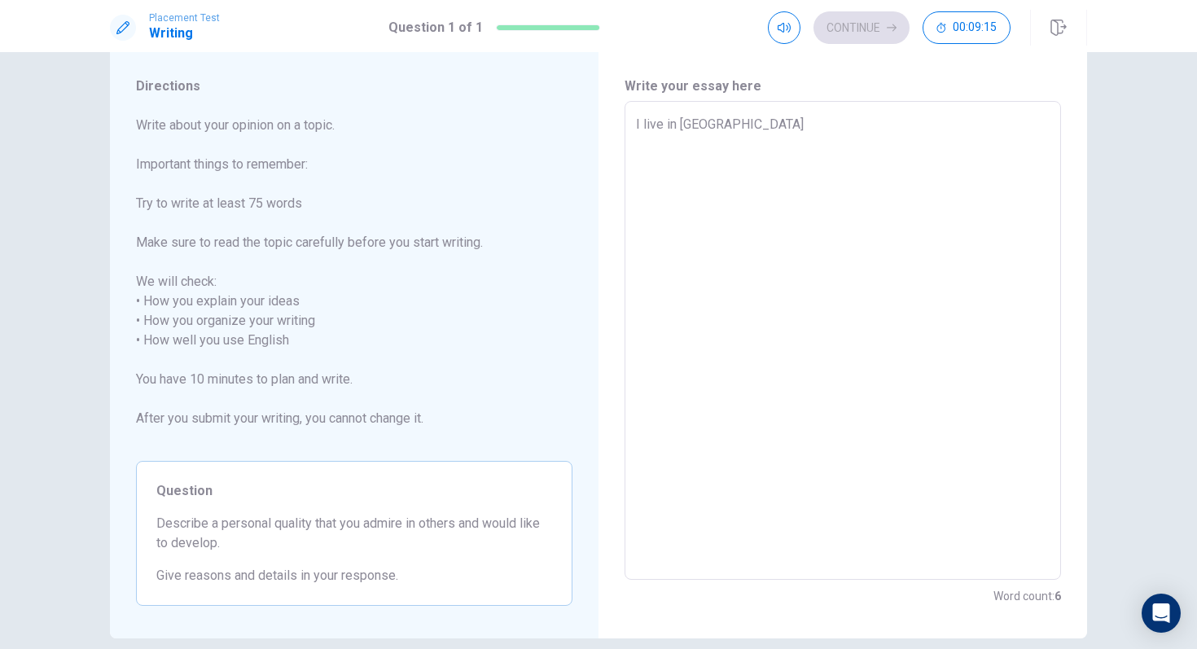
type textarea "x"
type textarea "I live in [GEOGRAPHIC_DATA]"
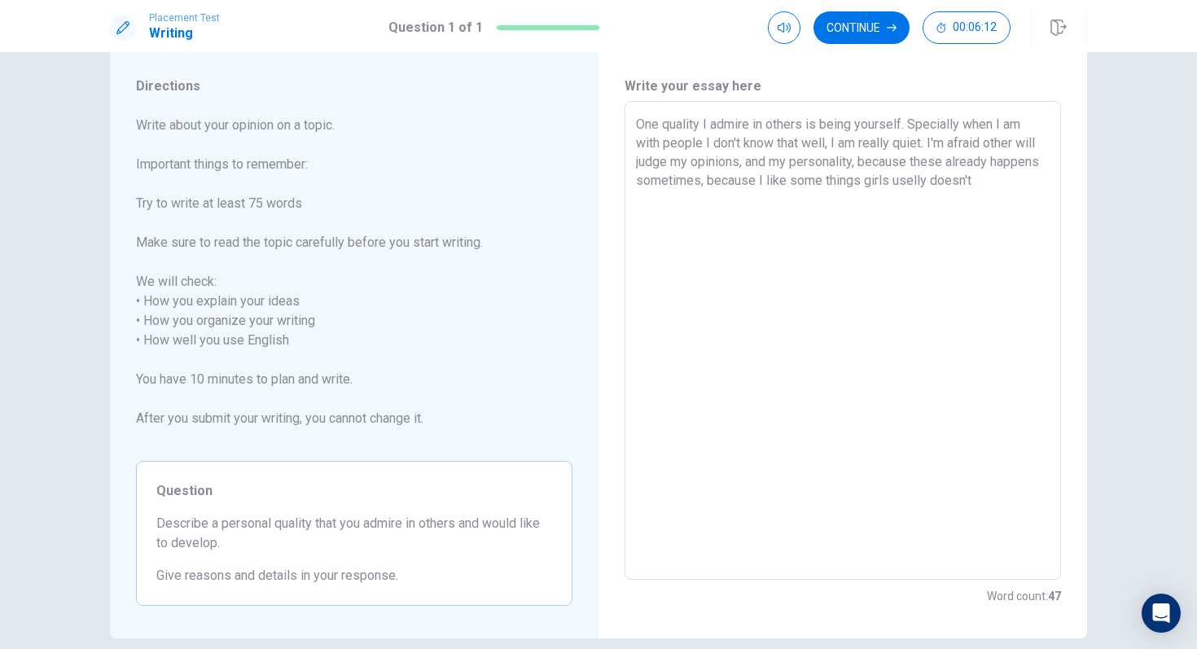
drag, startPoint x: 1044, startPoint y: 142, endPoint x: 988, endPoint y: 147, distance: 55.5
click at [988, 147] on textarea "One quality I admire in others is being yourself. Specially when I am with peop…" at bounding box center [843, 341] width 414 height 452
drag, startPoint x: 695, startPoint y: 164, endPoint x: 781, endPoint y: 195, distance: 90.6
click at [781, 195] on textarea "One quality I admire in others is being yourself. Specially when I am with peop…" at bounding box center [843, 341] width 414 height 452
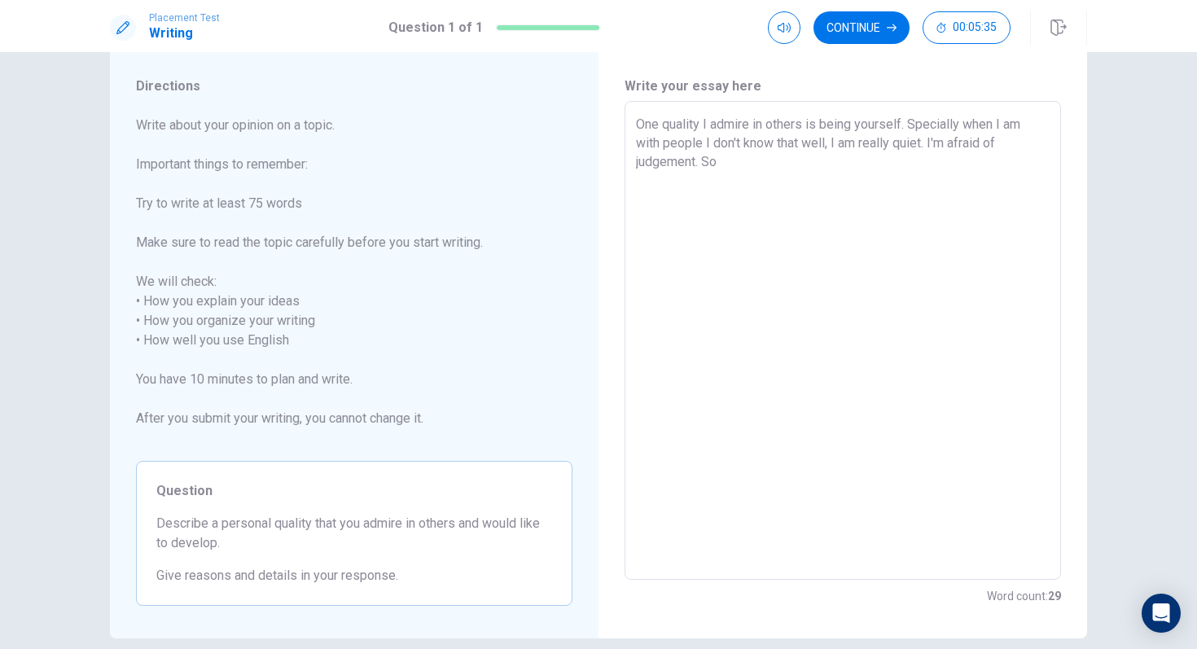
drag, startPoint x: 828, startPoint y: 149, endPoint x: 927, endPoint y: 150, distance: 98.5
click at [927, 150] on textarea "One quality I admire in others is being yourself. Specially when I am with peop…" at bounding box center [843, 341] width 414 height 452
click at [984, 140] on textarea "One quality I admire in others is being yourself. Specially when I am with peop…" at bounding box center [843, 341] width 414 height 452
click at [914, 121] on textarea "One quality I admire in others is being yourself. Specially when I am with peop…" at bounding box center [843, 341] width 414 height 452
click at [906, 129] on textarea "One quality I admire in others is being yourself. Specially when I am with peop…" at bounding box center [843, 341] width 414 height 452
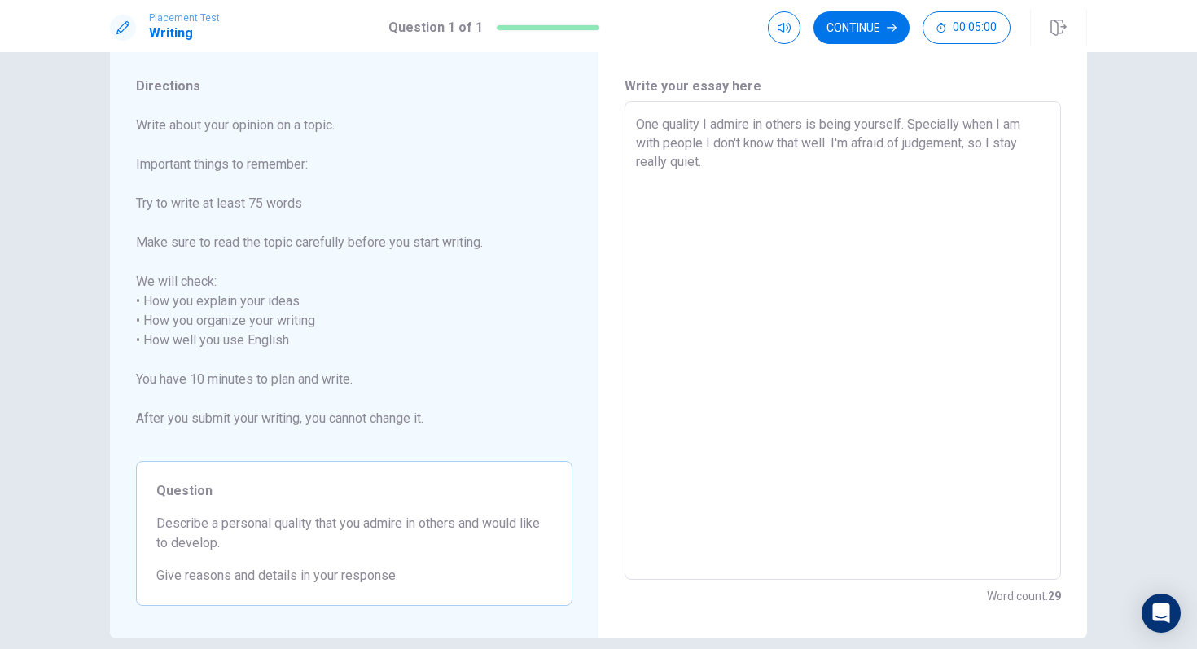
click at [909, 129] on textarea "One quality I admire in others is being yourself. Specially when I am with peop…" at bounding box center [843, 341] width 414 height 452
drag, startPoint x: 982, startPoint y: 191, endPoint x: 949, endPoint y: 160, distance: 44.9
click at [949, 160] on textarea "One quality I admire in others is being yourself. For me is really courage you …" at bounding box center [843, 341] width 414 height 452
click at [1007, 141] on textarea "One quality I admire in others is being yourself. For me is really courage you …" at bounding box center [843, 341] width 414 height 452
paste textarea "a"
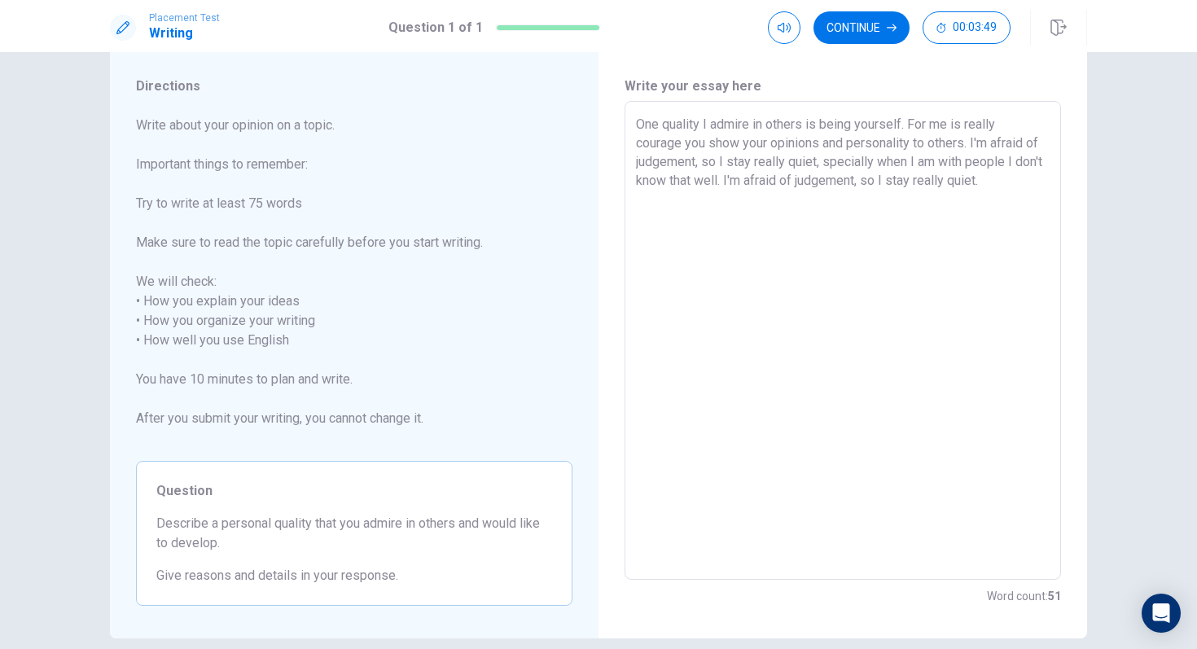
drag, startPoint x: 1025, startPoint y: 186, endPoint x: 758, endPoint y: 184, distance: 267.1
click at [758, 184] on textarea "One quality I admire in others is being yourself. For me is really courage you …" at bounding box center [843, 341] width 414 height 452
drag, startPoint x: 775, startPoint y: 213, endPoint x: 757, endPoint y: 180, distance: 37.2
click at [757, 180] on textarea "One quality I admire in others is being yourself. For me is really courage you …" at bounding box center [843, 341] width 414 height 452
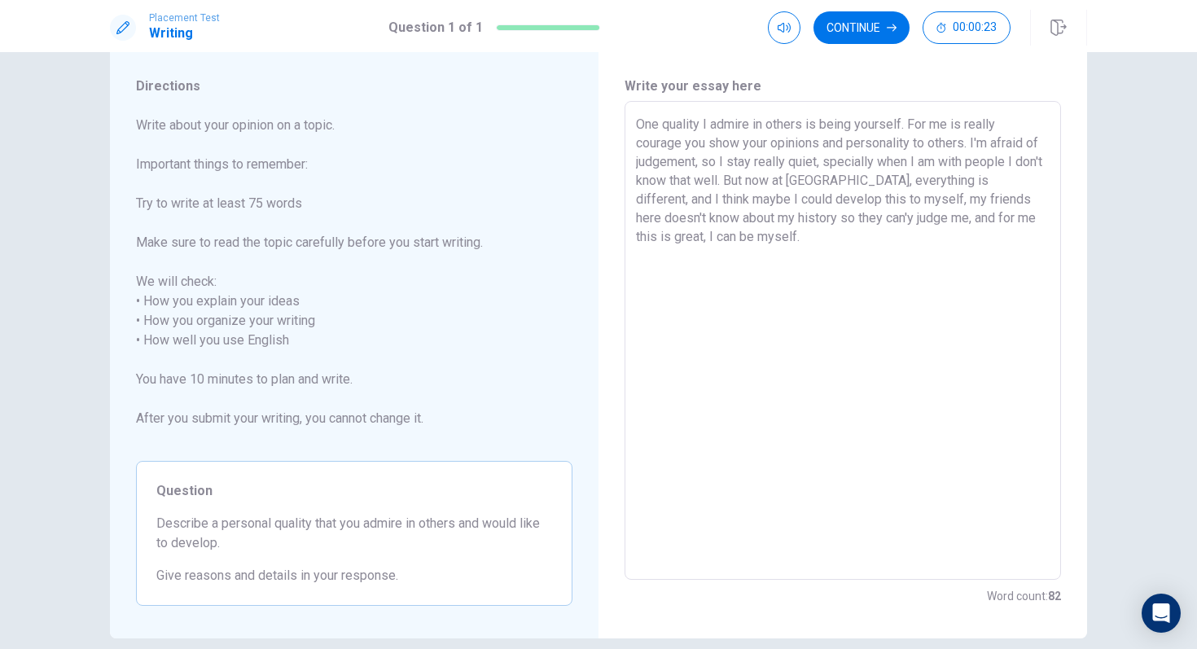
drag, startPoint x: 688, startPoint y: 146, endPoint x: 706, endPoint y: 147, distance: 18.0
click at [706, 147] on textarea "One quality I admire in others is being yourself. For me is really courage you …" at bounding box center [843, 341] width 414 height 452
click at [956, 200] on textarea "One quality I admire in others is being yourself. For me is really courage to s…" at bounding box center [843, 341] width 414 height 452
click at [860, 221] on textarea "One quality I admire in others is being yourself. For me is really courage to s…" at bounding box center [843, 341] width 414 height 452
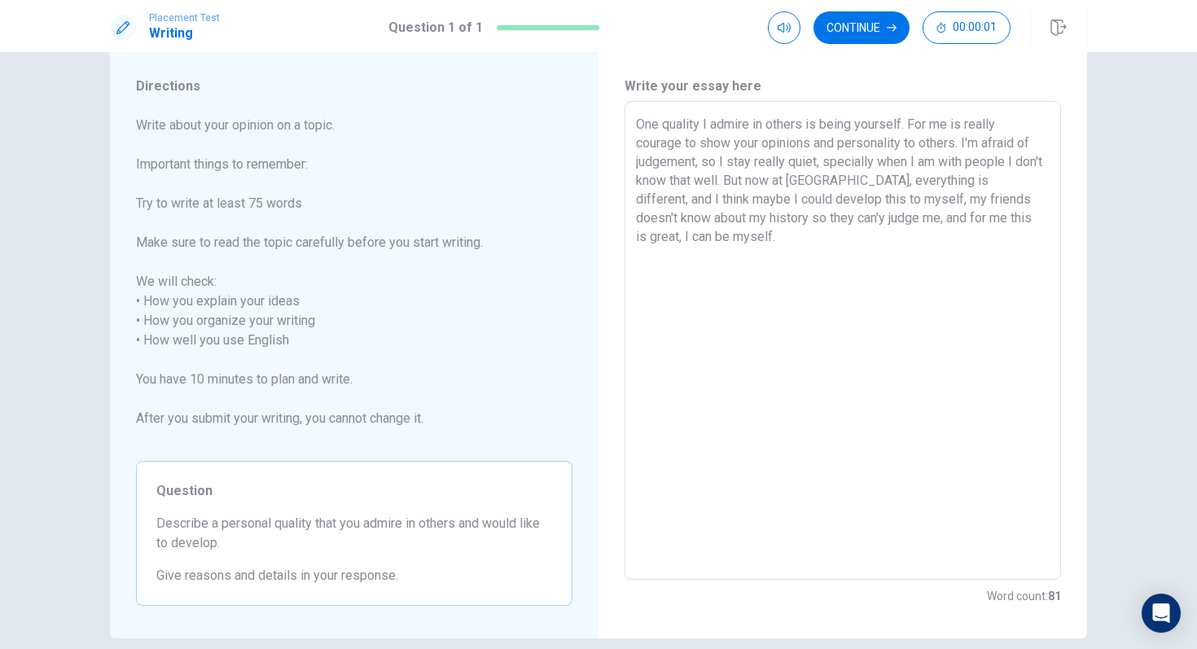
click at [925, 222] on textarea "One quality I admire in others is being yourself. For me is really courage to s…" at bounding box center [843, 341] width 414 height 452
click at [900, 222] on textarea "One quality I admire in others is being yourself. For me is really courage to s…" at bounding box center [843, 341] width 414 height 452
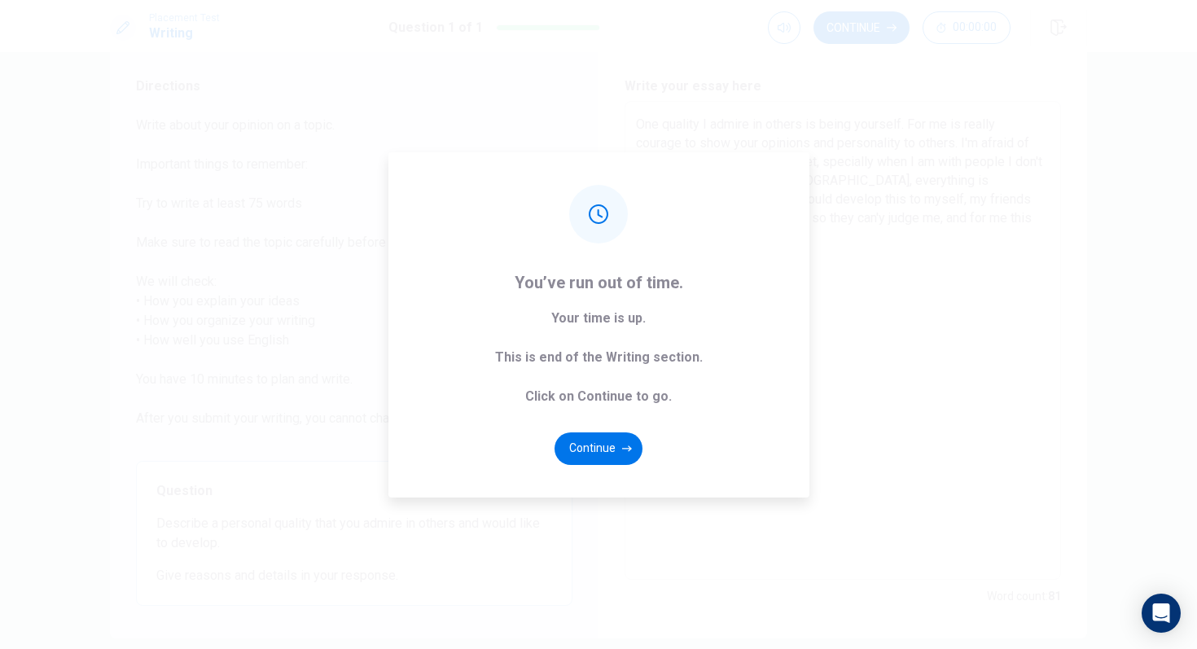
drag, startPoint x: 899, startPoint y: 222, endPoint x: 933, endPoint y: 221, distance: 34.2
click at [933, 221] on div "Placement Test Writing Question 1 of 1 Continue 00:00:00 Question 1 of 1 Contin…" at bounding box center [598, 324] width 1197 height 649
click at [600, 453] on button "Continue" at bounding box center [598, 448] width 88 height 33
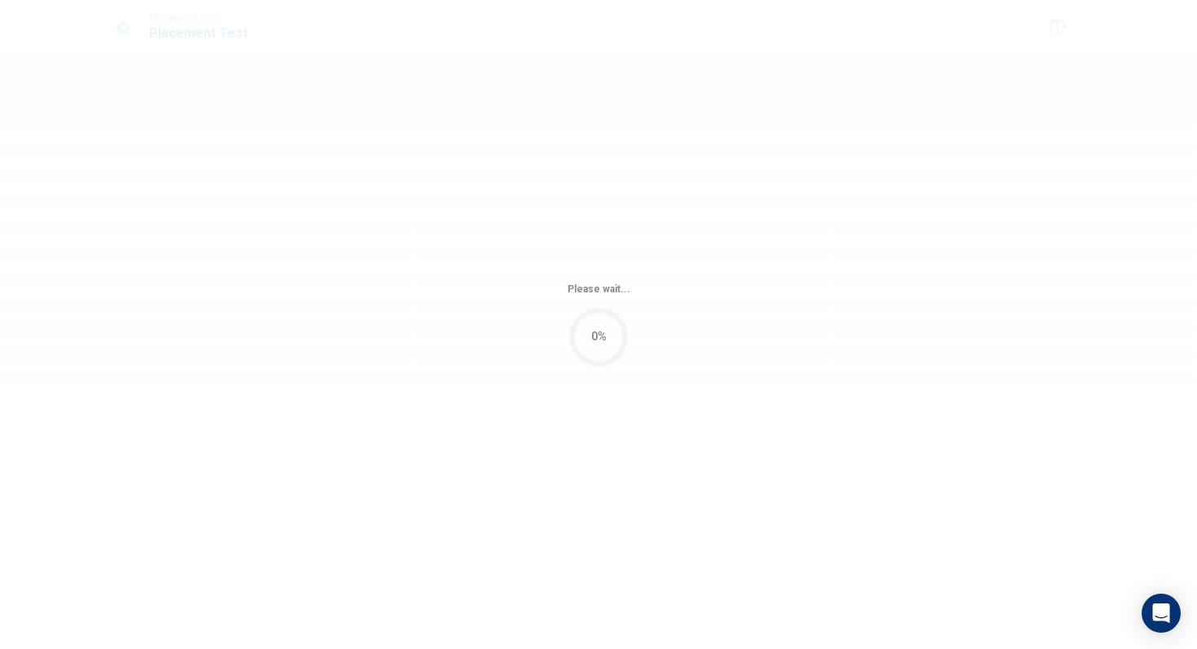
scroll to position [0, 0]
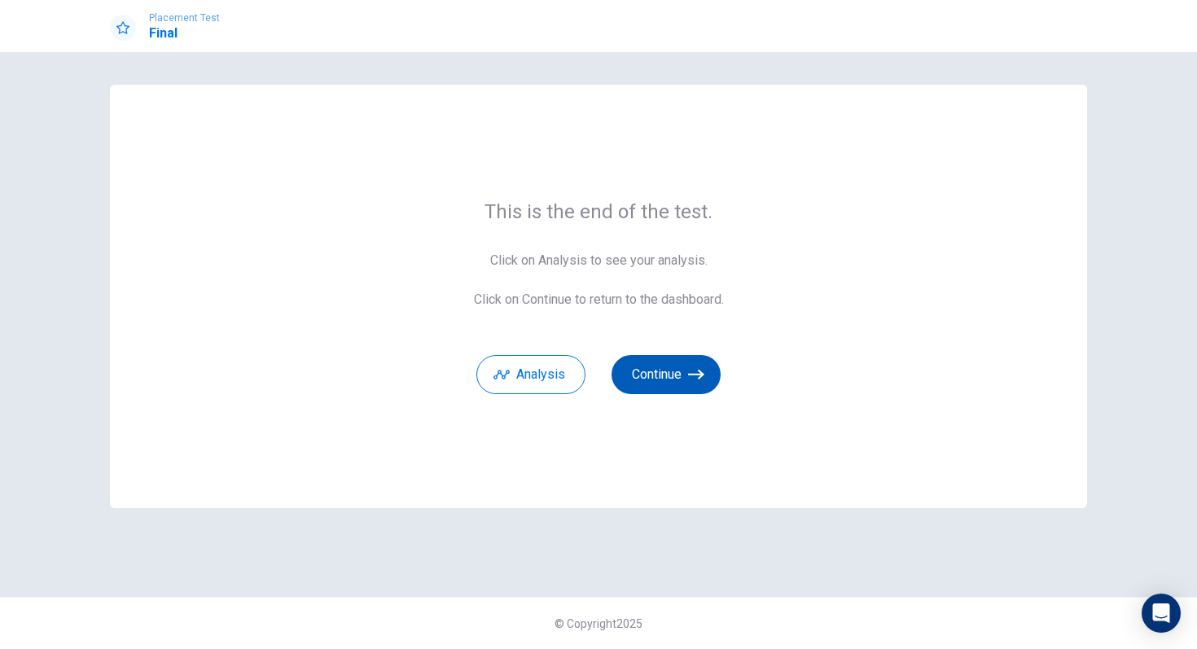
click at [690, 373] on icon "button" at bounding box center [696, 374] width 16 height 16
